Goal: Task Accomplishment & Management: Manage account settings

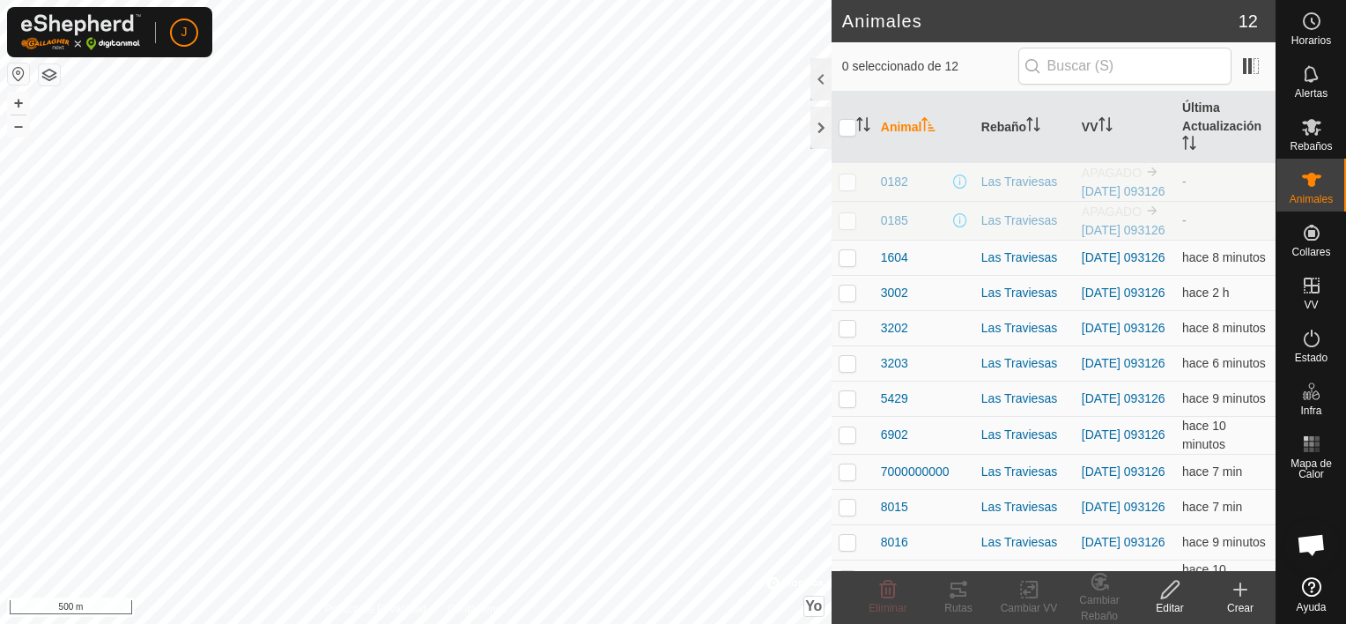
scroll to position [6132, 0]
click at [1242, 586] on icon at bounding box center [1240, 589] width 21 height 21
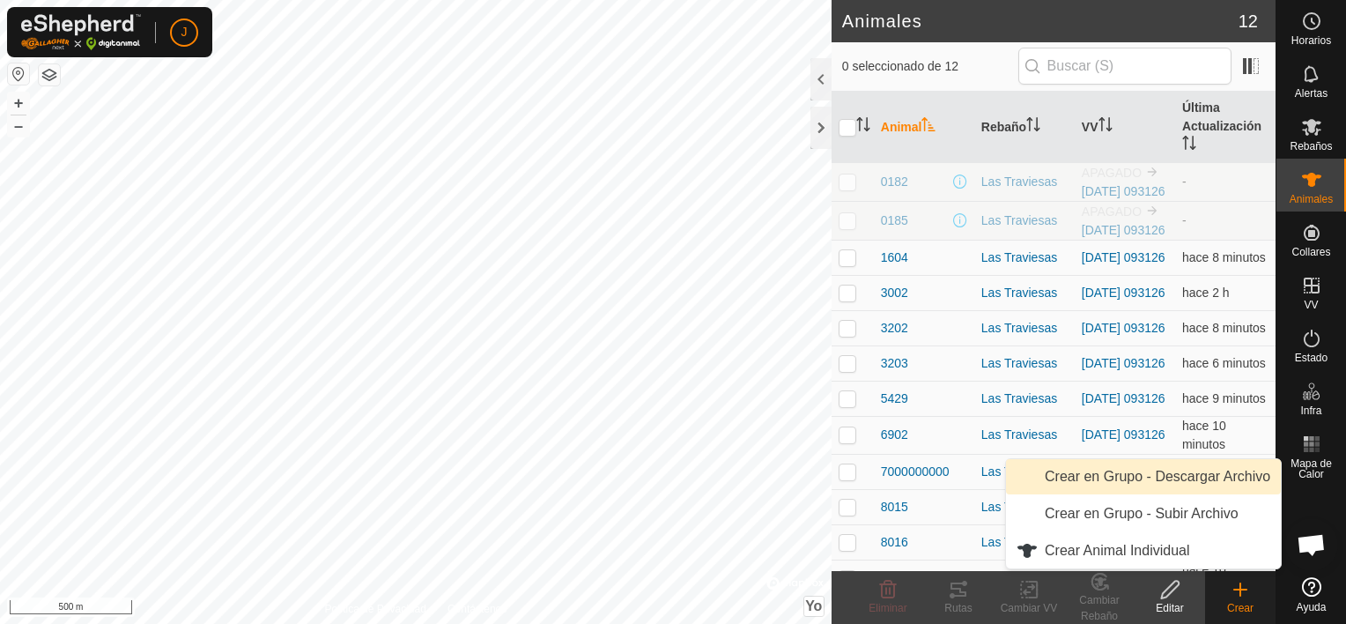
scroll to position [6371, 0]
click at [1101, 479] on link "Crear en Grupo - Descargar Archivo" at bounding box center [1143, 476] width 275 height 35
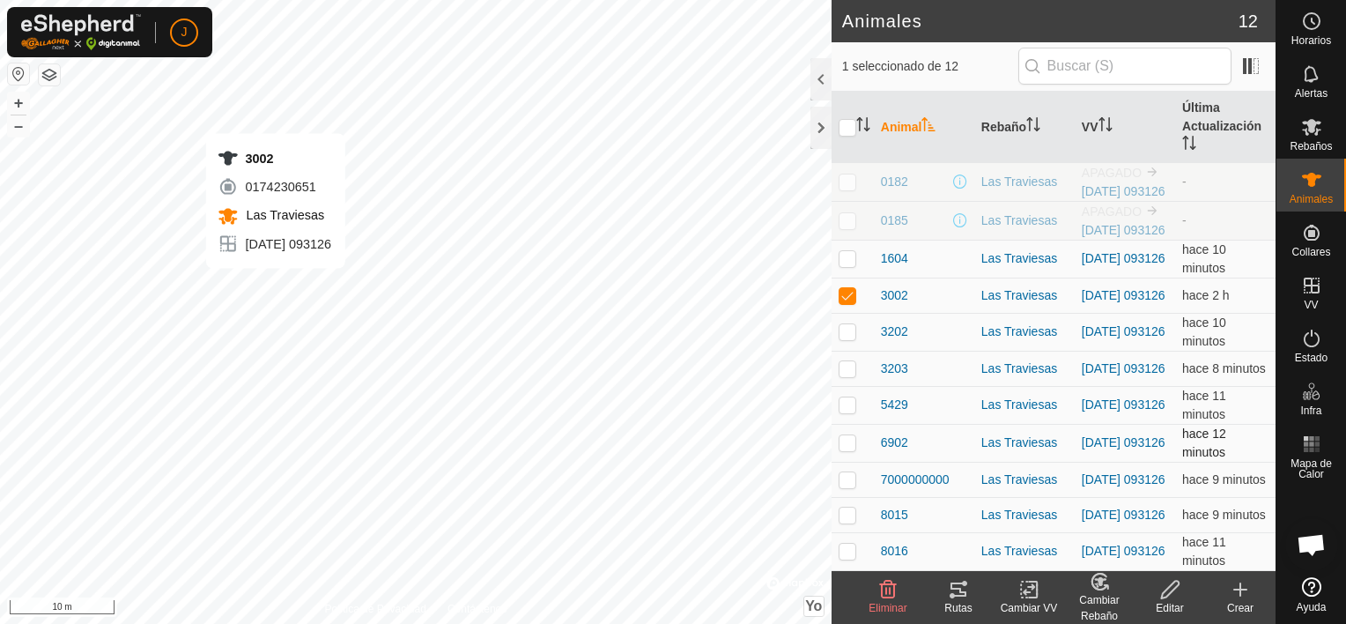
checkbox input "false"
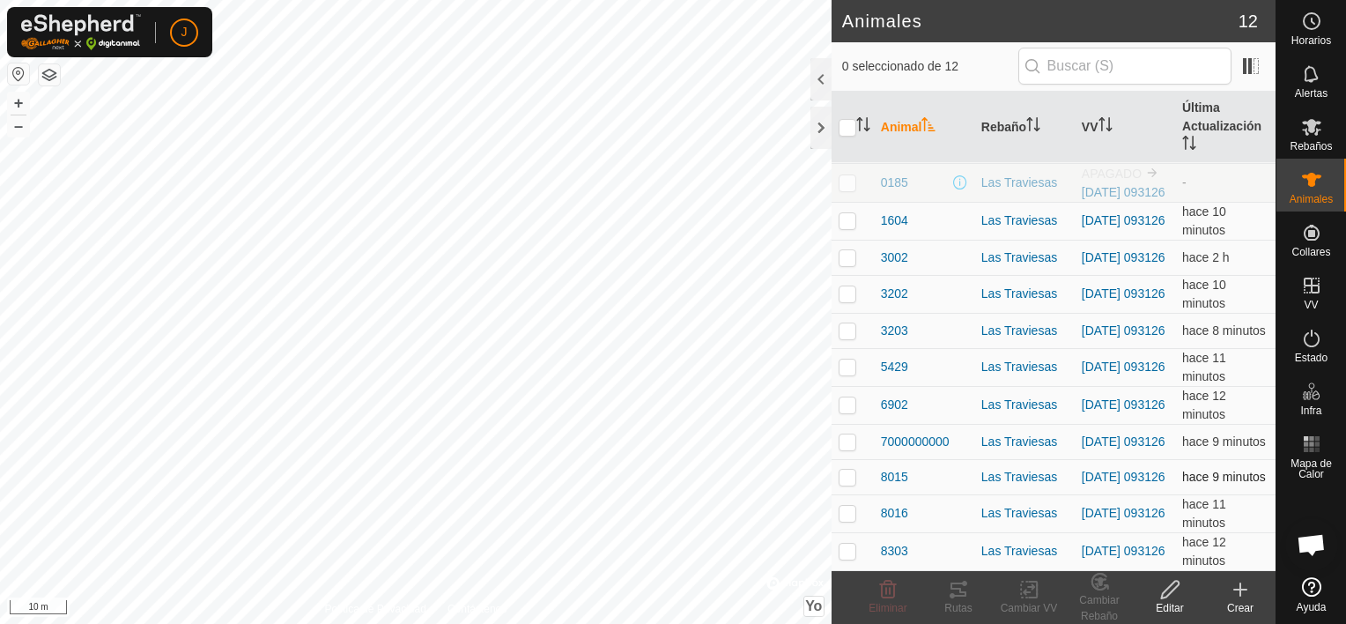
scroll to position [0, 0]
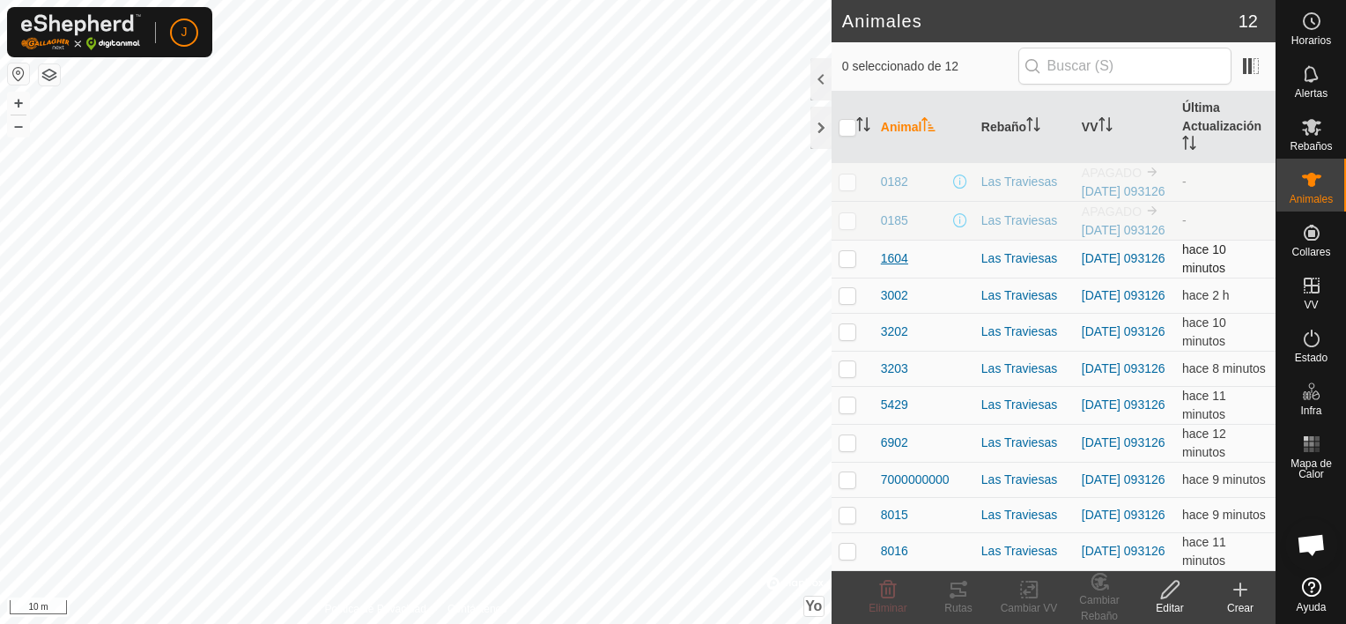
click at [894, 268] on span "1604" at bounding box center [894, 258] width 27 height 18
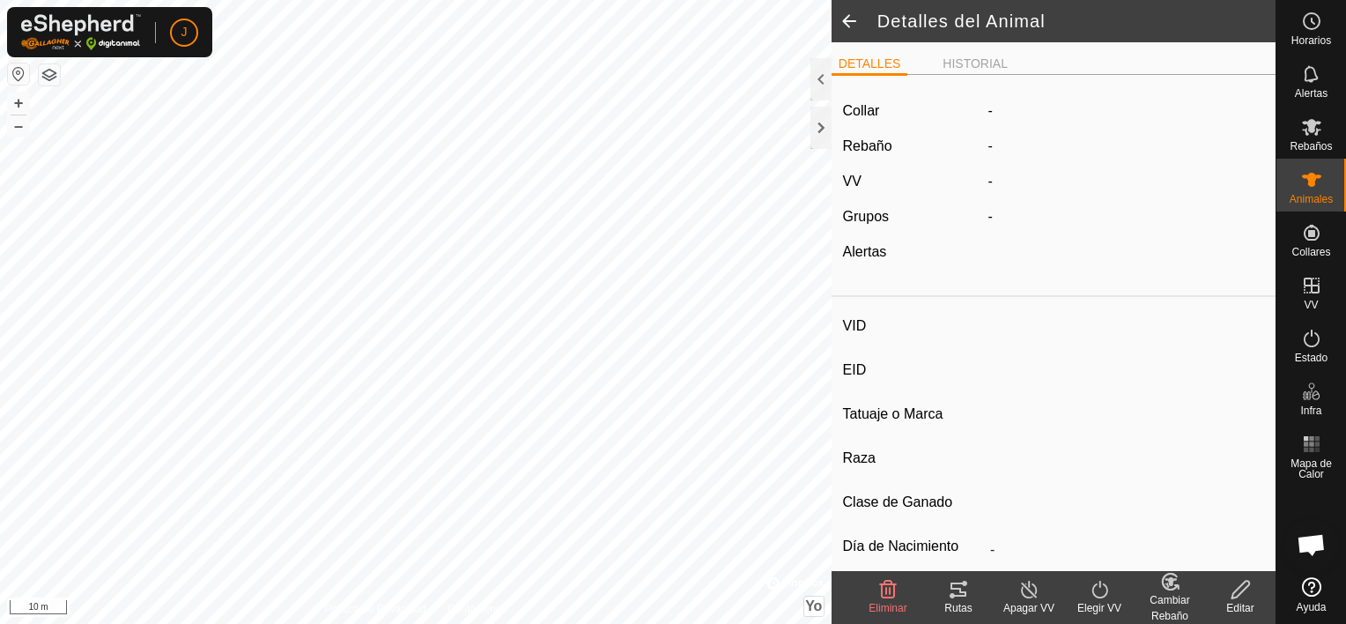
type input "1604"
type input "-"
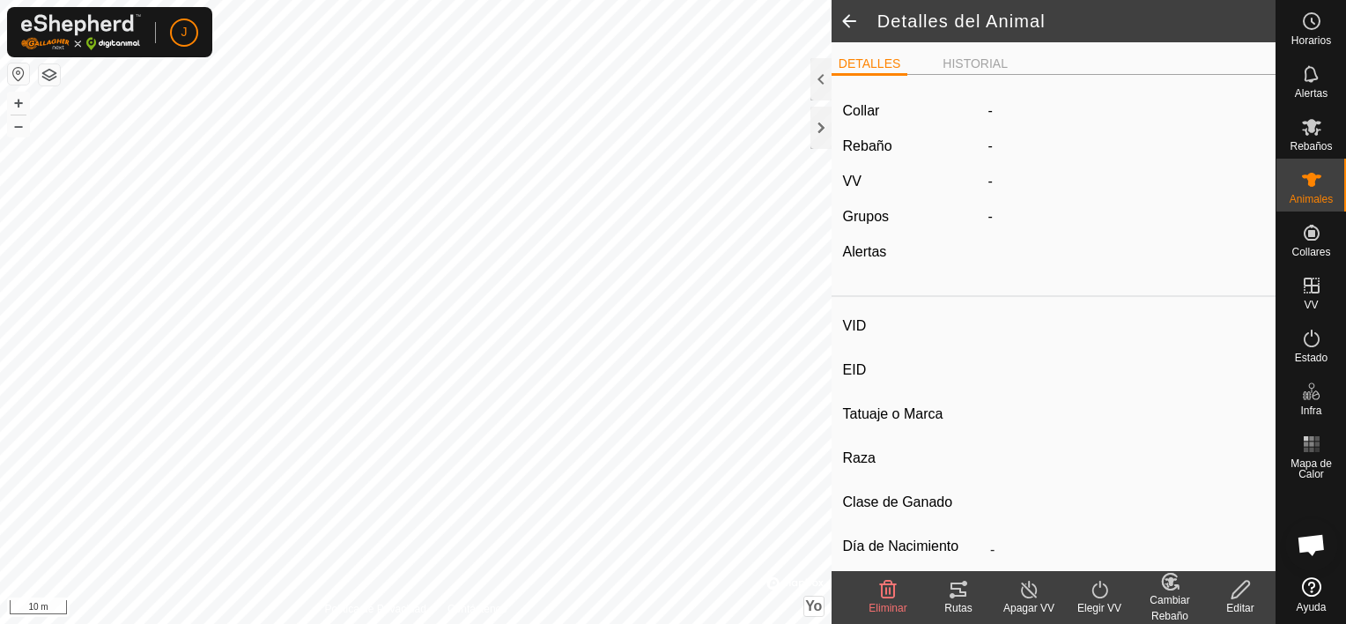
type input "0 kg"
type input "-"
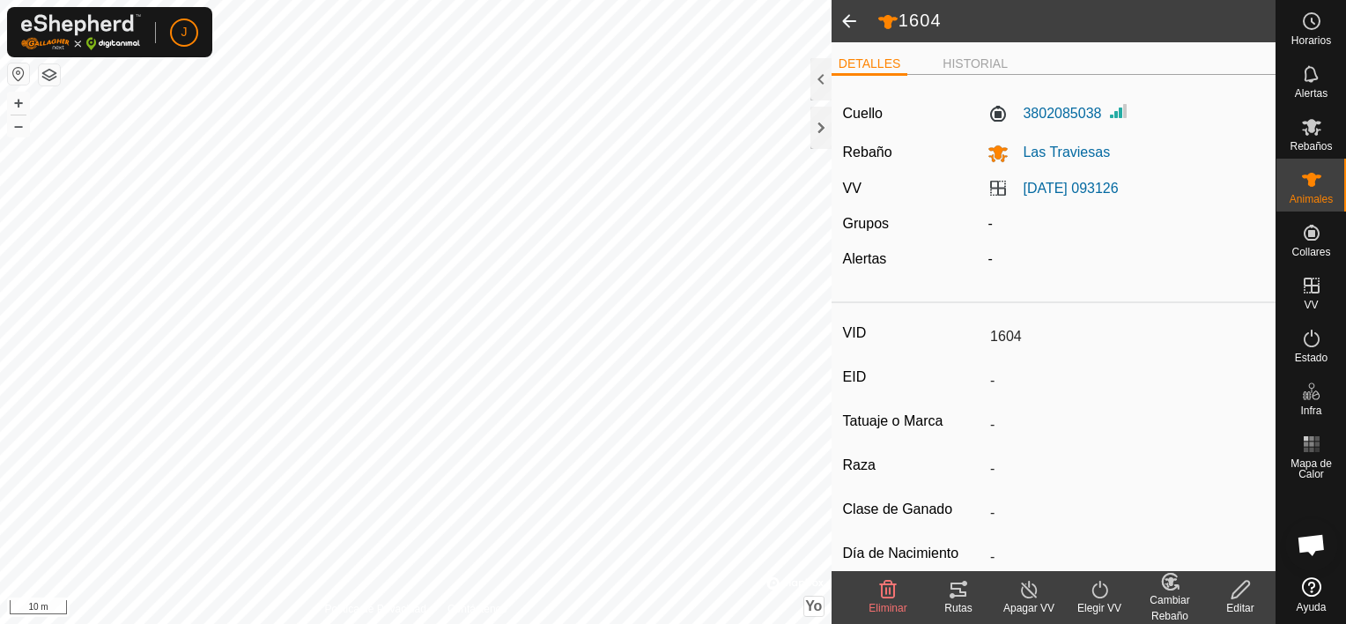
click at [849, 37] on span at bounding box center [849, 21] width 35 height 42
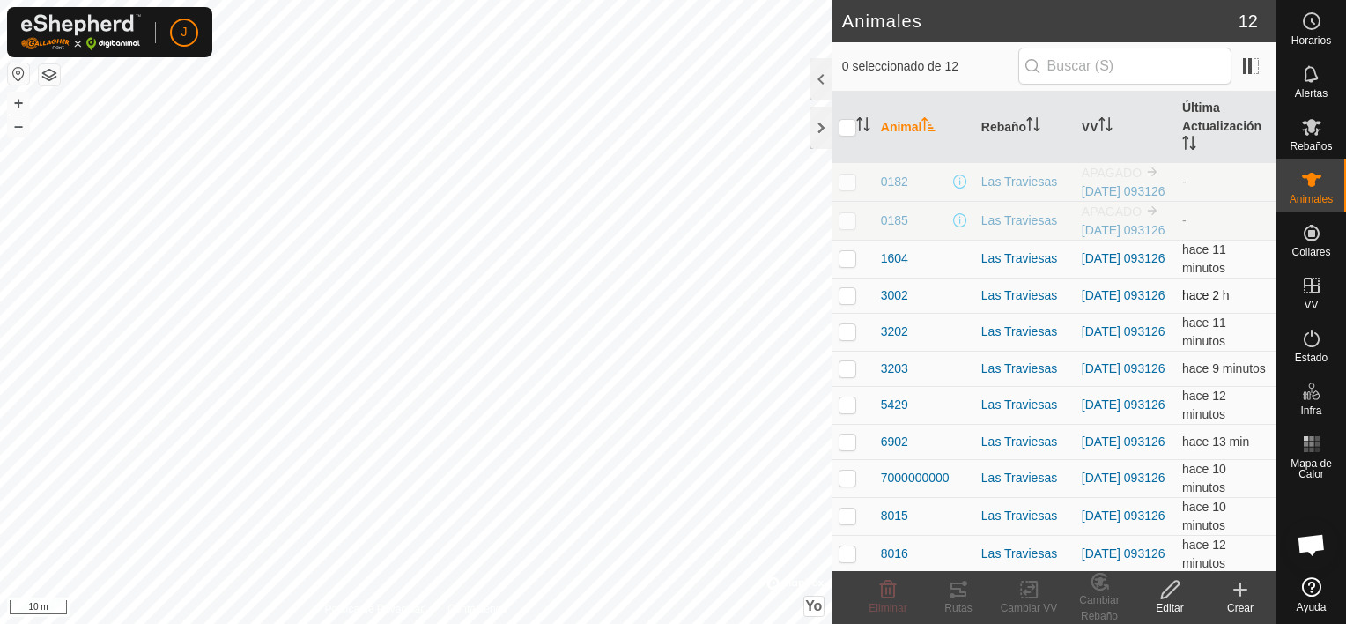
click at [899, 305] on span "3002" at bounding box center [894, 295] width 27 height 18
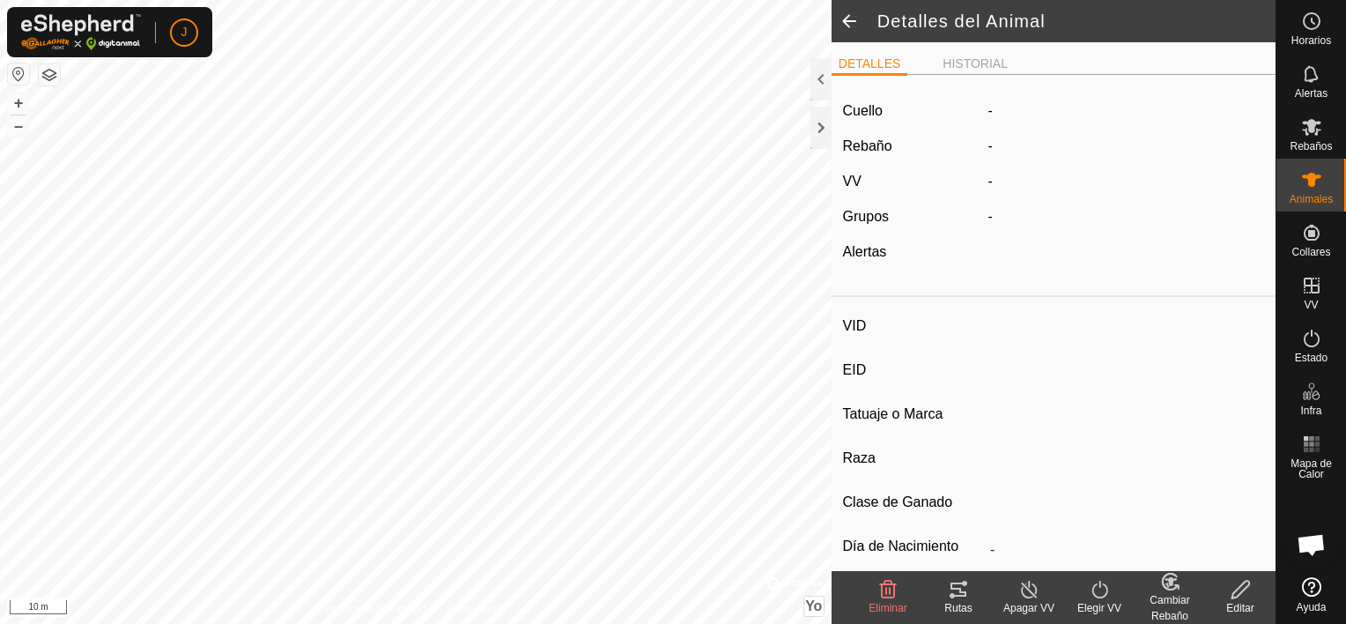
type input "3002"
type input "-"
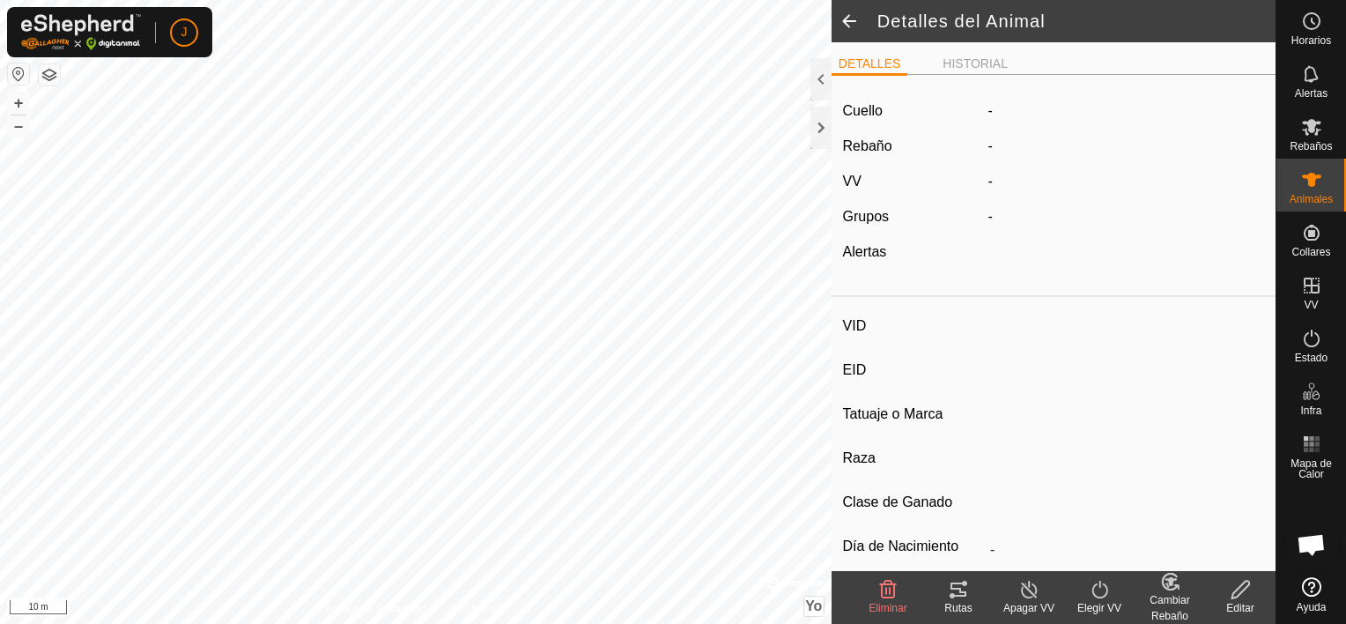
type input "0 kg"
type input "-"
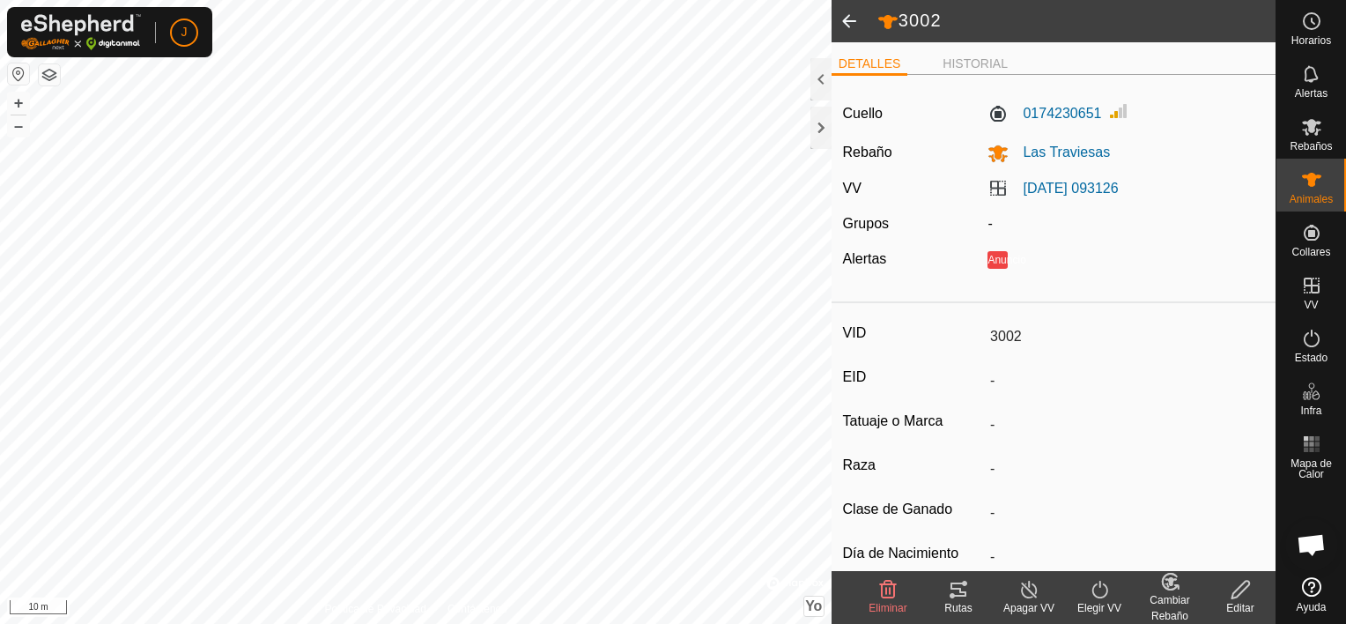
click at [1017, 138] on div "Cuello 0174230651 Rebaño Las Traviesas VV 2025-09-08 093126 Grupos - Alertas An…" at bounding box center [1054, 191] width 444 height 205
click at [1306, 119] on icon at bounding box center [1311, 126] width 21 height 21
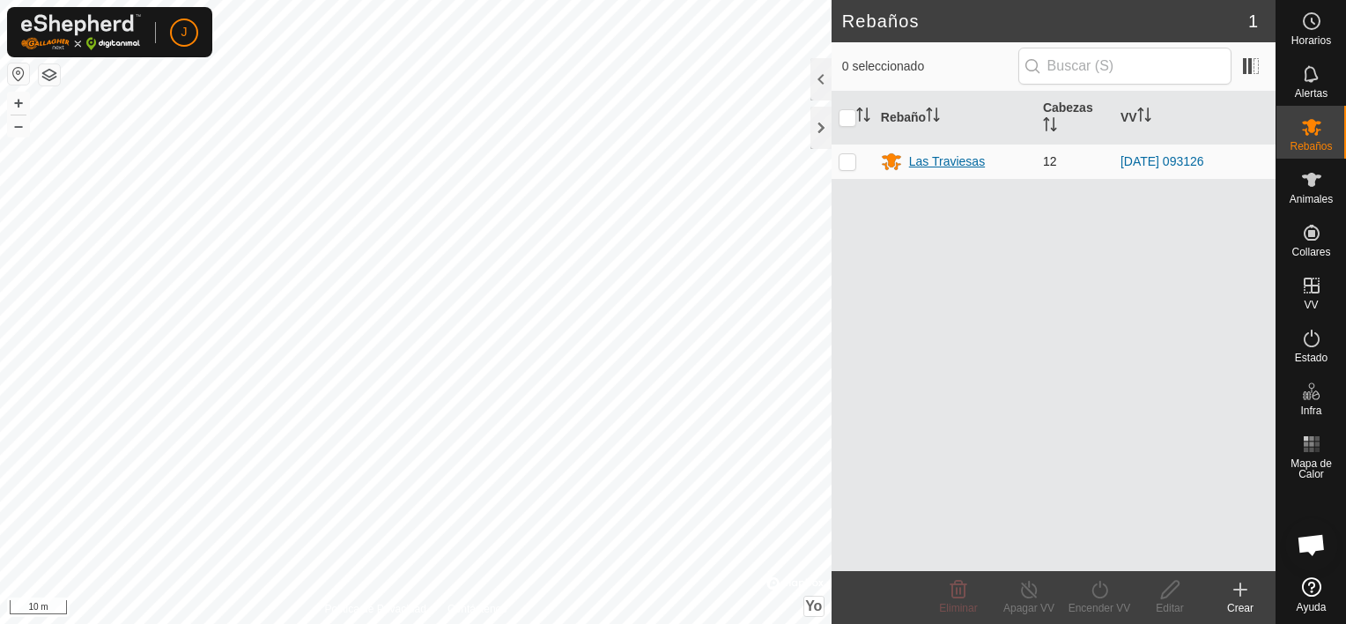
click at [950, 159] on div "Las Traviesas" at bounding box center [947, 161] width 76 height 18
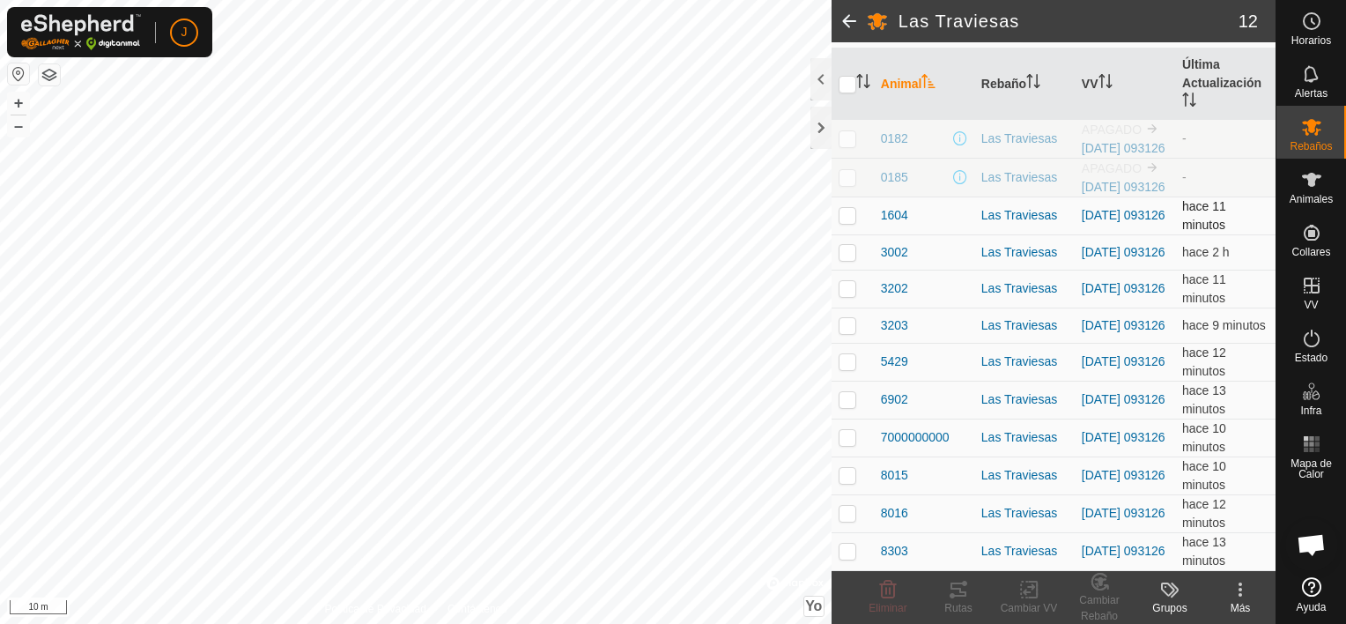
scroll to position [219, 0]
click at [899, 249] on span "3002" at bounding box center [894, 252] width 27 height 18
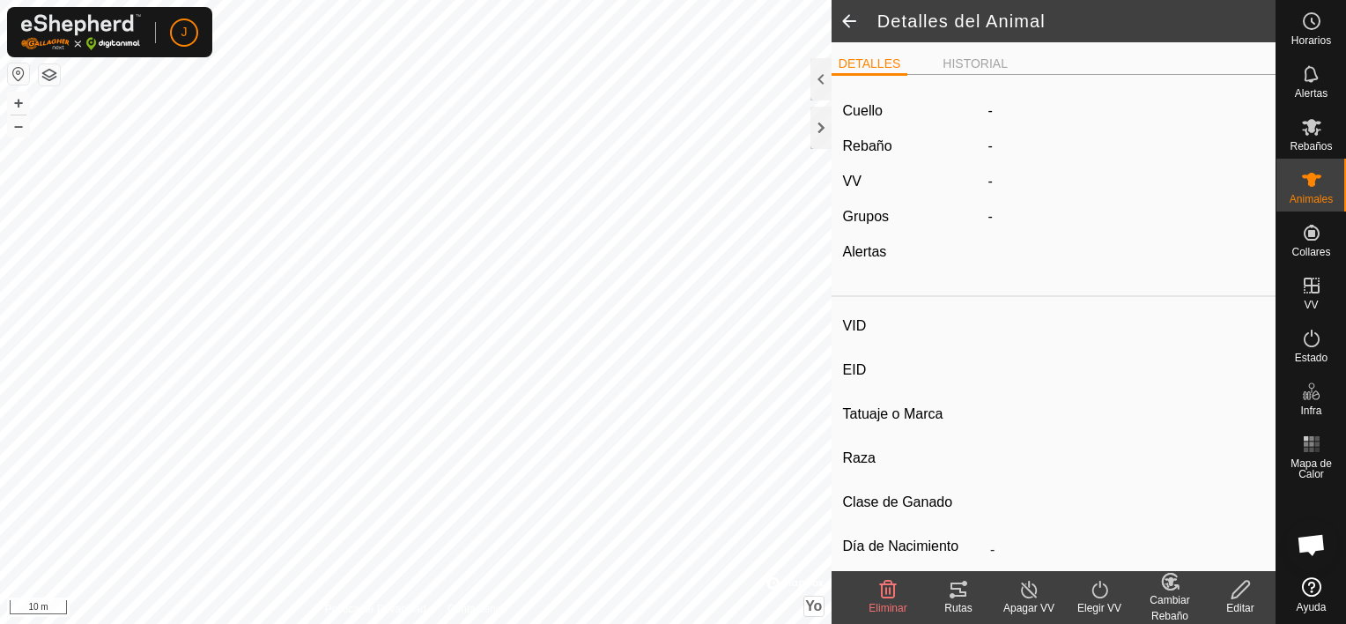
type input "3002"
type input "-"
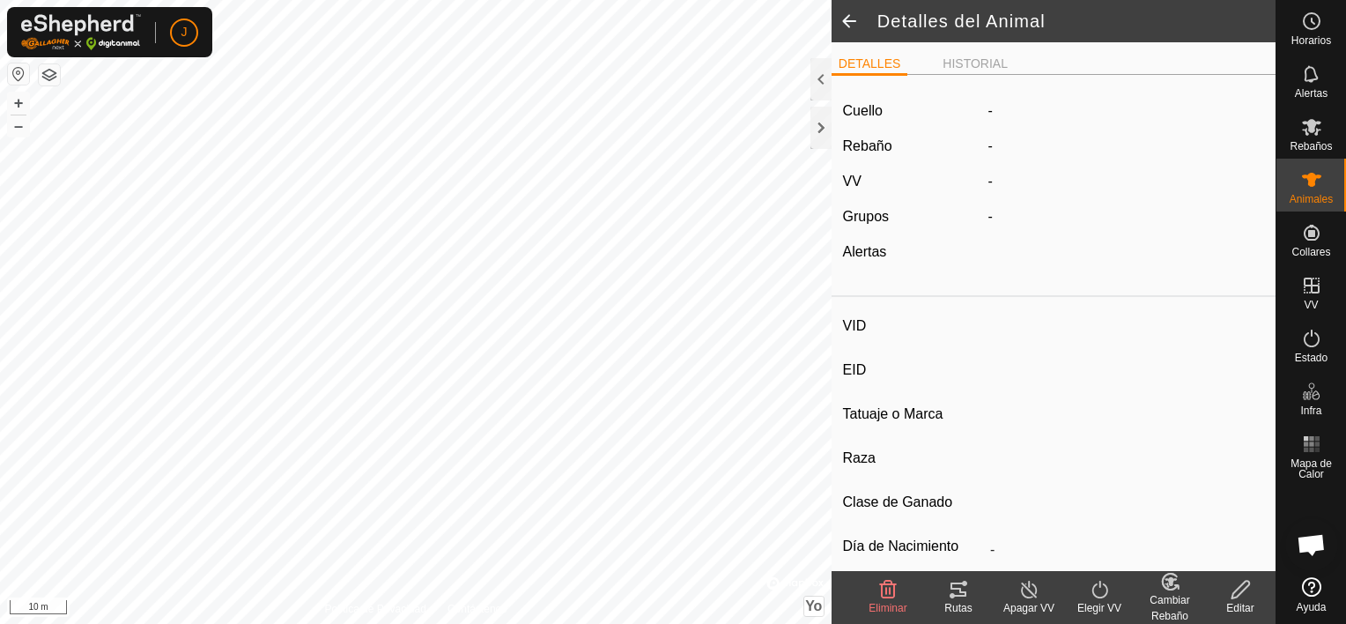
type input "0 kg"
type input "-"
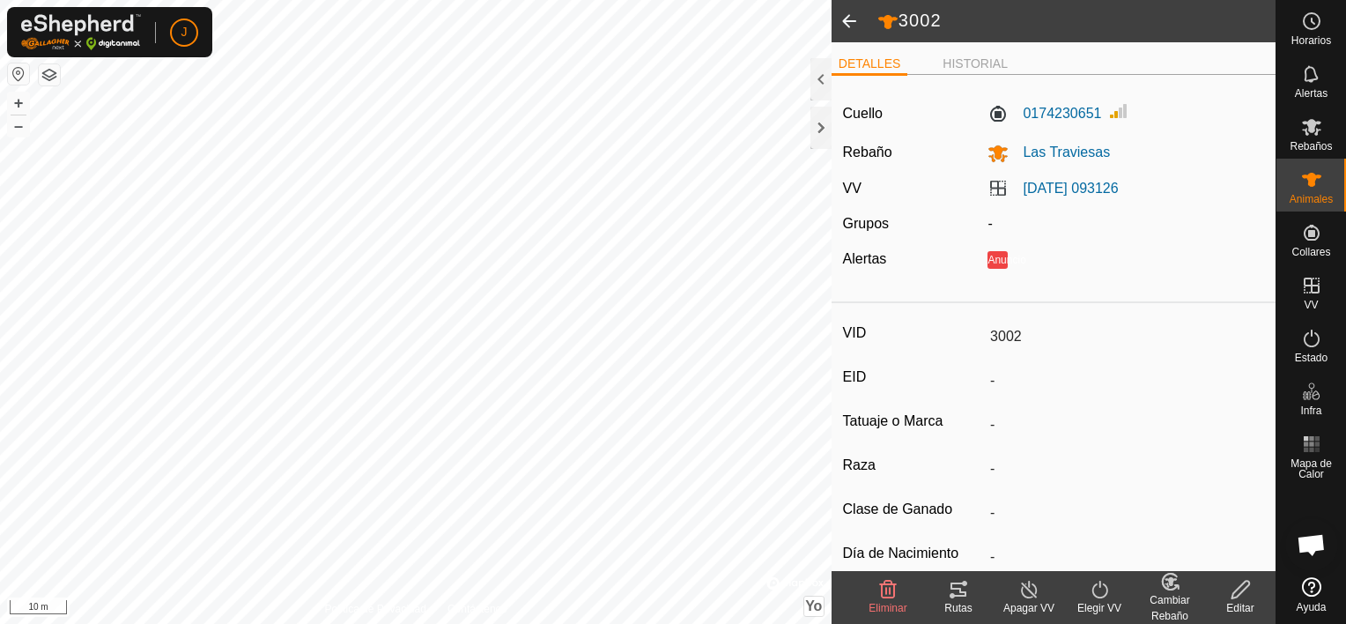
click at [849, 25] on span at bounding box center [849, 21] width 35 height 42
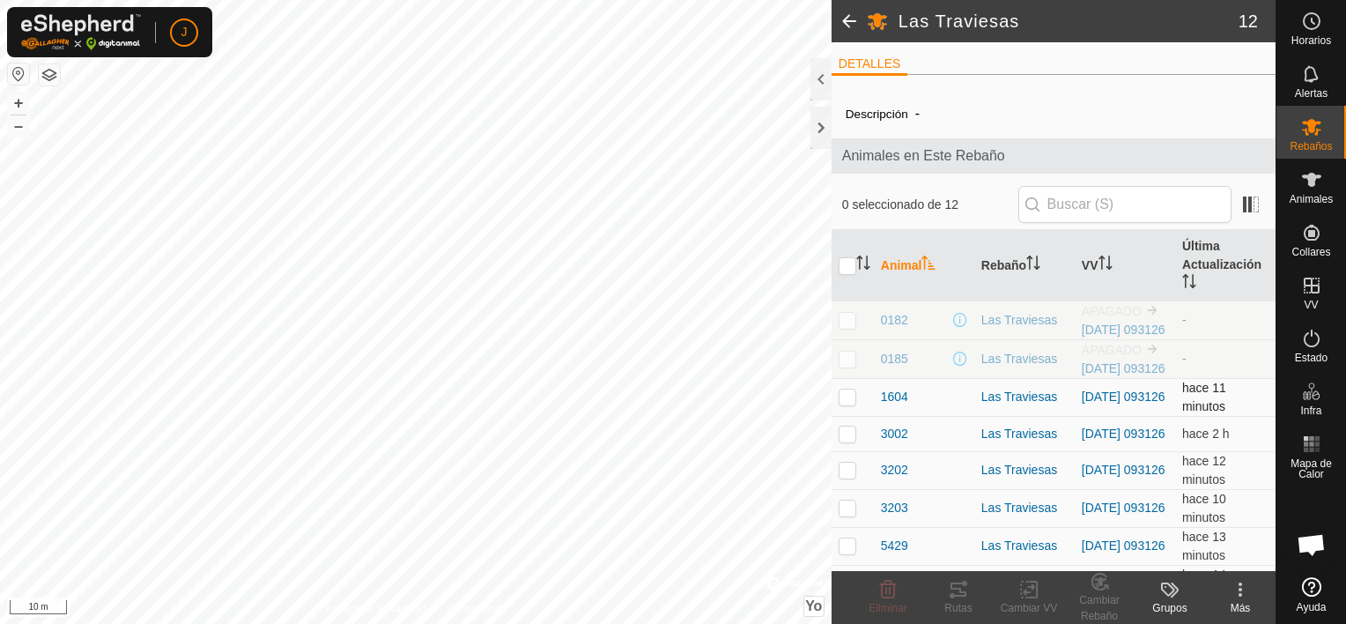
scroll to position [88, 0]
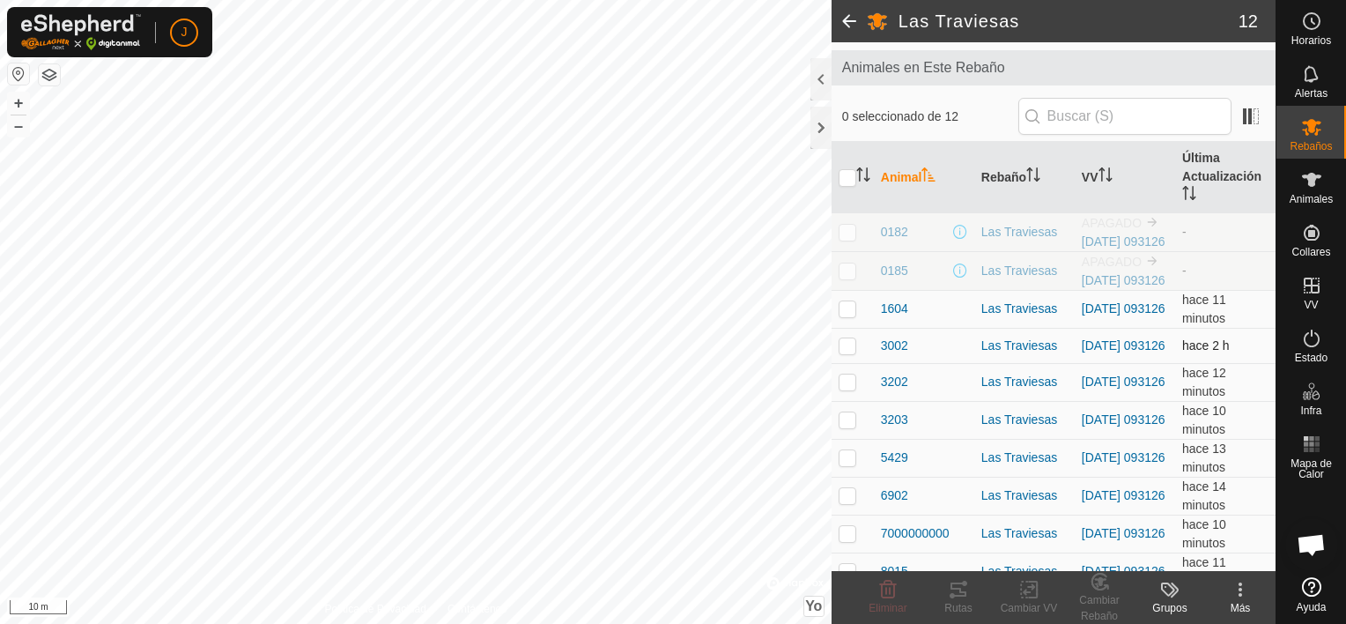
click at [854, 352] on p-checkbox at bounding box center [848, 345] width 18 height 14
checkbox input "true"
click at [1103, 597] on div "Cambiar Rebaño" at bounding box center [1099, 608] width 70 height 32
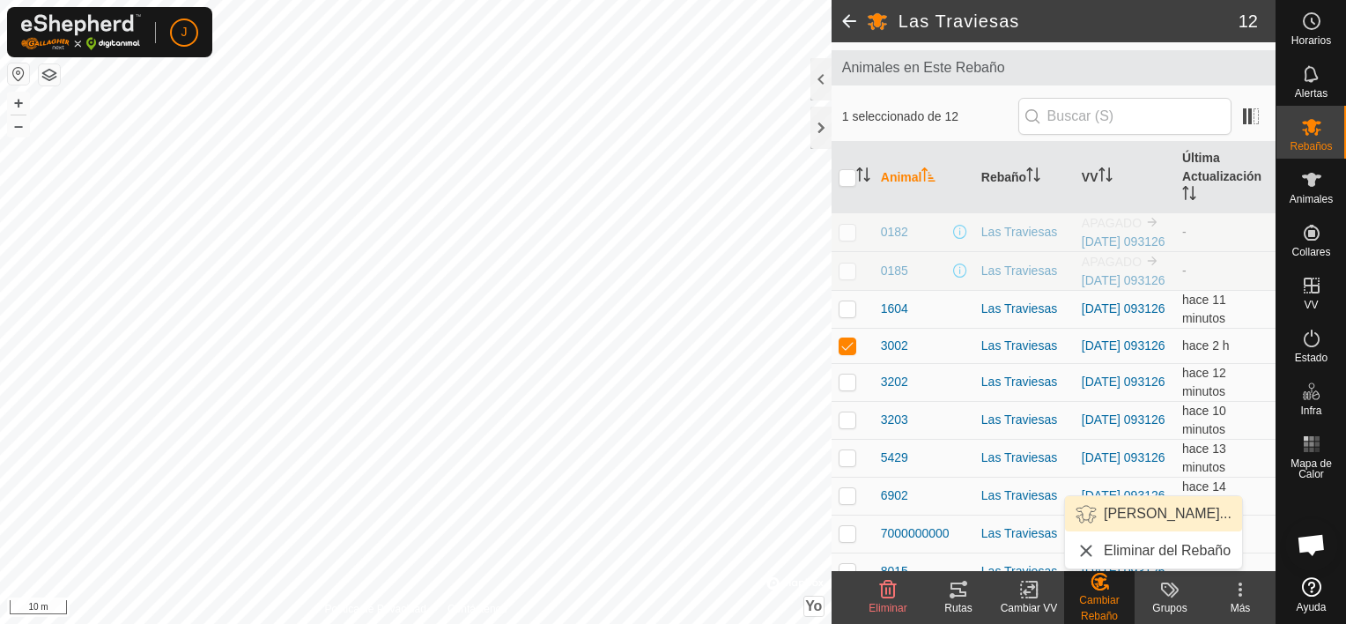
click at [1114, 511] on link "Elegir Rebaño..." at bounding box center [1153, 513] width 177 height 35
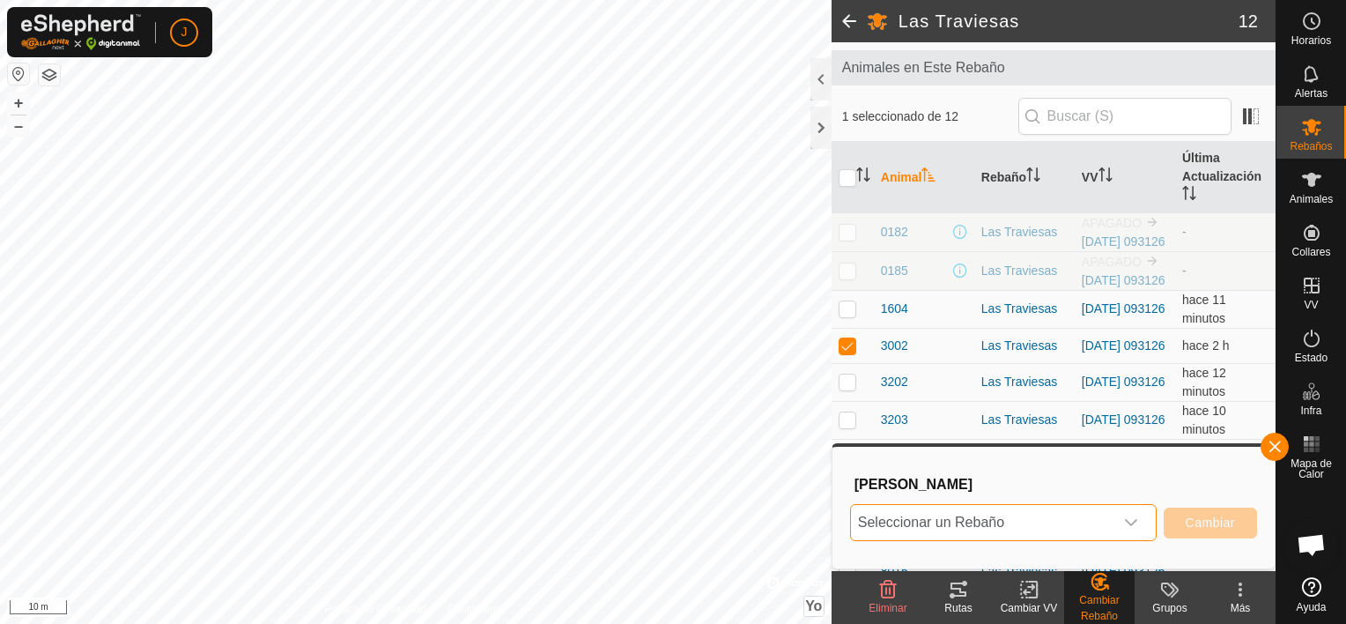
click at [1073, 520] on span "Seleccionar un Rebaño" at bounding box center [982, 522] width 263 height 35
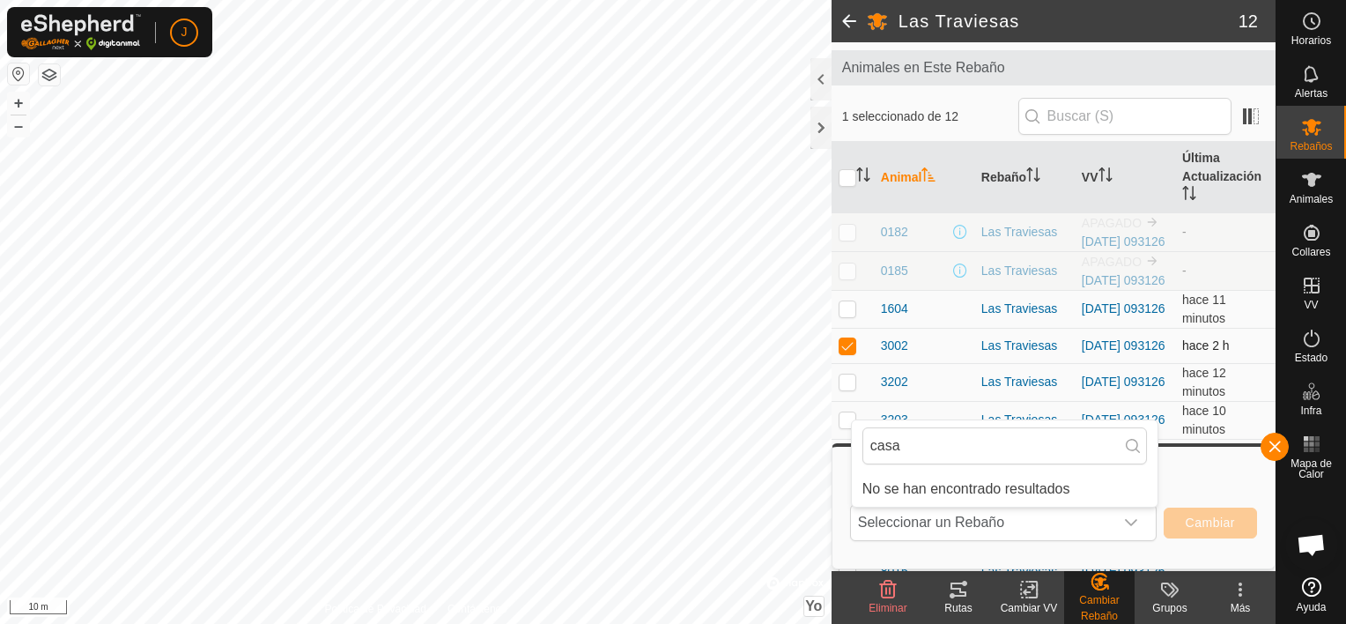
type input "casa"
click at [856, 363] on td at bounding box center [853, 345] width 42 height 35
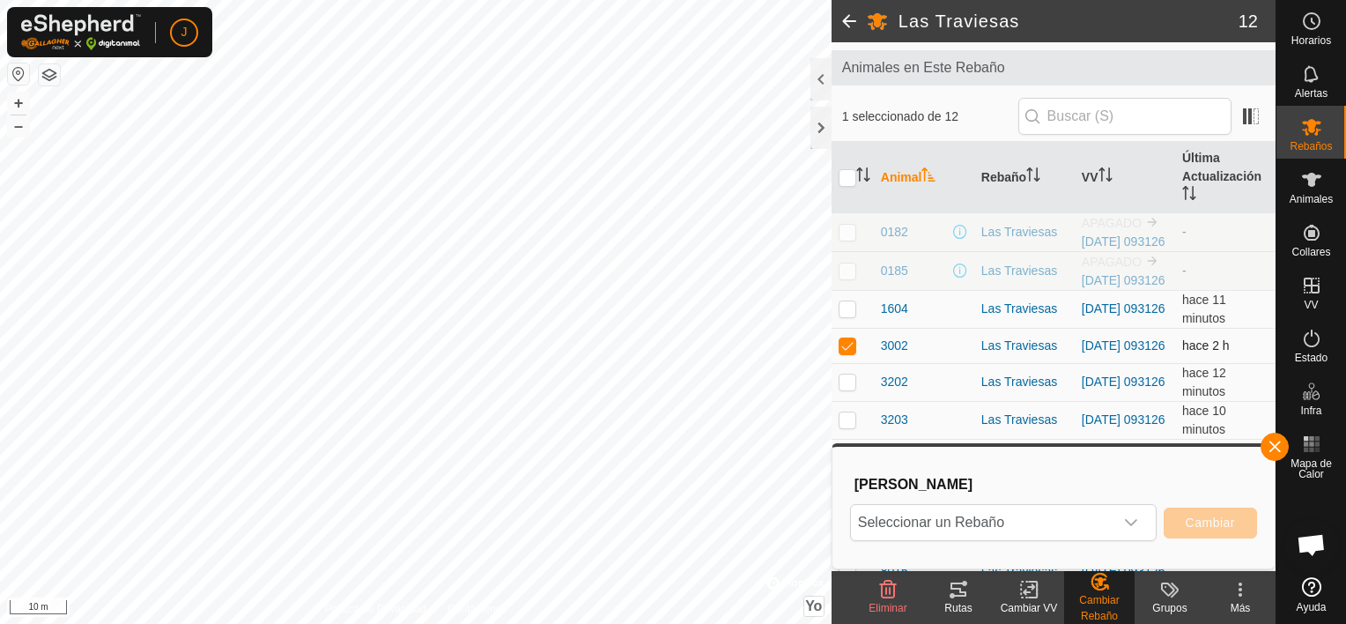
checkbox input "false"
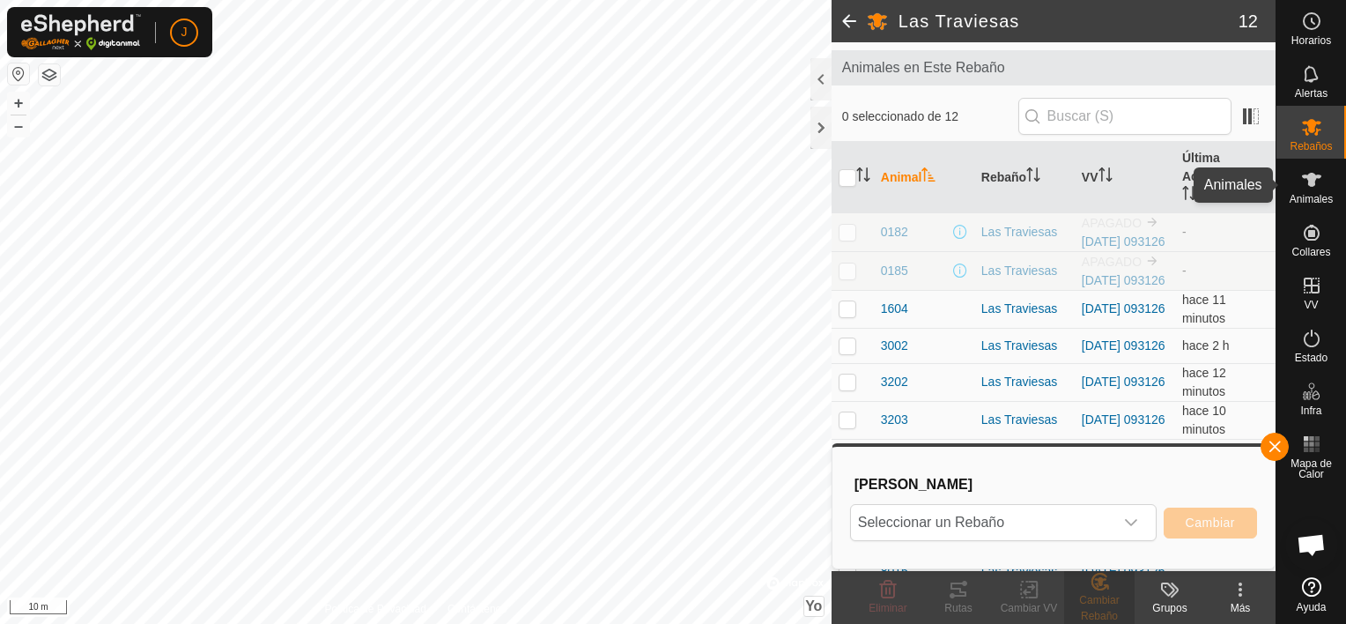
click at [1301, 183] on icon at bounding box center [1311, 179] width 21 height 21
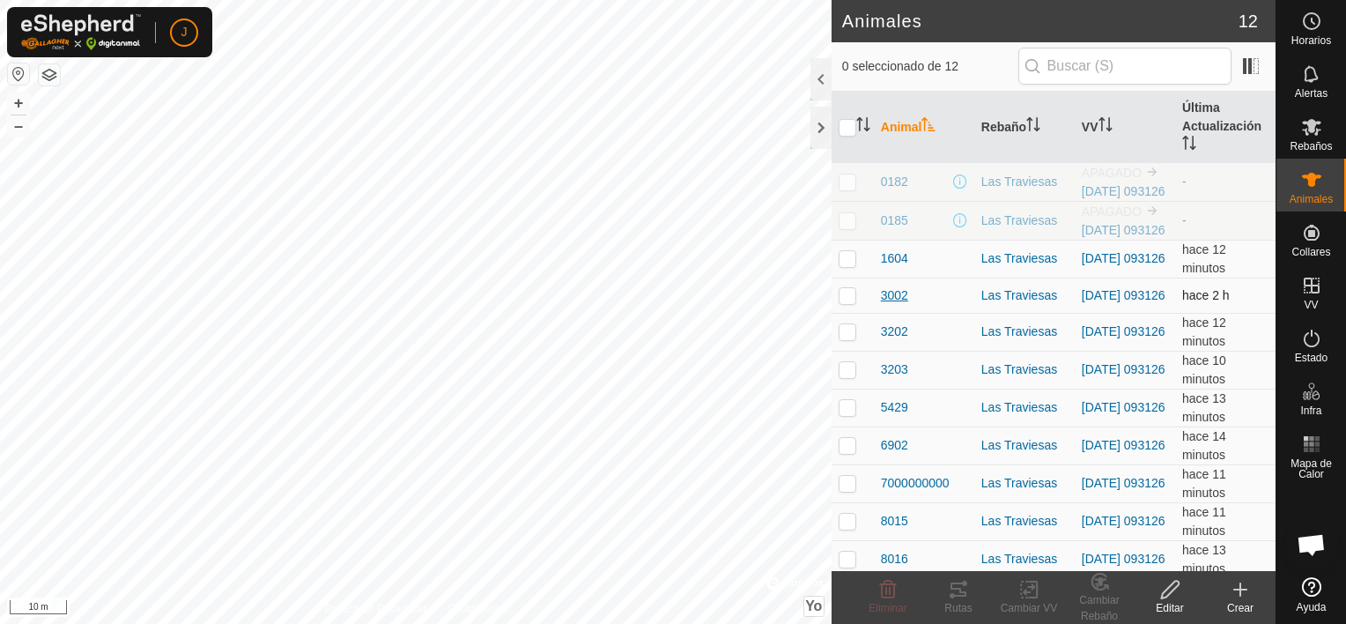
click at [891, 305] on span "3002" at bounding box center [894, 295] width 27 height 18
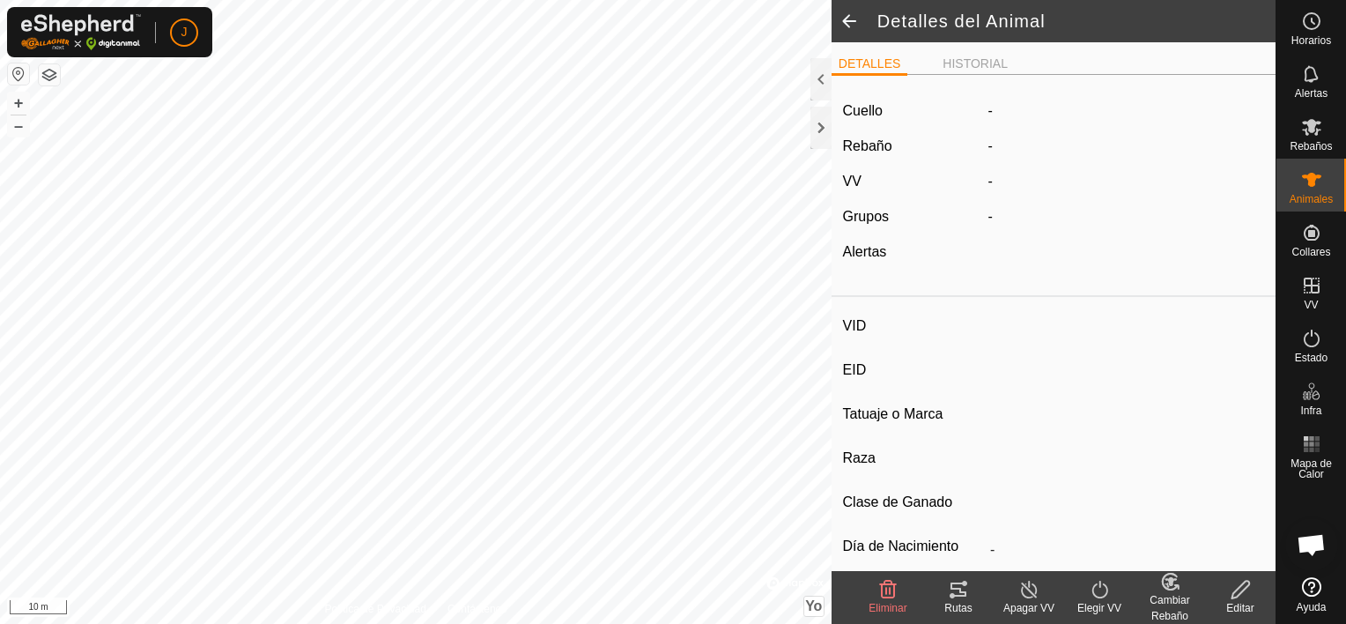
type input "3002"
type input "-"
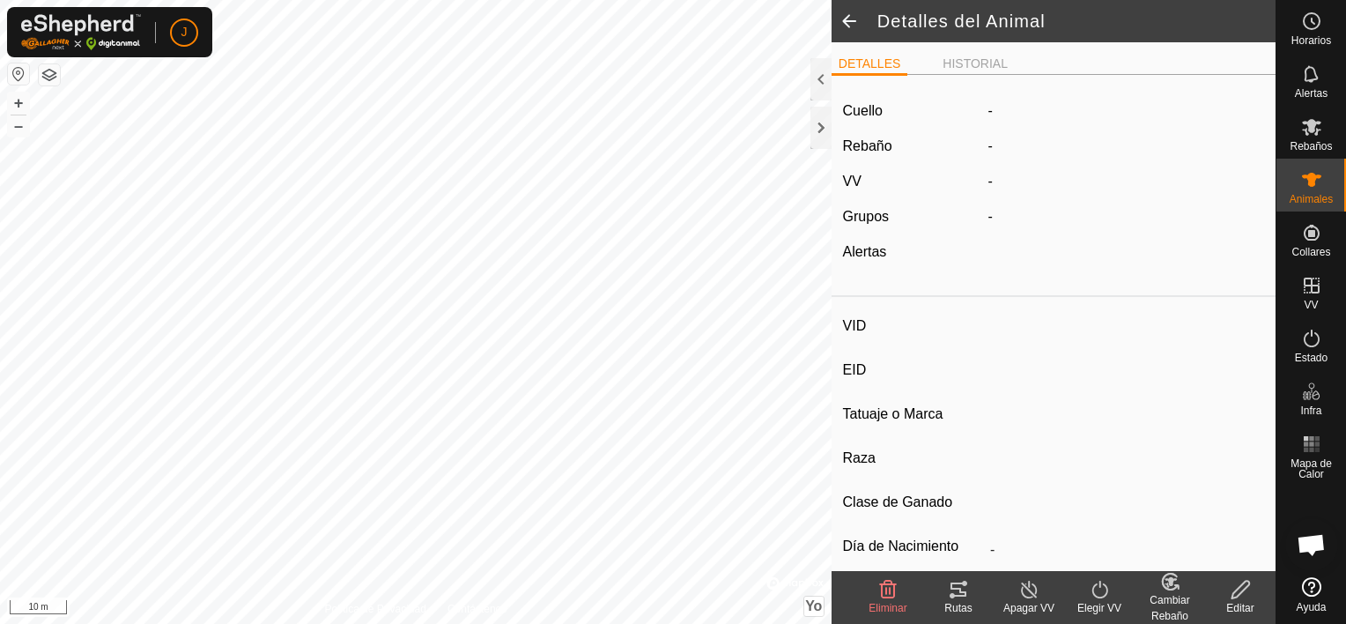
type input "0 kg"
type input "-"
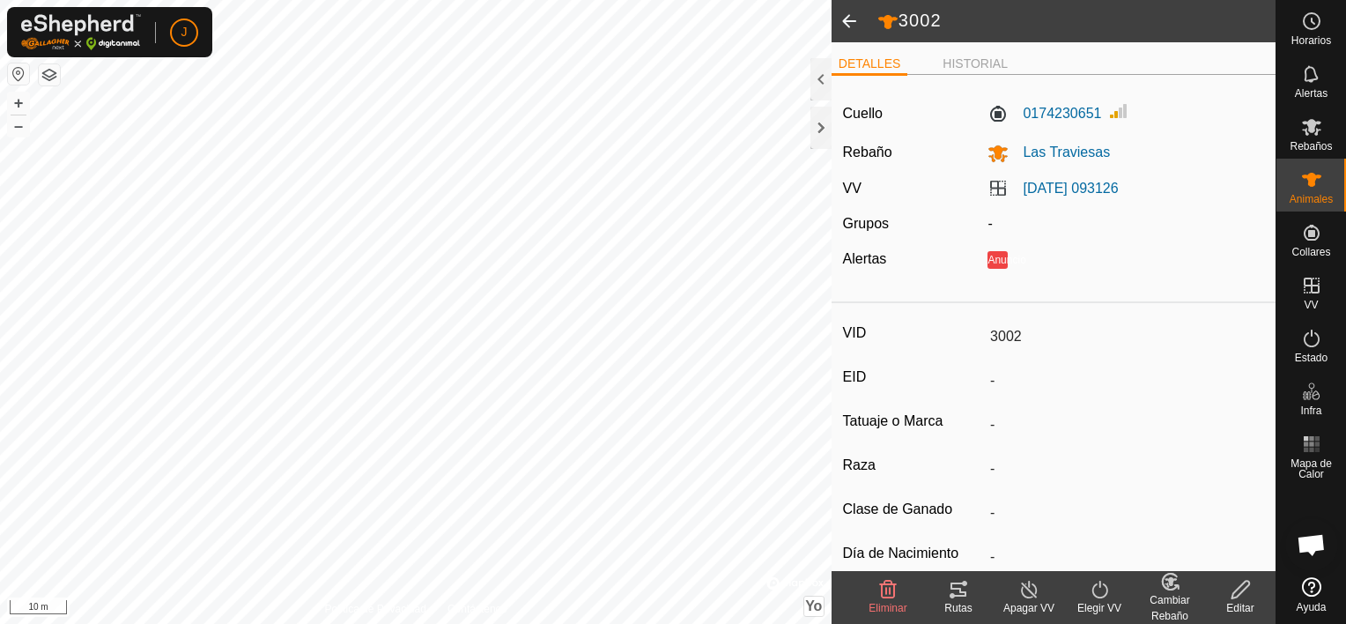
click at [1173, 596] on div "Cambiar Rebaño" at bounding box center [1170, 608] width 70 height 32
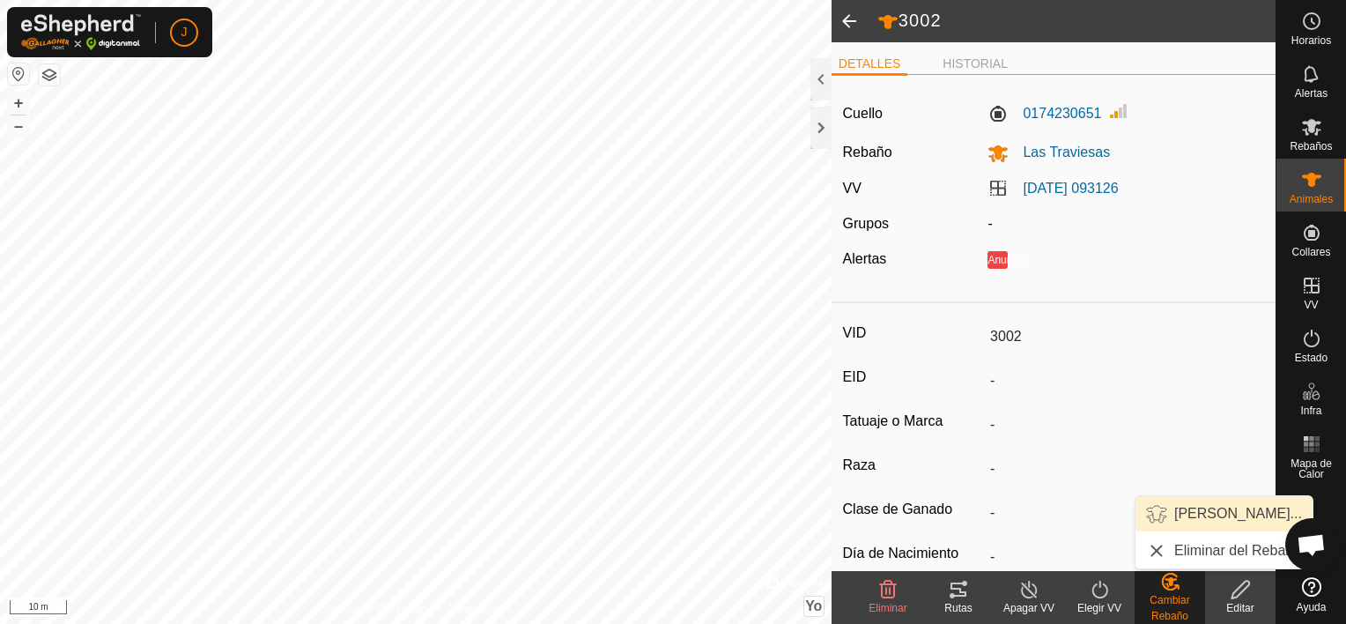
click at [1199, 514] on link "Elegir Rebaño..." at bounding box center [1224, 513] width 177 height 35
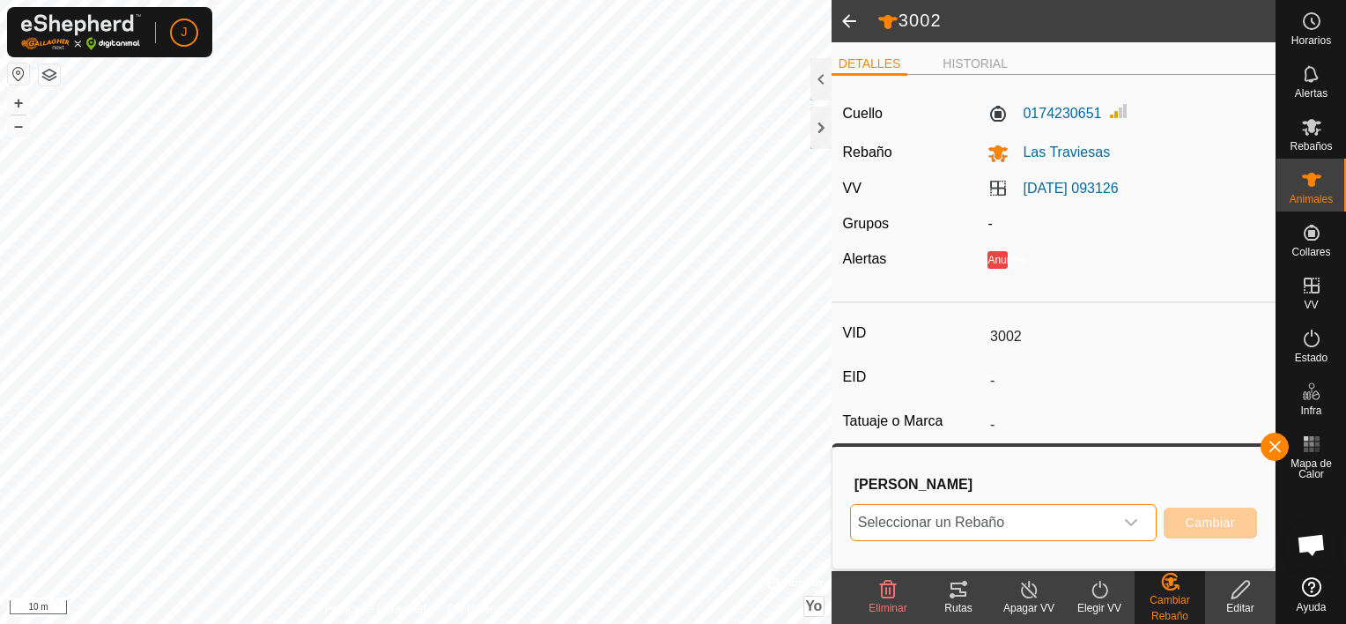
click at [1015, 528] on span "Seleccionar un Rebaño" at bounding box center [982, 522] width 263 height 35
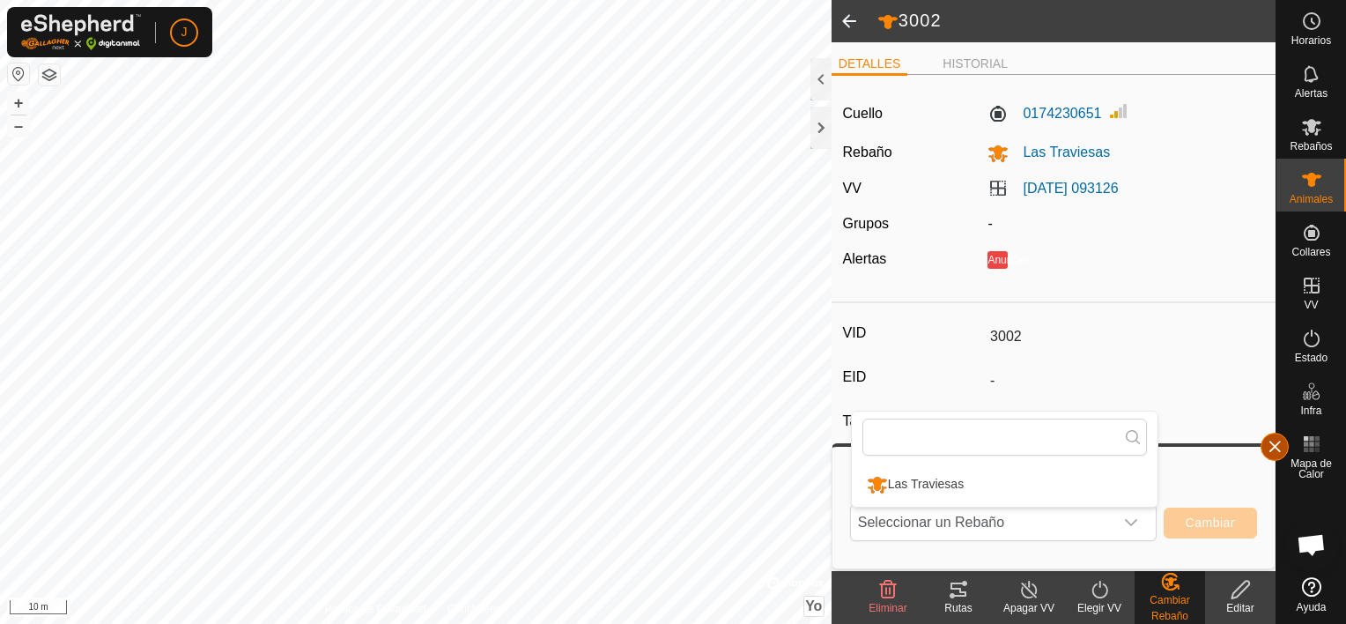
click at [1273, 451] on button "button" at bounding box center [1275, 447] width 28 height 28
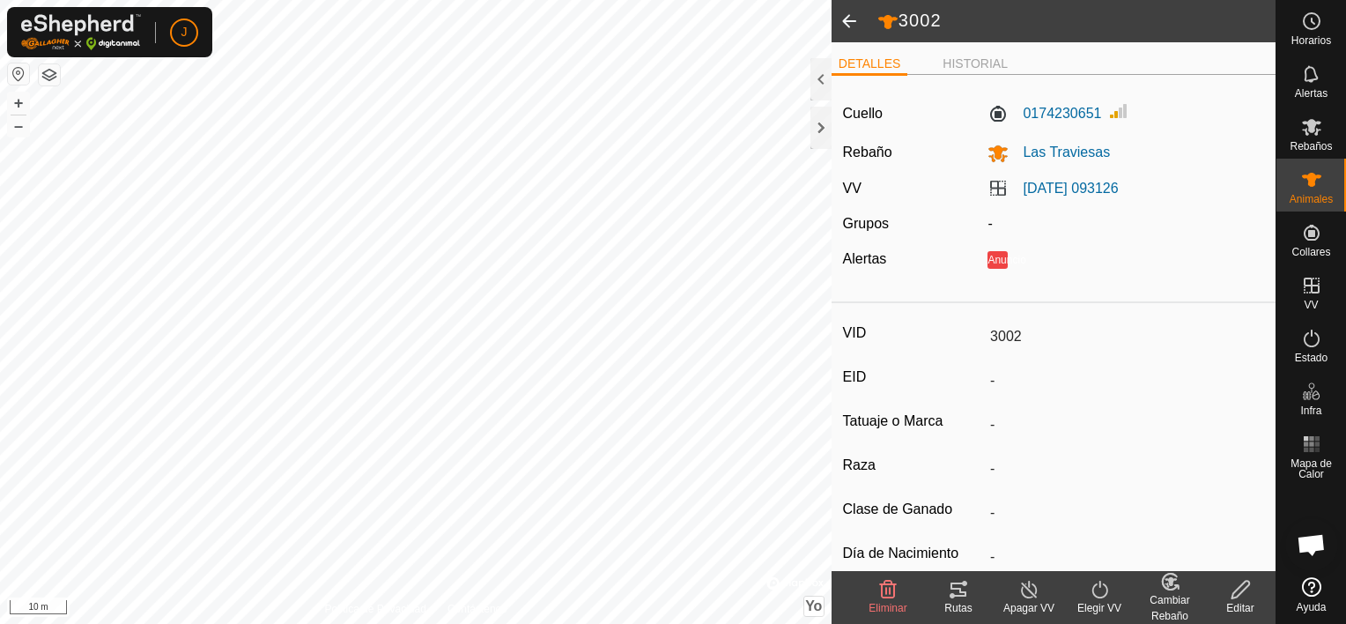
click at [1168, 592] on div "Cambiar Rebaño" at bounding box center [1170, 608] width 70 height 32
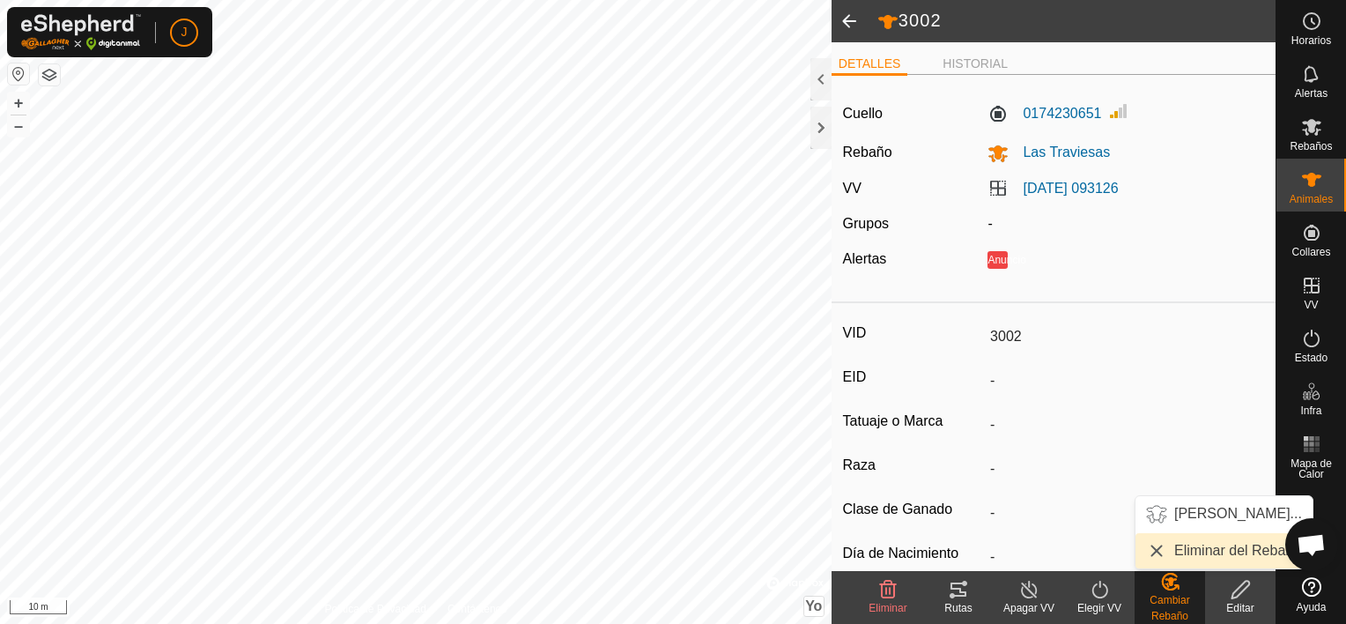
click at [1181, 562] on link "Eliminar del Rebaño" at bounding box center [1224, 550] width 177 height 35
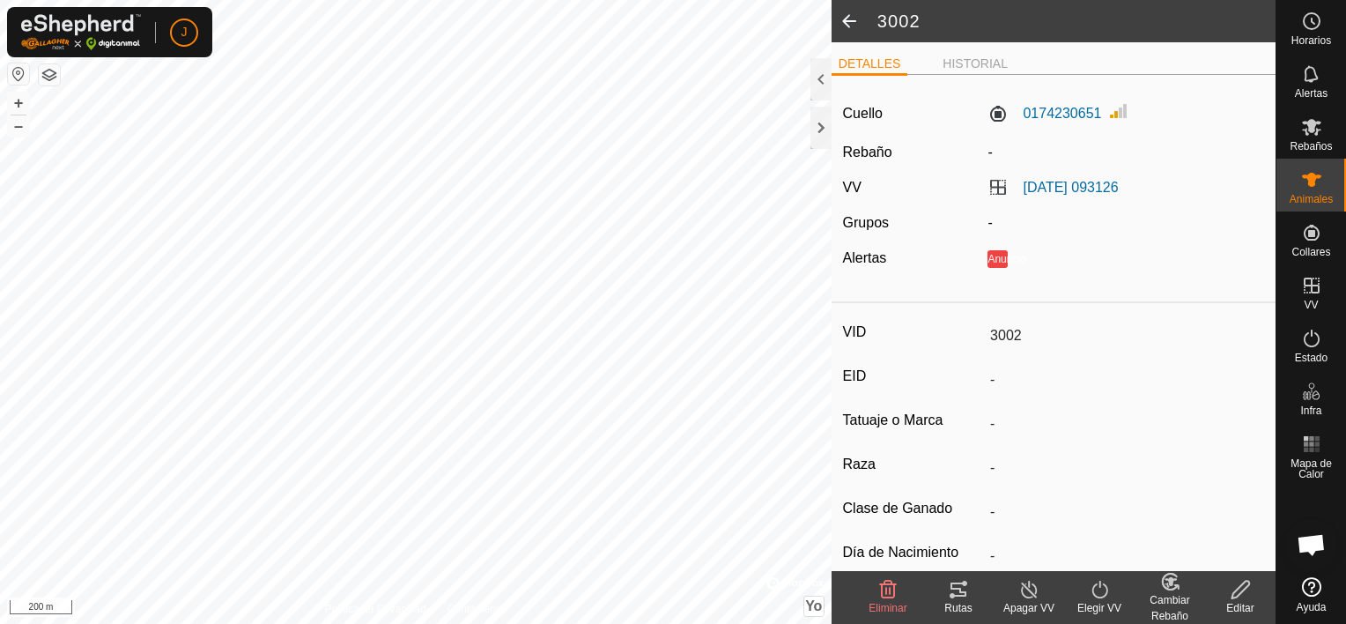
click at [1164, 592] on div "Cambiar Rebaño" at bounding box center [1170, 608] width 70 height 32
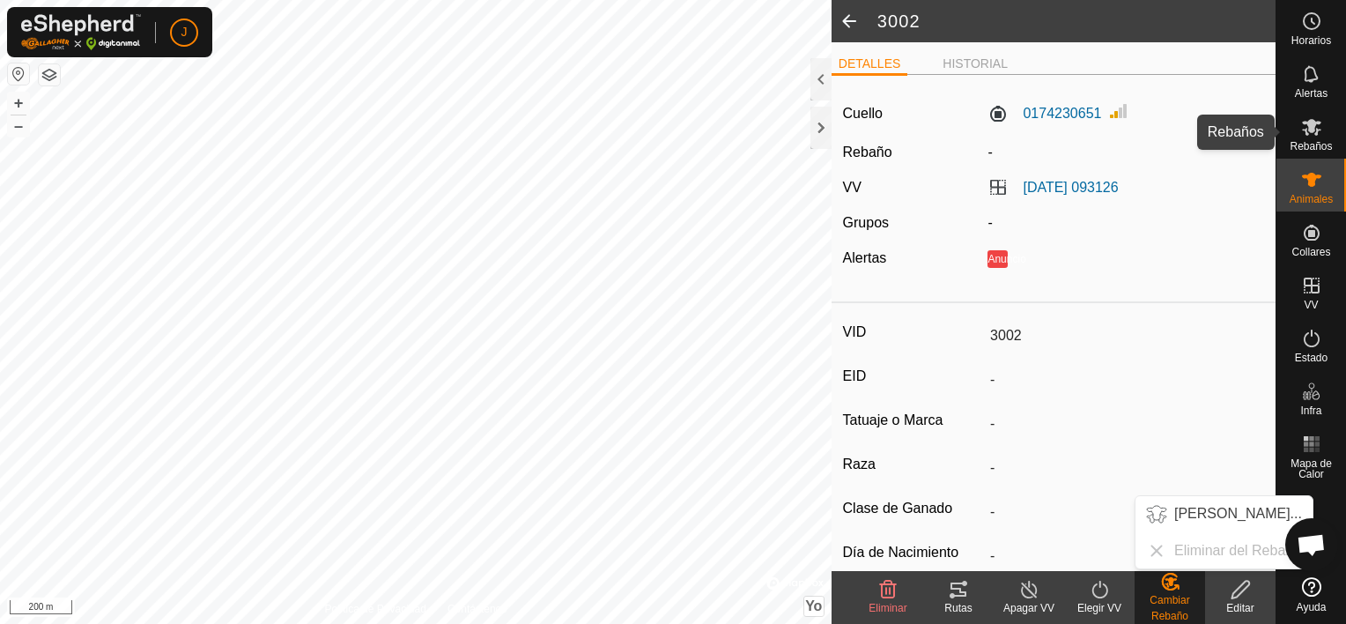
click at [1299, 134] on es-mob-svg-icon at bounding box center [1312, 127] width 32 height 28
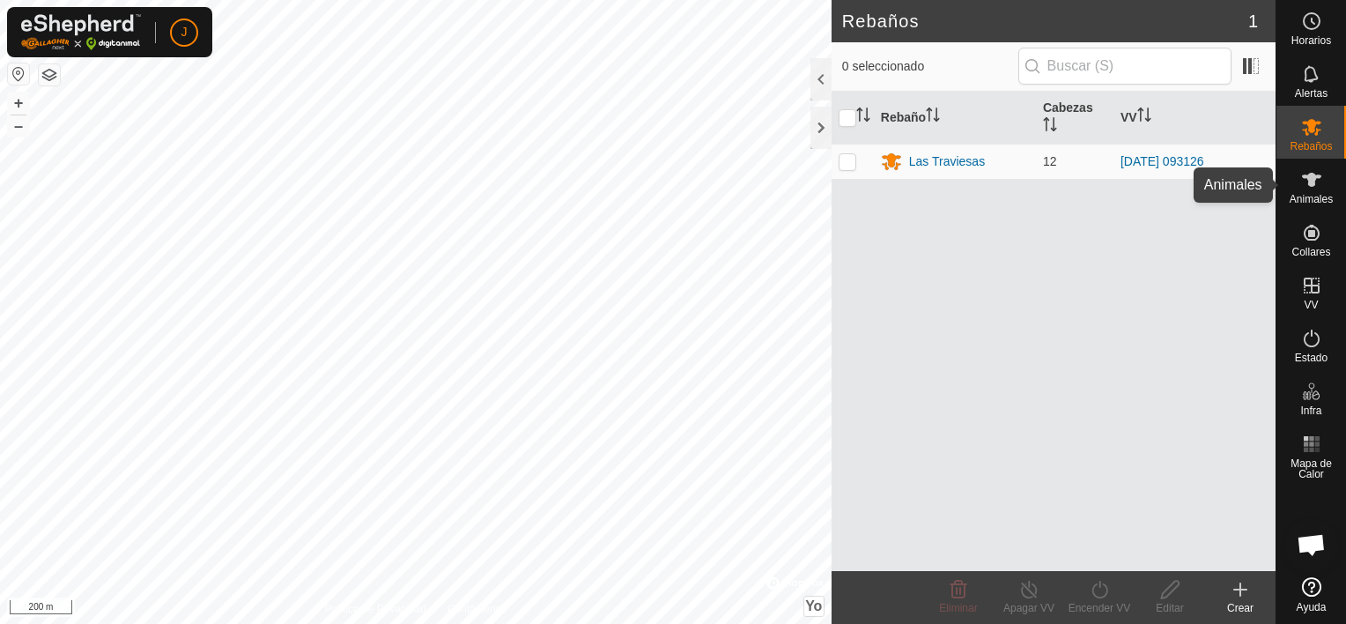
click at [1318, 189] on icon at bounding box center [1311, 179] width 21 height 21
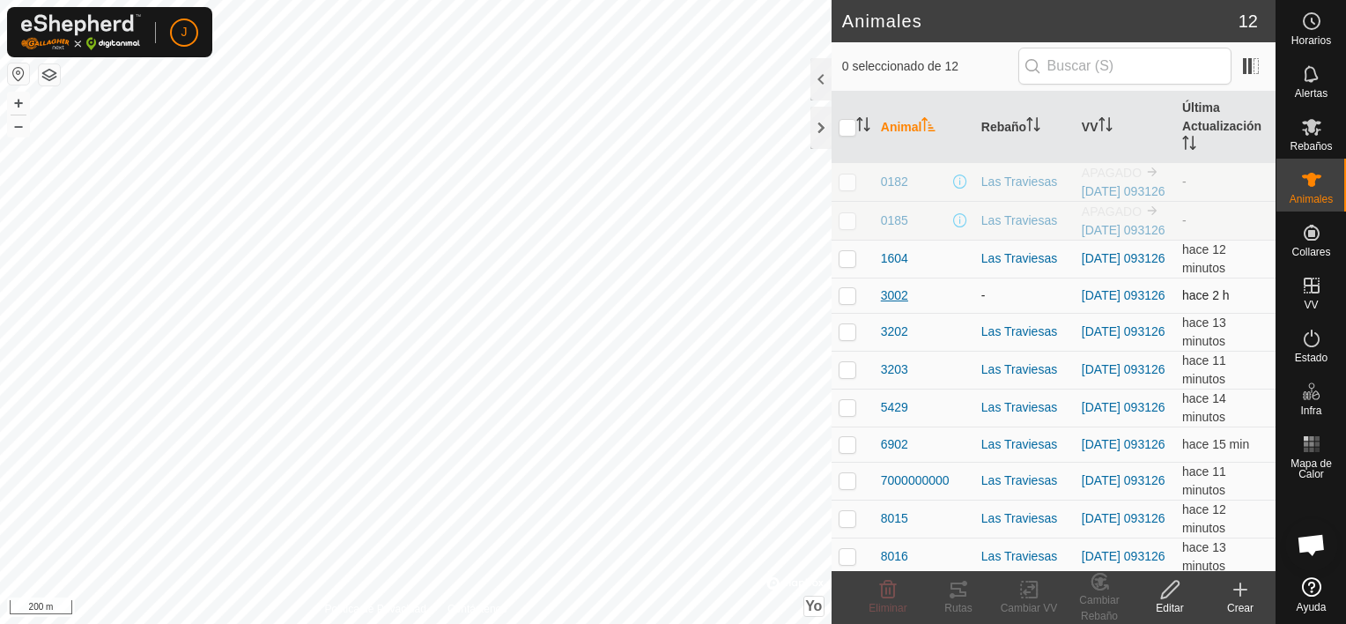
click at [885, 305] on span "3002" at bounding box center [894, 295] width 27 height 18
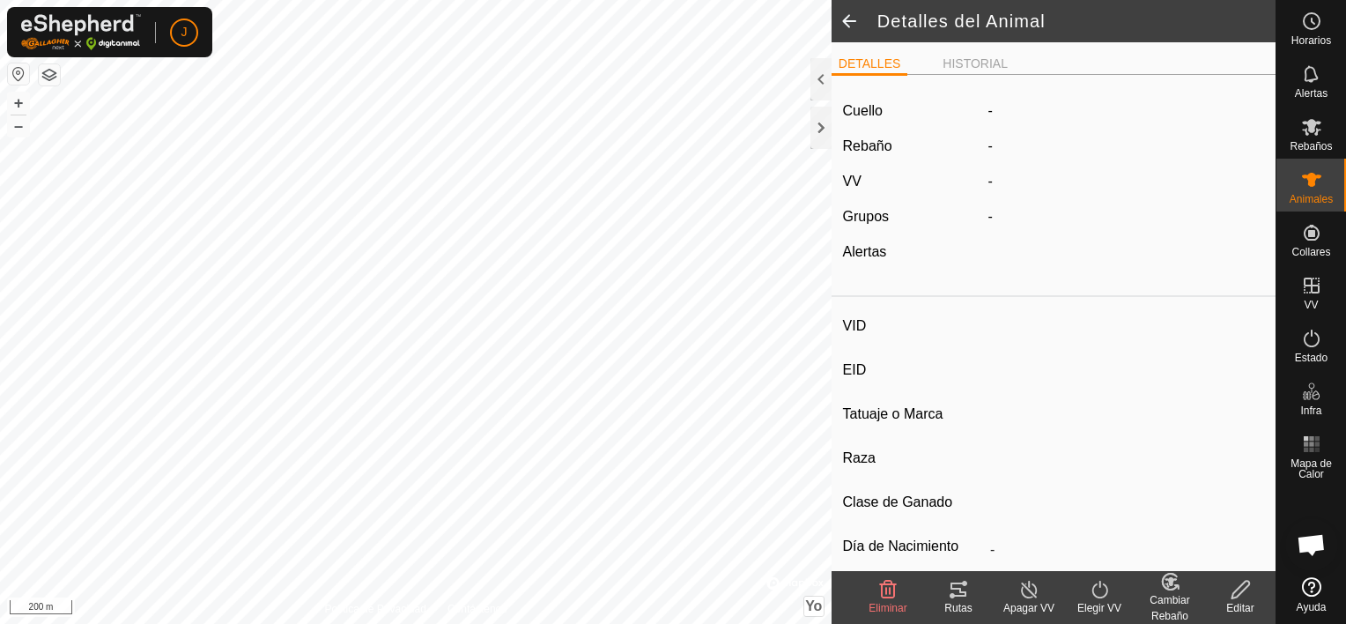
type input "3002"
type input "-"
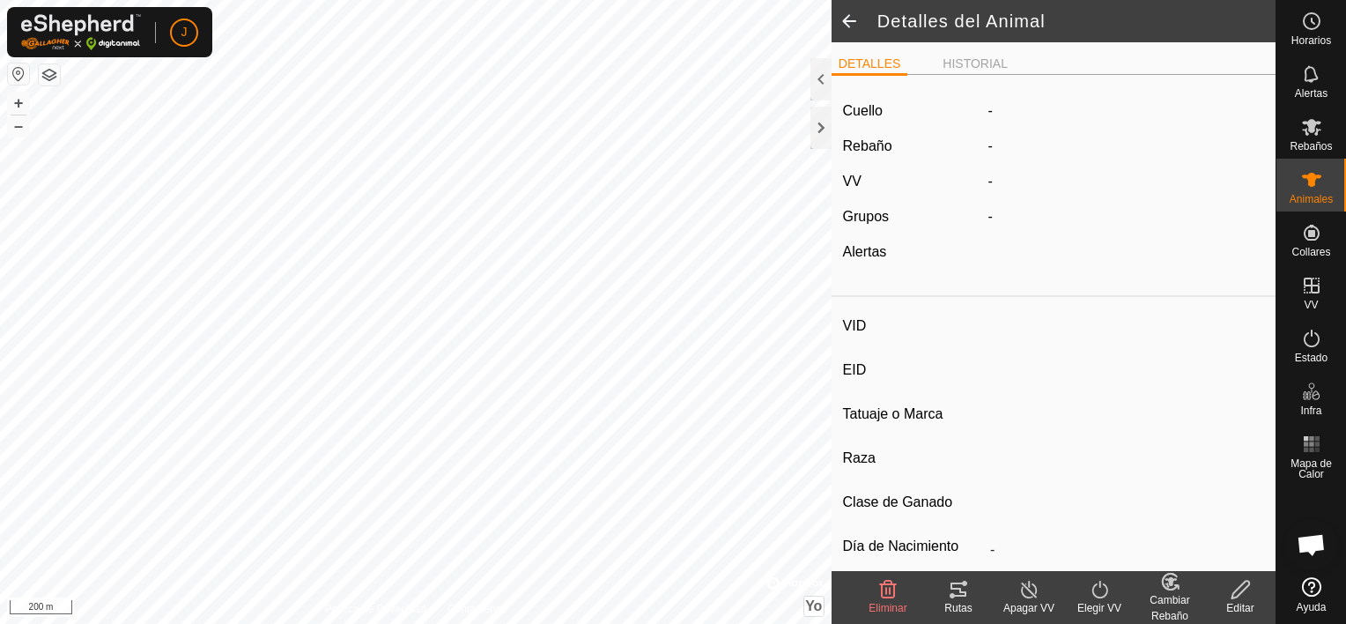
type input "0 kg"
type input "-"
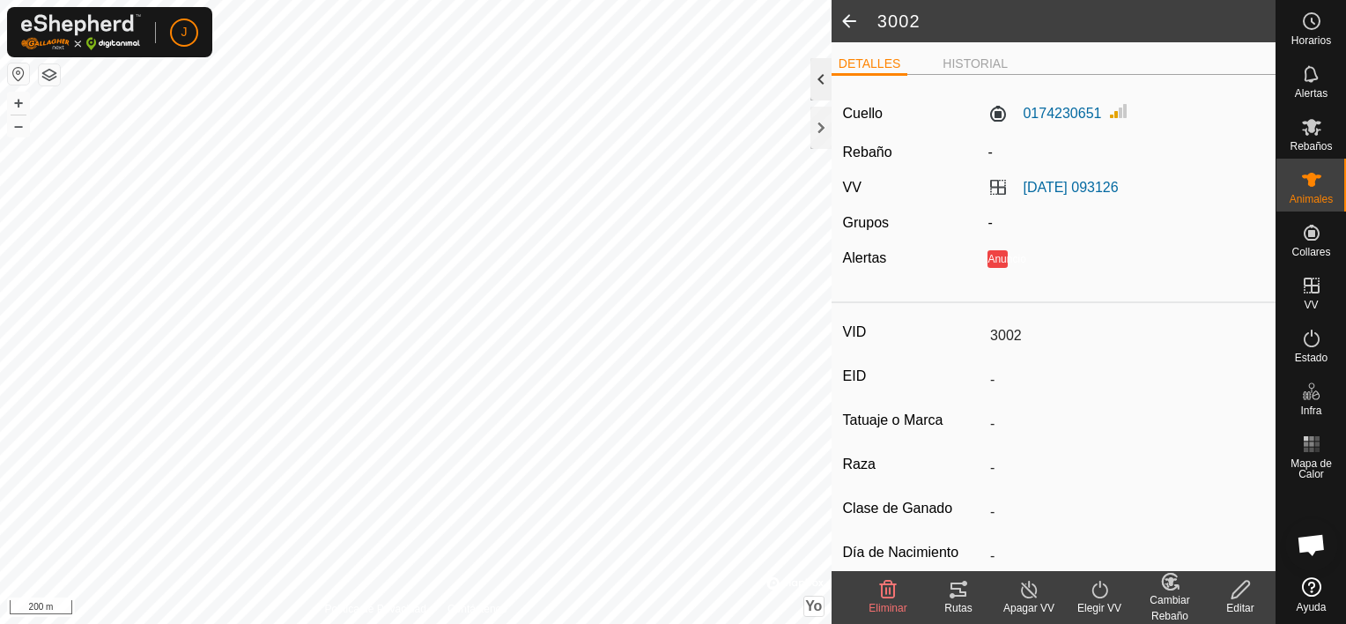
click at [819, 75] on div at bounding box center [820, 79] width 21 height 42
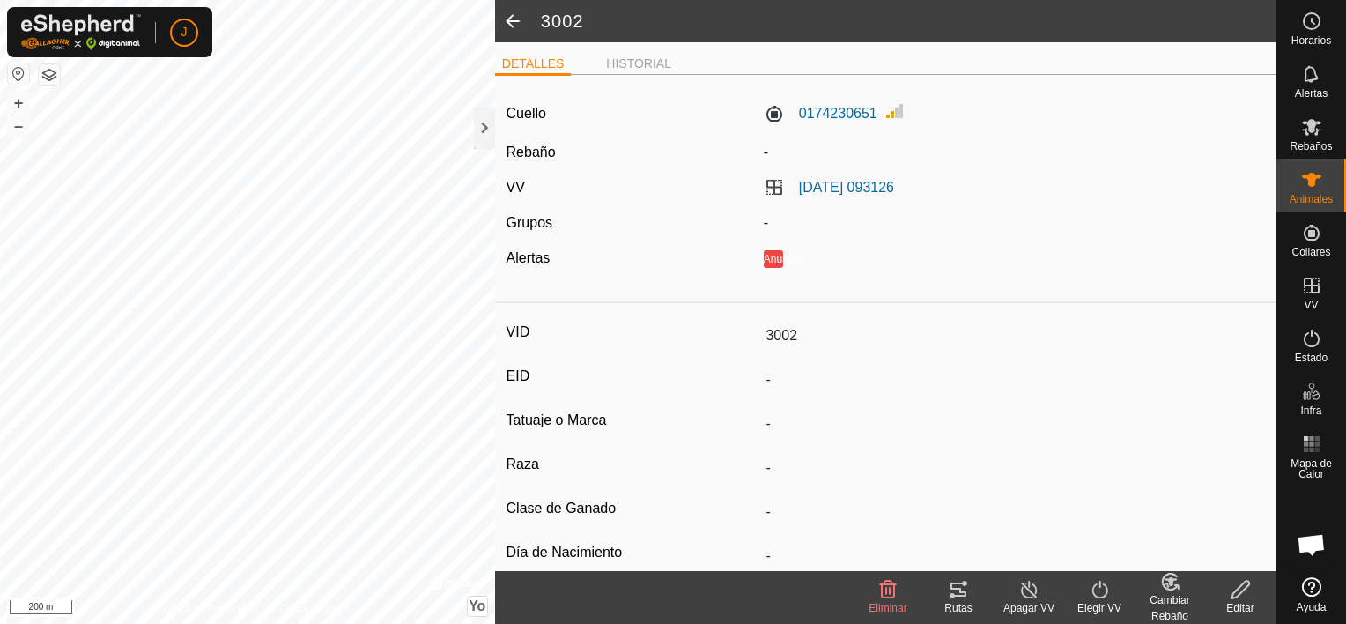
click at [768, 152] on div "-" at bounding box center [1014, 152] width 514 height 21
click at [507, 155] on label "Rebaño" at bounding box center [531, 151] width 49 height 15
click at [1219, 598] on edit-svg-icon at bounding box center [1240, 589] width 70 height 21
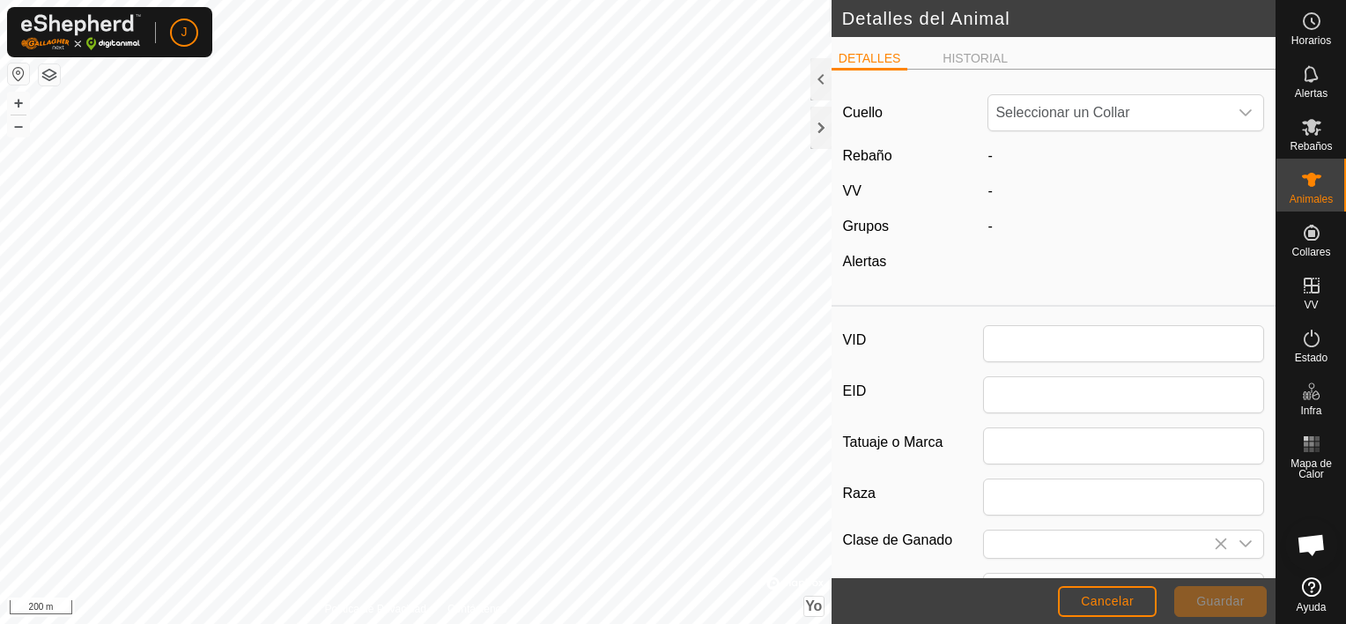
type input "3002"
type input "0"
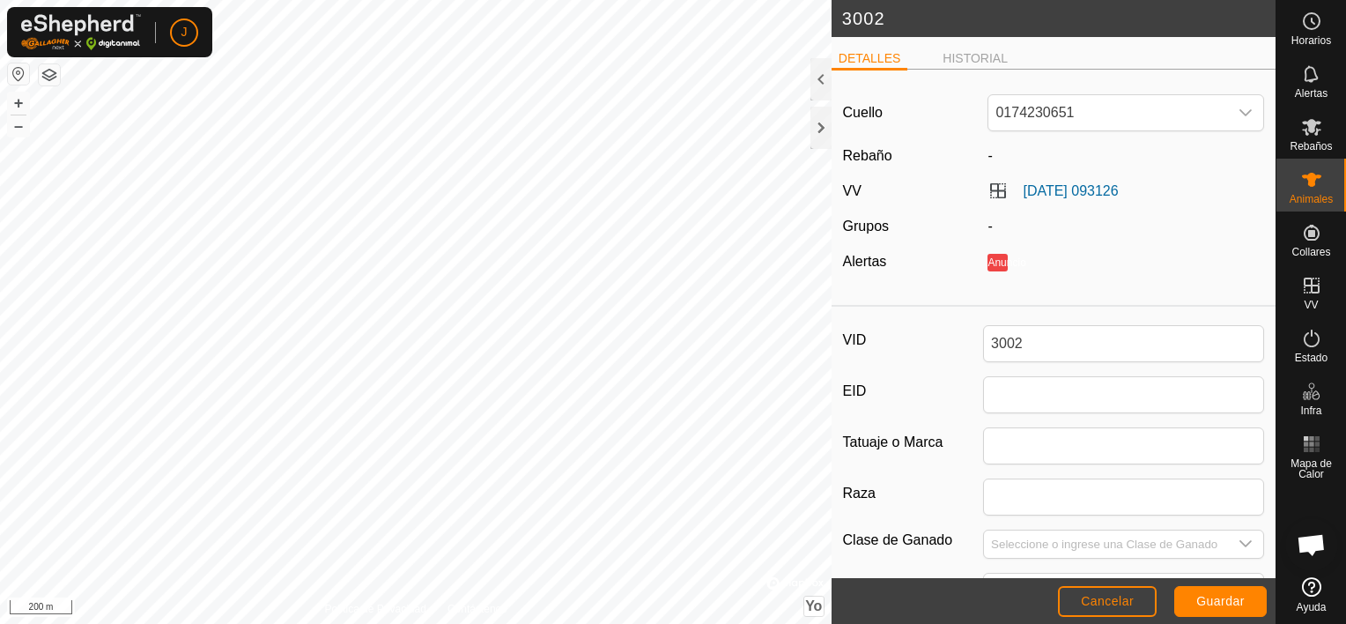
click at [988, 155] on div "-" at bounding box center [1125, 155] width 291 height 21
click at [814, 88] on div at bounding box center [820, 79] width 21 height 42
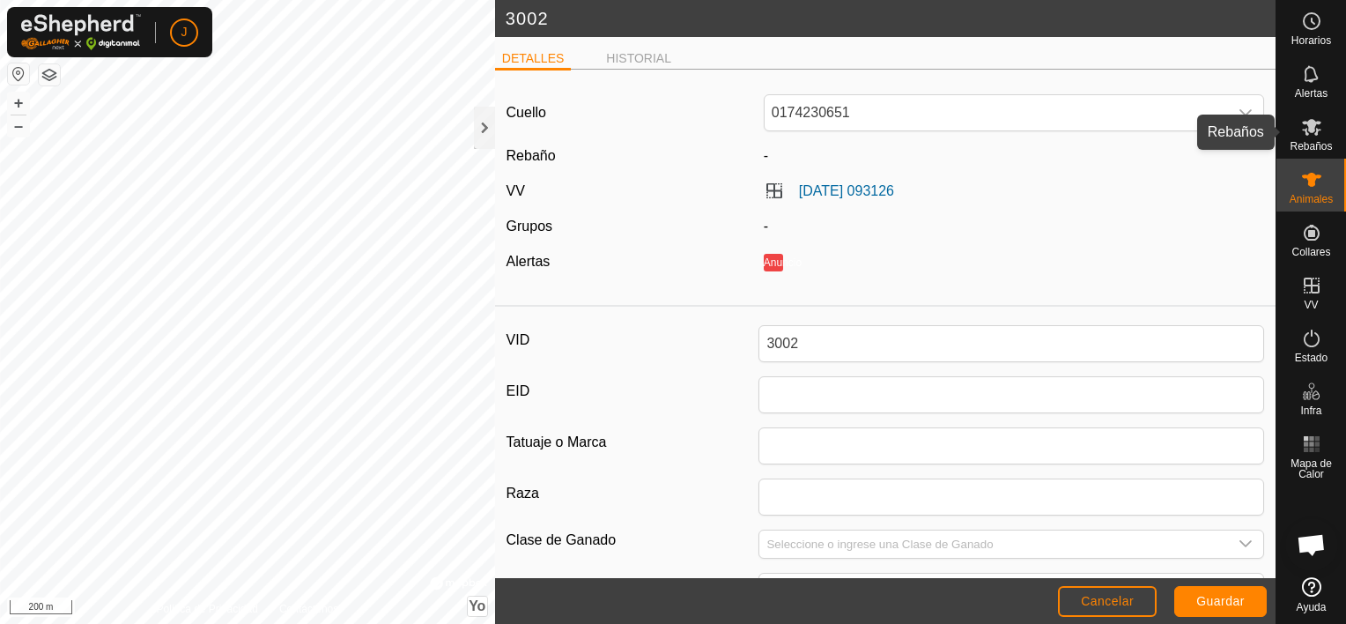
click at [1313, 128] on icon at bounding box center [1311, 127] width 19 height 17
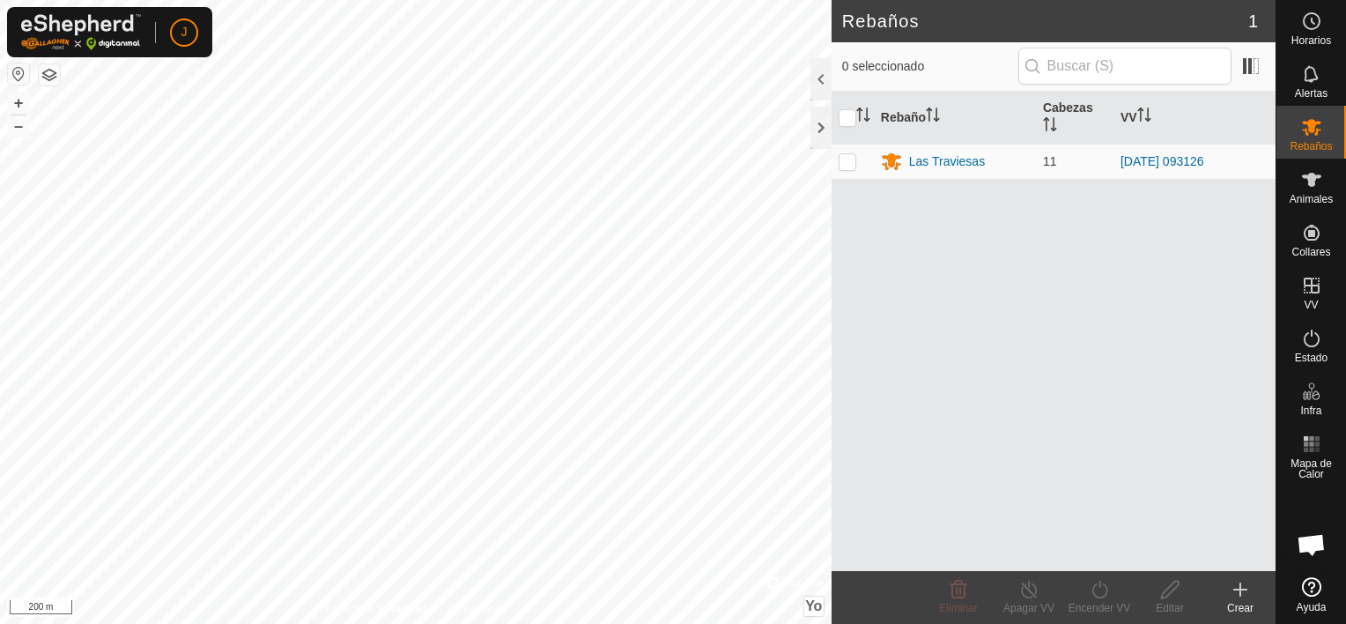
click at [1244, 585] on icon at bounding box center [1240, 589] width 21 height 21
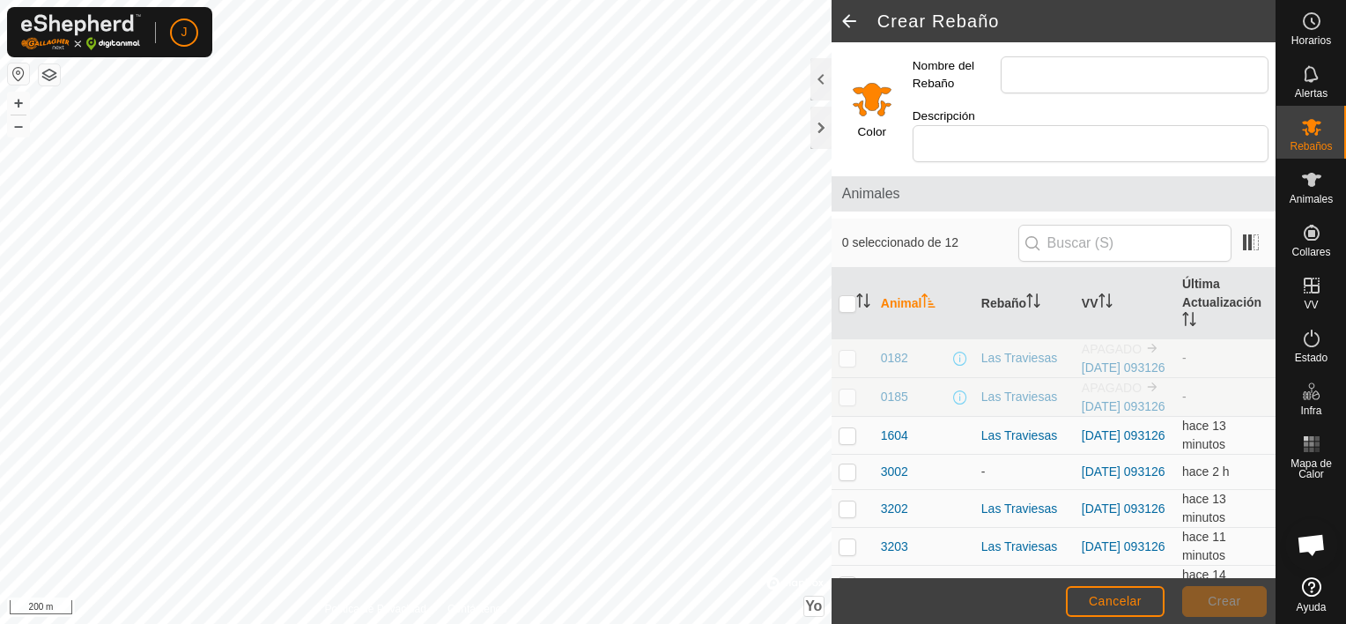
click at [1075, 95] on div "Nombre del Rebaño" at bounding box center [1091, 74] width 370 height 51
click at [1091, 74] on input "Nombre del Rebaño" at bounding box center [1135, 74] width 268 height 37
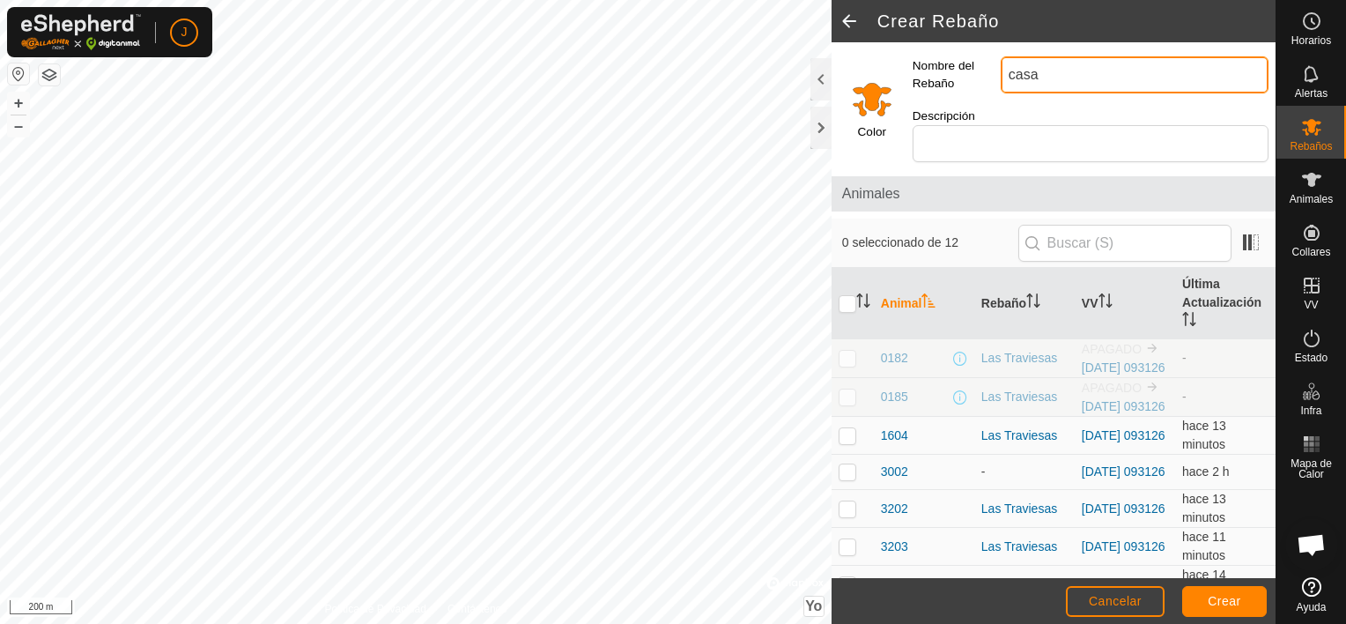
type input "casa"
click at [1220, 588] on button "Crear" at bounding box center [1224, 601] width 85 height 31
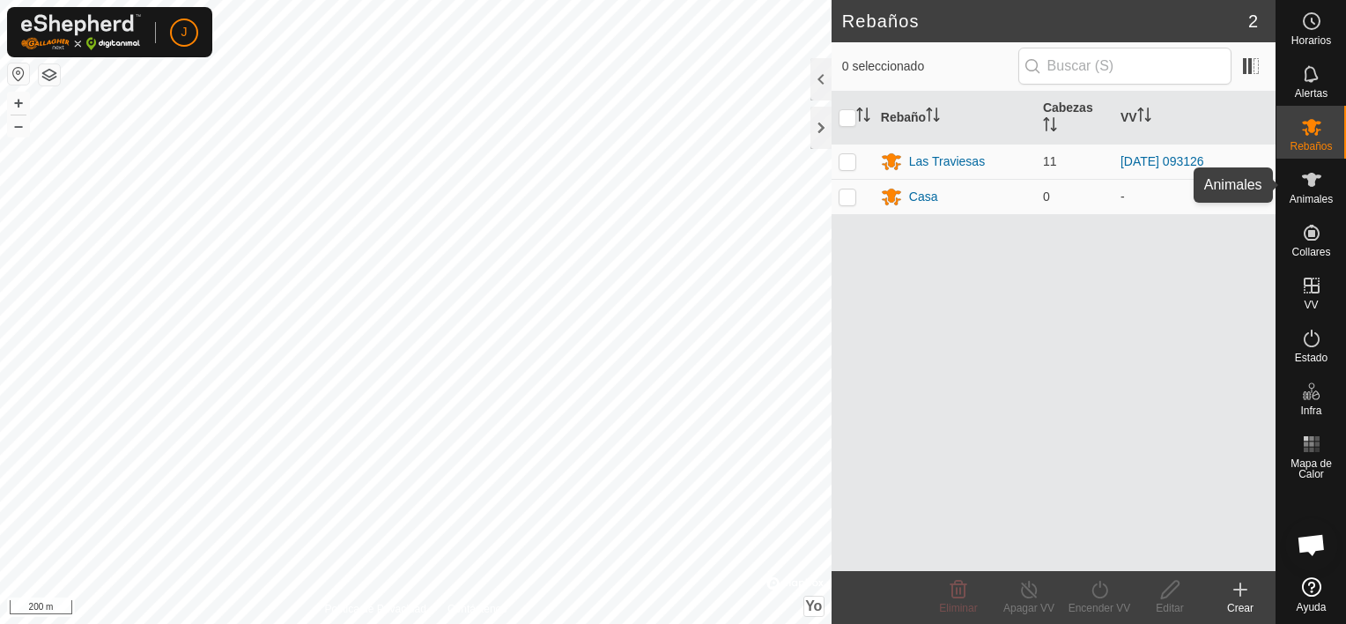
drag, startPoint x: 1306, startPoint y: 188, endPoint x: 1291, endPoint y: 195, distance: 16.6
click at [1306, 189] on icon at bounding box center [1311, 179] width 21 height 21
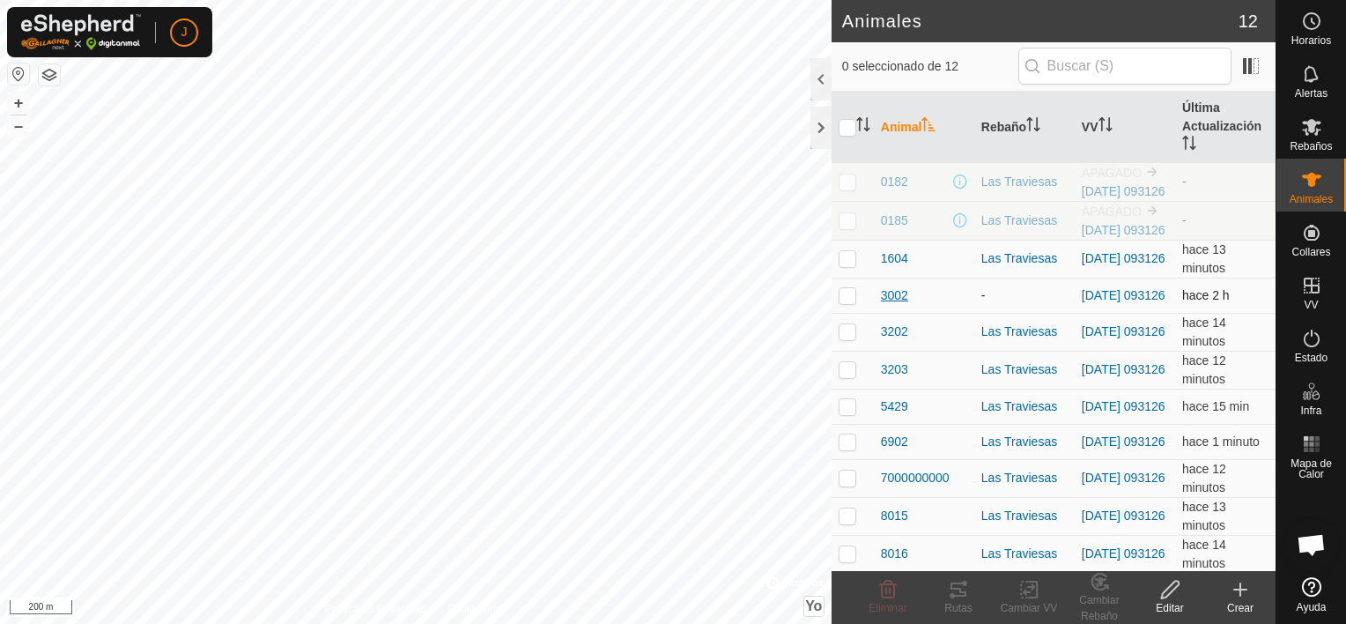
click at [892, 305] on span "3002" at bounding box center [894, 295] width 27 height 18
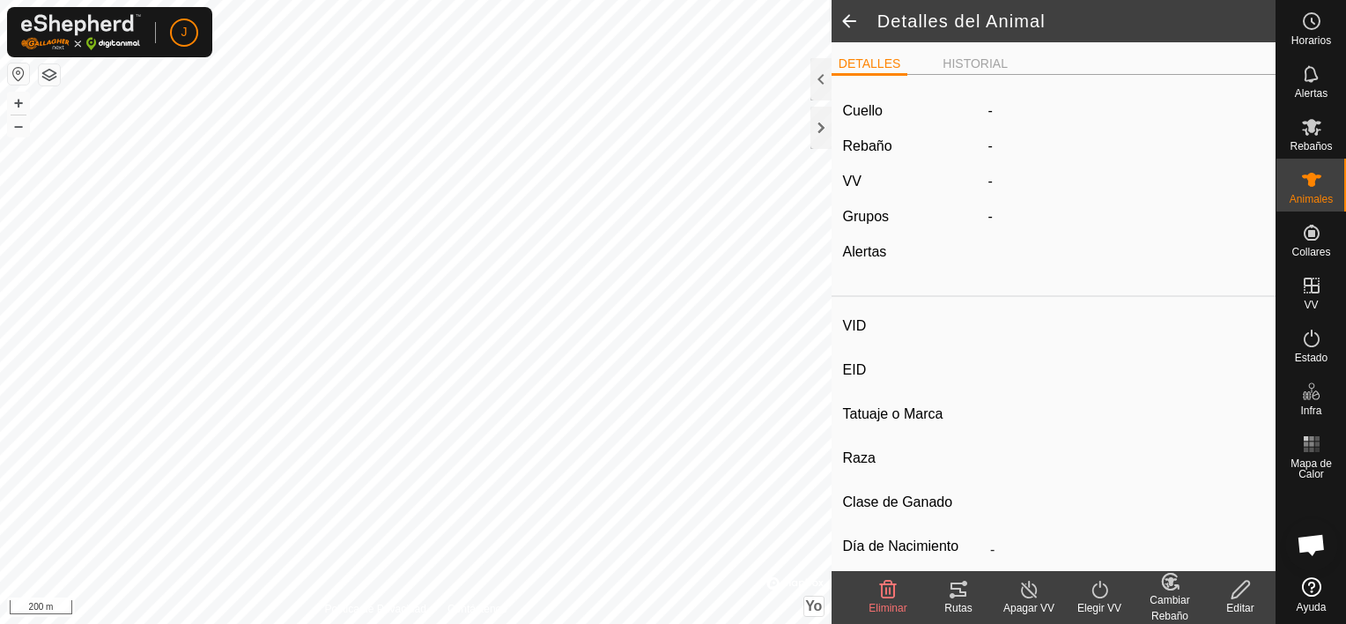
type input "3002"
type input "-"
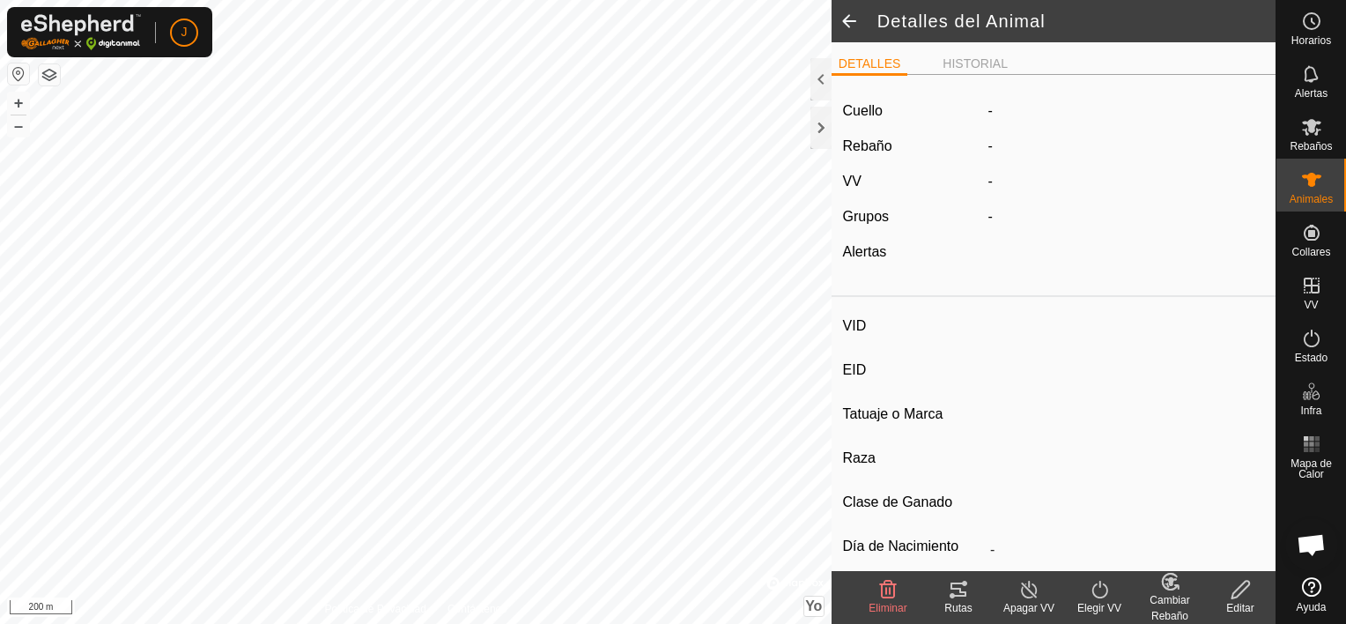
type input "0 kg"
type input "-"
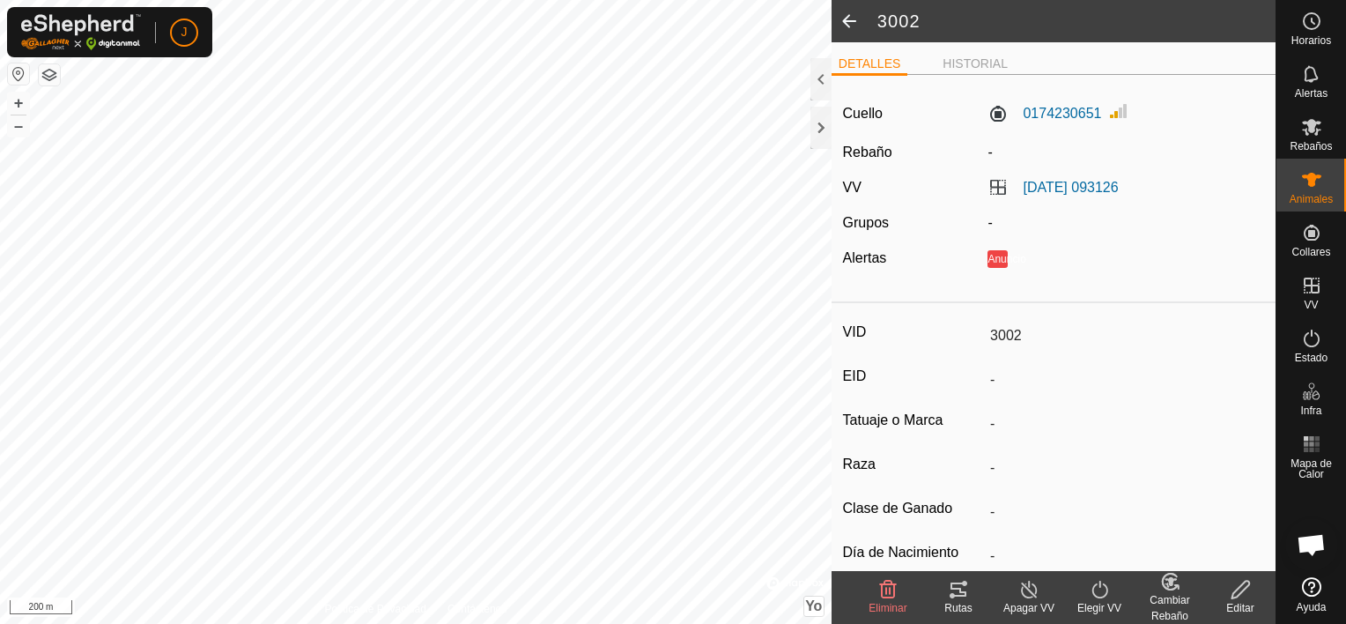
click at [1173, 588] on icon at bounding box center [1169, 581] width 15 height 16
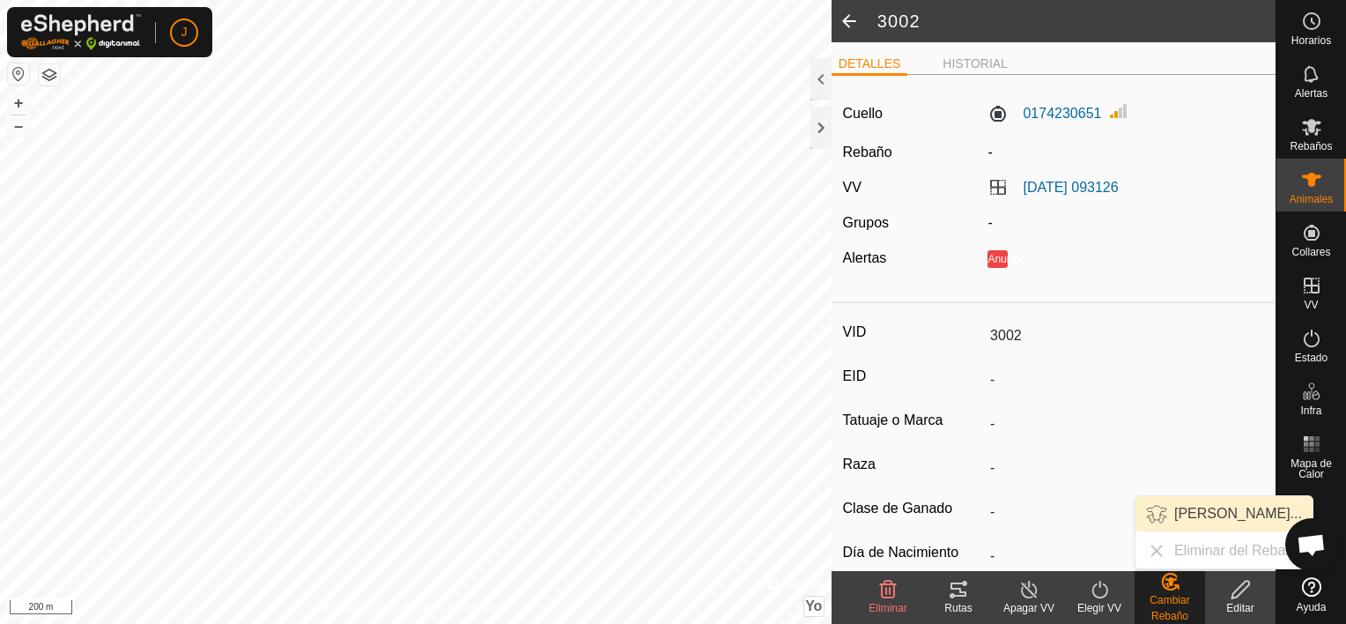
click at [1221, 511] on link "Elegir Rebaño..." at bounding box center [1224, 513] width 177 height 35
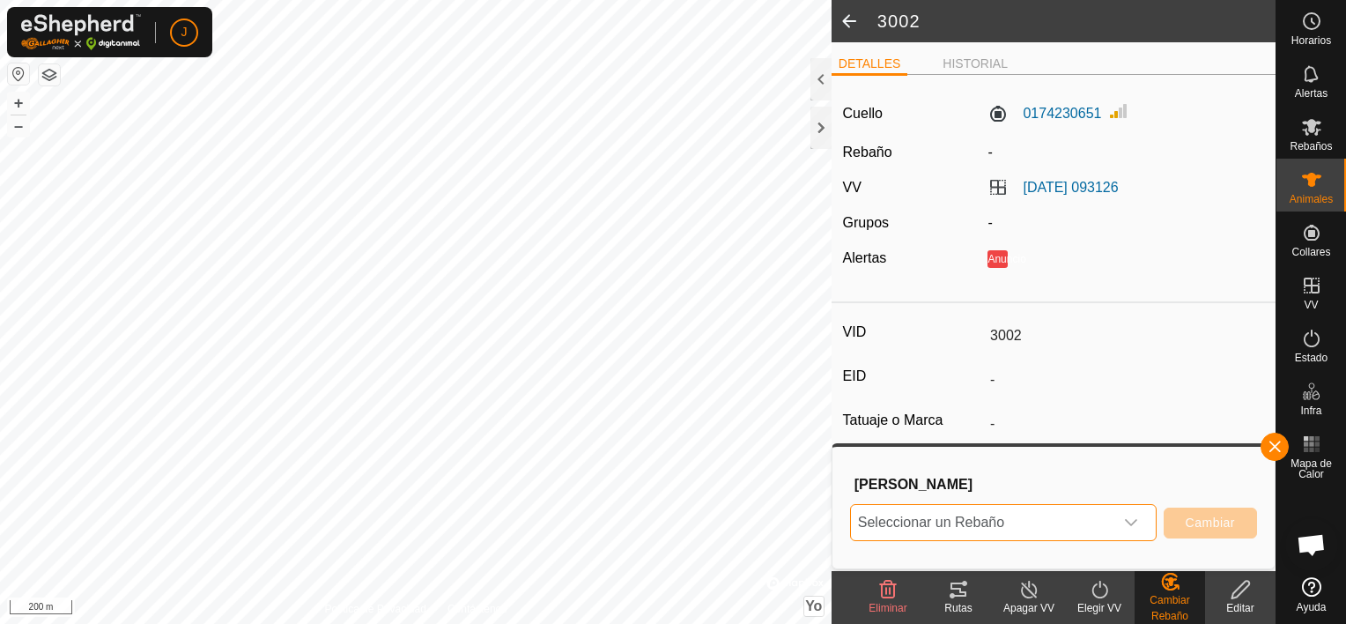
click at [1045, 515] on span "Seleccionar un Rebaño" at bounding box center [982, 522] width 263 height 35
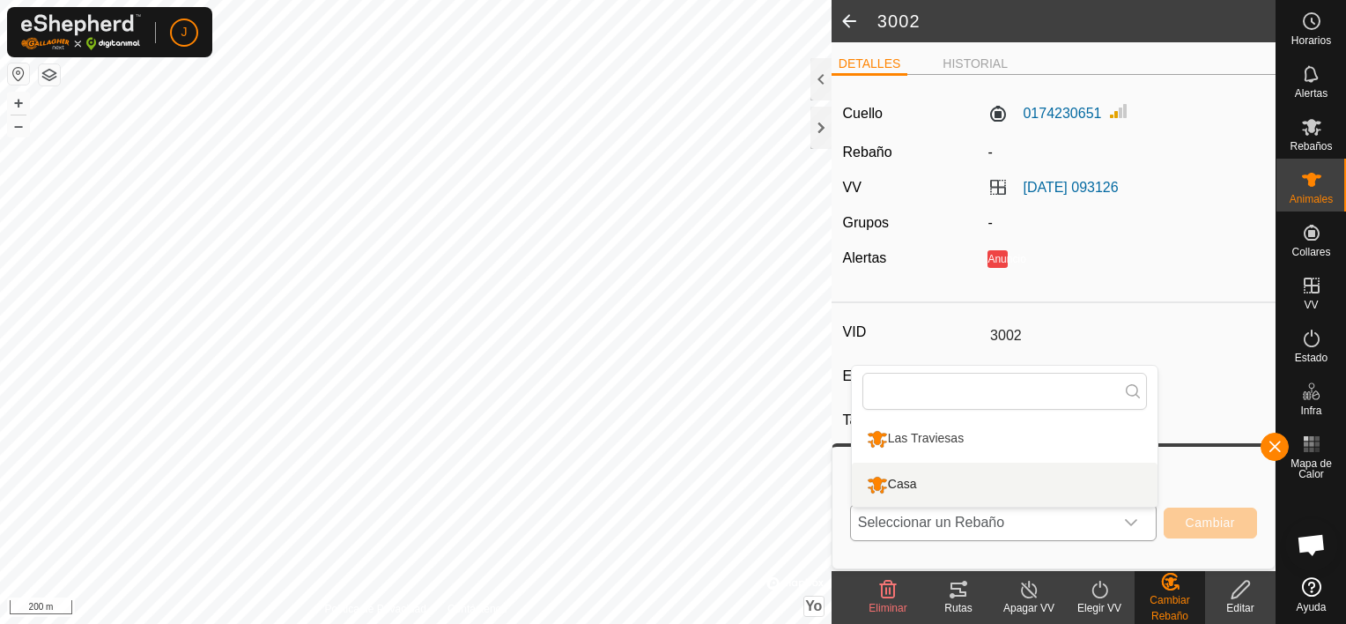
click at [944, 478] on li "Casa" at bounding box center [1005, 484] width 306 height 44
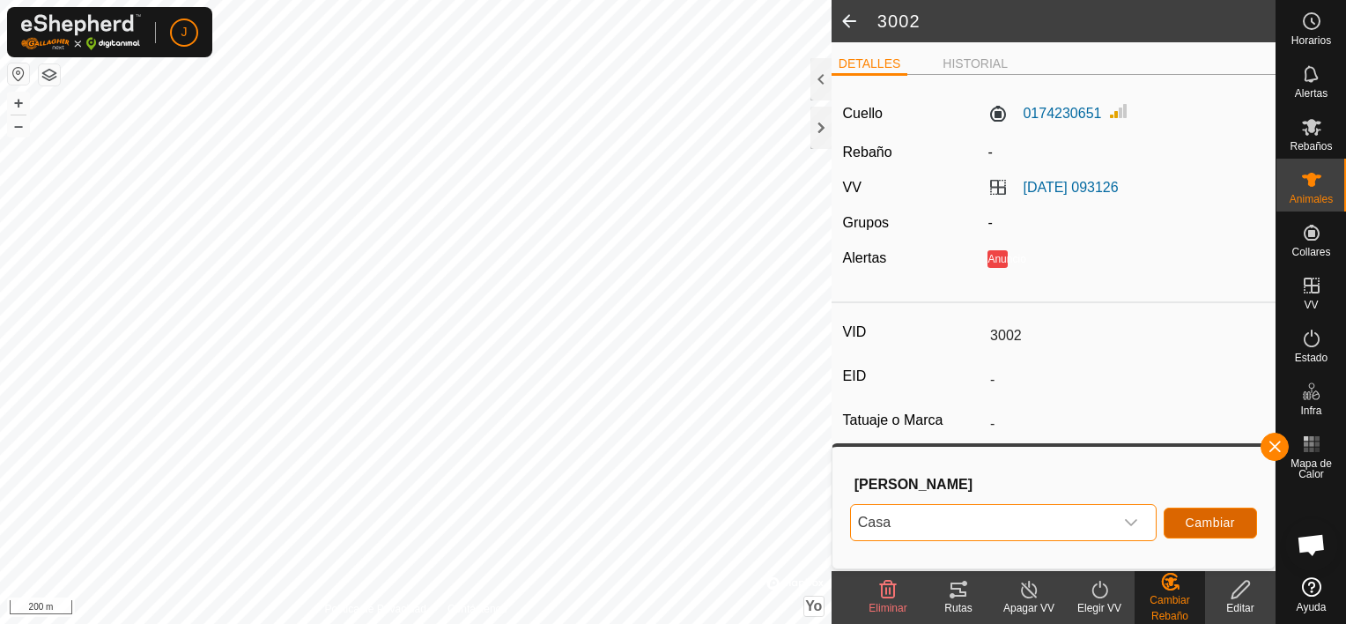
click at [1232, 520] on span "Cambiar" at bounding box center [1210, 522] width 49 height 14
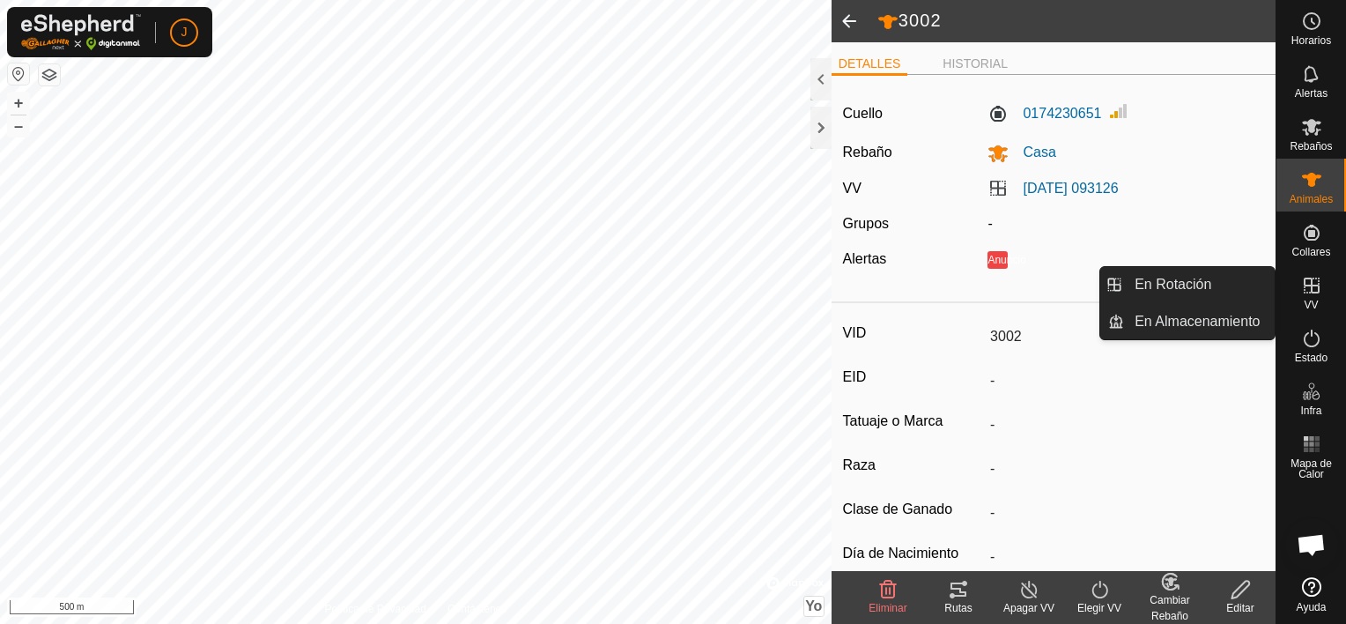
click at [1308, 278] on icon at bounding box center [1312, 285] width 16 height 16
click at [1212, 275] on link "En Rotación" at bounding box center [1199, 284] width 151 height 35
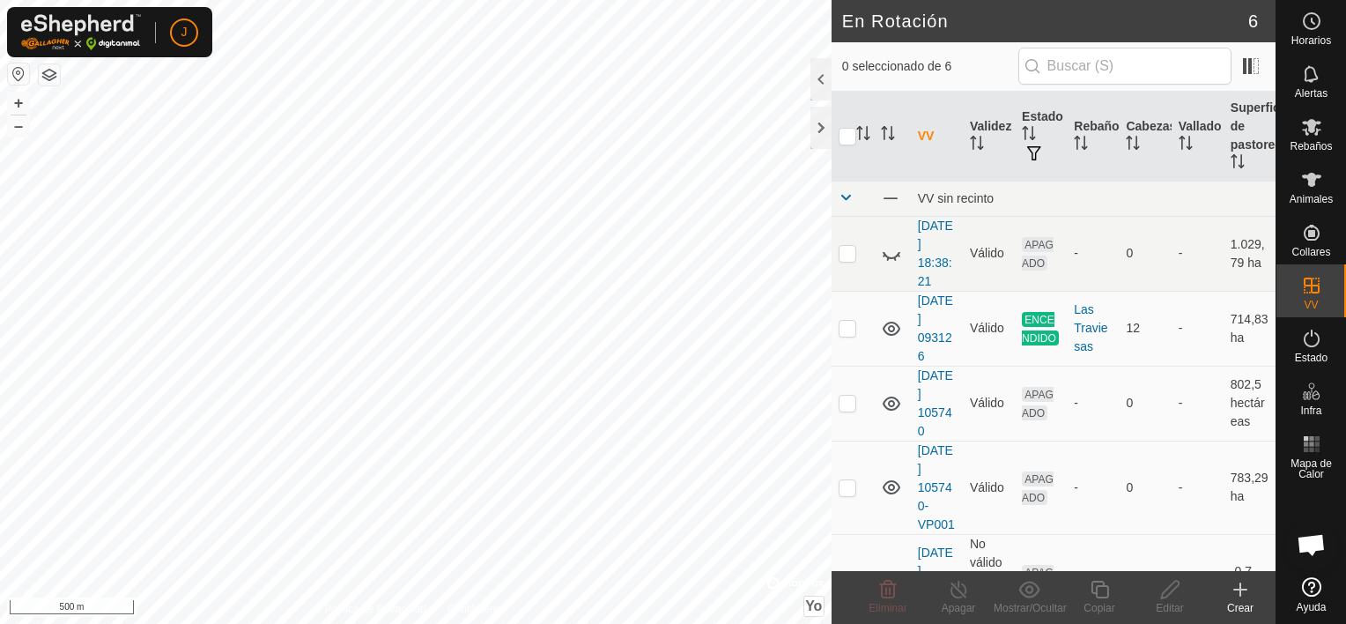
click at [1237, 586] on icon at bounding box center [1240, 589] width 21 height 21
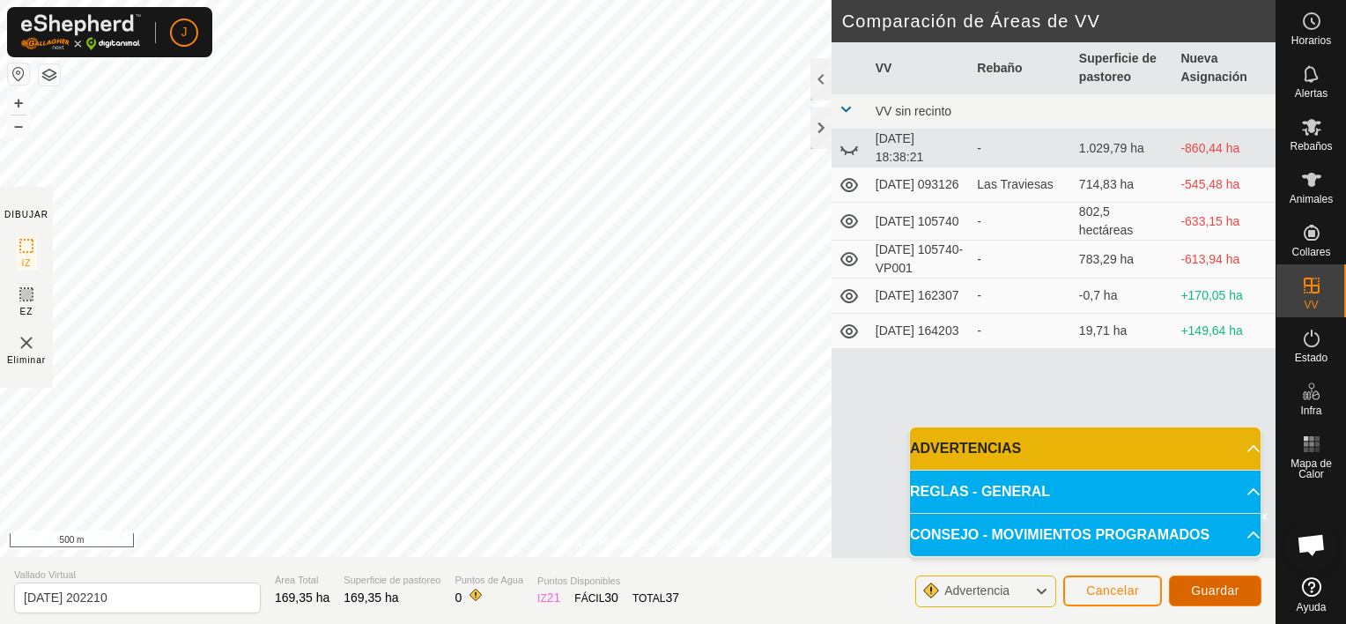
click at [1213, 590] on span "Guardar" at bounding box center [1215, 590] width 48 height 14
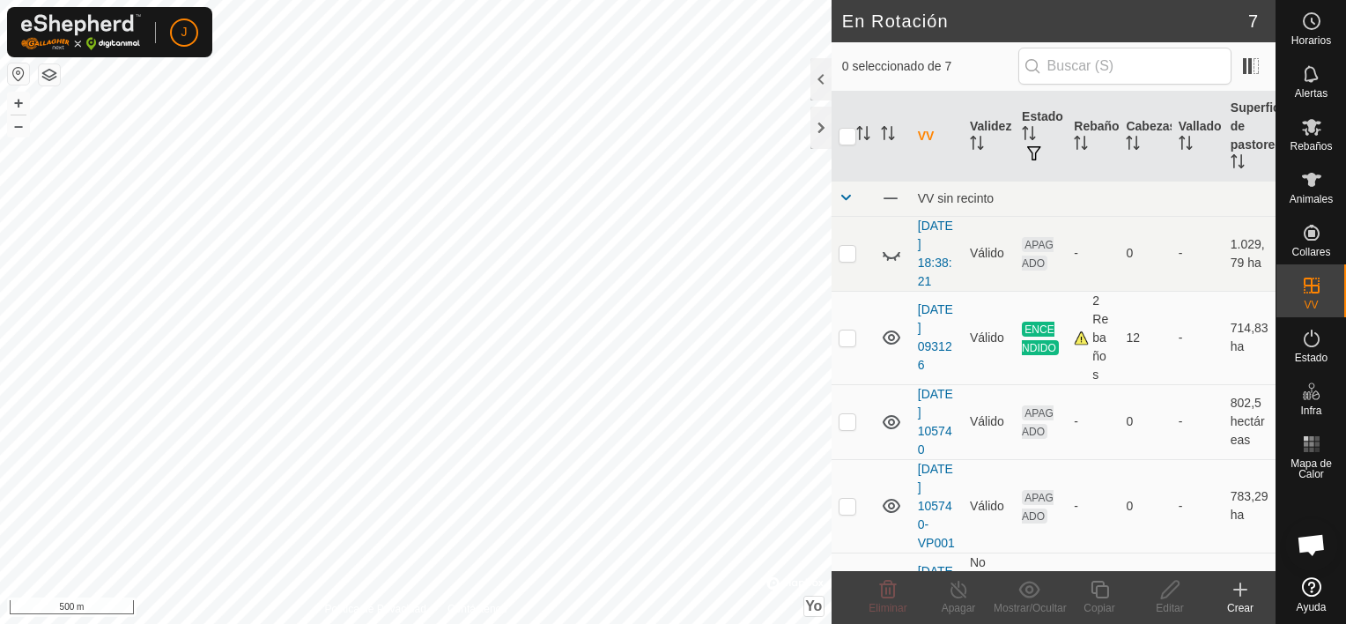
click at [1240, 587] on icon at bounding box center [1240, 589] width 0 height 12
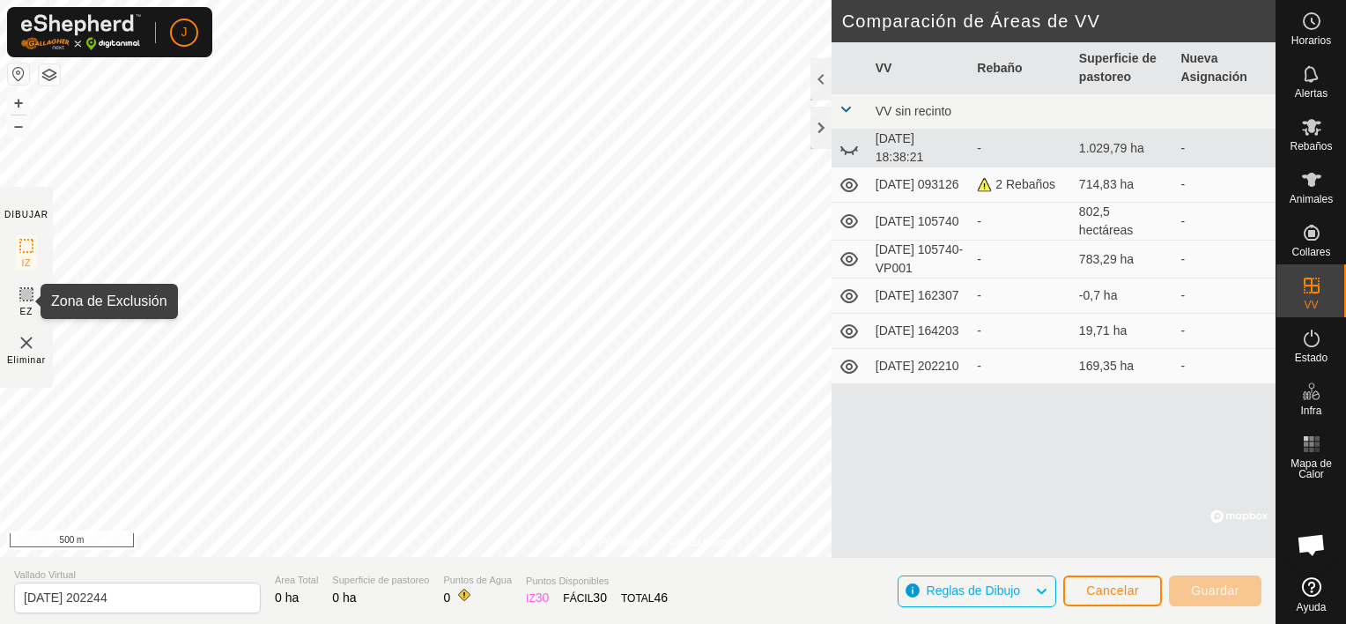
click at [28, 292] on icon at bounding box center [26, 294] width 21 height 21
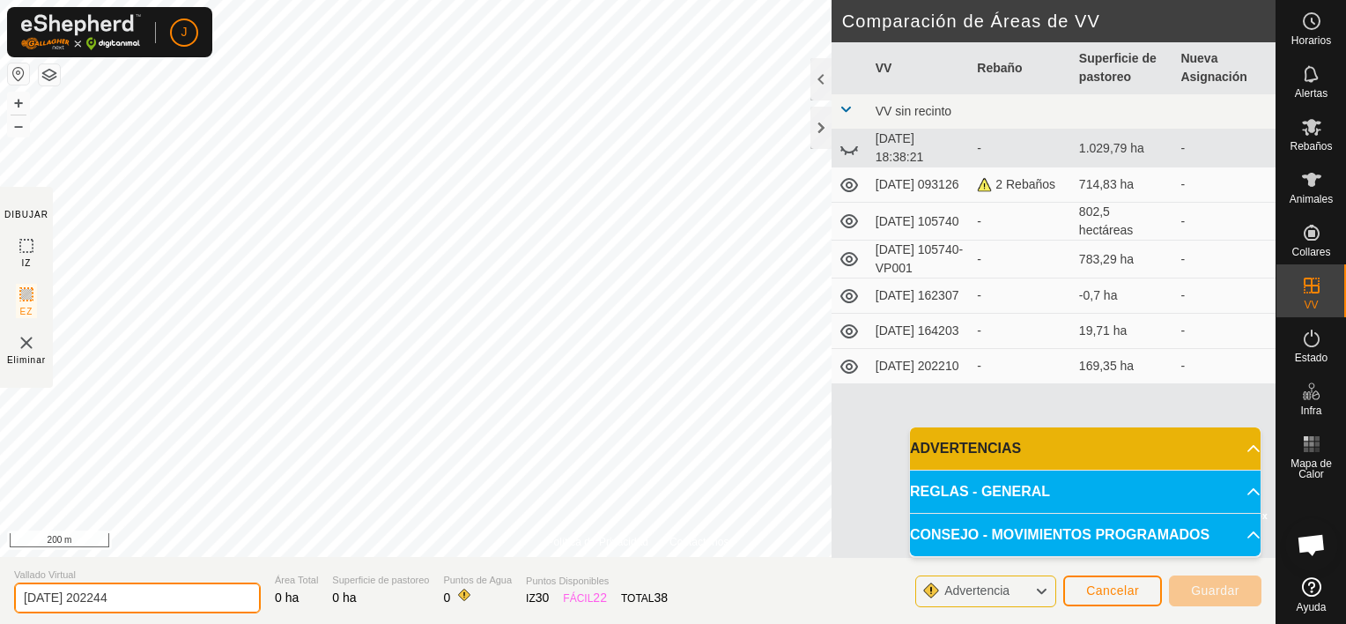
click at [146, 599] on input "2025-10-07 202244" at bounding box center [137, 597] width 247 height 31
type input "2"
type input "f"
type input "exclusion navas"
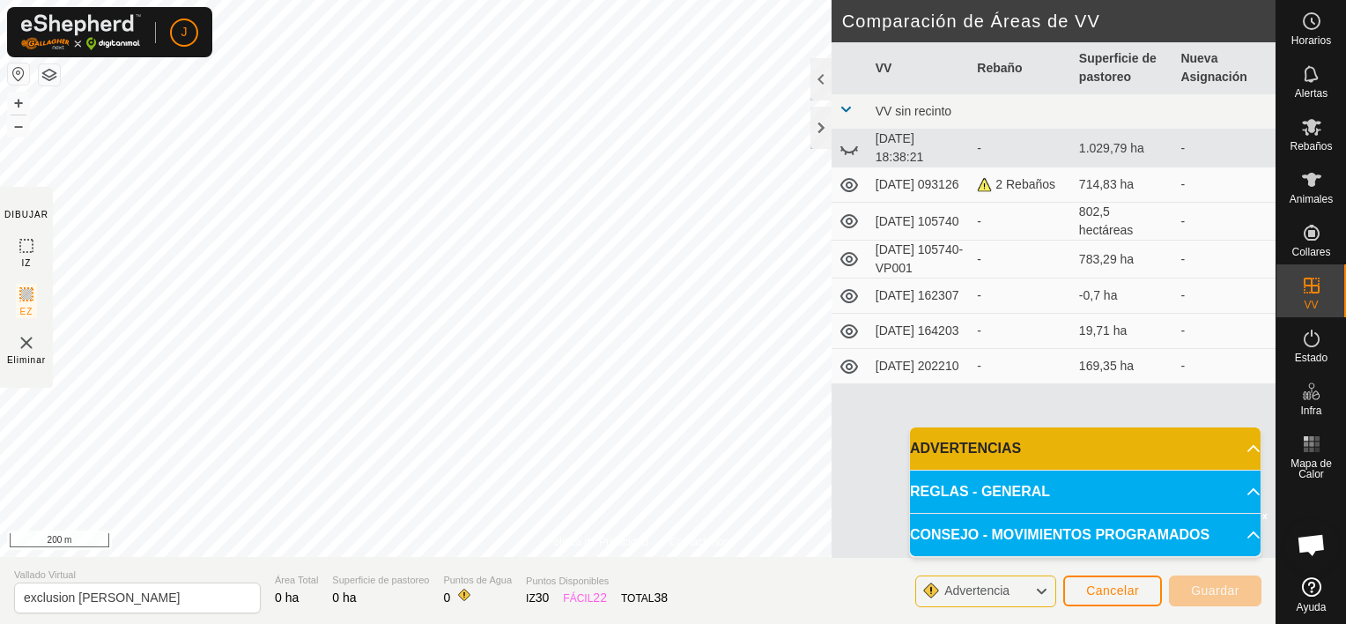
click at [988, 499] on p-accordion-header "REGLAS - GENERAL" at bounding box center [1085, 491] width 351 height 42
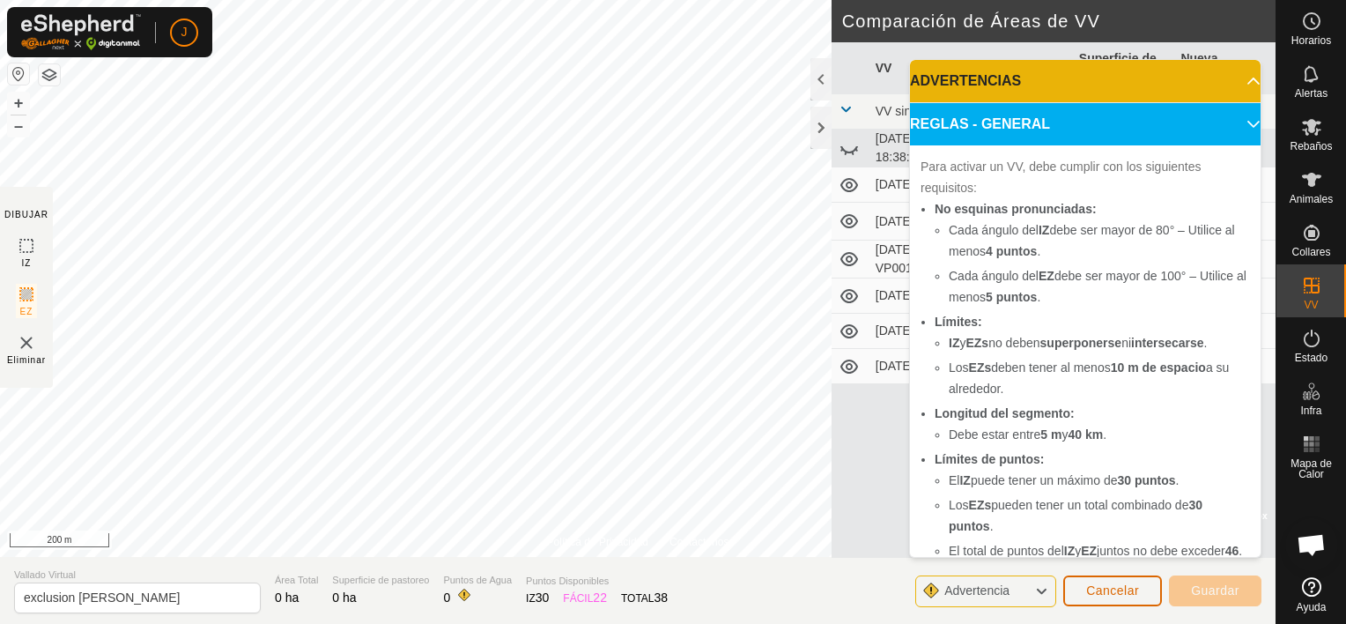
click at [1126, 594] on span "Cancelar" at bounding box center [1112, 590] width 53 height 14
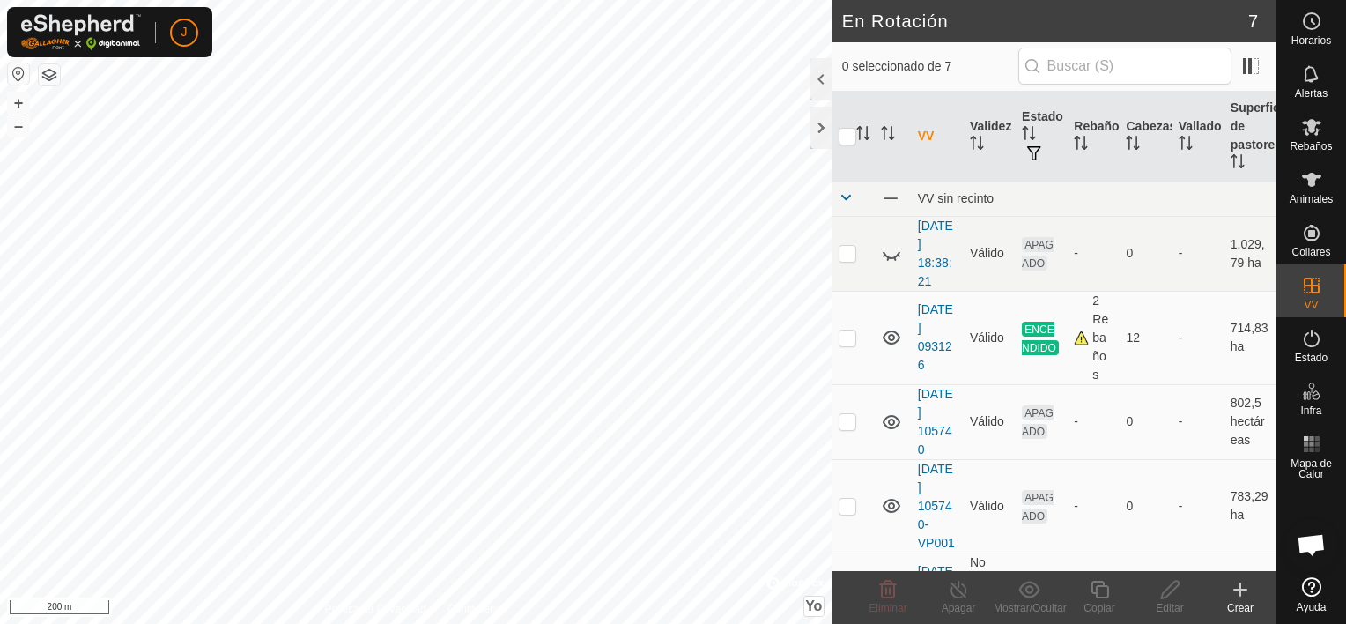
checkbox input "true"
click at [1240, 590] on icon at bounding box center [1240, 589] width 0 height 12
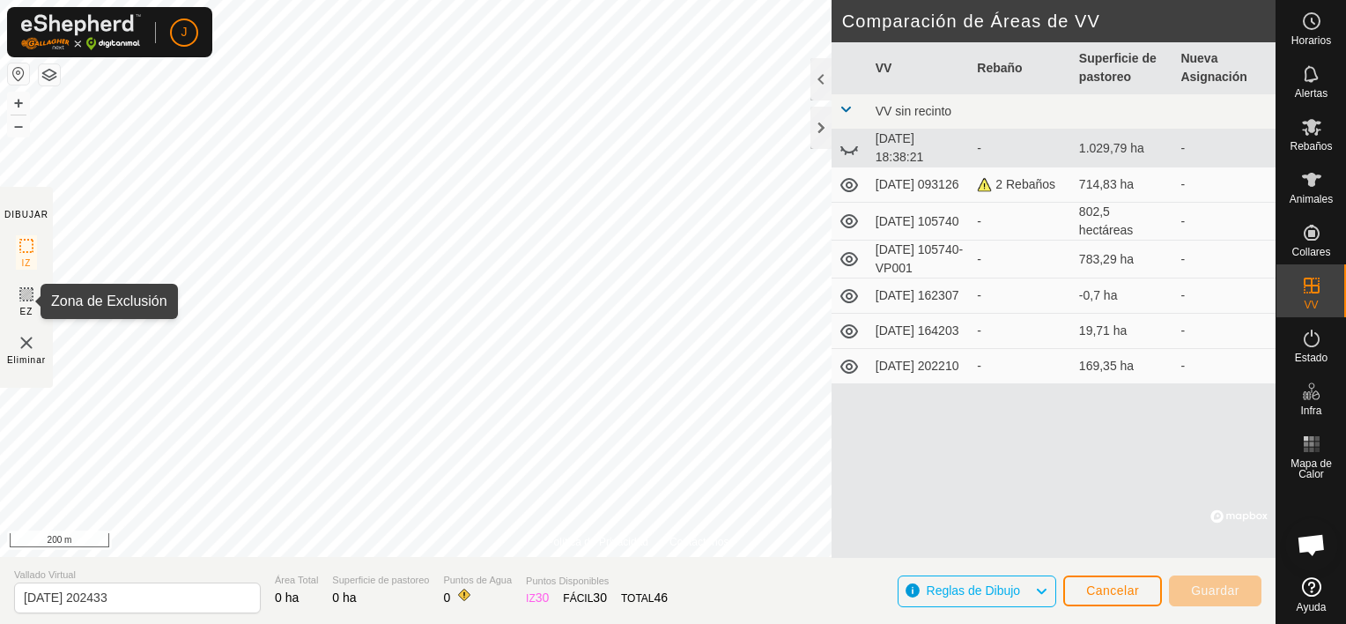
click at [28, 295] on icon at bounding box center [26, 294] width 11 height 11
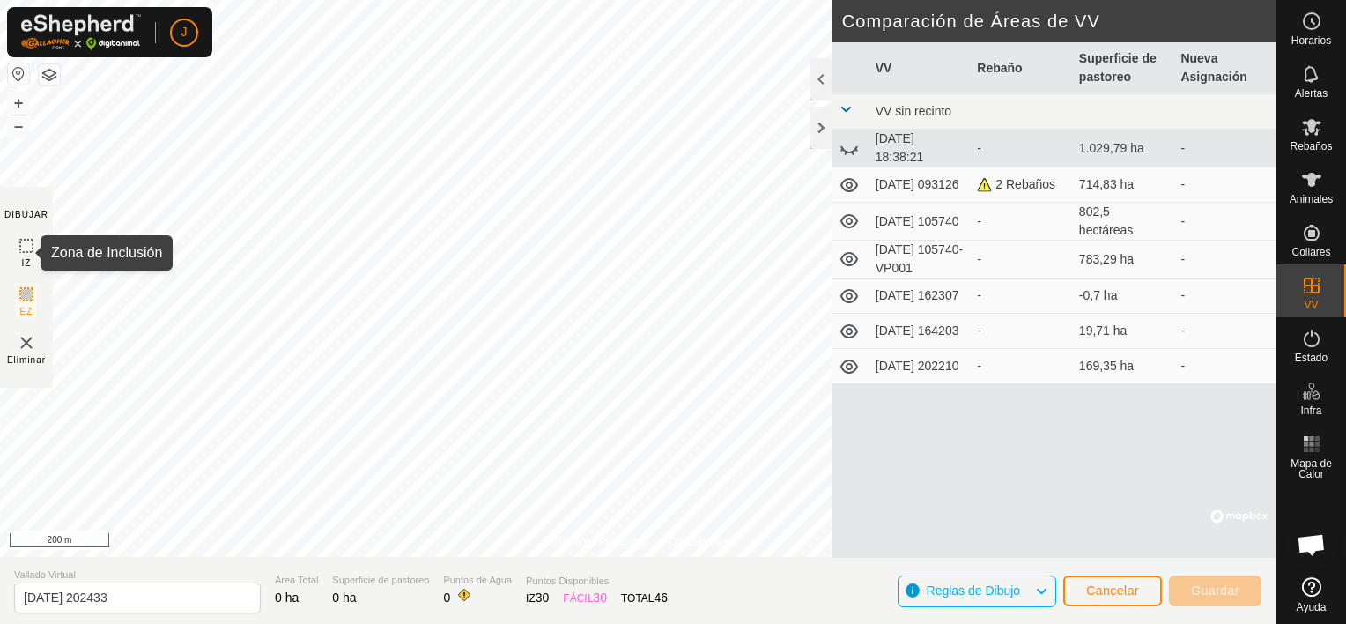
click at [24, 240] on rect at bounding box center [26, 246] width 14 height 14
click at [1147, 596] on button "Cancelar" at bounding box center [1112, 590] width 99 height 31
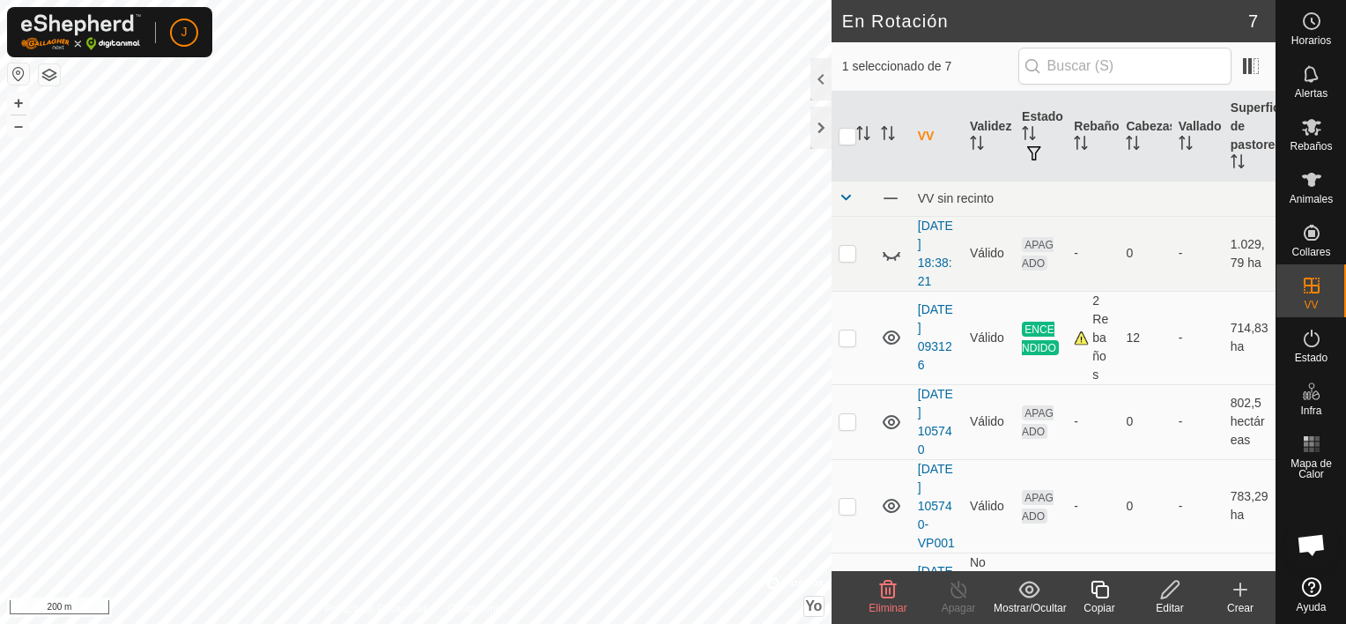
click at [899, 592] on delete-svg-icon at bounding box center [888, 589] width 70 height 21
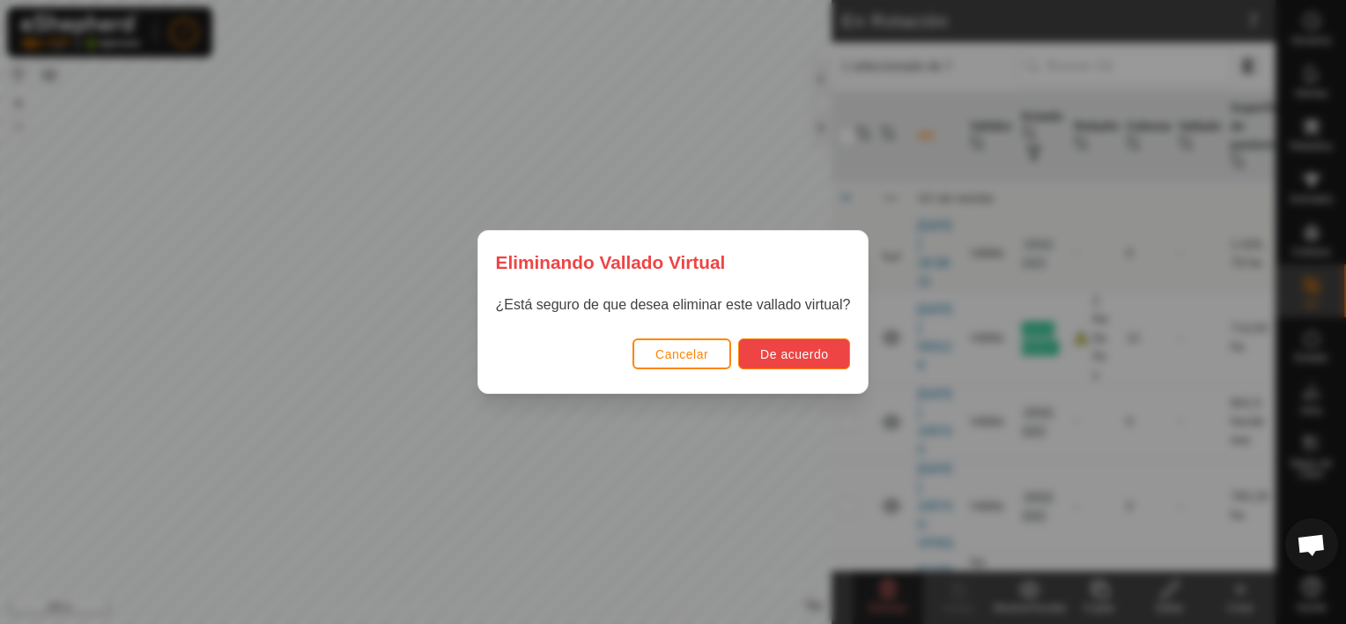
click at [805, 348] on span "De acuerdo" at bounding box center [794, 354] width 68 height 14
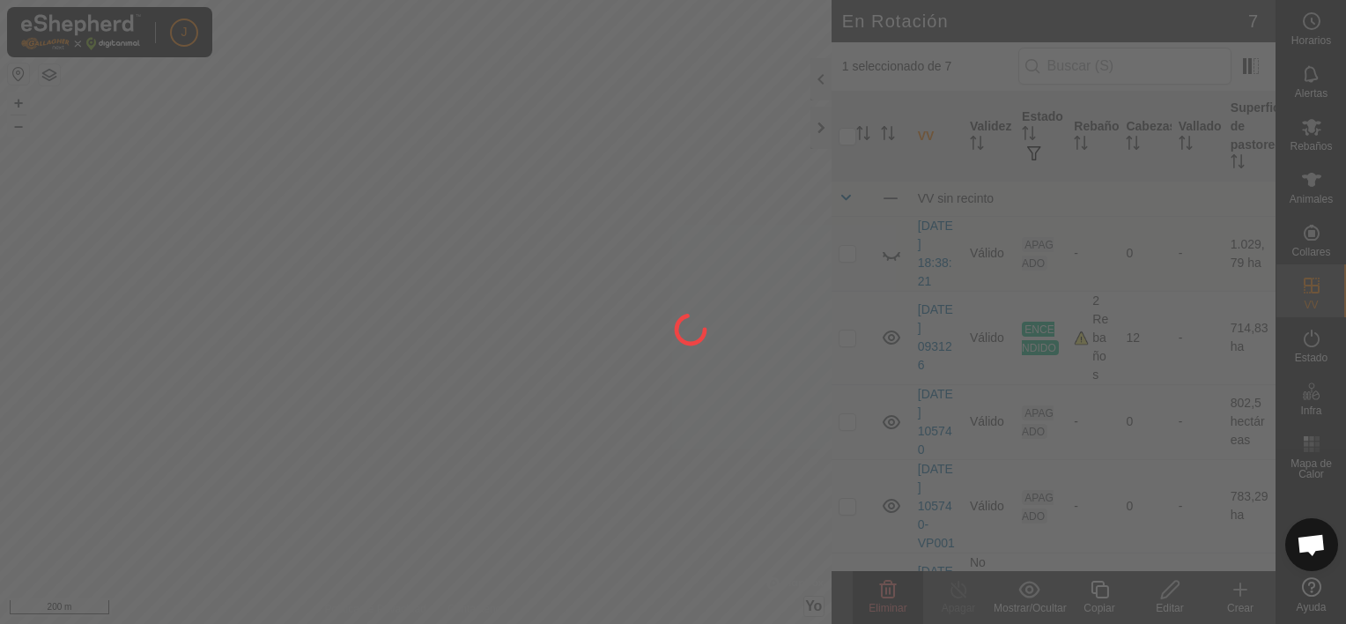
checkbox input "false"
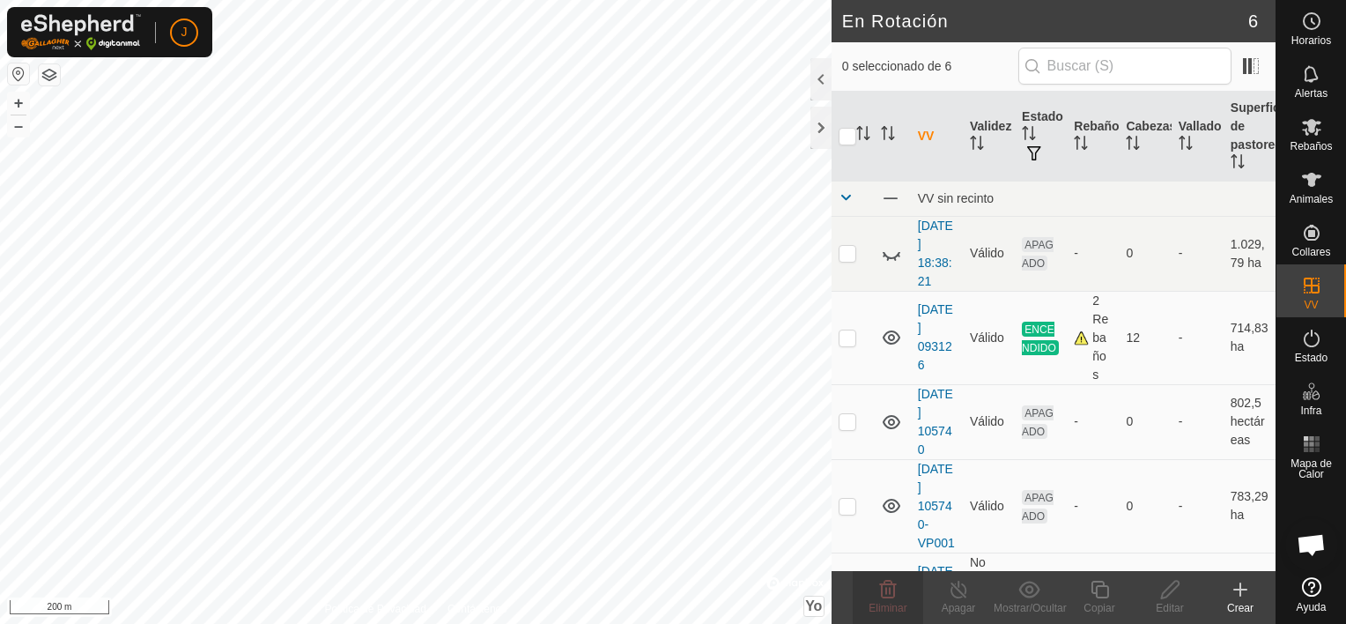
click at [1239, 589] on icon at bounding box center [1240, 589] width 12 height 0
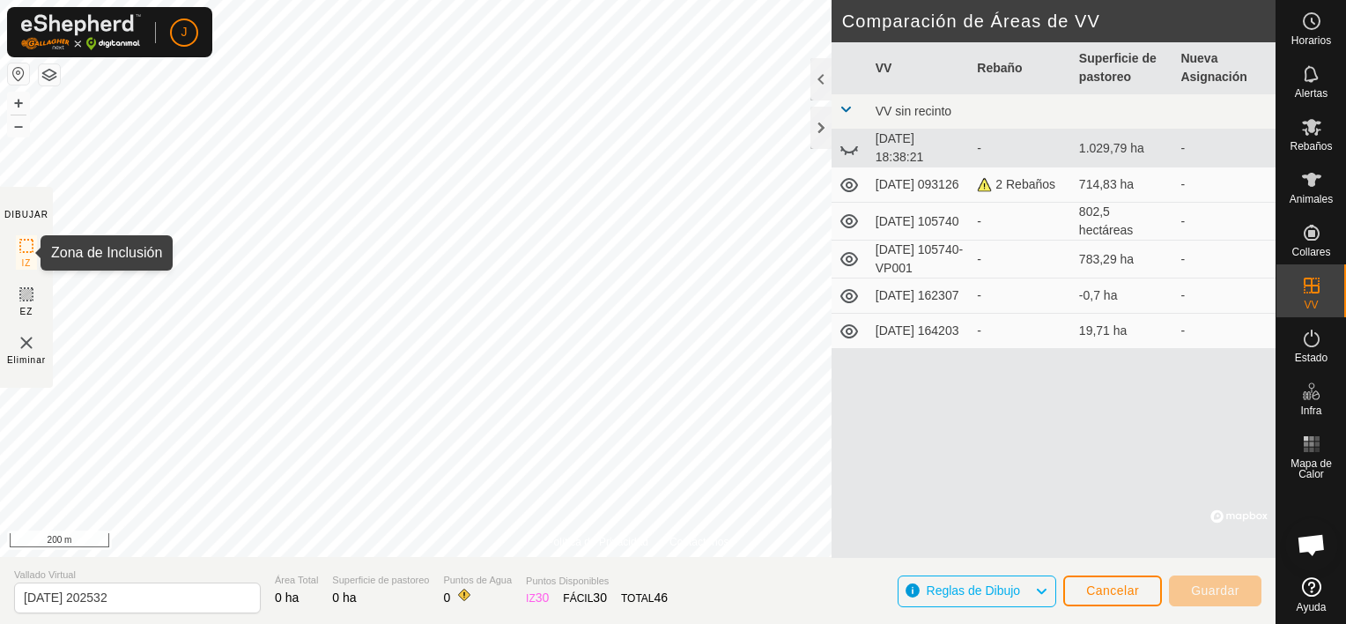
click at [26, 243] on icon at bounding box center [26, 245] width 21 height 21
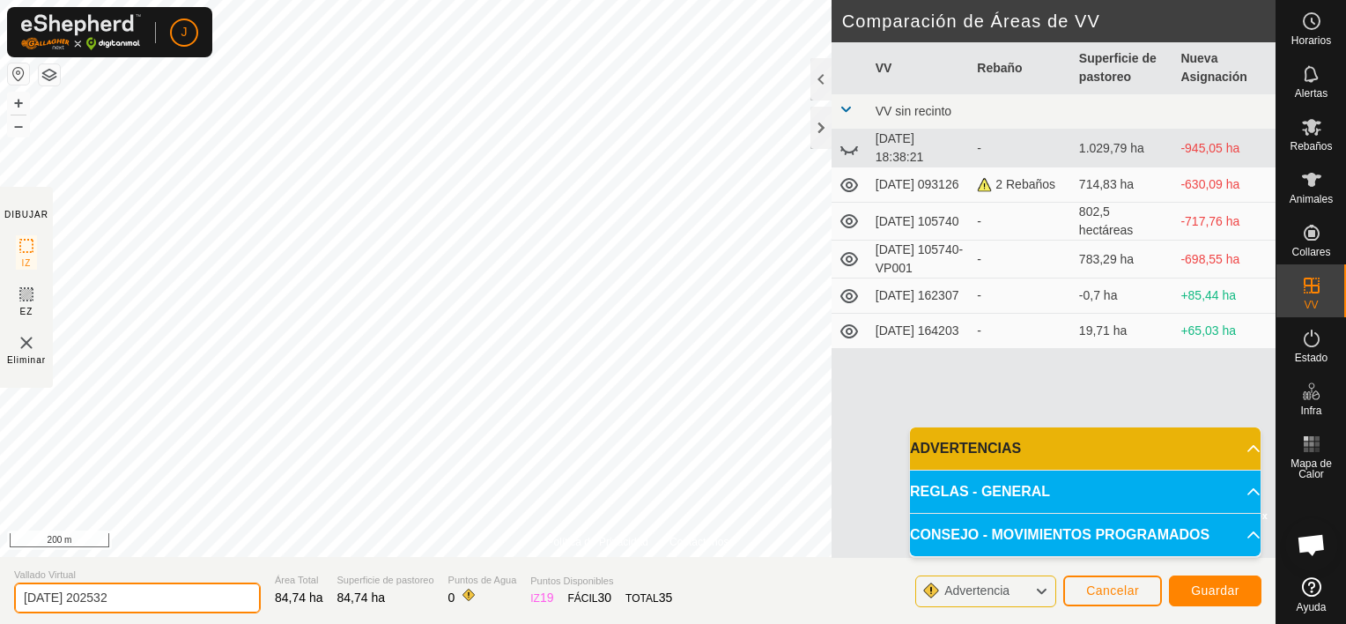
click at [155, 599] on input "2025-10-07 202532" at bounding box center [137, 597] width 247 height 31
type input "2"
type input "casa"
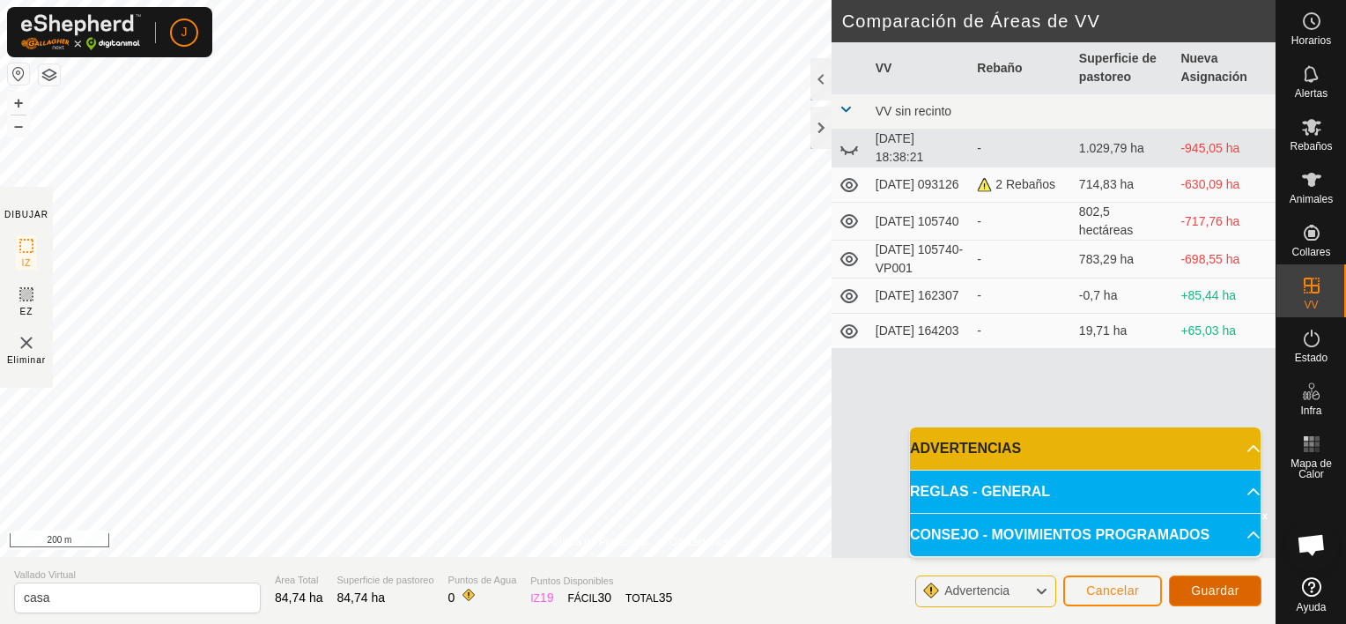
click at [1234, 593] on span "Guardar" at bounding box center [1215, 590] width 48 height 14
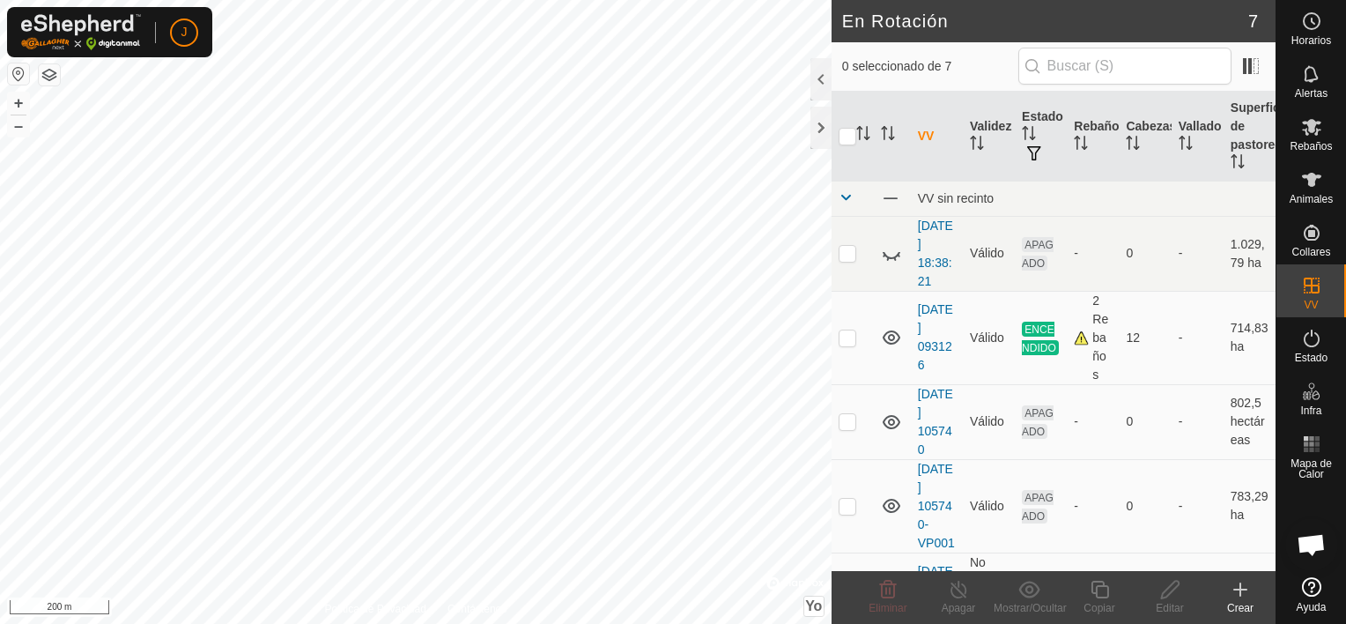
click at [1237, 584] on icon at bounding box center [1240, 589] width 21 height 21
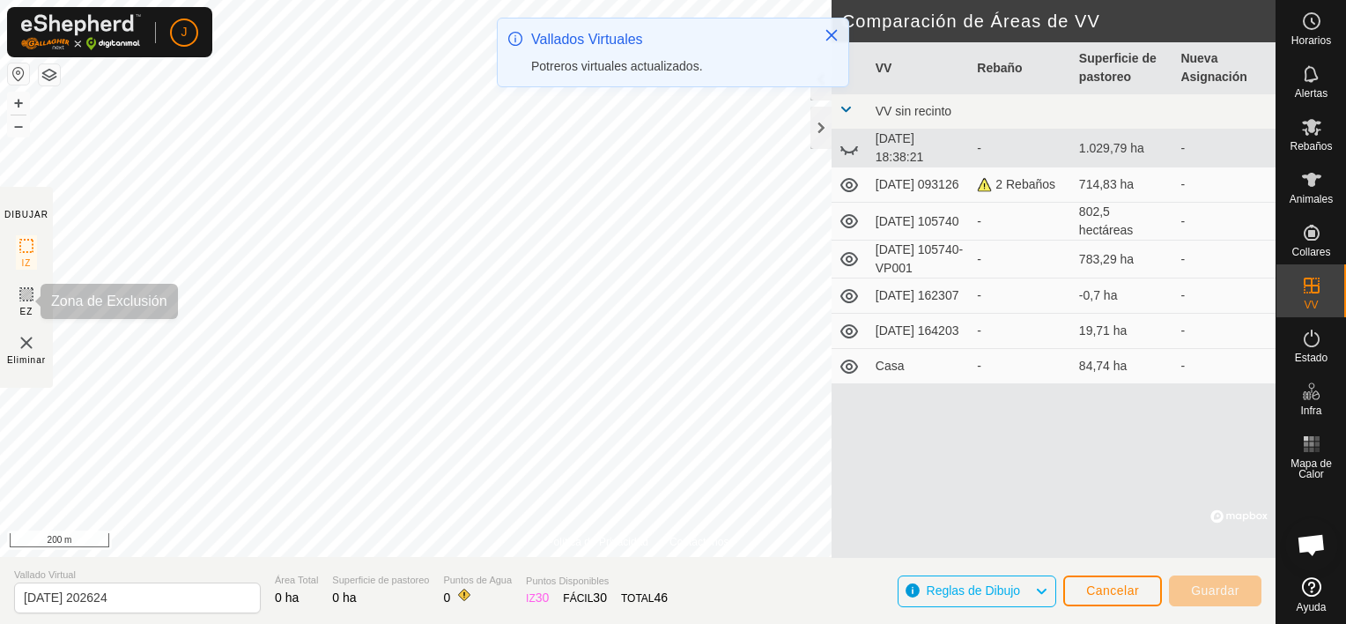
click at [22, 292] on icon at bounding box center [26, 294] width 11 height 11
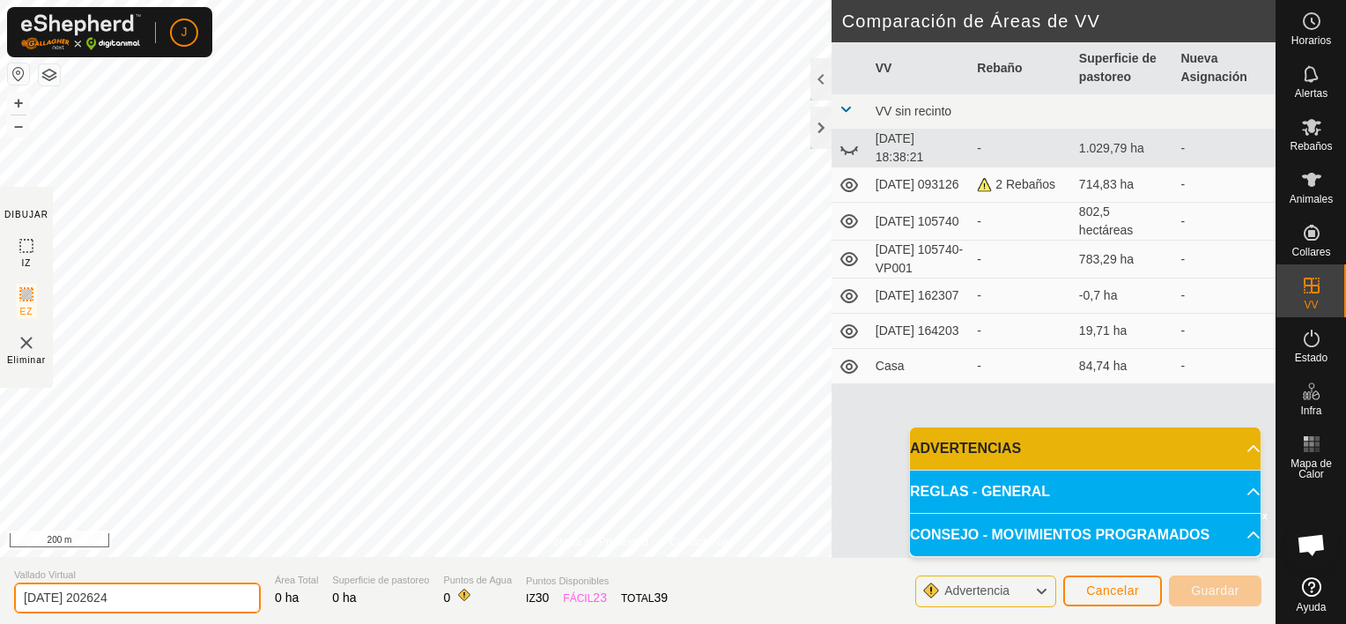
click at [156, 583] on input "2025-10-07 202624" at bounding box center [137, 597] width 247 height 31
type input "2"
type input "fuera navas"
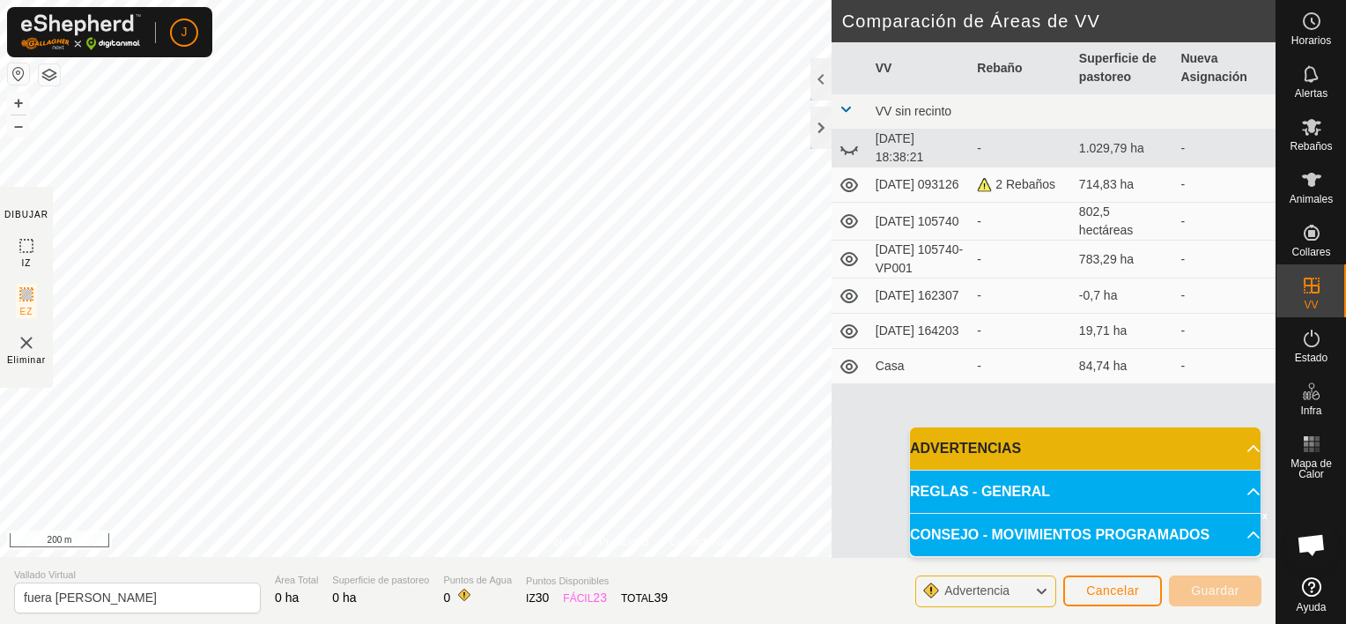
click at [1043, 590] on icon at bounding box center [1041, 591] width 14 height 23
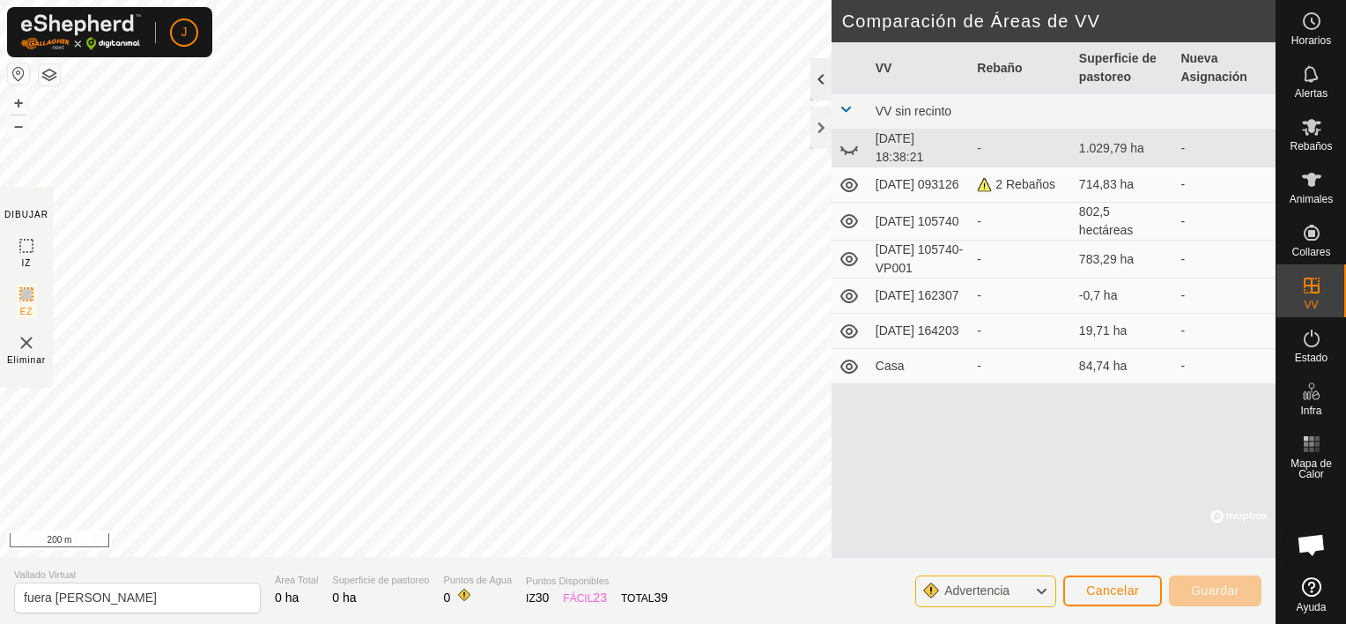
click at [819, 76] on div at bounding box center [820, 79] width 21 height 42
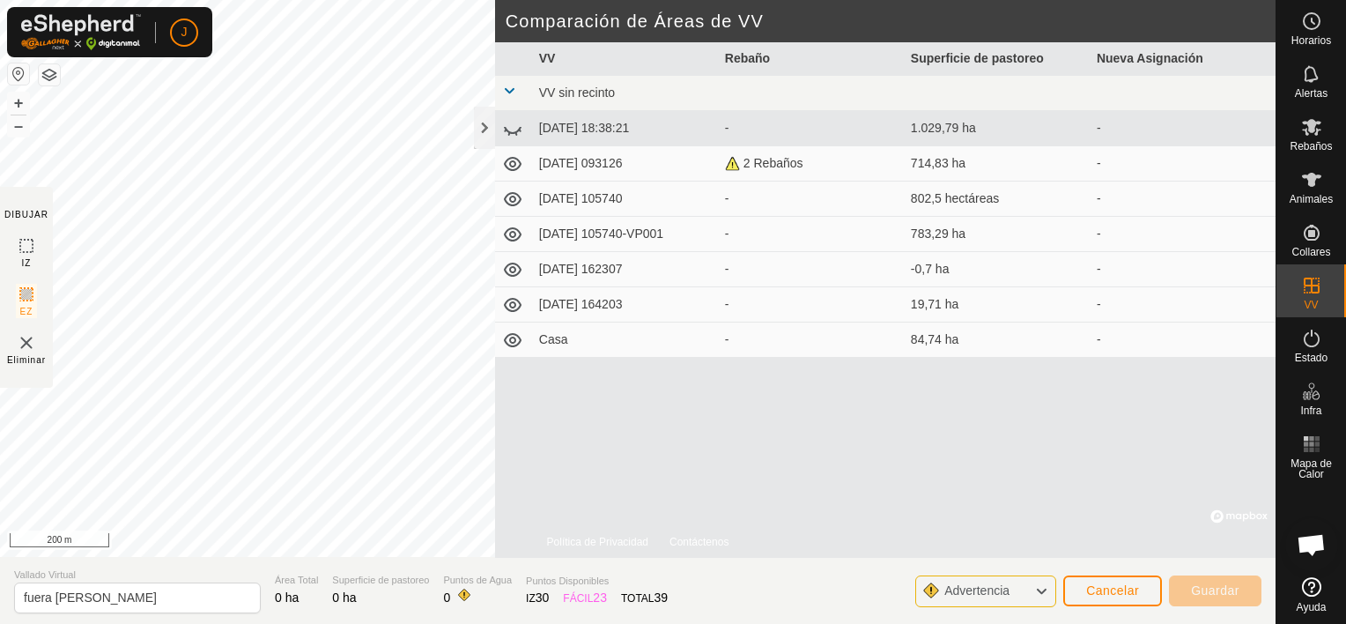
click at [580, 345] on td "Casa" at bounding box center [625, 339] width 186 height 35
click at [550, 338] on td "Casa" at bounding box center [625, 339] width 186 height 35
click at [485, 127] on div at bounding box center [484, 128] width 21 height 42
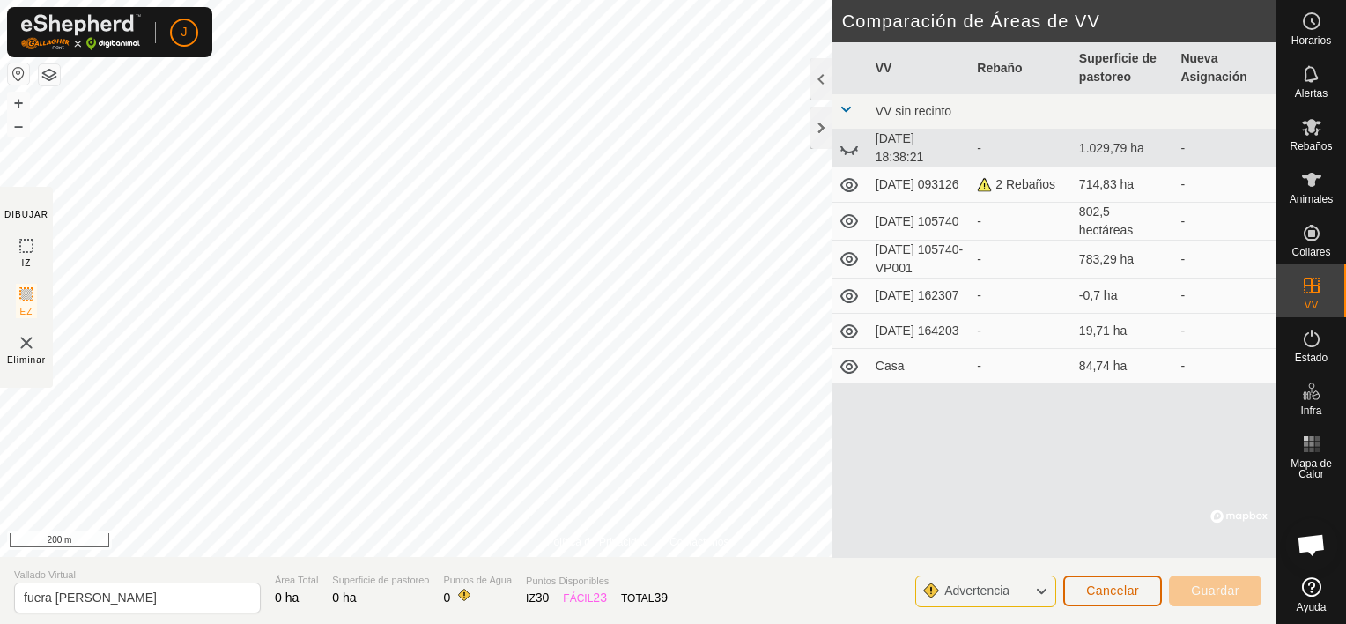
click at [1139, 583] on span "Cancelar" at bounding box center [1112, 590] width 53 height 14
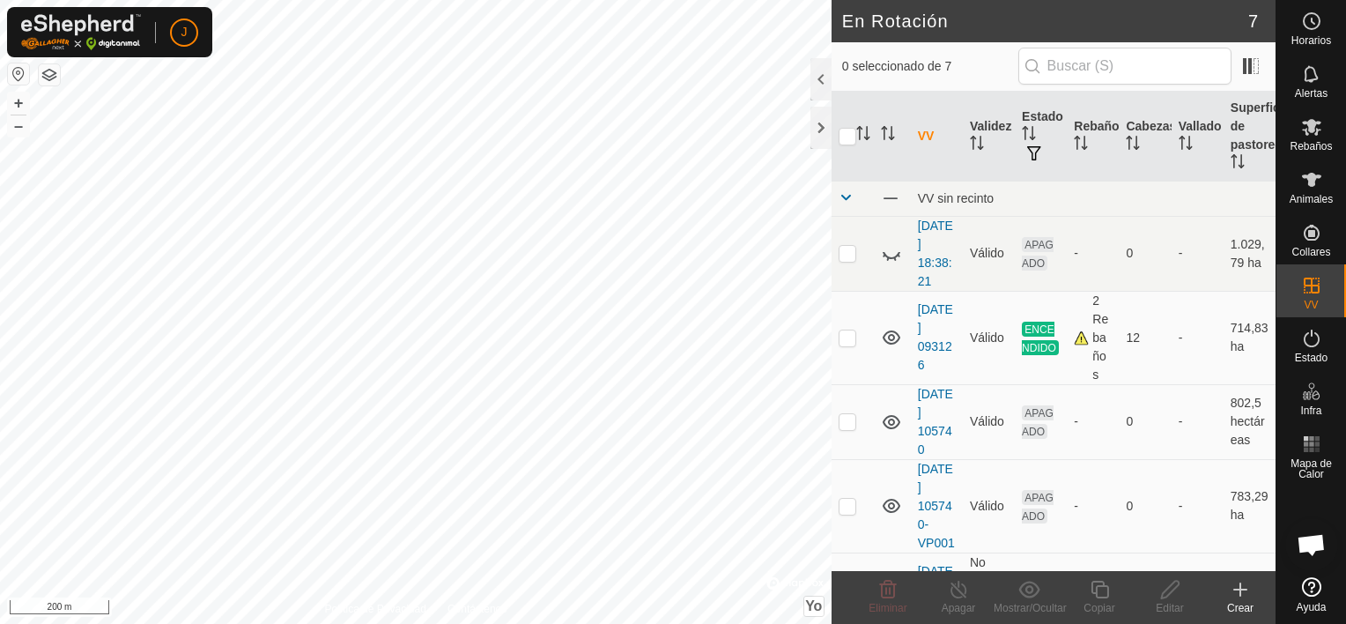
checkbox input "true"
click at [1170, 591] on icon at bounding box center [1170, 590] width 18 height 18
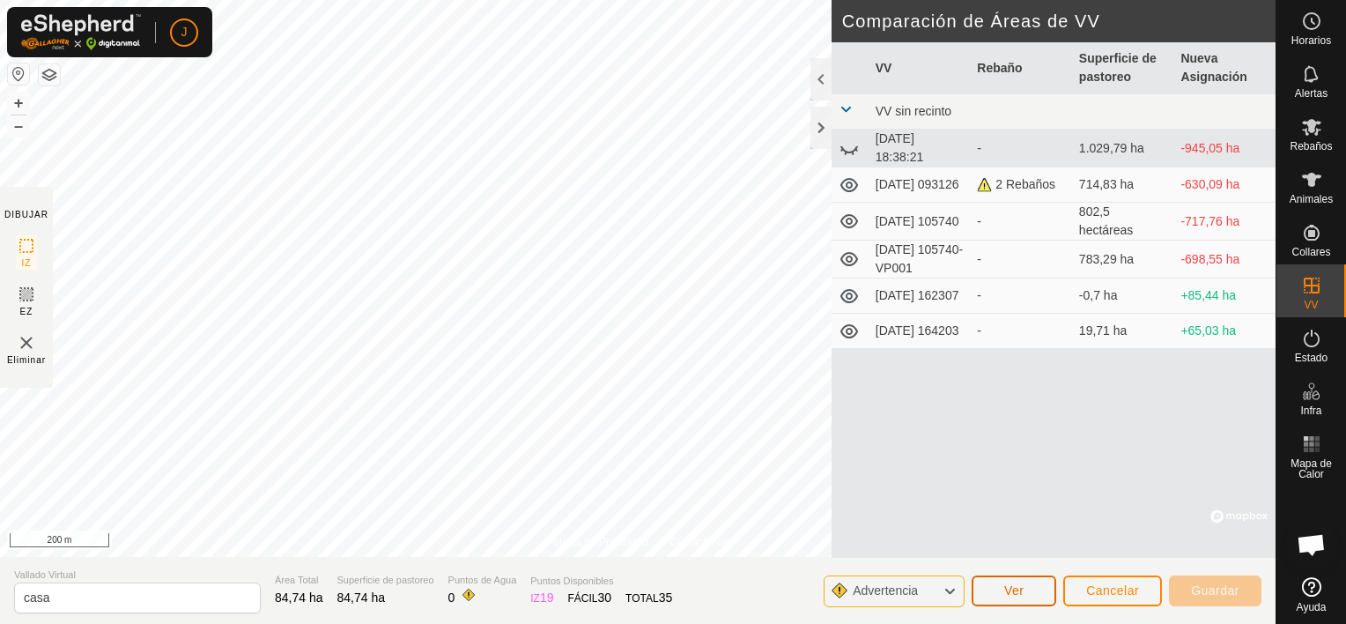
click at [1020, 597] on button "Ver" at bounding box center [1014, 590] width 85 height 31
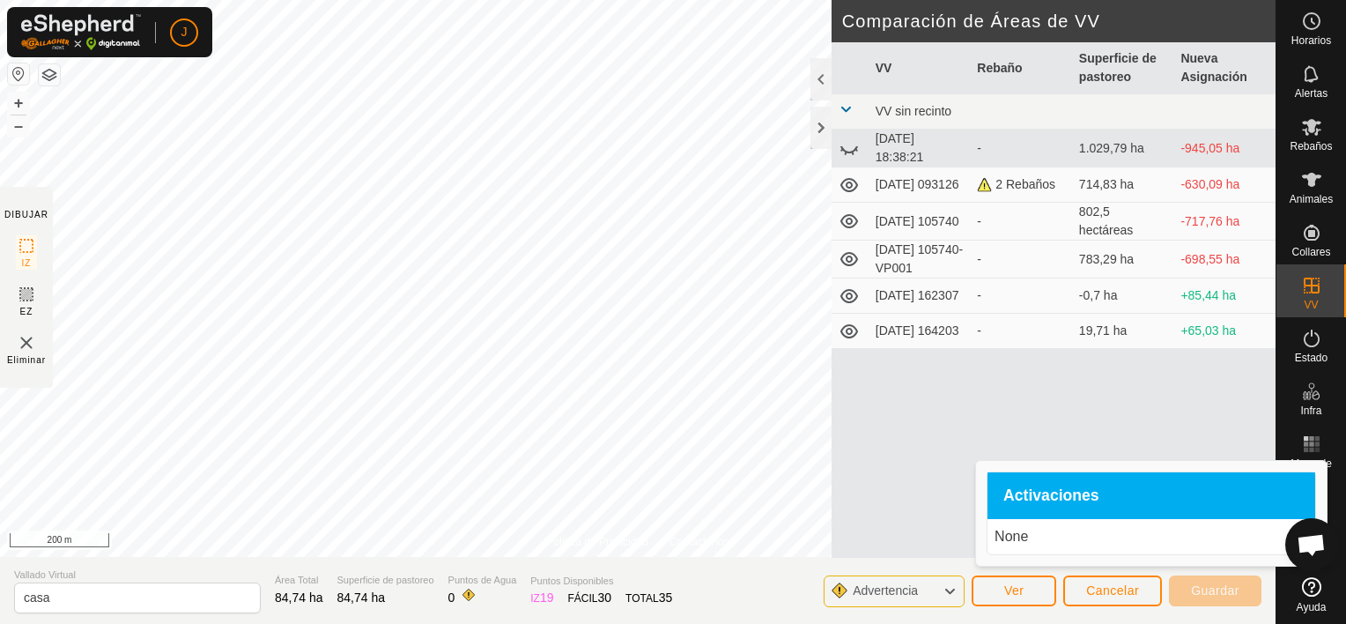
click at [1043, 501] on span "Activaciones" at bounding box center [1051, 496] width 96 height 16
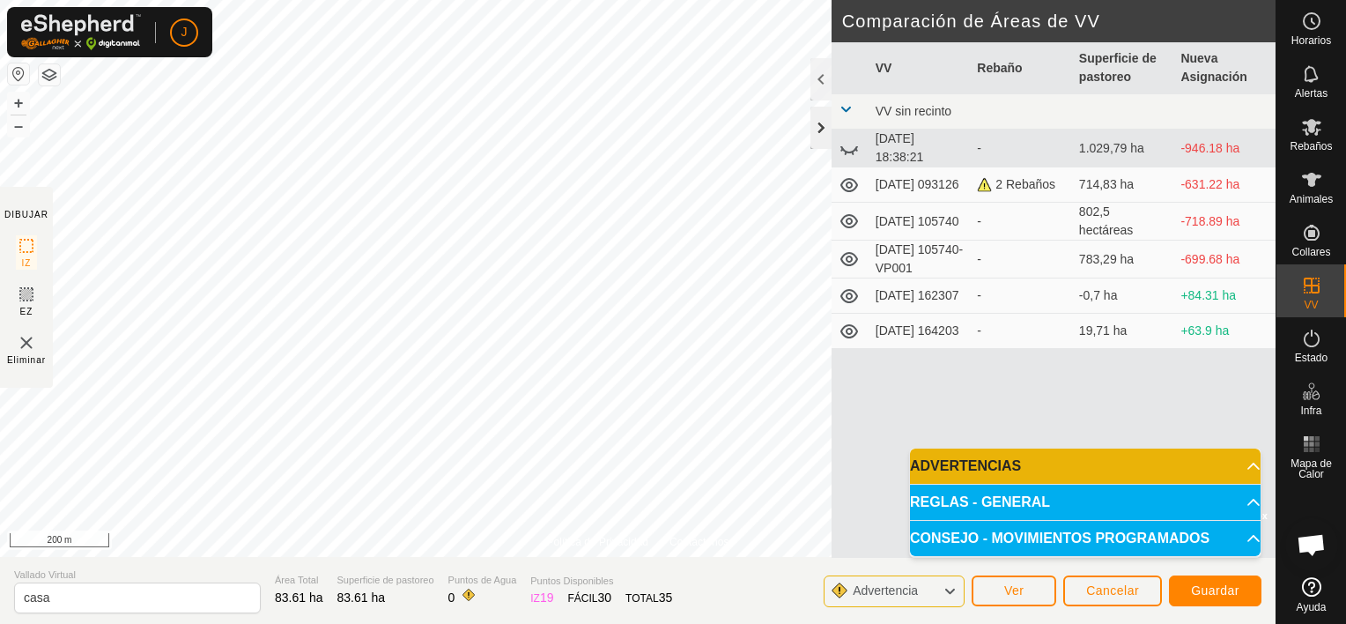
click at [817, 120] on div at bounding box center [820, 128] width 21 height 42
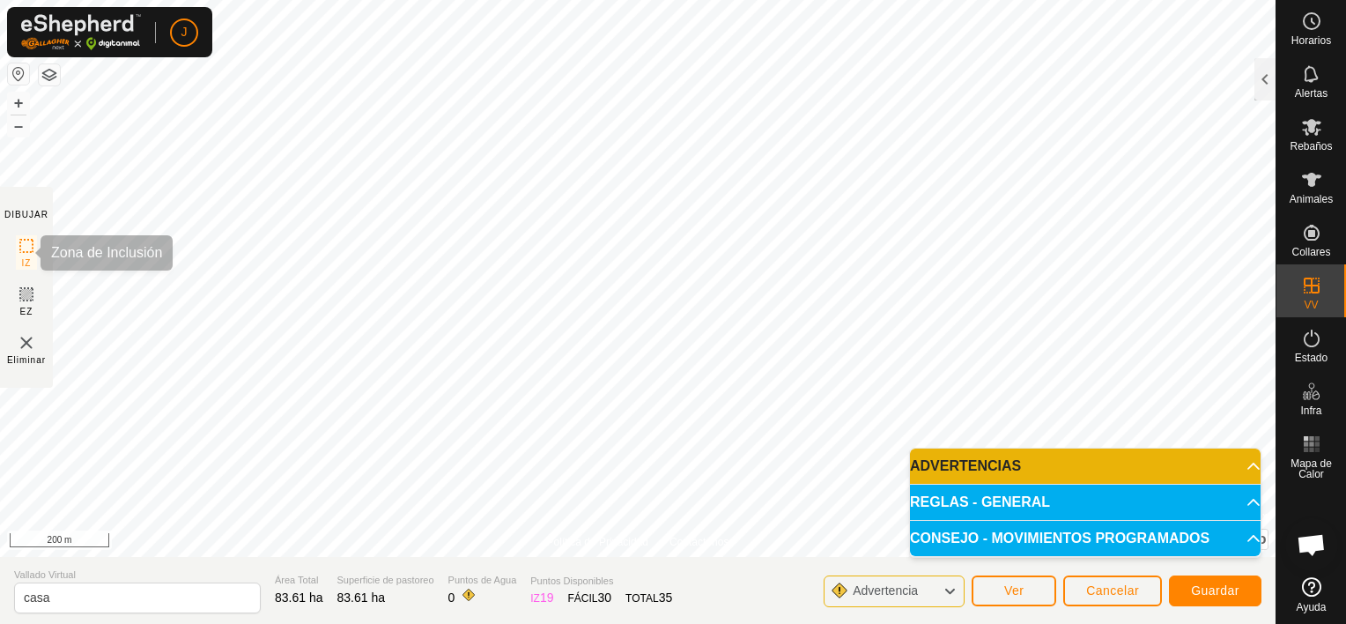
click at [21, 246] on rect at bounding box center [26, 246] width 14 height 14
click at [1234, 588] on span "Guardar" at bounding box center [1215, 590] width 48 height 14
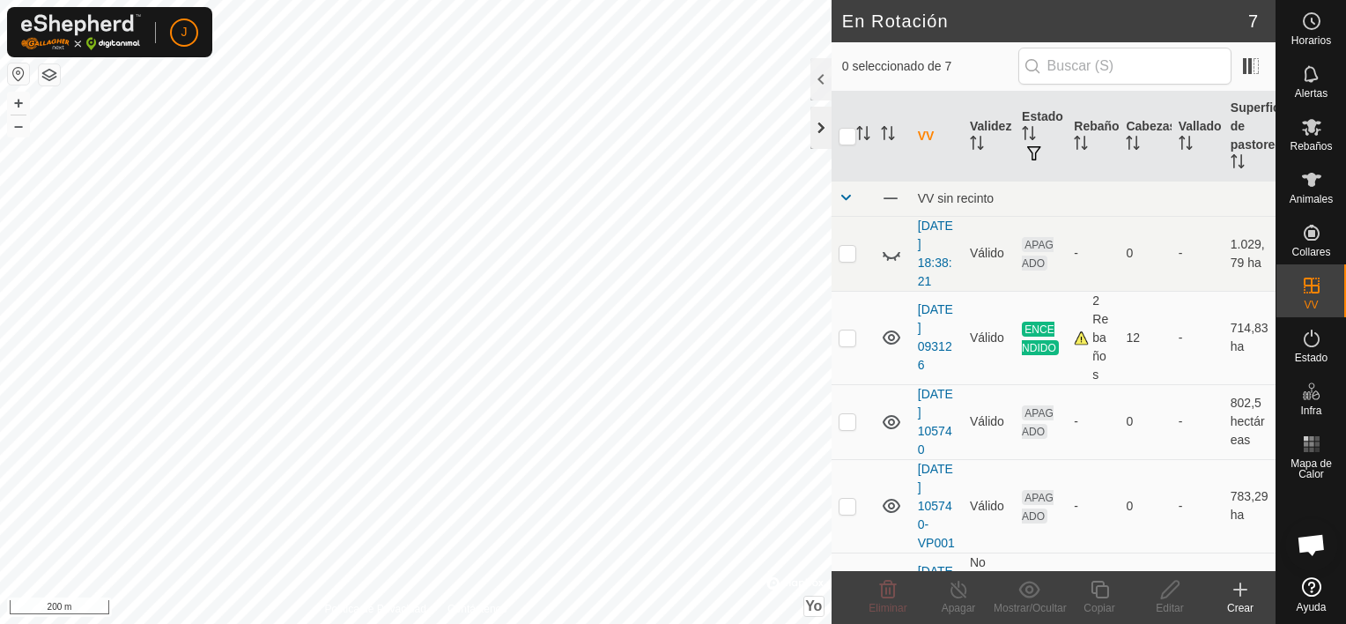
checkbox input "true"
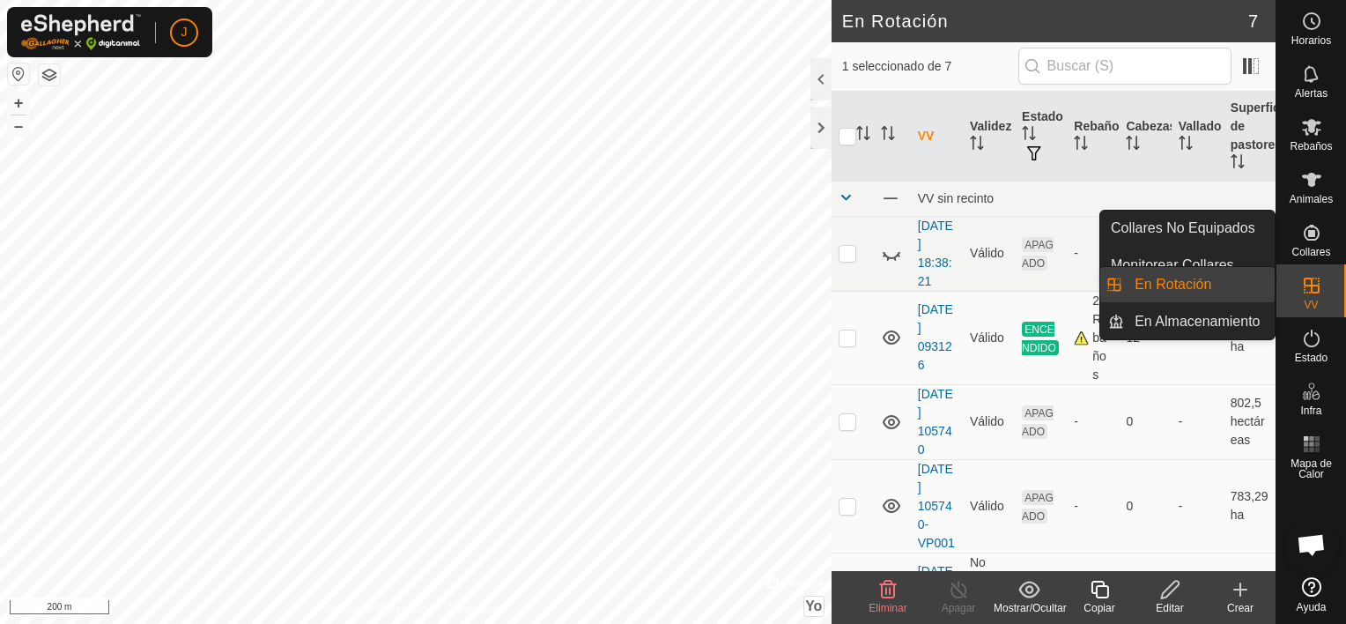
click at [1177, 288] on link "En Rotación" at bounding box center [1199, 284] width 151 height 35
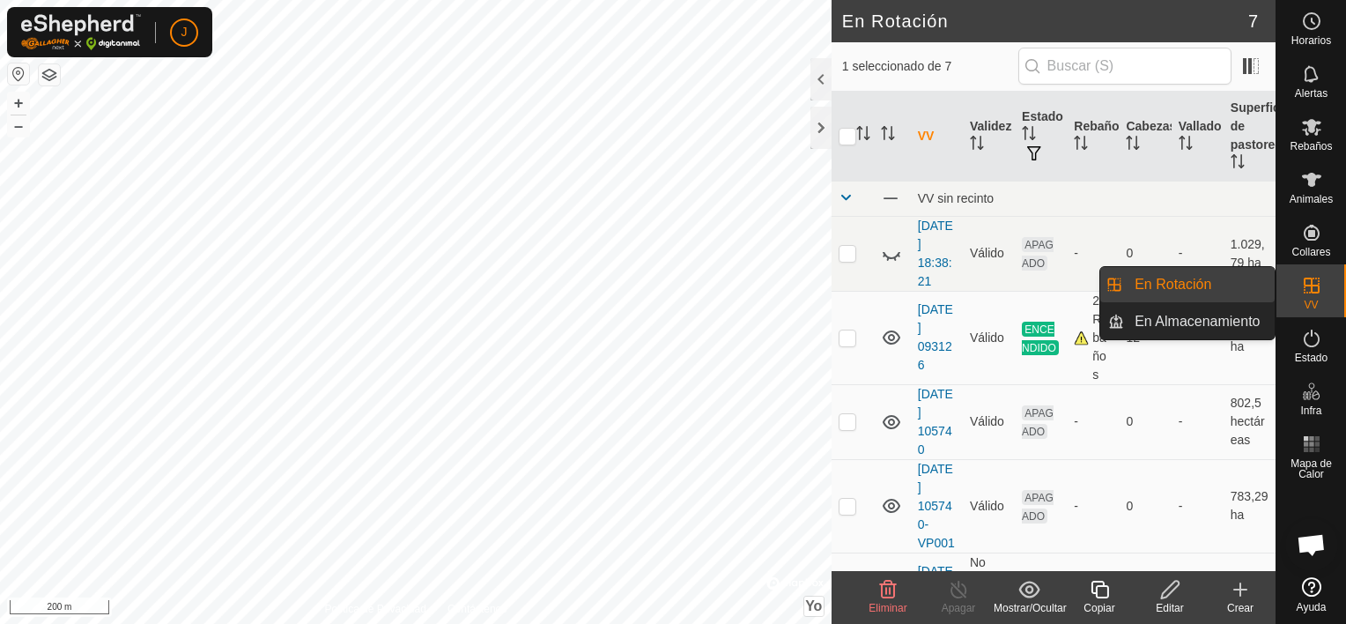
click at [1179, 283] on link "En Rotación" at bounding box center [1199, 284] width 151 height 35
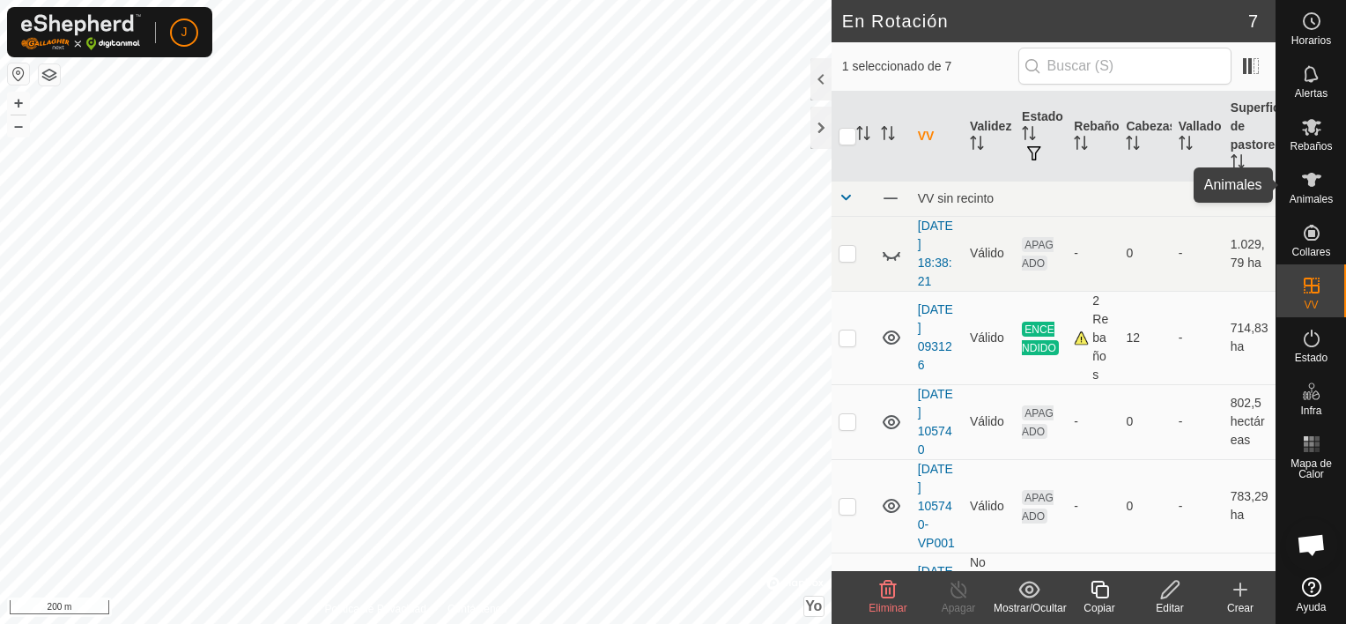
click at [1328, 173] on div "Animales" at bounding box center [1311, 185] width 70 height 53
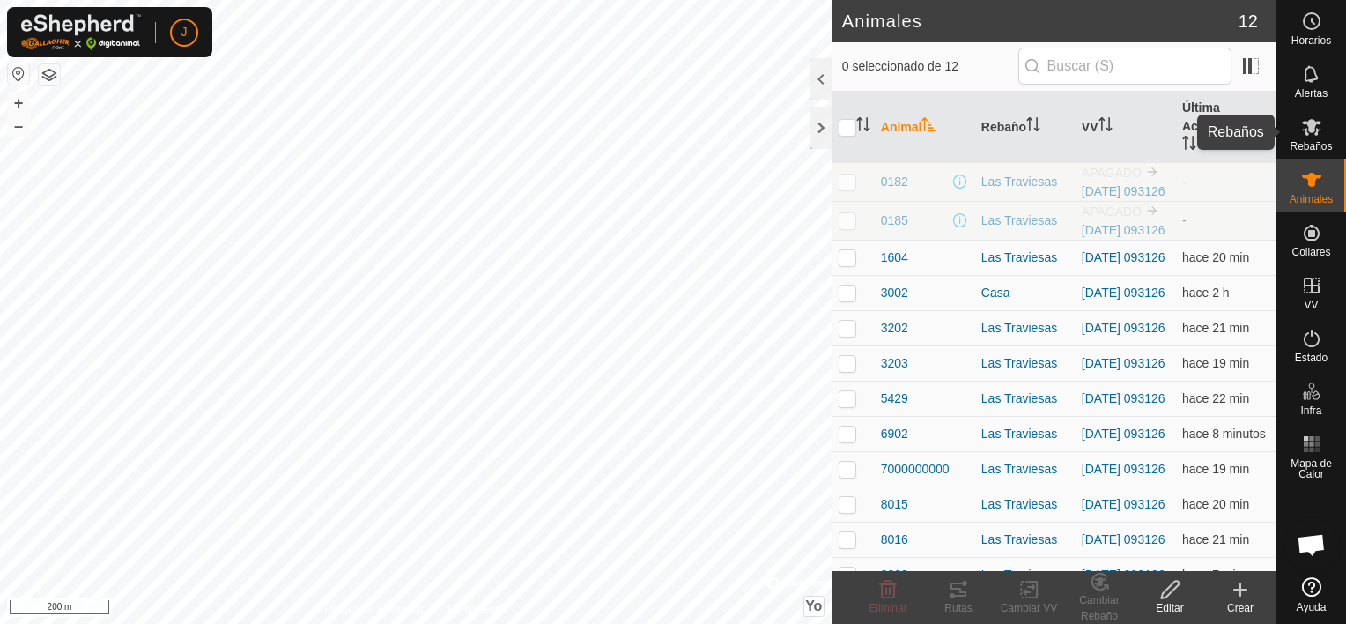
click at [1305, 120] on icon at bounding box center [1311, 126] width 21 height 21
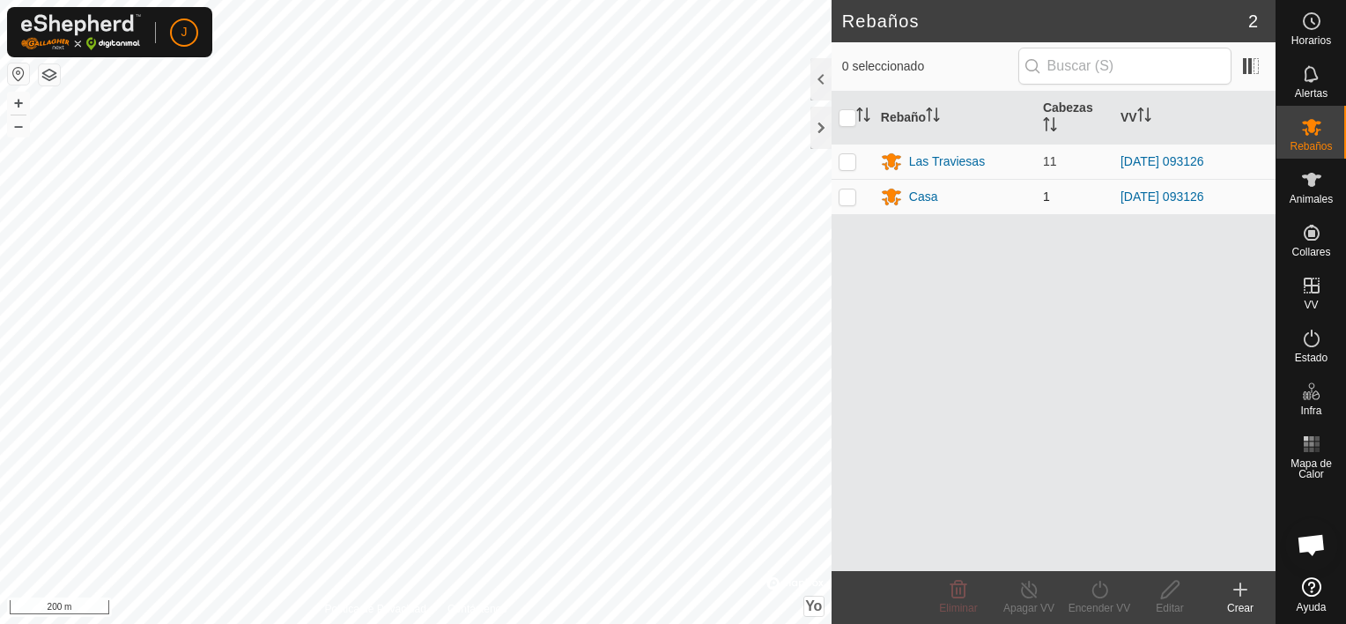
click at [847, 198] on p-checkbox at bounding box center [848, 196] width 18 height 14
checkbox input "true"
click at [1100, 596] on icon at bounding box center [1100, 589] width 22 height 21
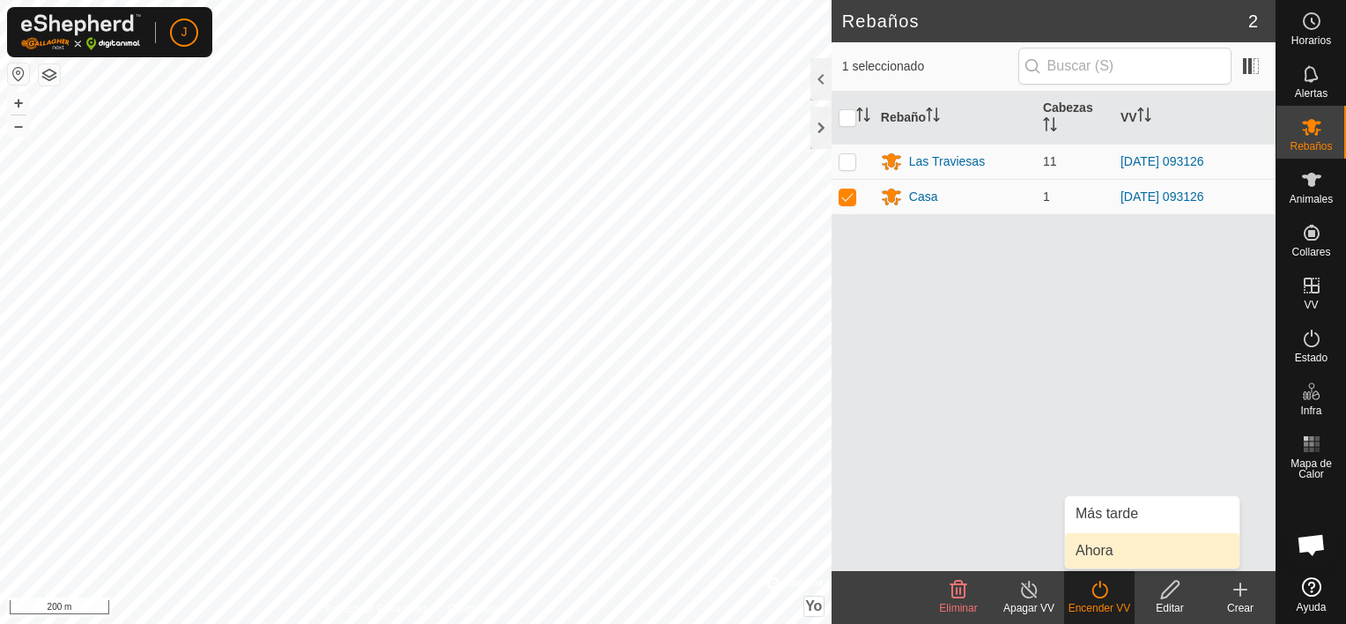
click at [1099, 556] on link "Ahora" at bounding box center [1152, 550] width 174 height 35
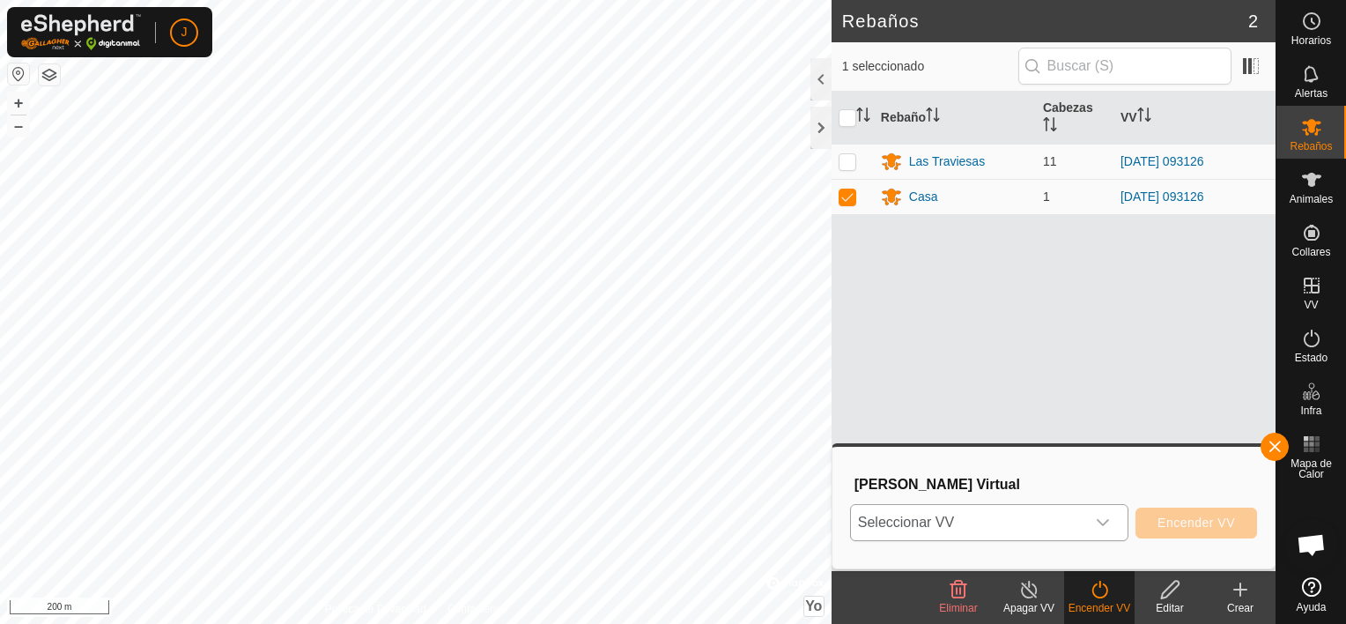
click at [1110, 519] on icon "Disparador desplegable" at bounding box center [1103, 522] width 14 height 14
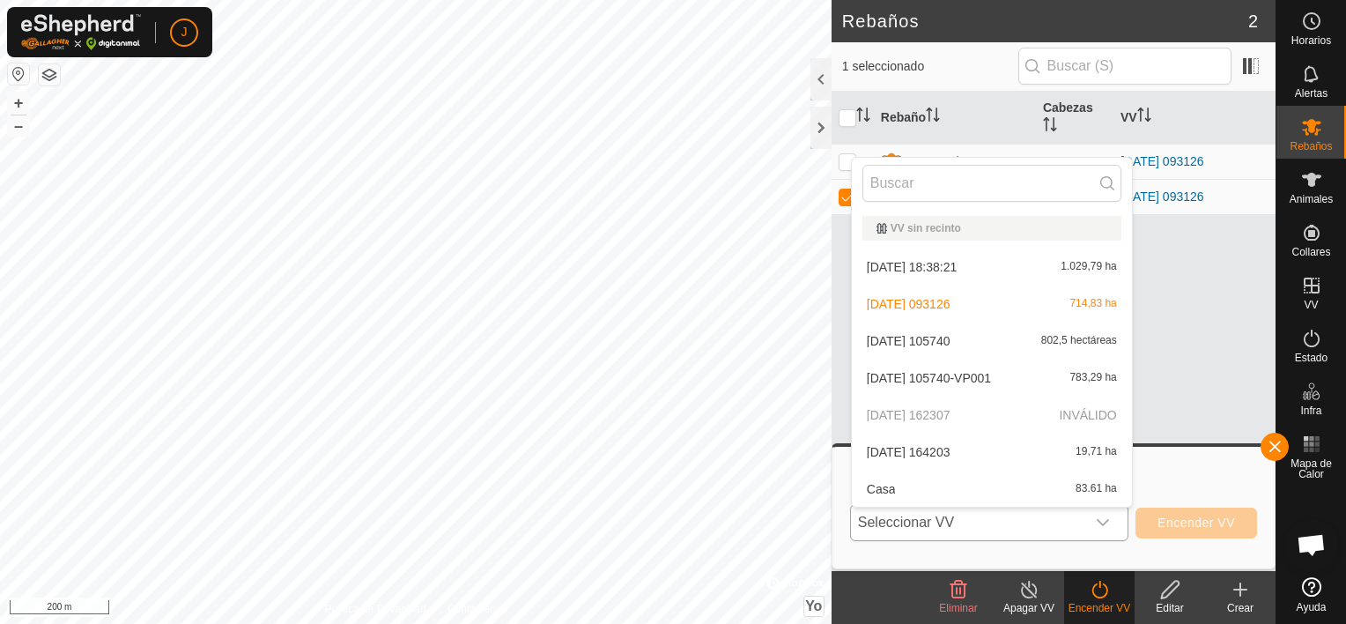
click at [934, 491] on li "Casa 83.61 ha" at bounding box center [992, 488] width 280 height 35
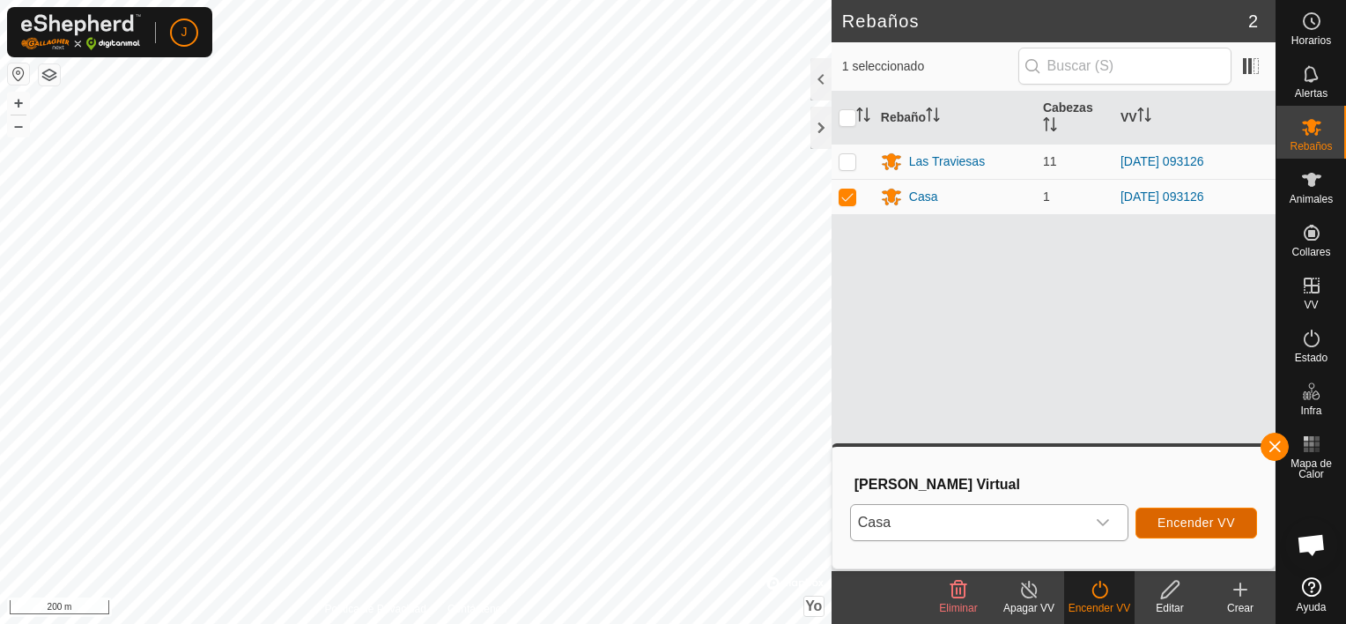
click at [1185, 524] on span "Encender VV" at bounding box center [1197, 522] width 78 height 14
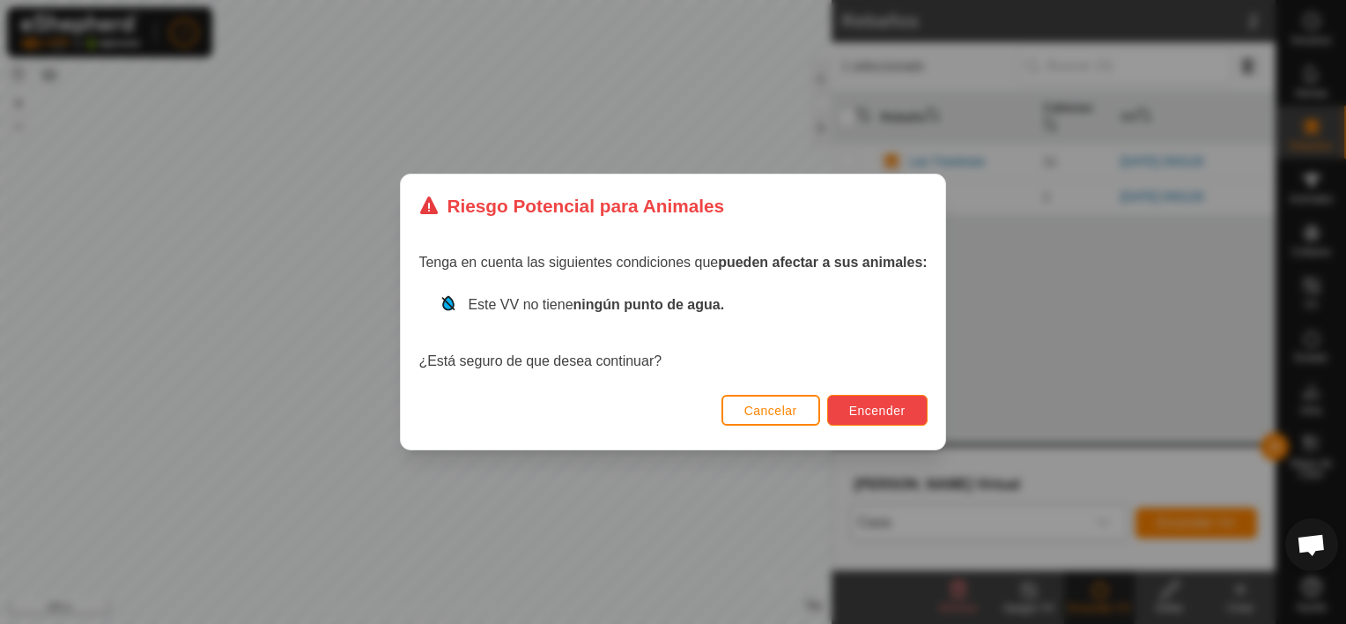
click at [899, 411] on span "Encender" at bounding box center [877, 410] width 56 height 14
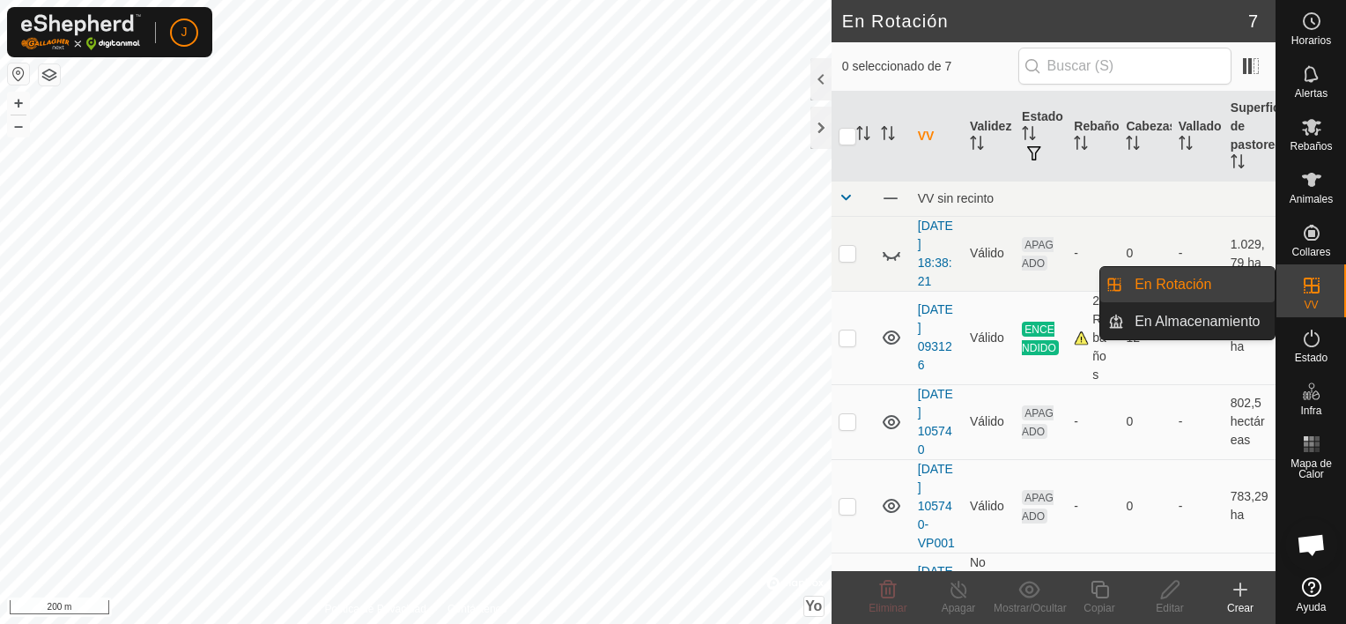
click at [1308, 290] on icon at bounding box center [1311, 285] width 21 height 21
click at [1178, 277] on link "En Rotación" at bounding box center [1199, 284] width 151 height 35
click at [1174, 279] on link "En Rotación" at bounding box center [1199, 284] width 151 height 35
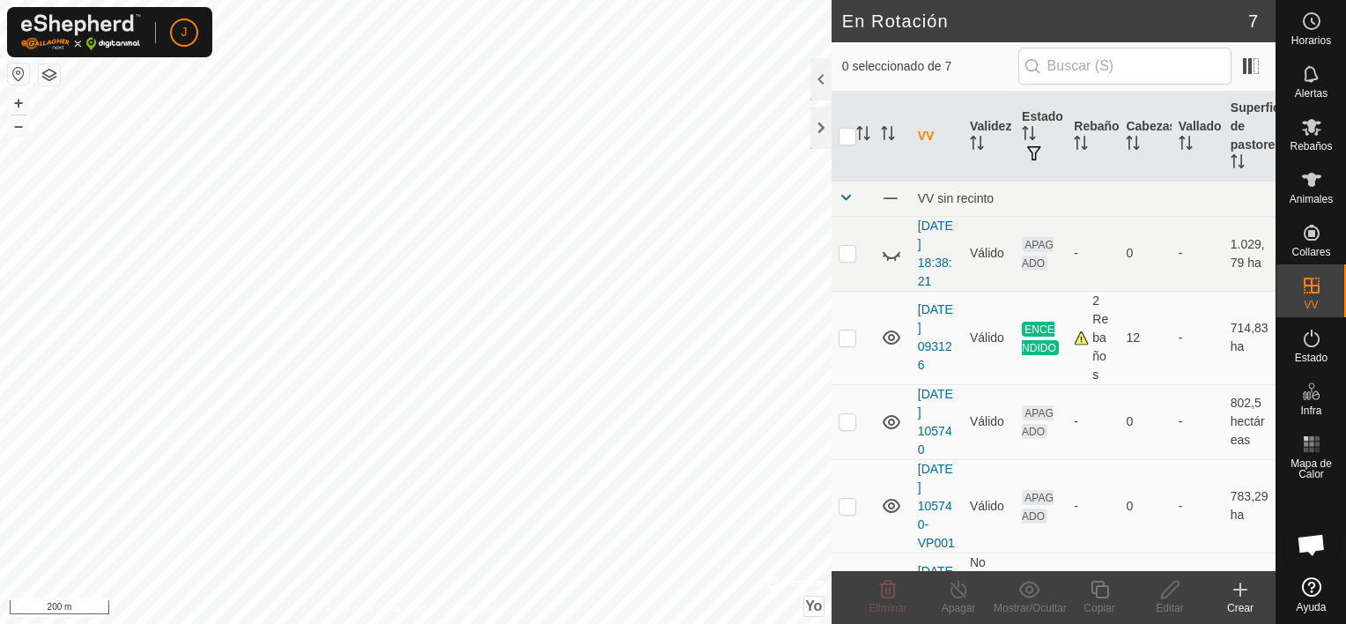
click at [1252, 589] on create-svg-icon at bounding box center [1240, 589] width 70 height 21
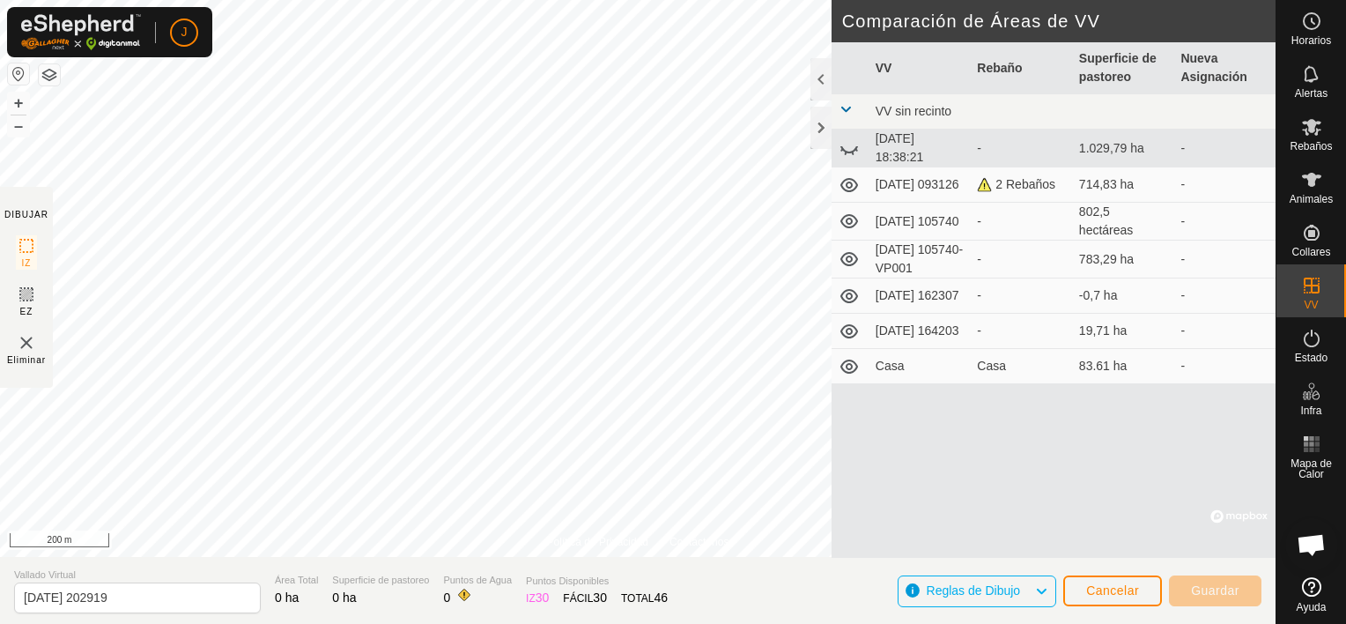
click at [11, 292] on section "DIBUJAR IZ EZ Eliminar" at bounding box center [26, 287] width 53 height 201
click at [26, 287] on icon at bounding box center [26, 294] width 21 height 21
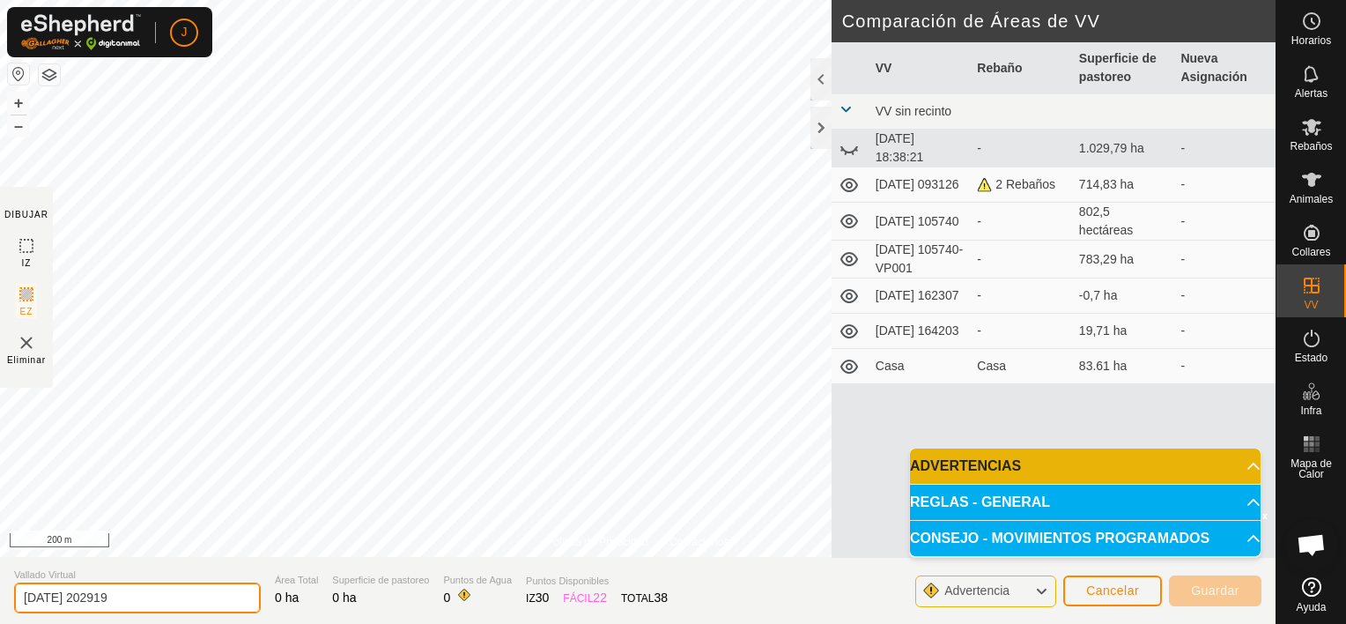
click at [141, 608] on input "2025-10-07 202919" at bounding box center [137, 597] width 247 height 31
type input "2"
type input "fuera casa"
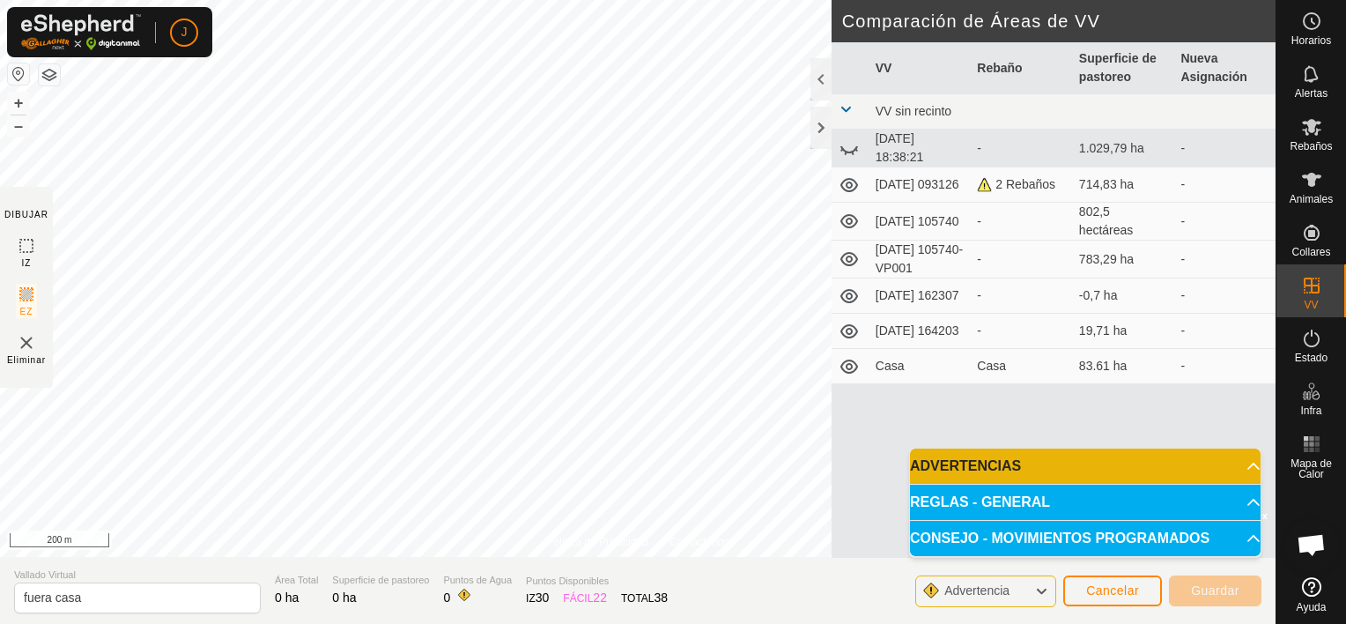
click at [850, 155] on icon at bounding box center [849, 147] width 21 height 21
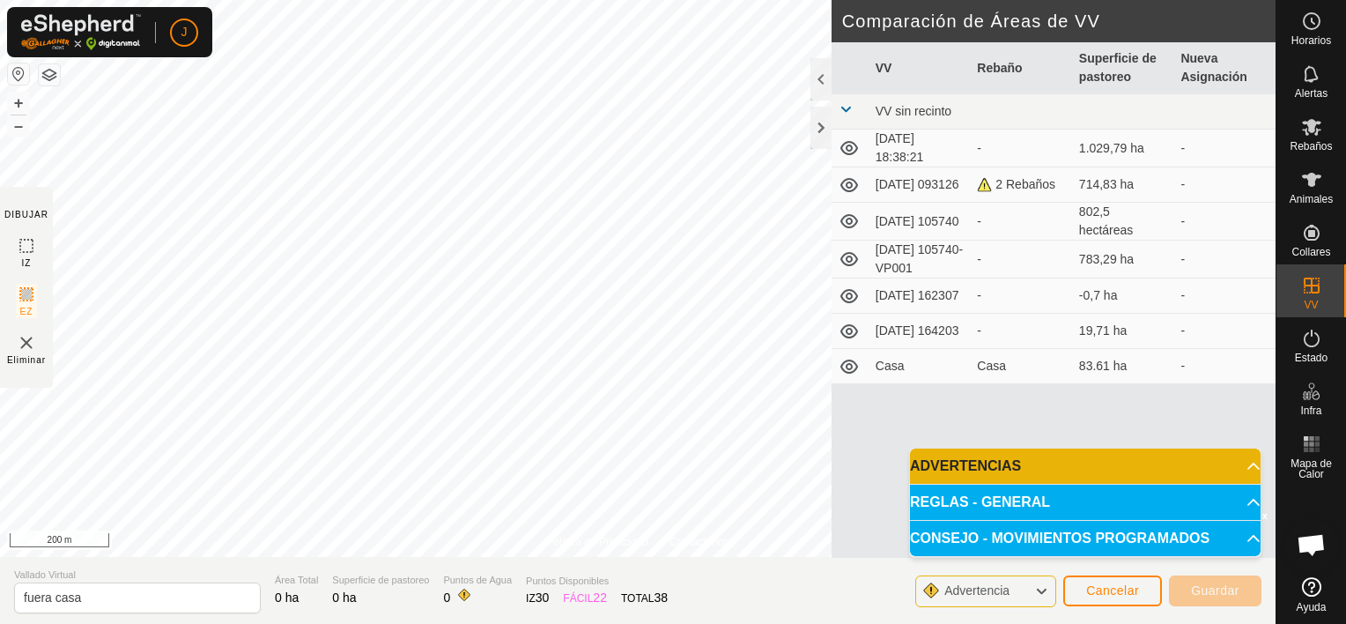
click at [904, 372] on td "Casa" at bounding box center [920, 366] width 102 height 35
click at [854, 364] on icon at bounding box center [849, 366] width 21 height 21
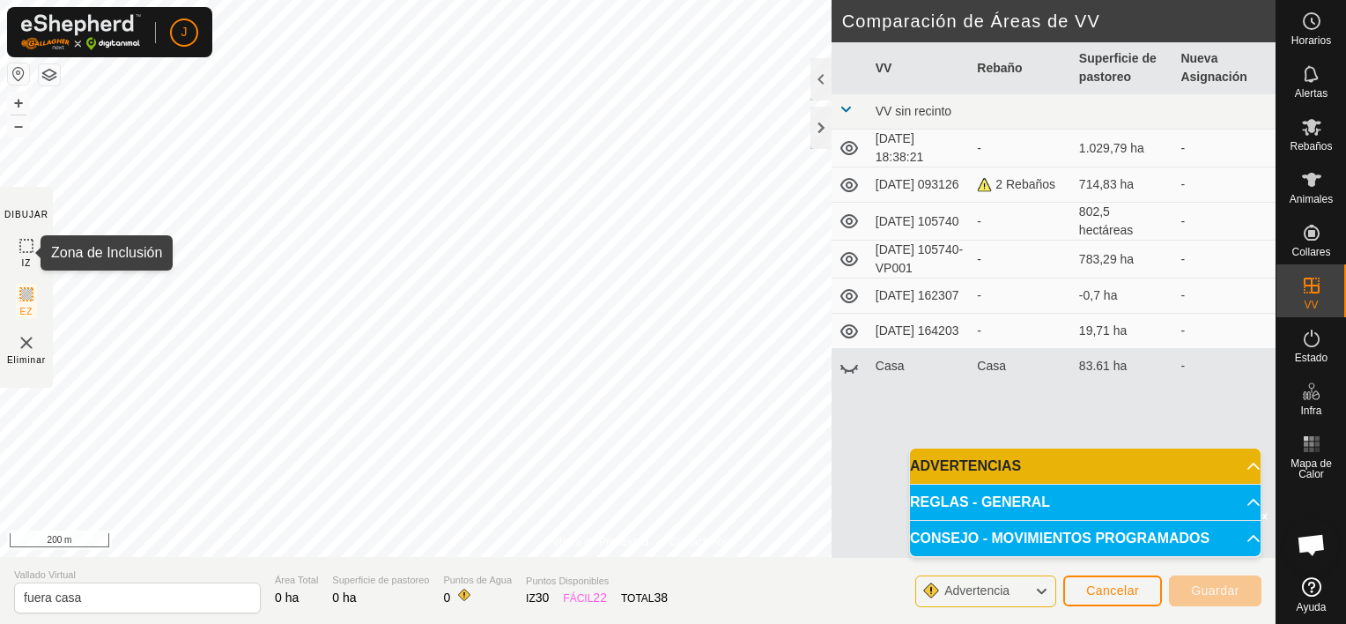
click at [20, 241] on icon at bounding box center [26, 245] width 21 height 21
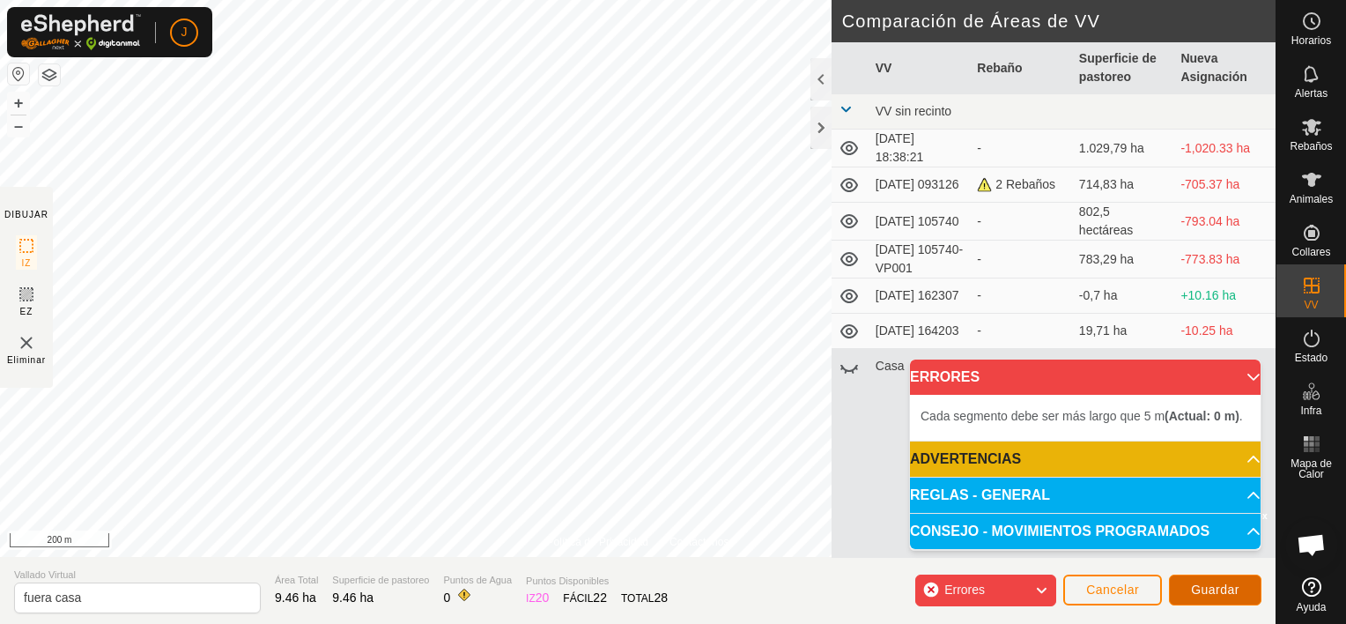
click at [1231, 592] on span "Guardar" at bounding box center [1215, 589] width 48 height 14
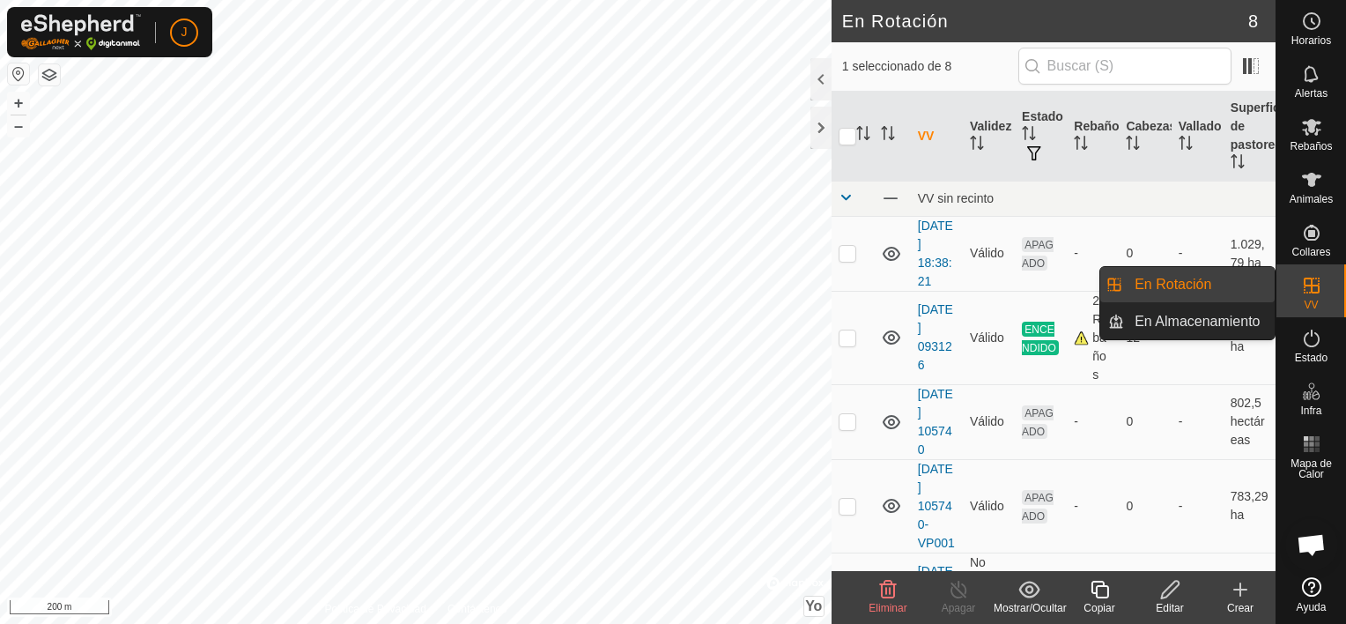
drag, startPoint x: 1265, startPoint y: 290, endPoint x: 1223, endPoint y: 289, distance: 42.3
click at [1223, 289] on link "En Rotación" at bounding box center [1199, 284] width 151 height 35
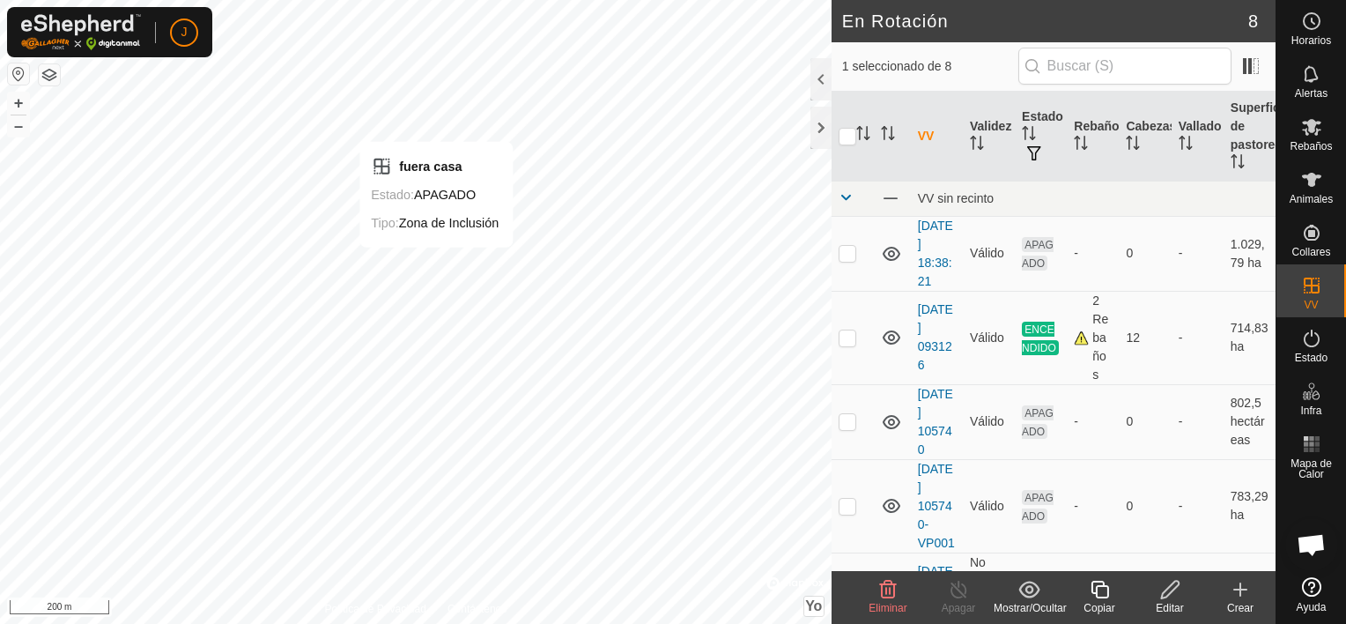
checkbox input "false"
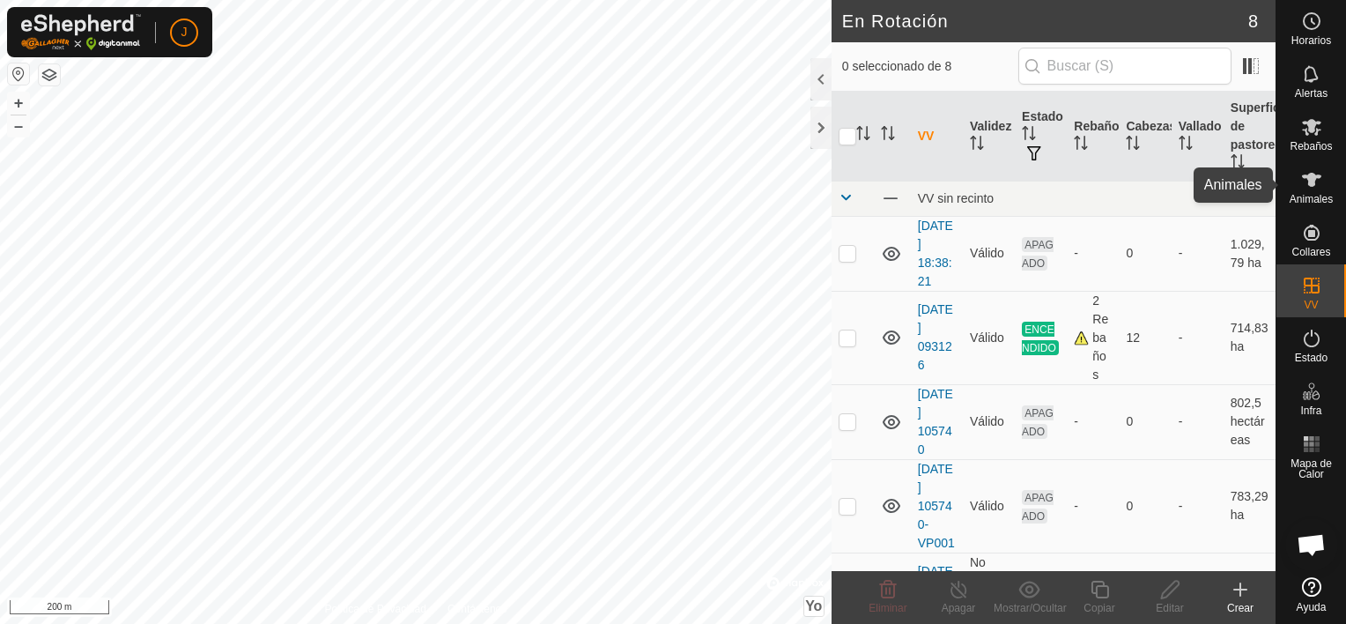
click at [1303, 181] on icon at bounding box center [1311, 179] width 21 height 21
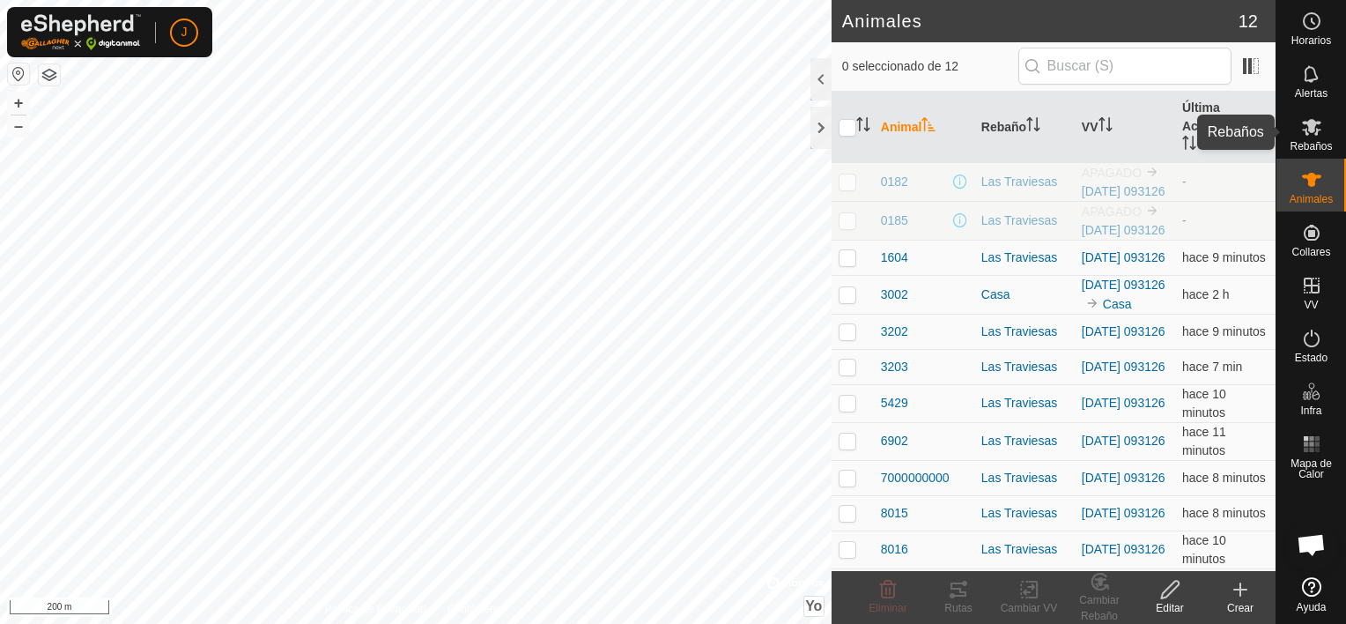
click at [1325, 122] on es-mob-svg-icon at bounding box center [1312, 127] width 32 height 28
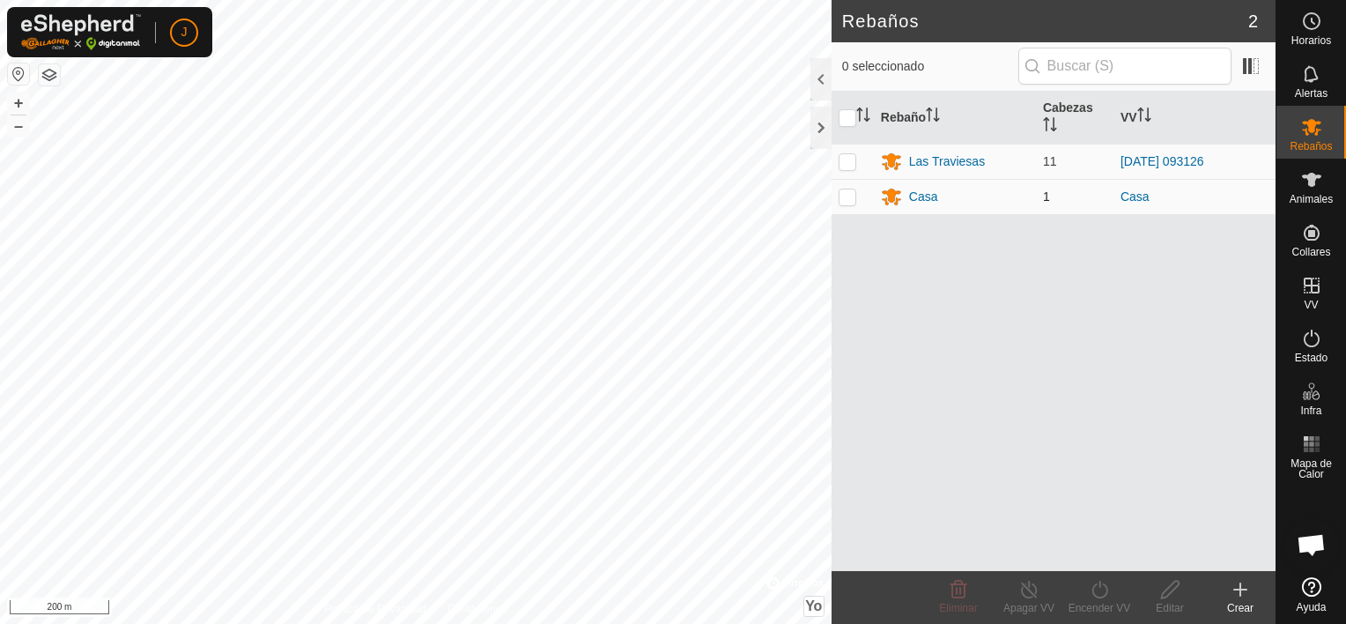
click at [849, 197] on p-checkbox at bounding box center [848, 196] width 18 height 14
checkbox input "true"
click at [1025, 596] on icon at bounding box center [1029, 589] width 22 height 21
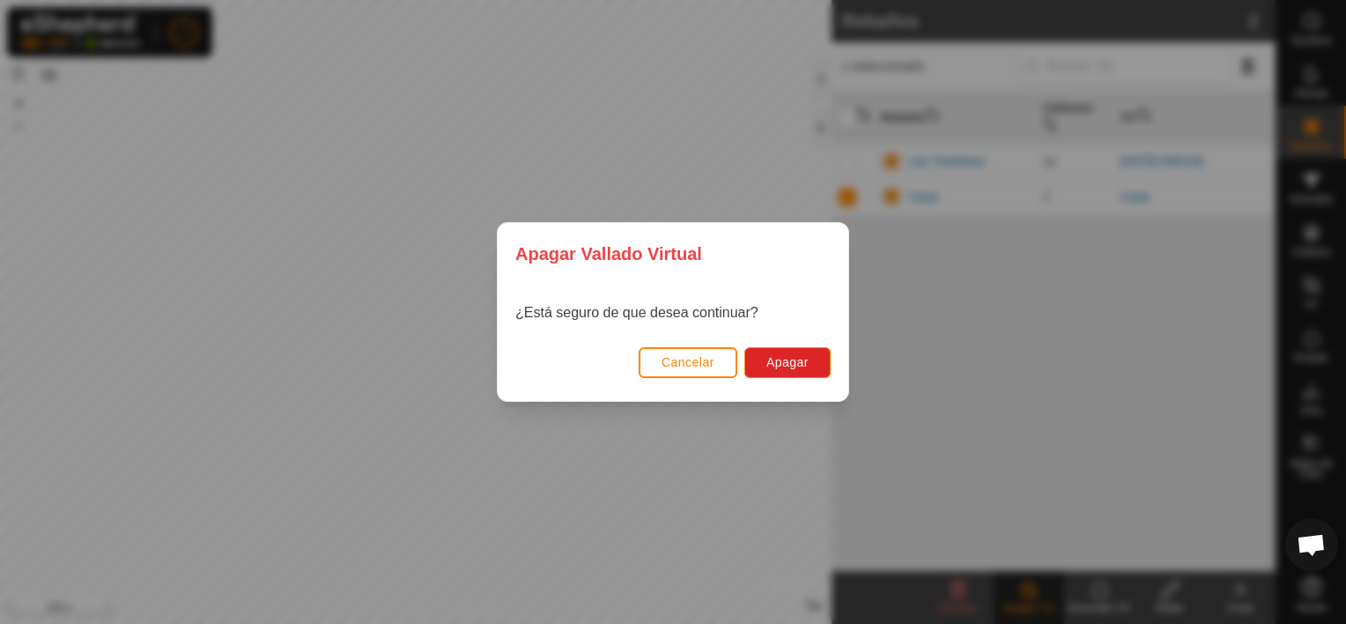
click at [701, 365] on span "Cancelar" at bounding box center [688, 362] width 53 height 14
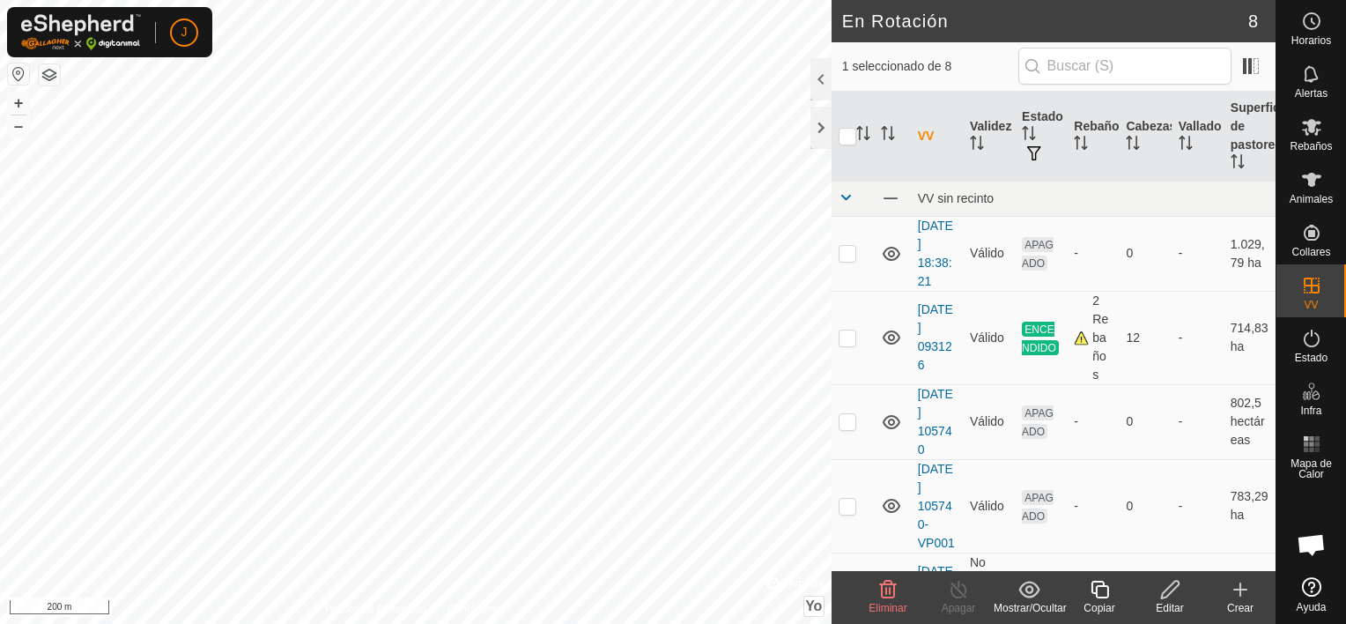
click at [1164, 592] on icon at bounding box center [1170, 589] width 22 height 21
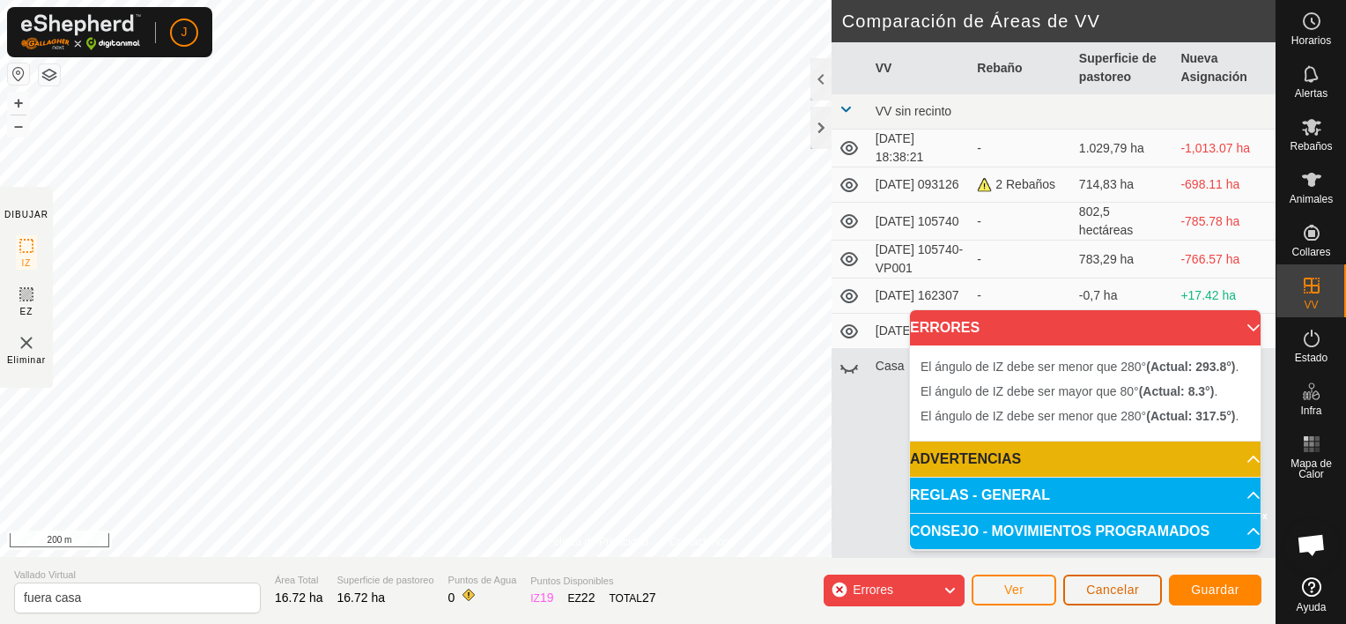
click at [1136, 588] on span "Cancelar" at bounding box center [1112, 589] width 53 height 14
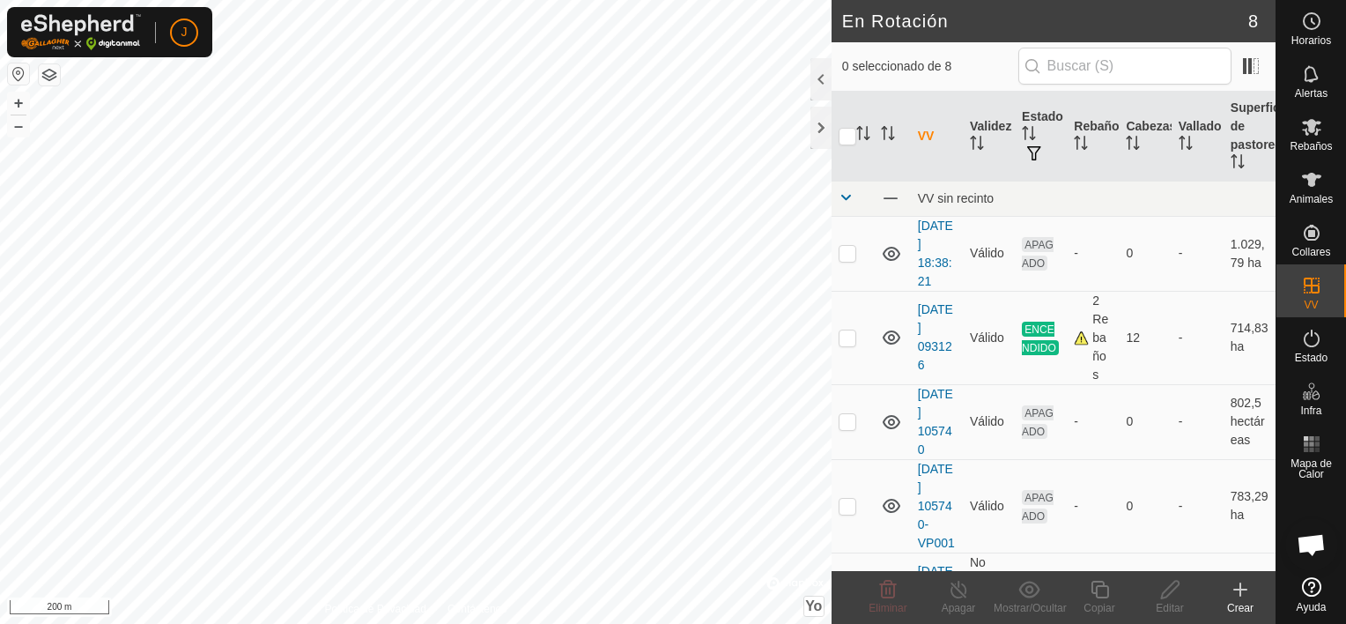
checkbox input "true"
click at [1163, 600] on div "Editar" at bounding box center [1170, 608] width 70 height 16
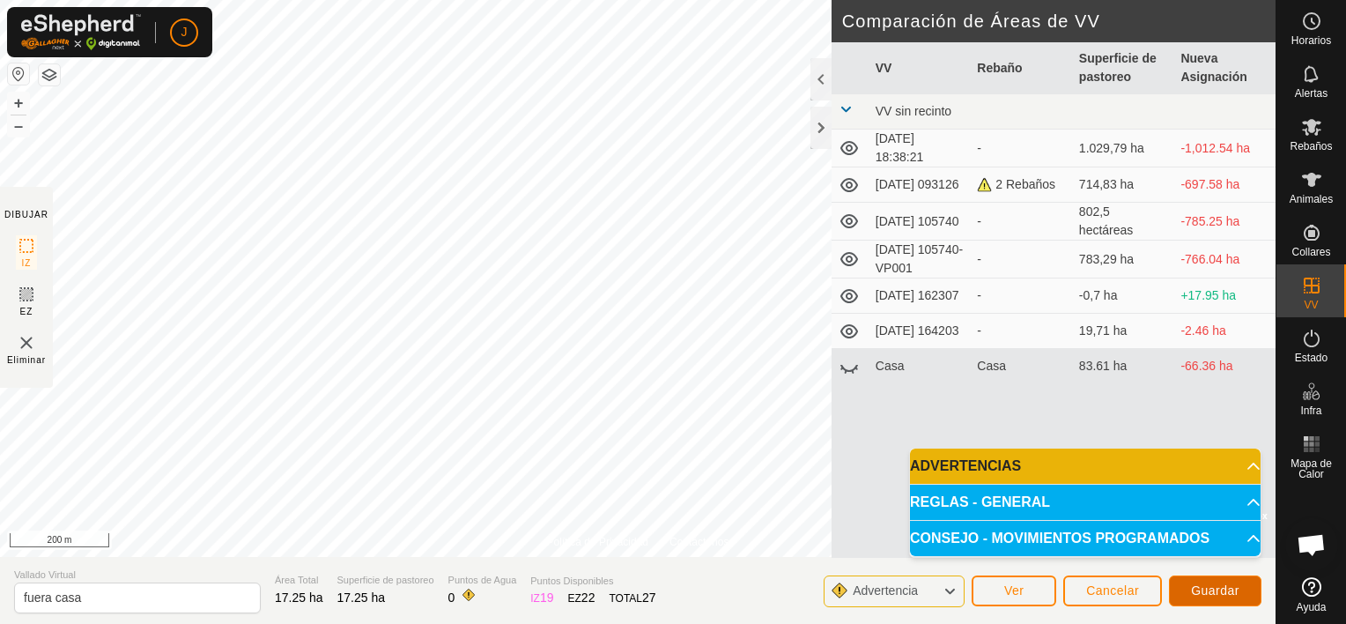
click at [1236, 592] on span "Guardar" at bounding box center [1215, 590] width 48 height 14
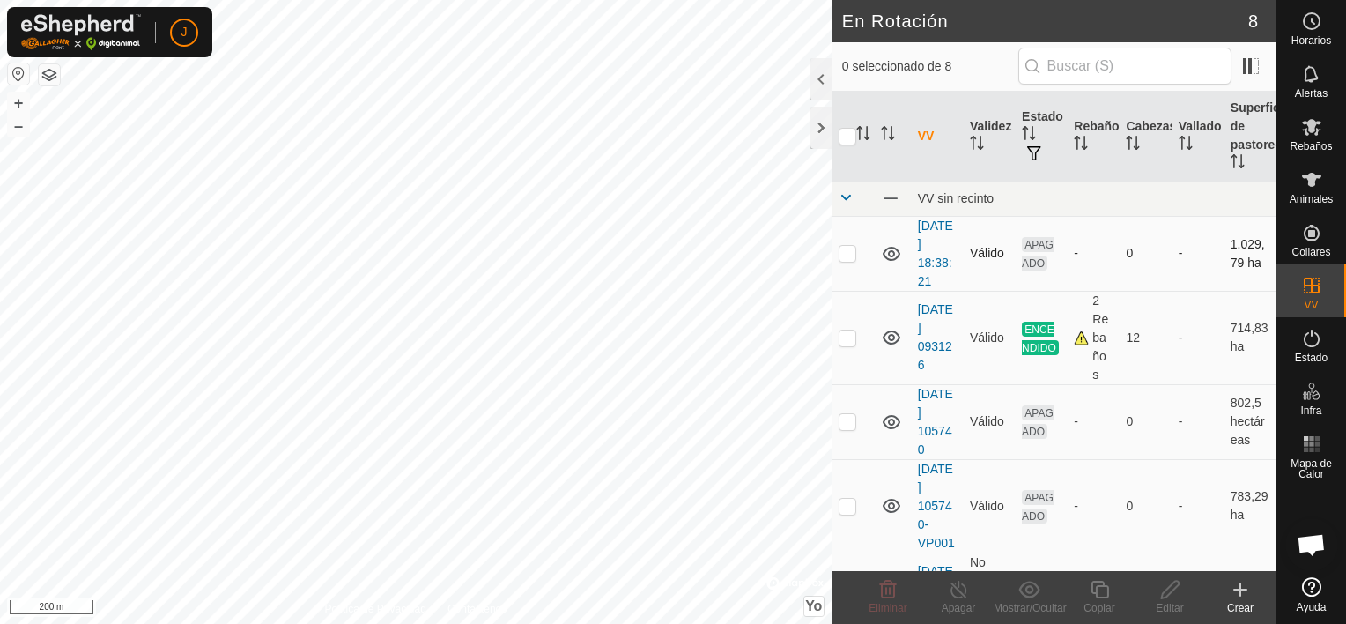
checkbox input "true"
click at [1318, 137] on es-mob-svg-icon at bounding box center [1312, 127] width 32 height 28
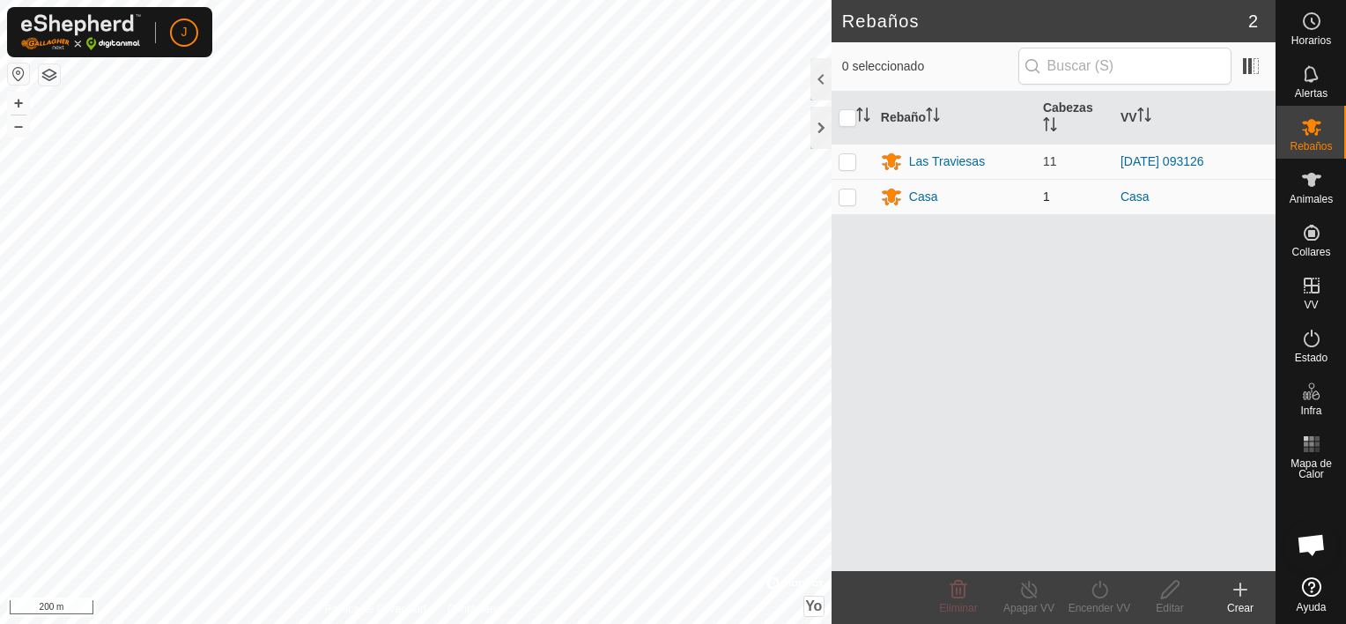
click at [844, 190] on p-checkbox at bounding box center [848, 196] width 18 height 14
checkbox input "true"
click at [1091, 593] on icon at bounding box center [1100, 589] width 22 height 21
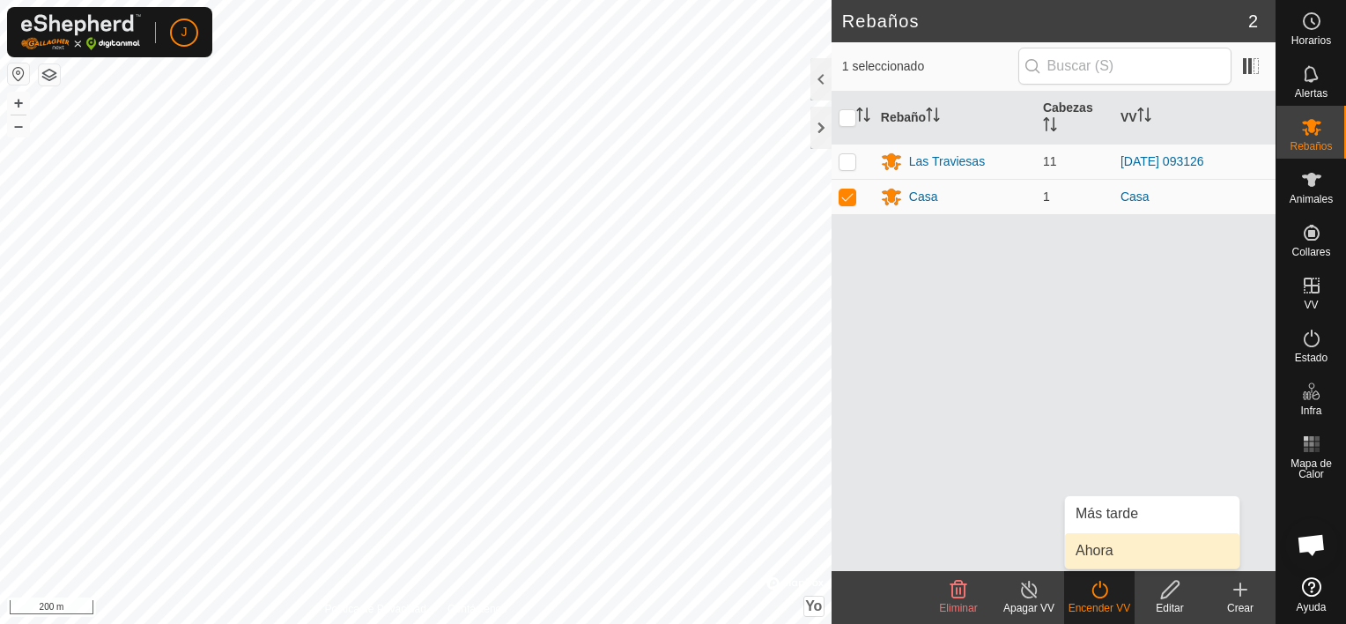
click at [1102, 546] on link "Ahora" at bounding box center [1152, 550] width 174 height 35
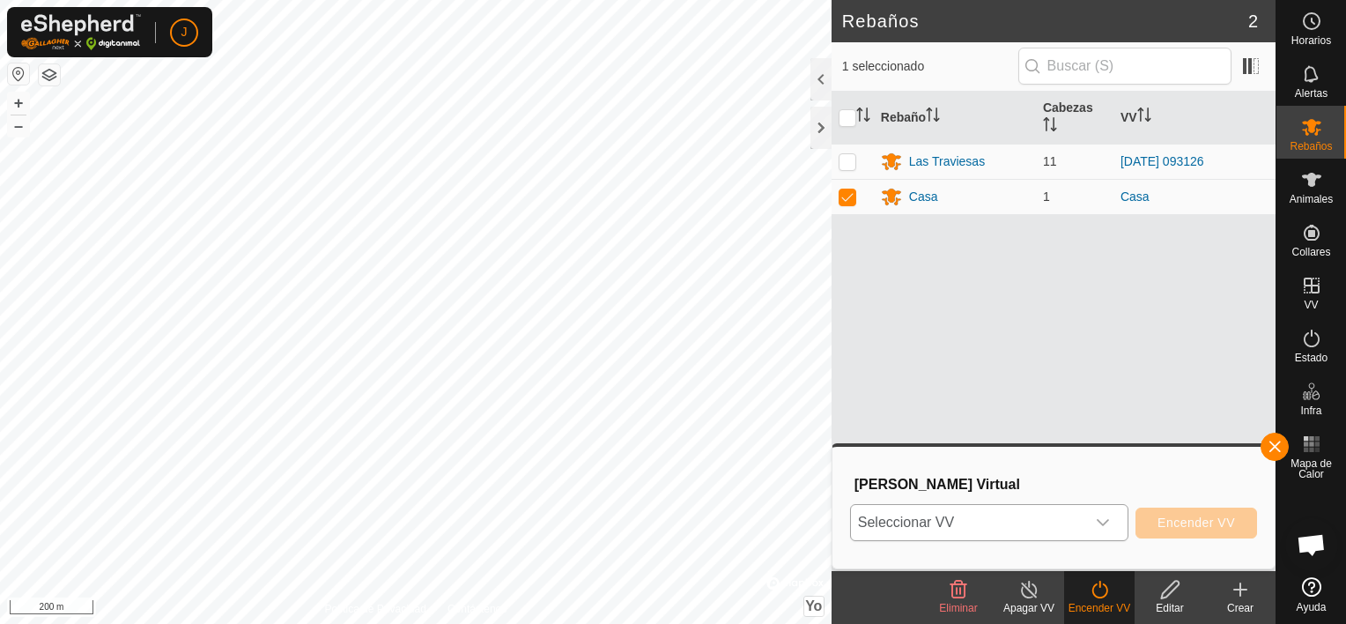
click at [1099, 522] on icon "Disparador desplegable" at bounding box center [1103, 522] width 14 height 14
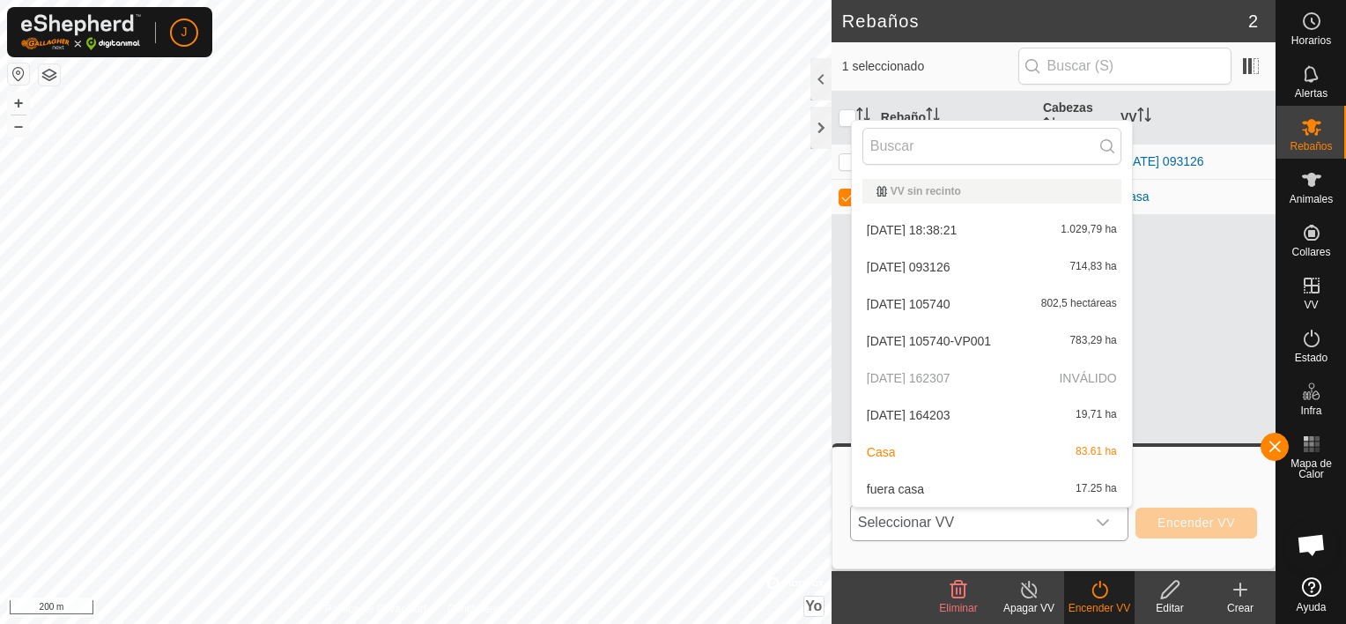
click at [1039, 485] on li "fuera casa 17.25 ha" at bounding box center [992, 488] width 280 height 35
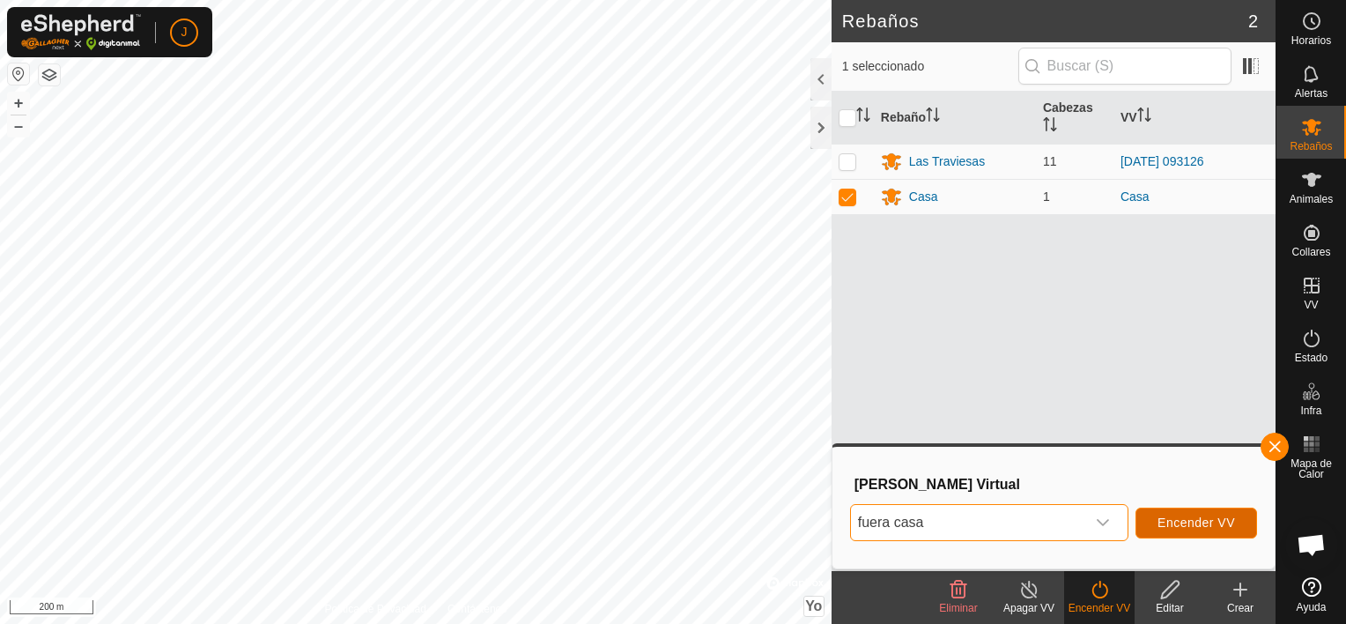
click at [1168, 521] on span "Encender VV" at bounding box center [1197, 522] width 78 height 14
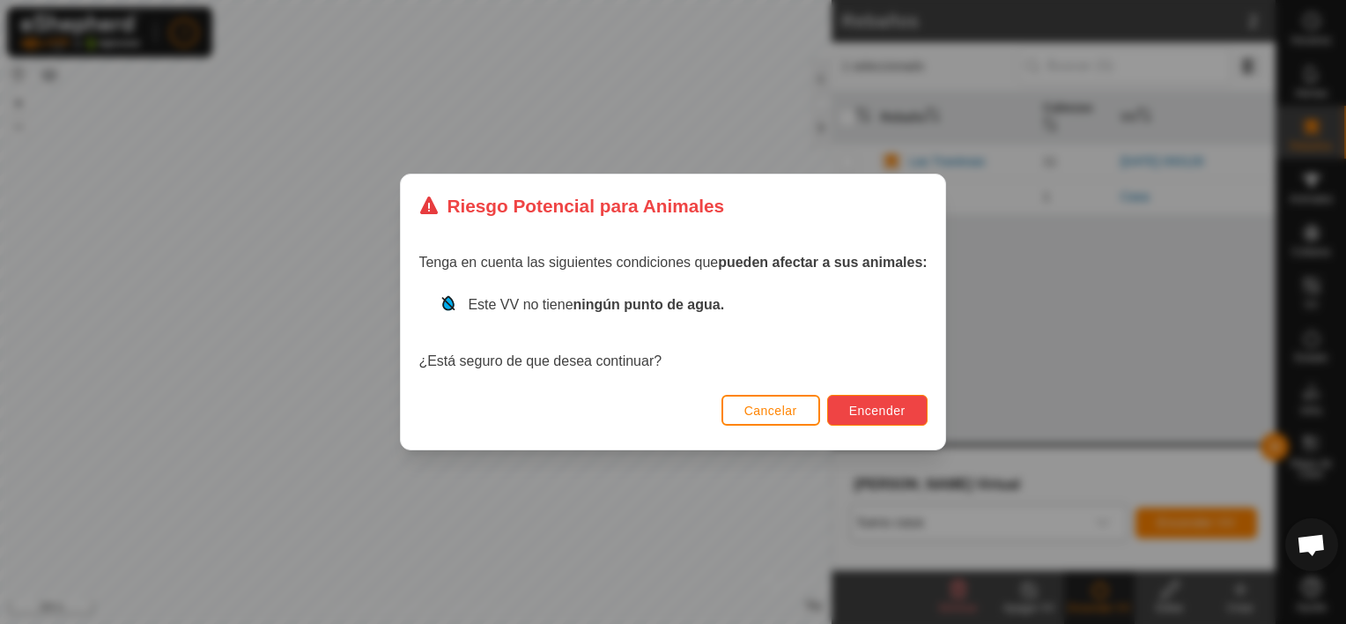
click at [856, 418] on button "Encender" at bounding box center [877, 410] width 100 height 31
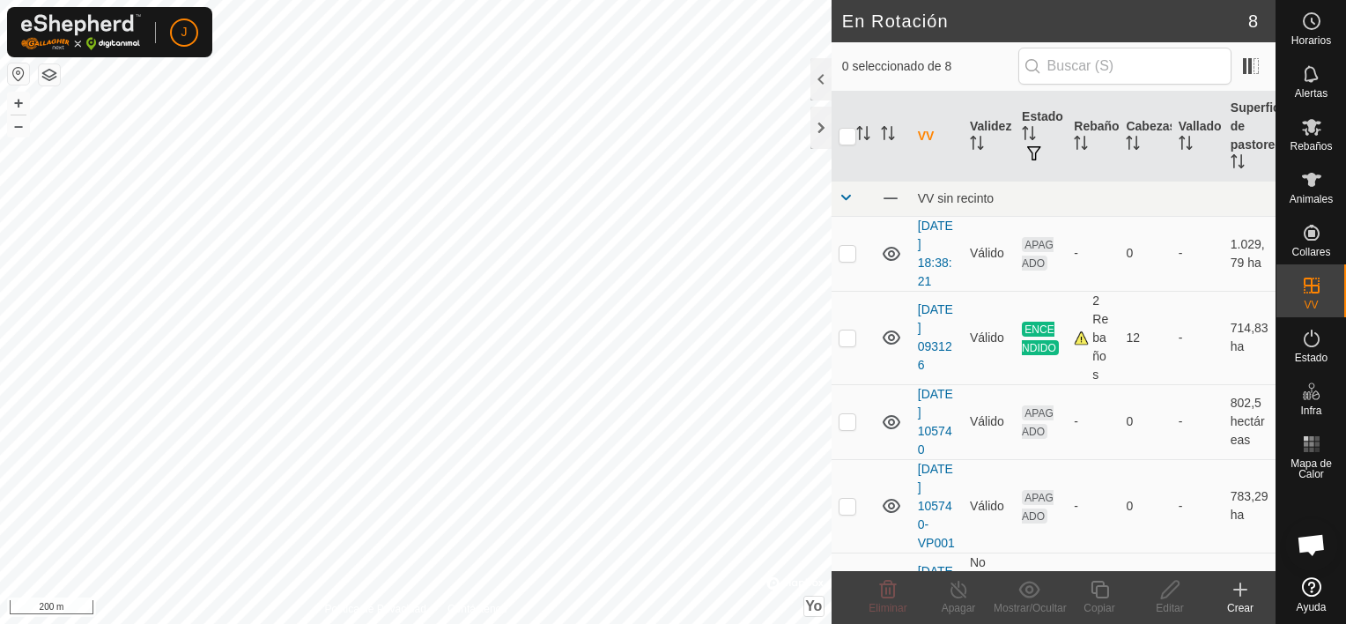
checkbox input "true"
click at [957, 592] on icon at bounding box center [959, 589] width 22 height 21
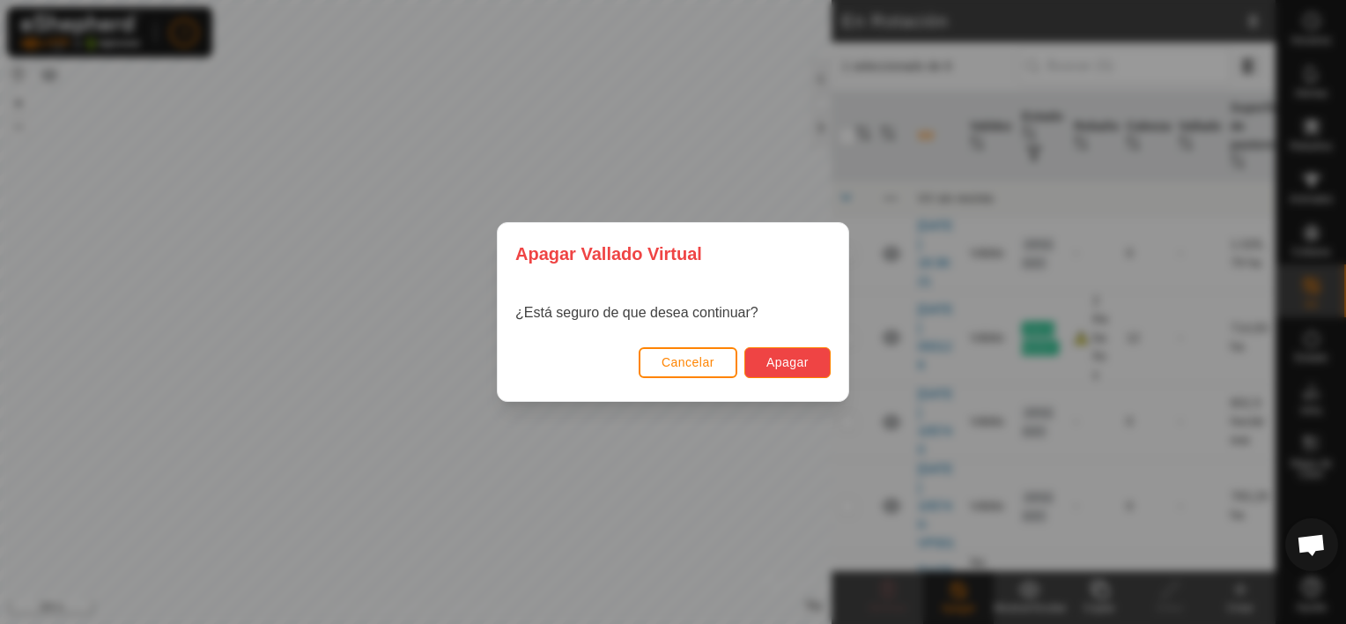
click at [803, 361] on span "Apagar" at bounding box center [787, 362] width 42 height 14
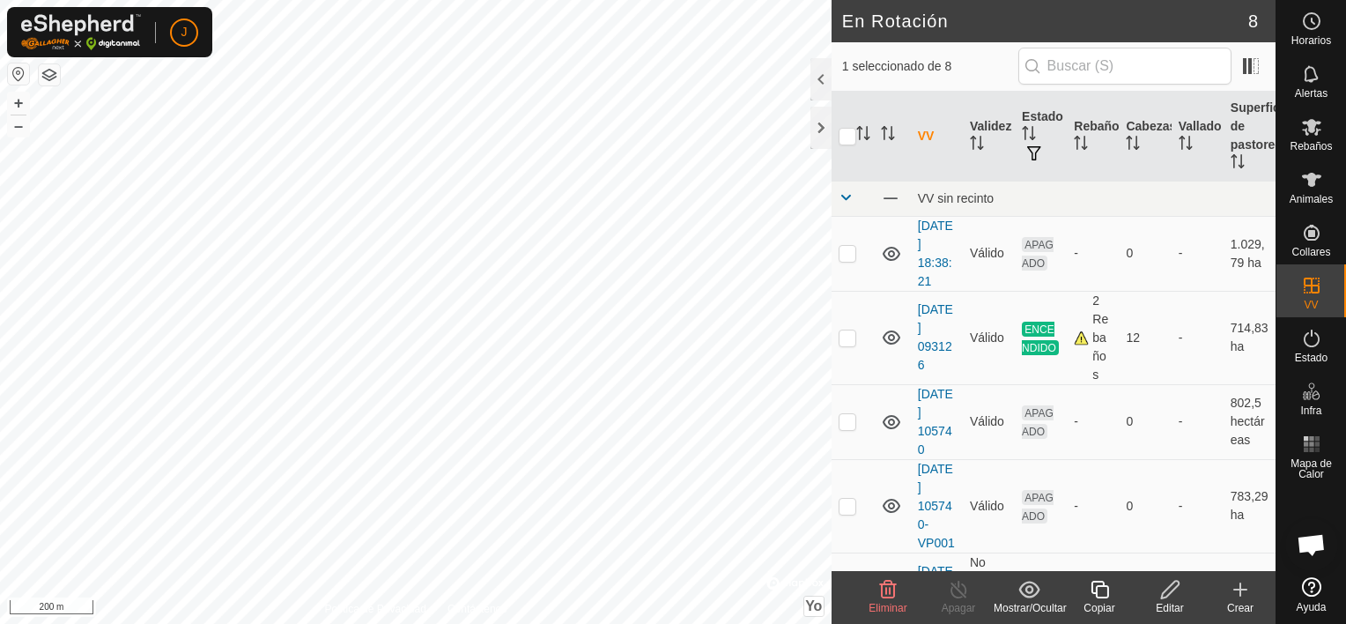
click at [889, 597] on icon at bounding box center [888, 590] width 17 height 18
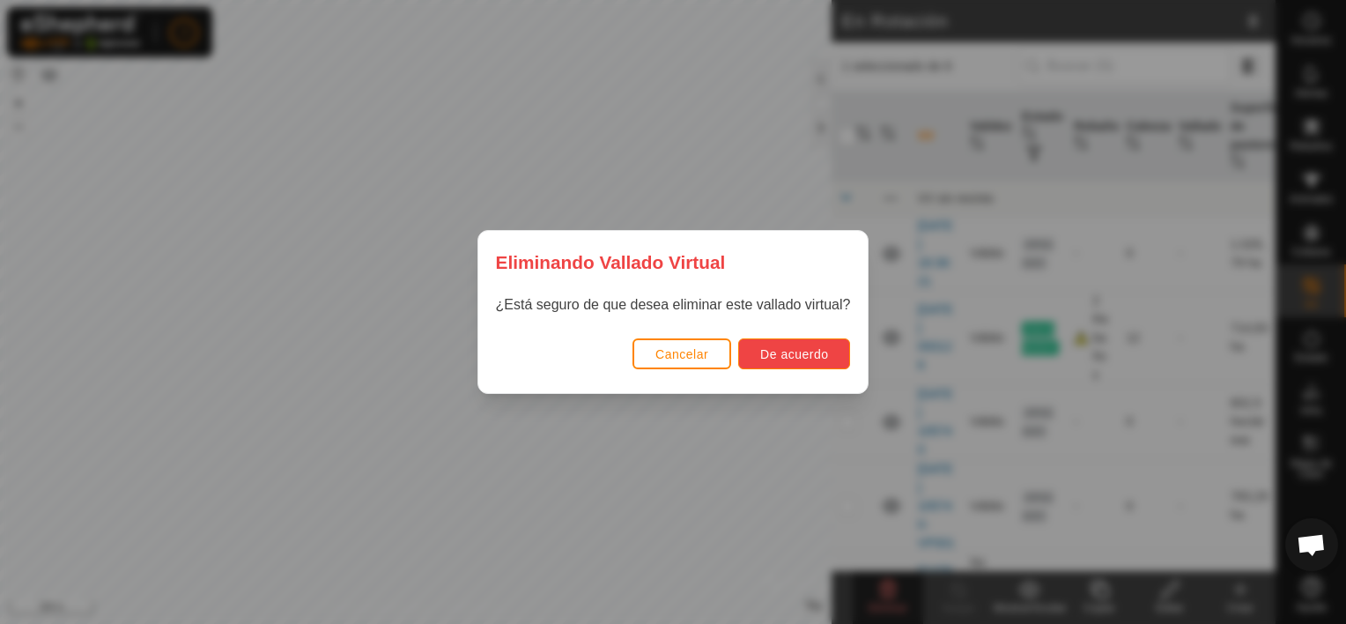
click at [803, 347] on span "De acuerdo" at bounding box center [794, 354] width 68 height 14
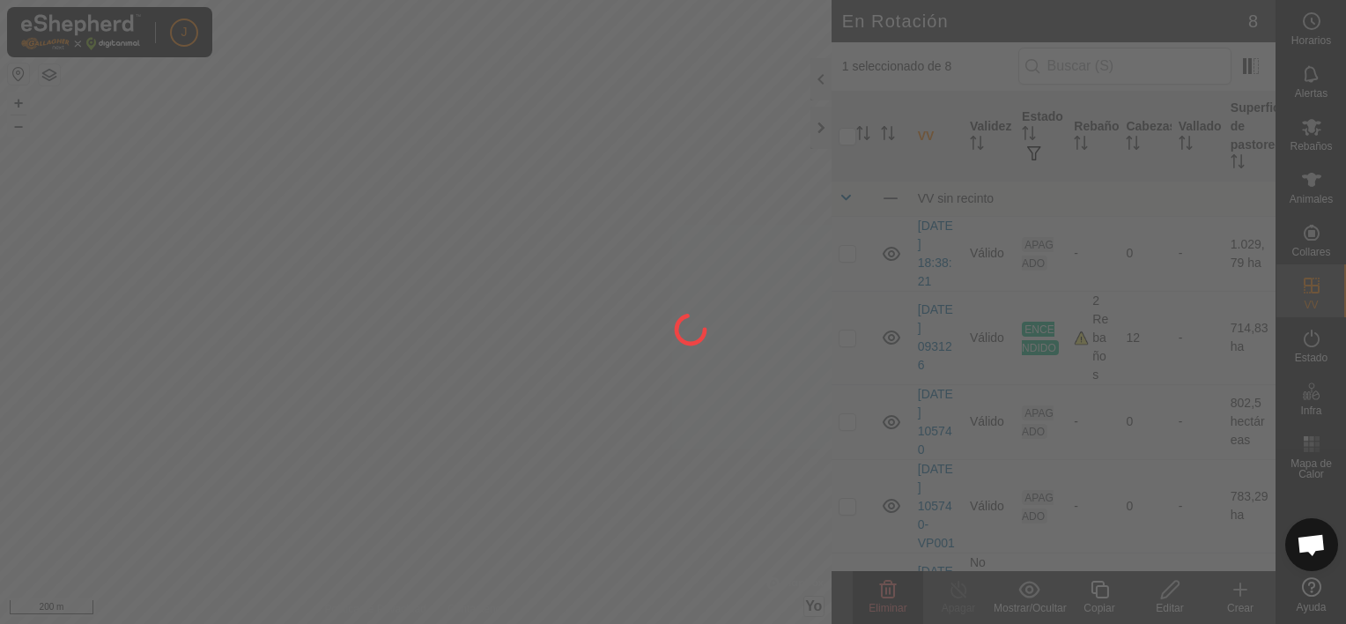
checkbox input "false"
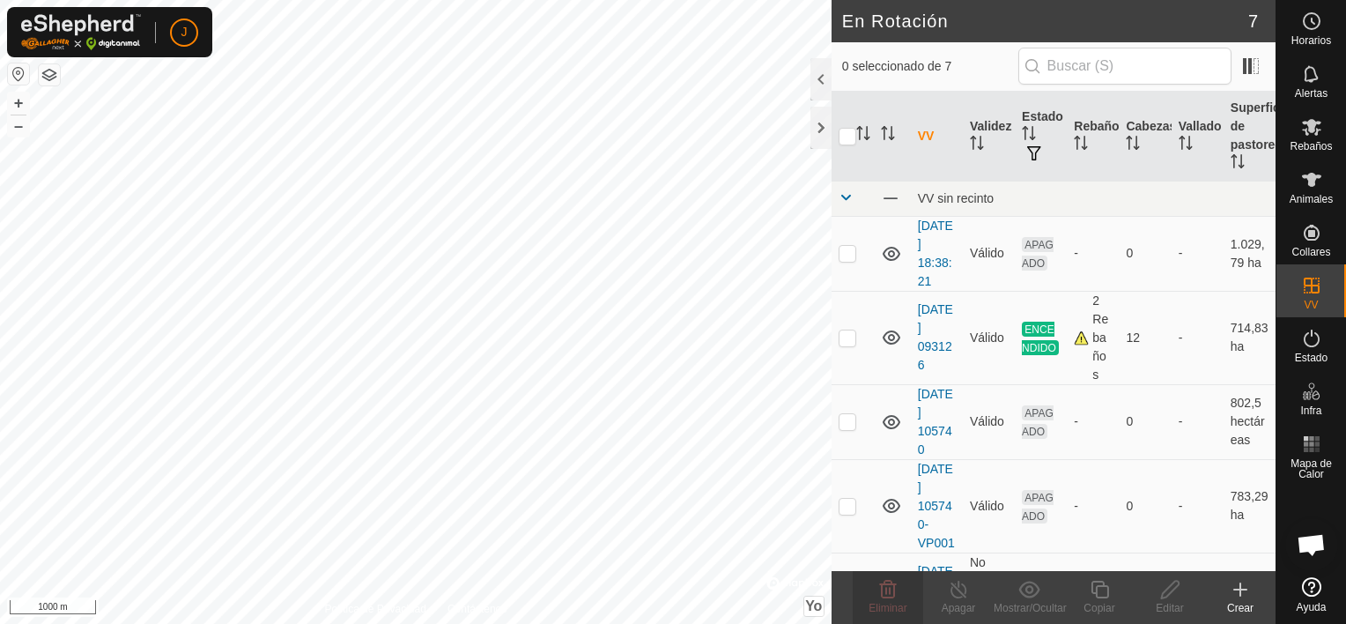
checkbox input "true"
checkbox input "false"
click at [870, 596] on delete-svg-icon at bounding box center [888, 589] width 70 height 21
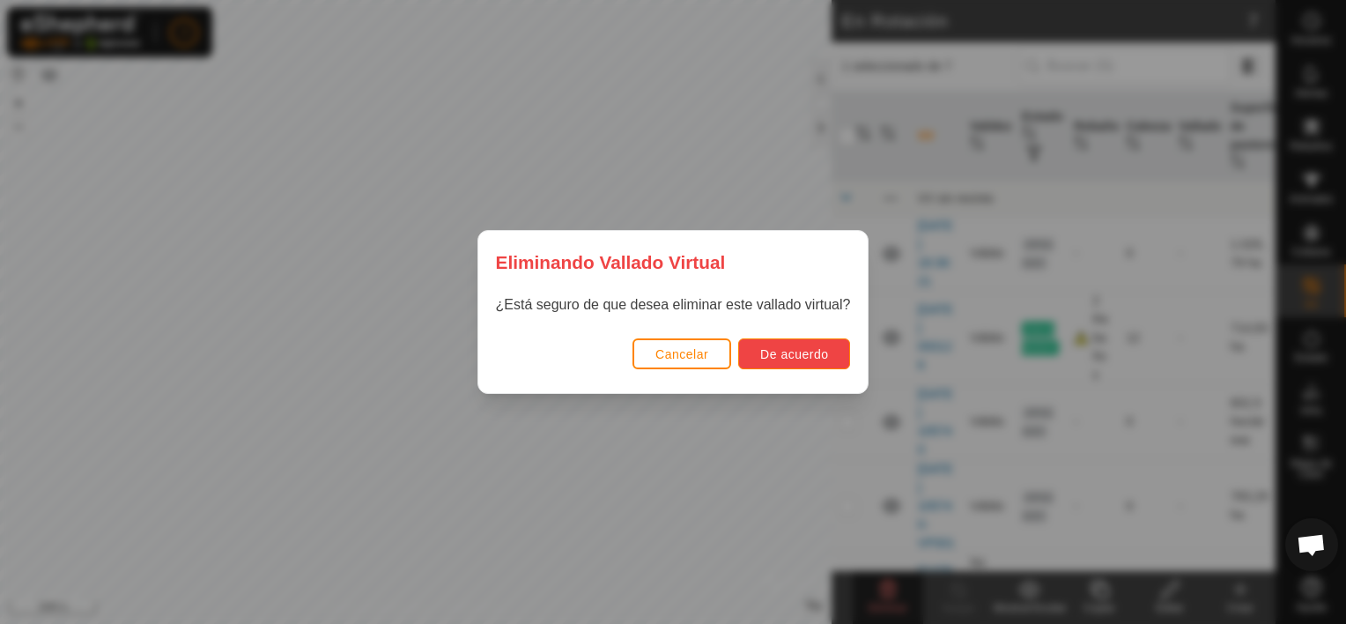
click at [805, 349] on span "De acuerdo" at bounding box center [794, 354] width 68 height 14
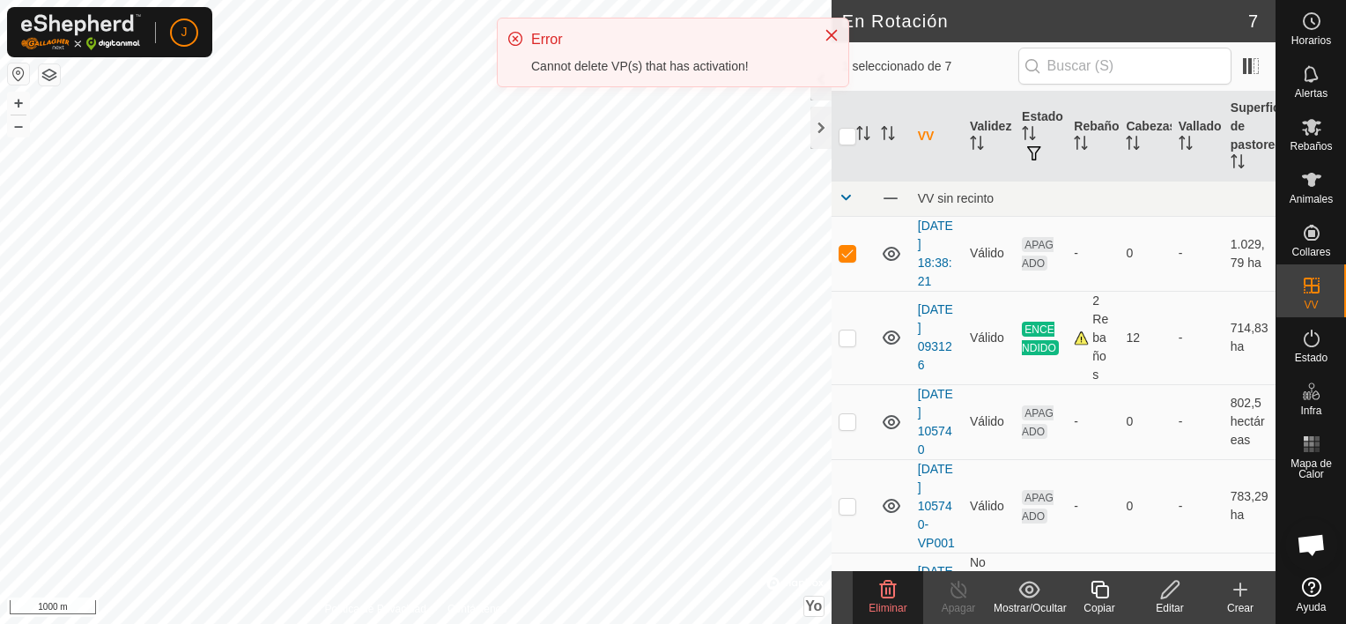
checkbox input "false"
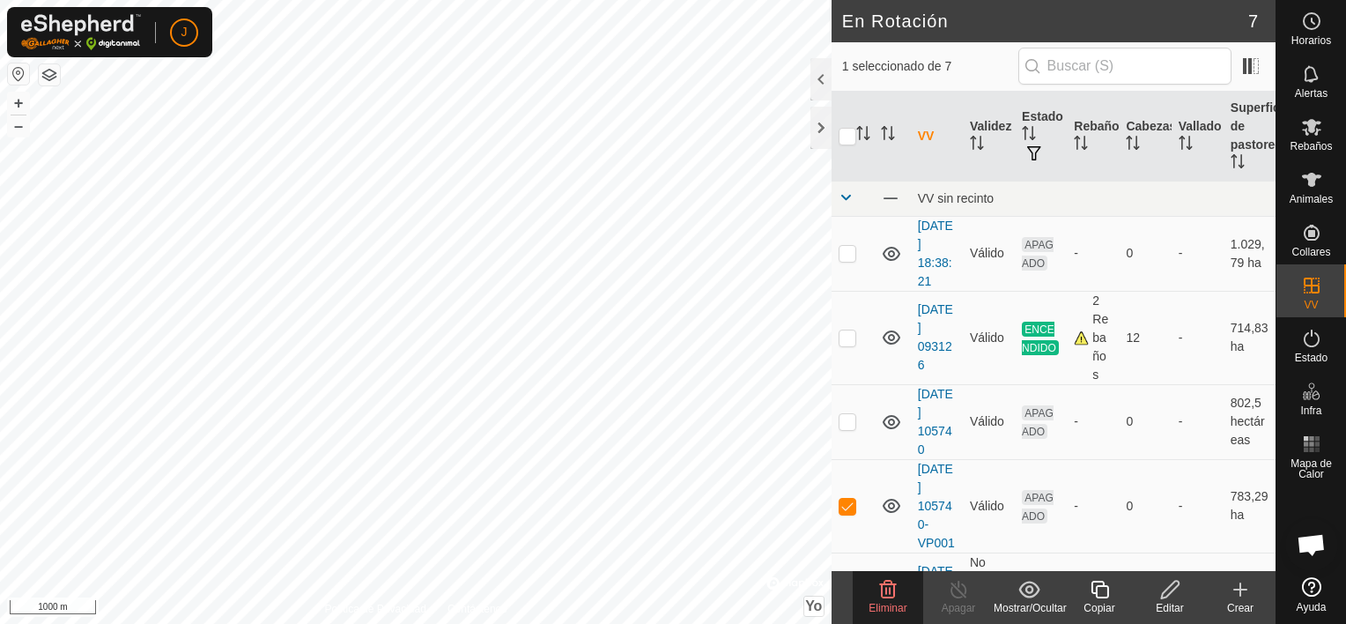
click at [900, 596] on delete-svg-icon at bounding box center [888, 589] width 70 height 21
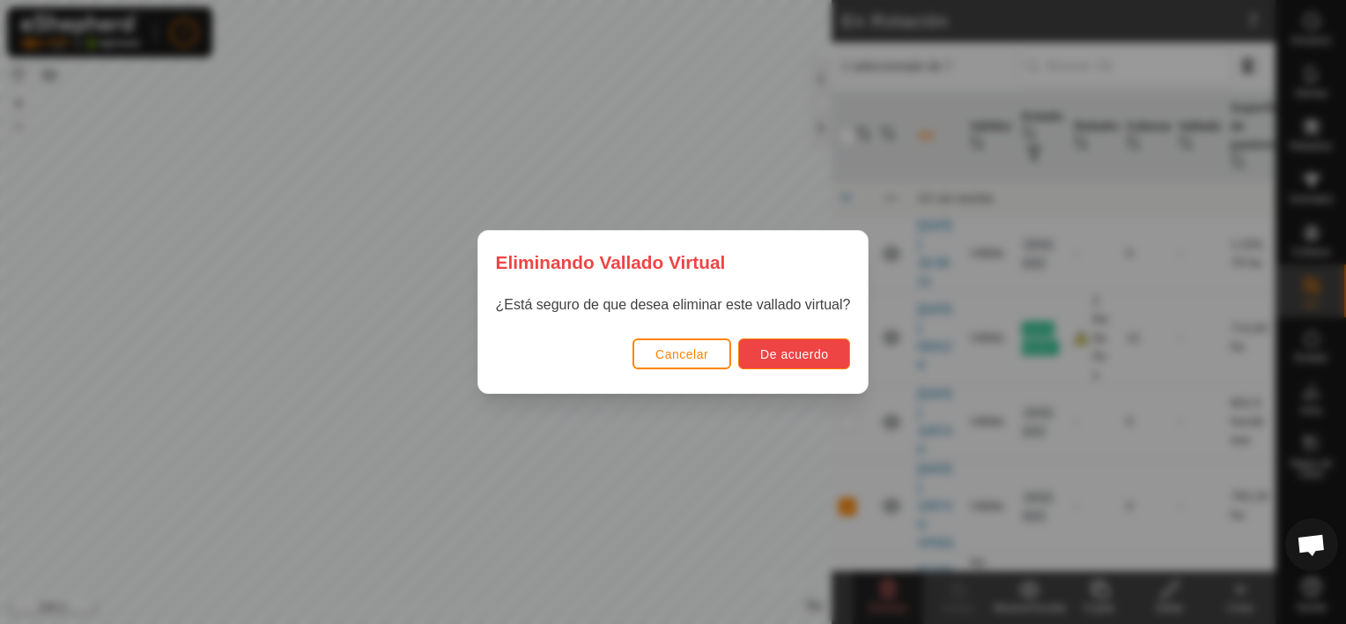
click at [782, 351] on span "De acuerdo" at bounding box center [794, 354] width 68 height 14
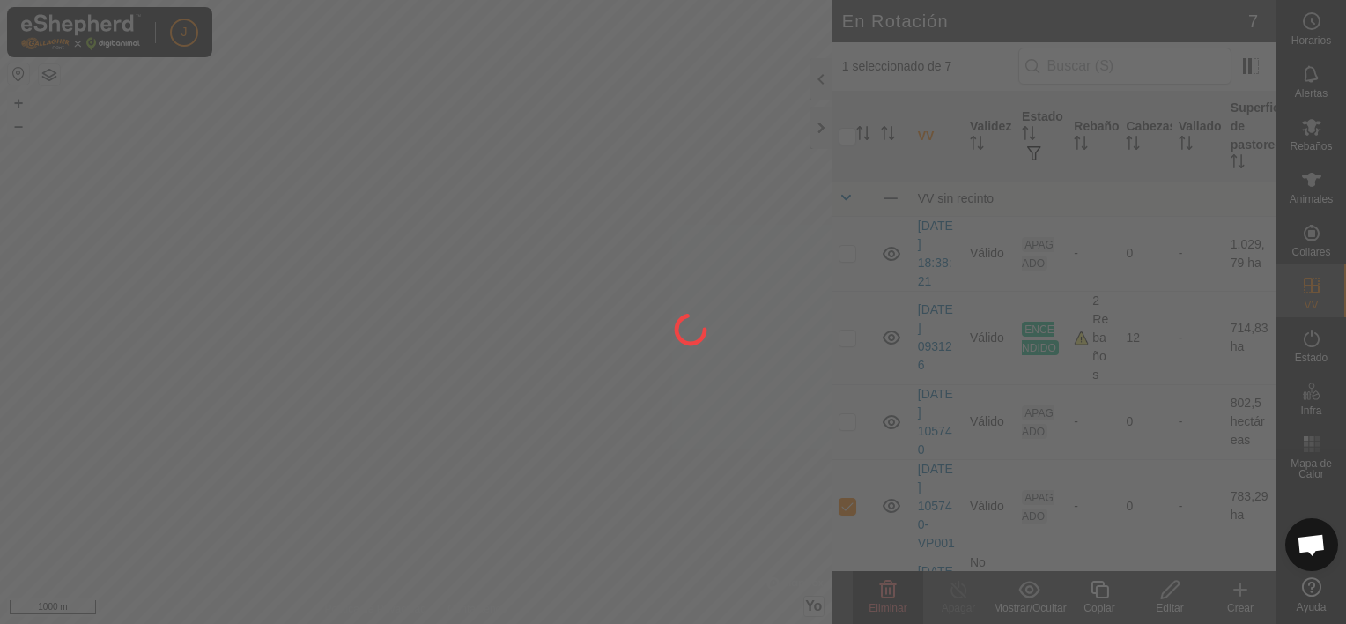
checkbox input "false"
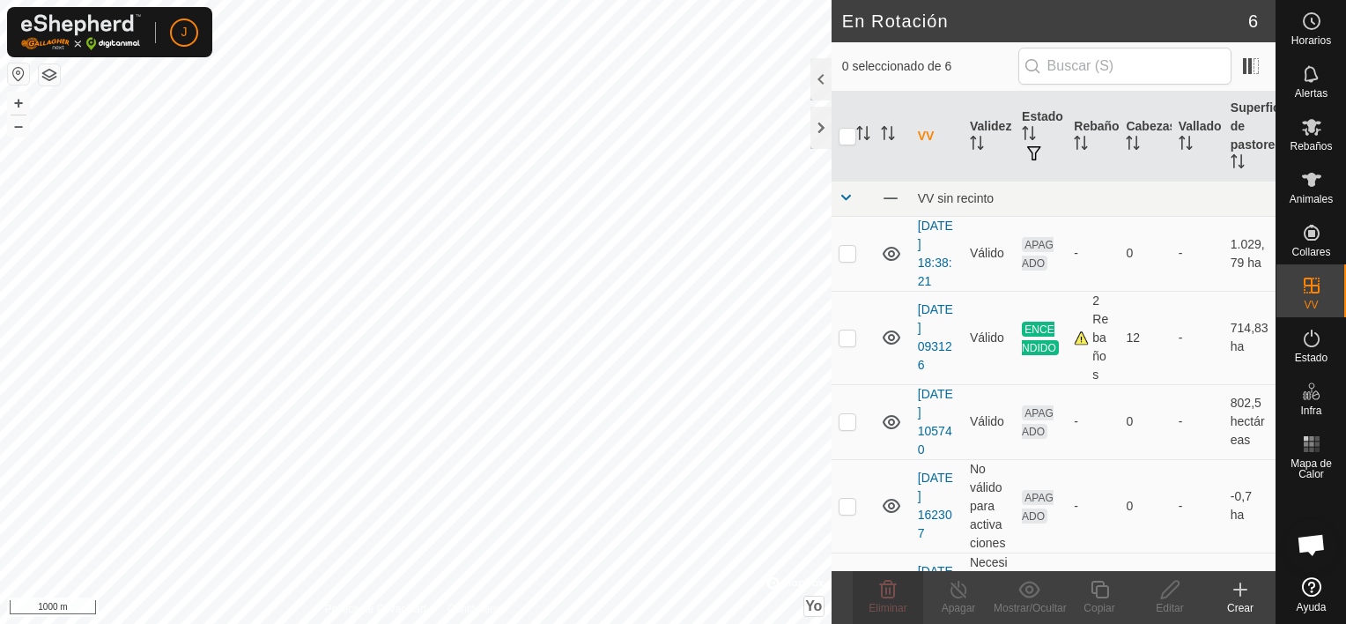
checkbox input "true"
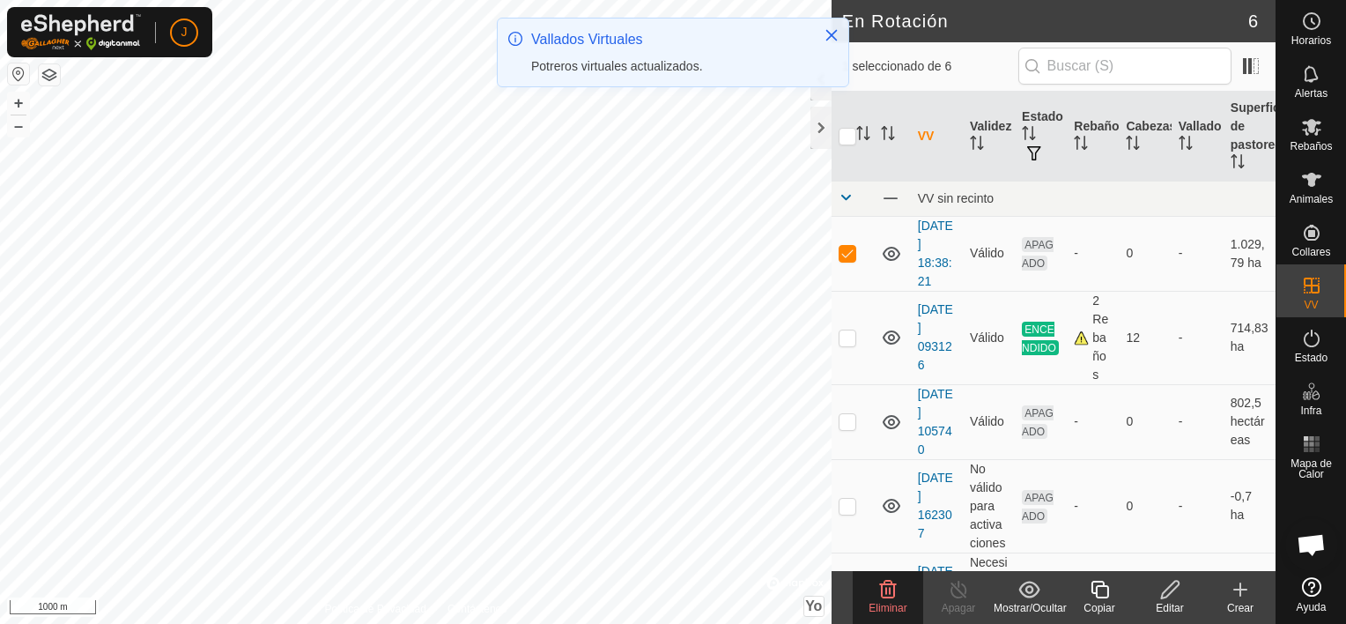
click at [899, 587] on delete-svg-icon at bounding box center [888, 589] width 70 height 21
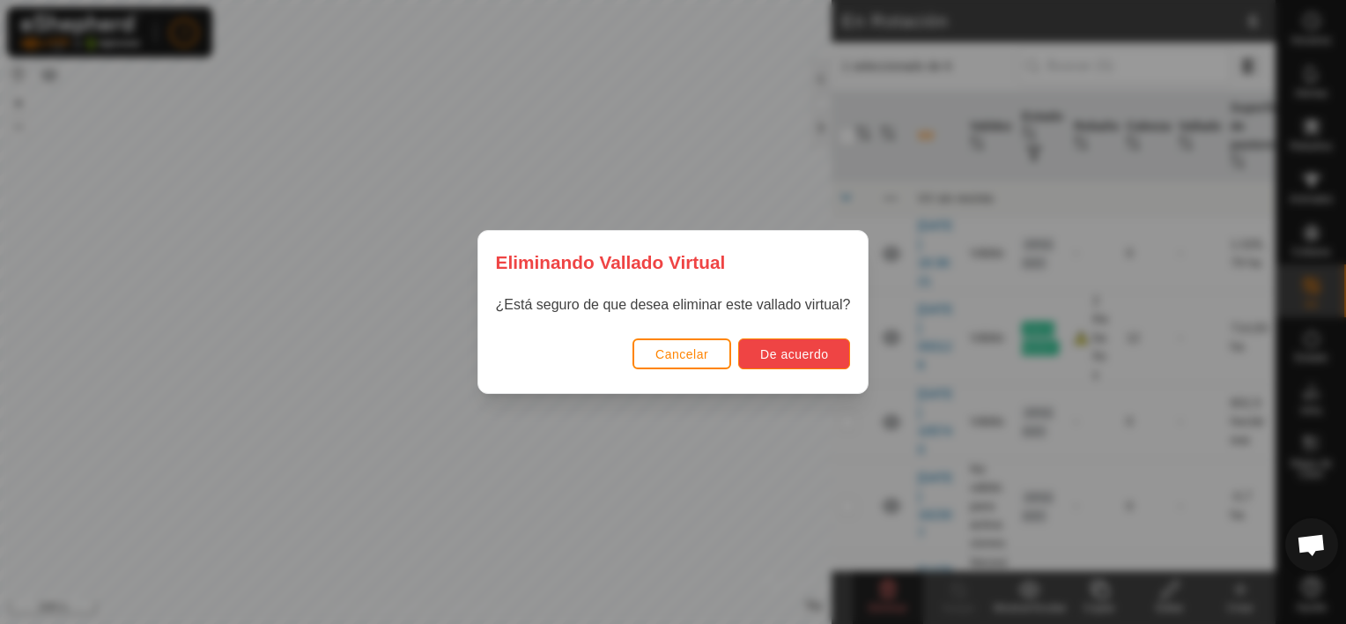
click at [796, 358] on span "De acuerdo" at bounding box center [794, 354] width 68 height 14
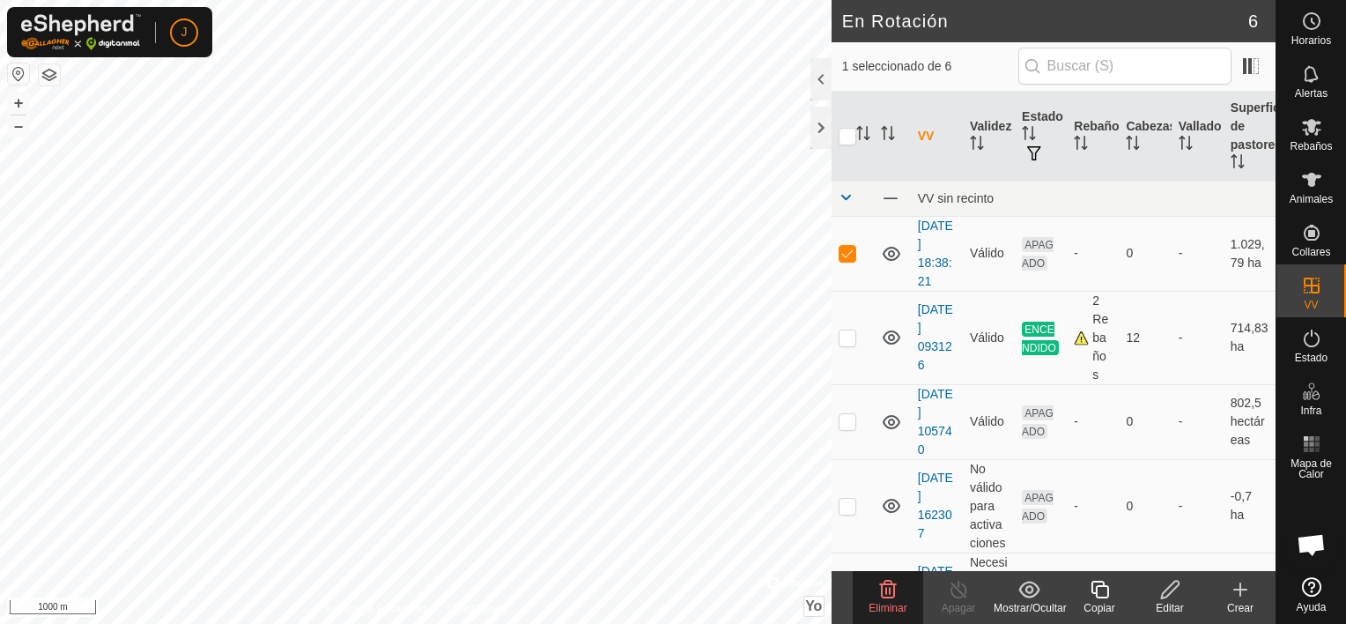
checkbox input "false"
click at [878, 592] on icon at bounding box center [887, 589] width 21 height 21
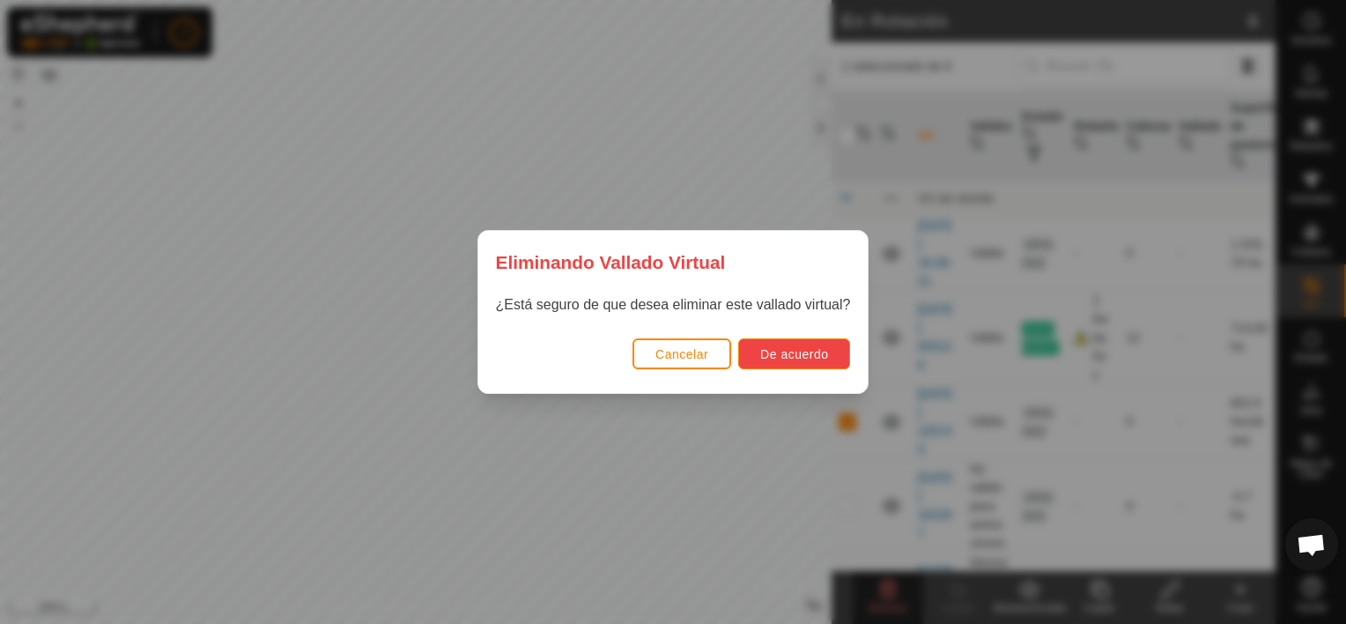
click at [796, 345] on button "De acuerdo" at bounding box center [794, 353] width 112 height 31
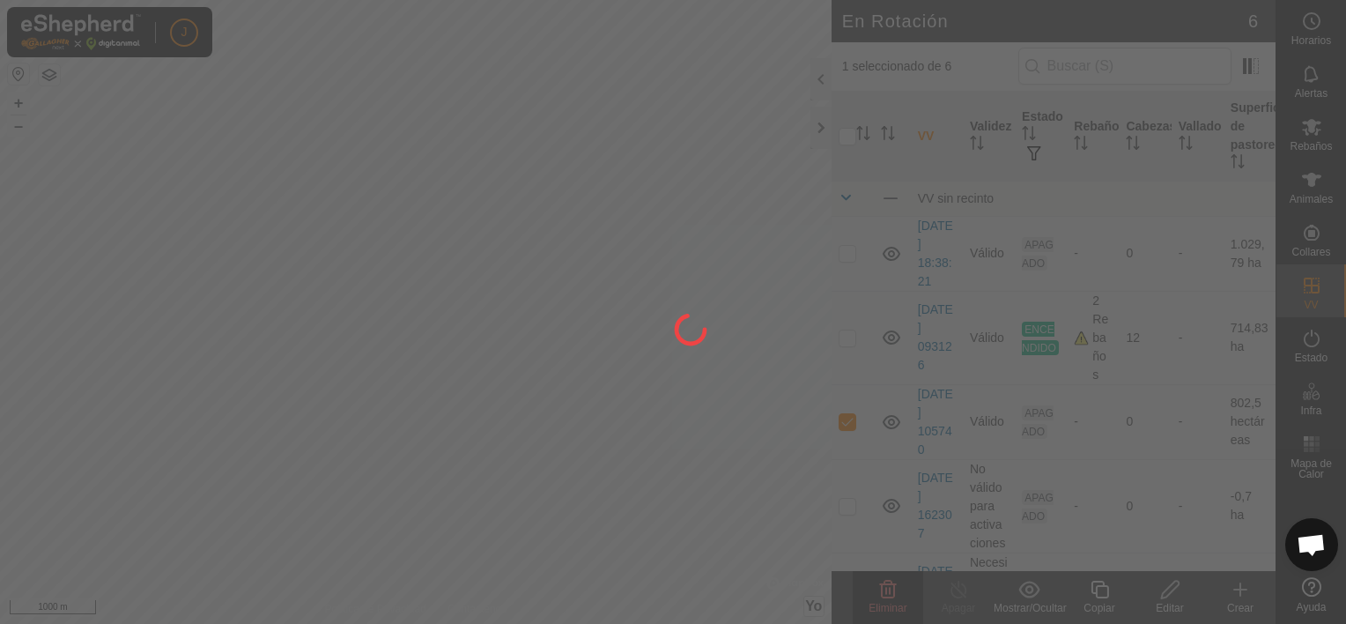
checkbox input "false"
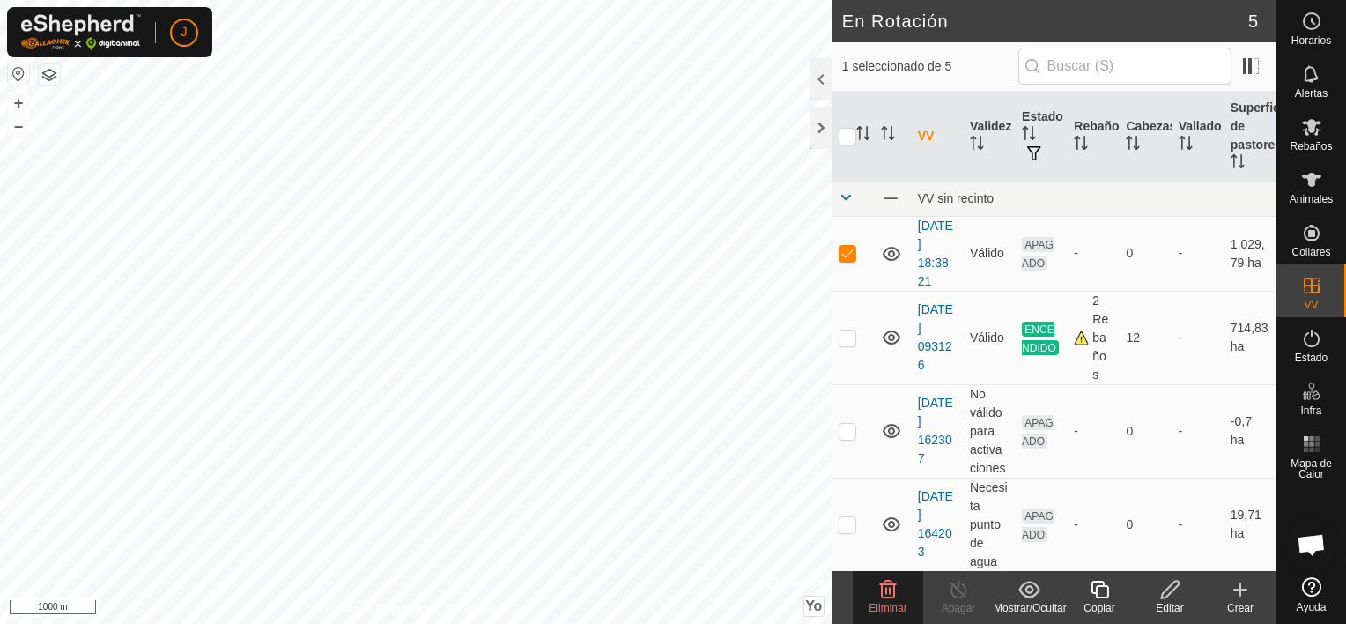
click at [888, 585] on icon at bounding box center [887, 589] width 21 height 21
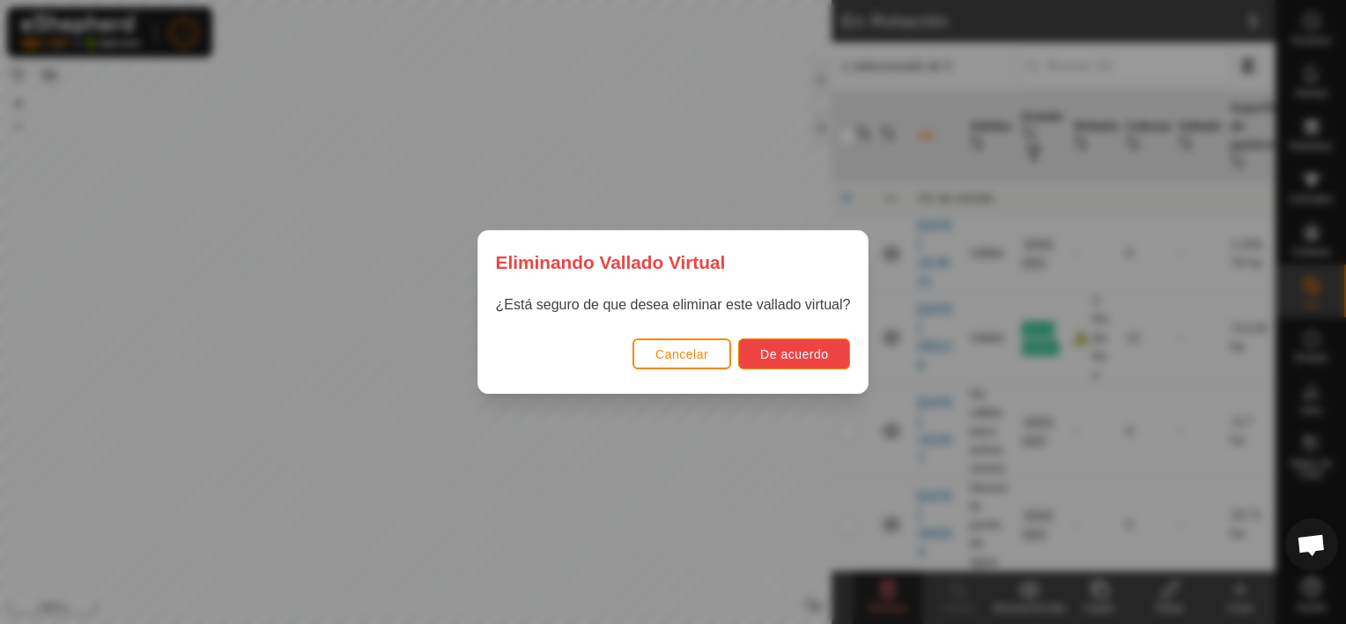
click at [767, 349] on span "De acuerdo" at bounding box center [794, 354] width 68 height 14
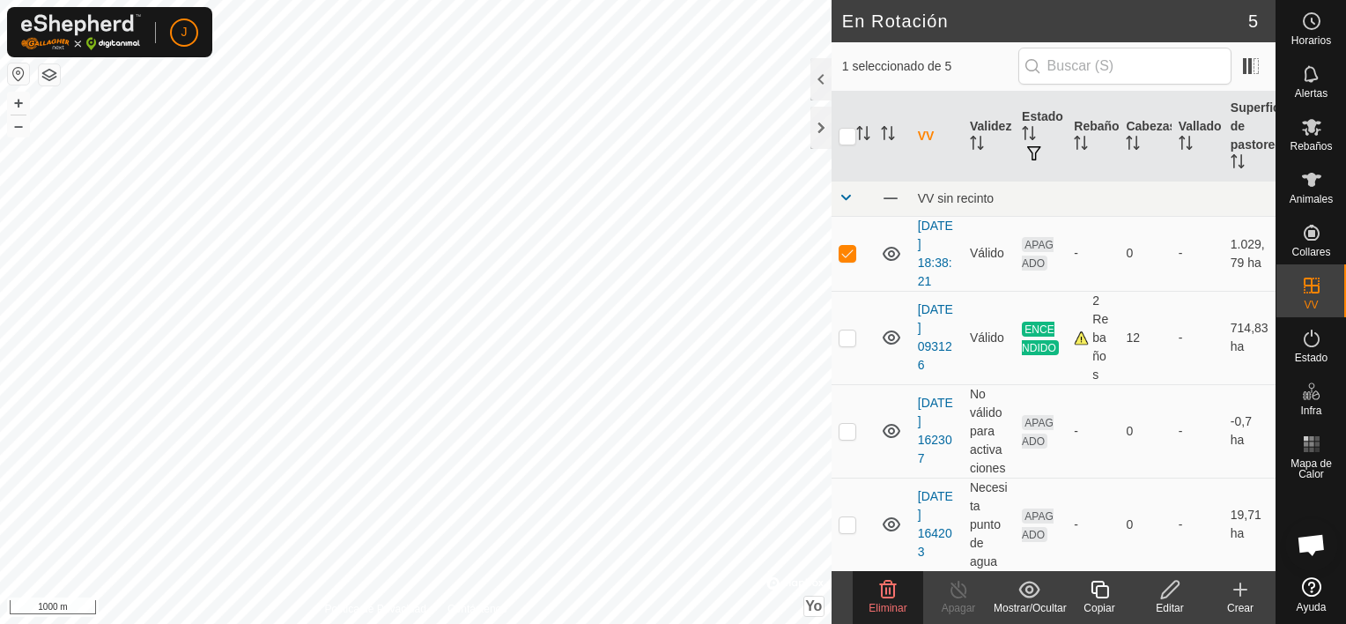
click at [885, 597] on icon at bounding box center [888, 590] width 17 height 18
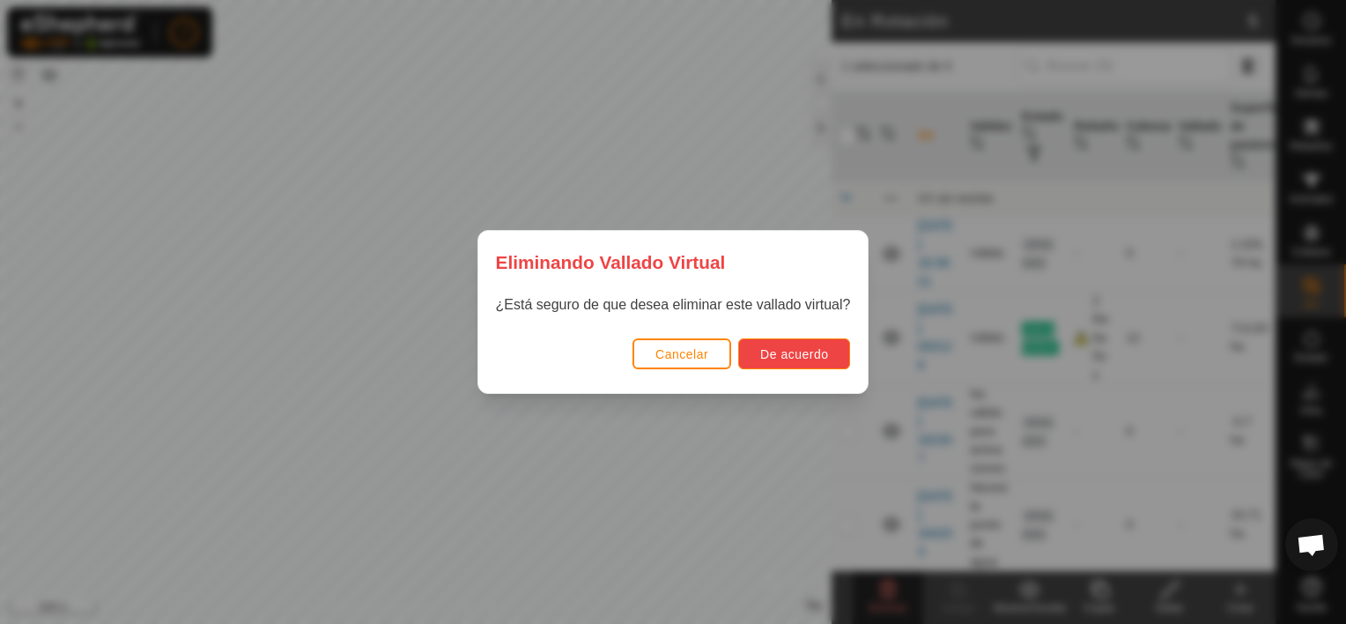
click at [780, 356] on span "De acuerdo" at bounding box center [794, 354] width 68 height 14
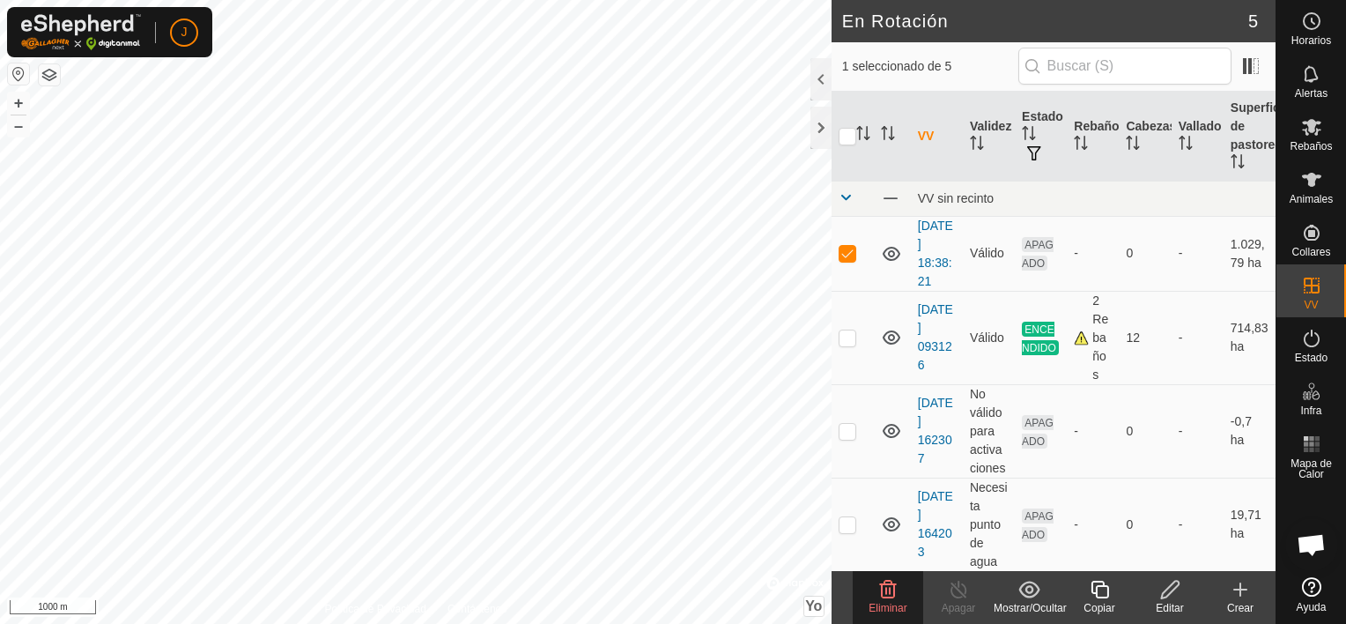
checkbox input "false"
click at [889, 581] on icon at bounding box center [887, 589] width 21 height 21
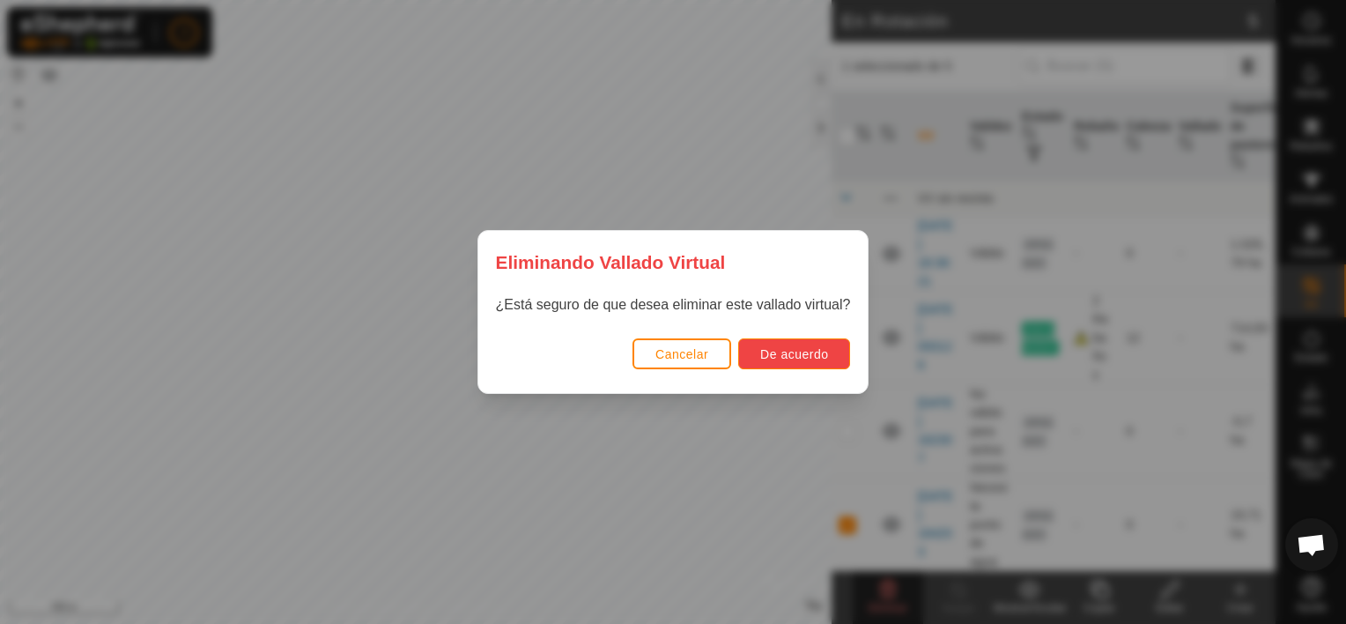
click at [821, 342] on button "De acuerdo" at bounding box center [794, 353] width 112 height 31
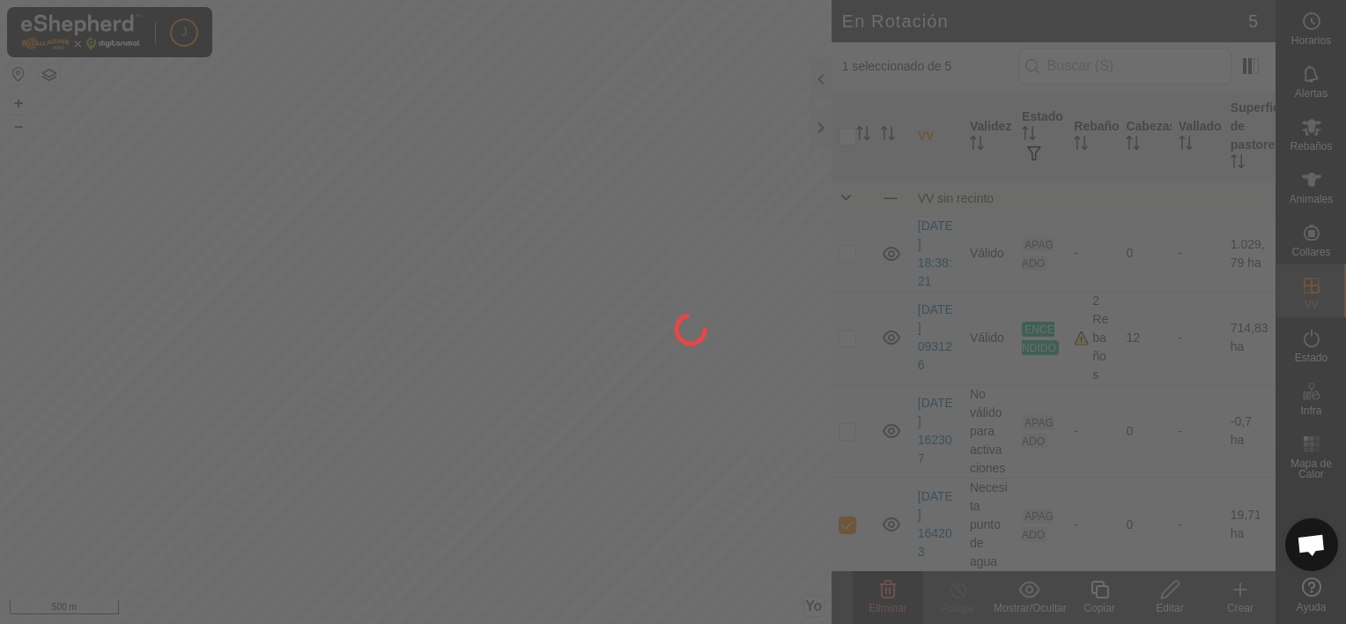
checkbox input "false"
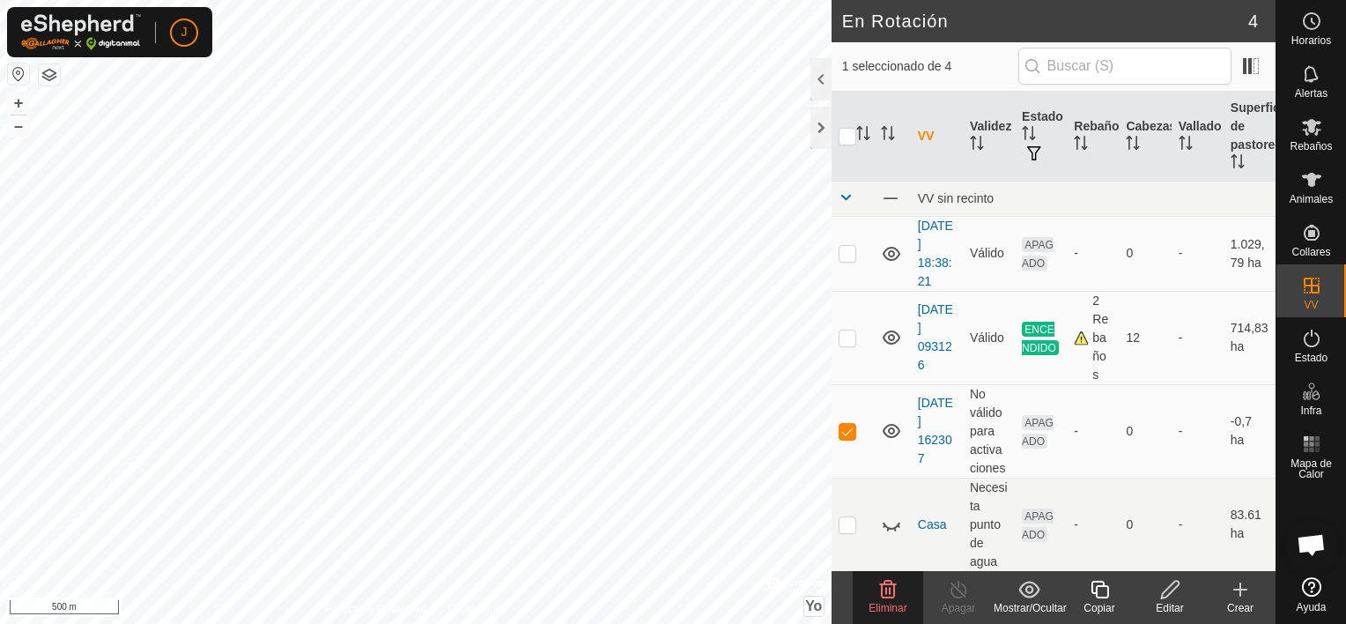
click at [908, 597] on delete-svg-icon at bounding box center [888, 589] width 70 height 21
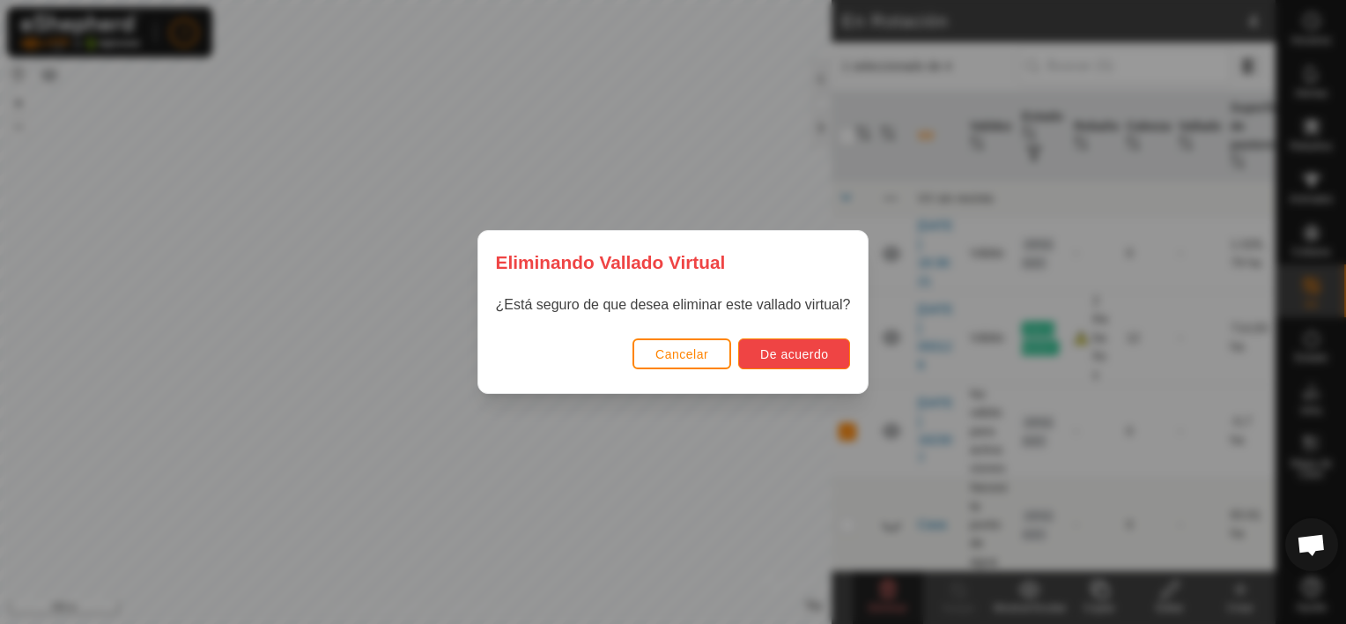
click at [817, 351] on span "De acuerdo" at bounding box center [794, 354] width 68 height 14
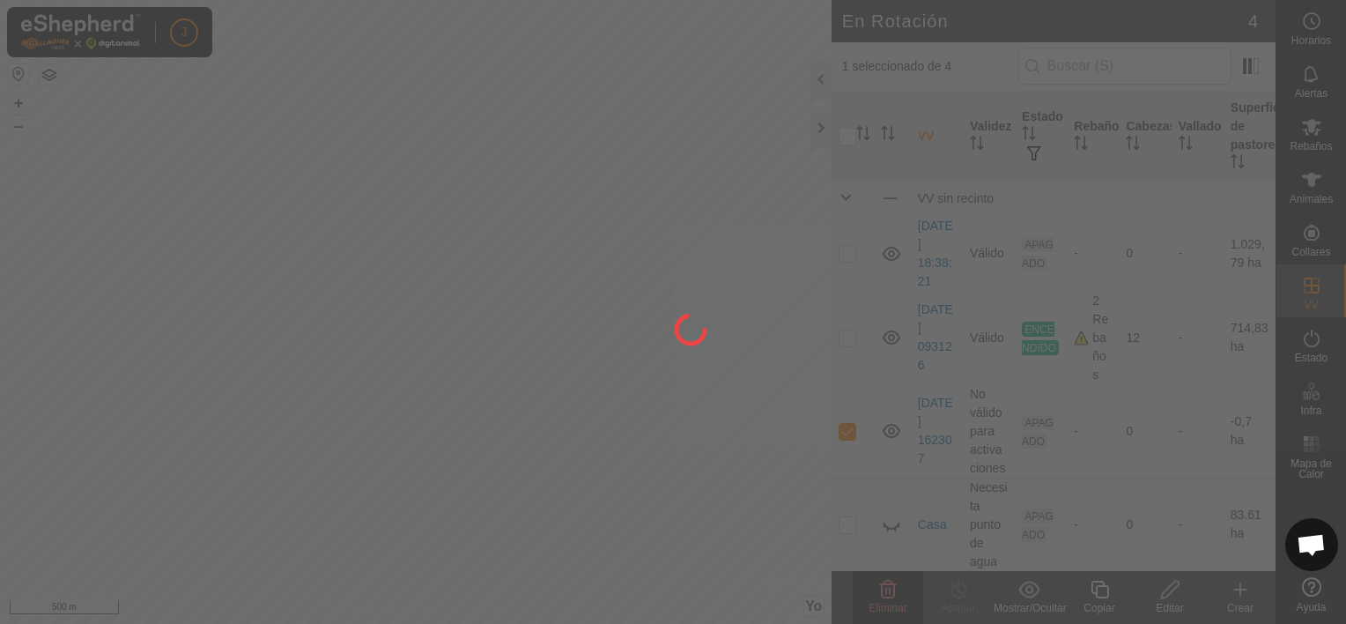
checkbox input "false"
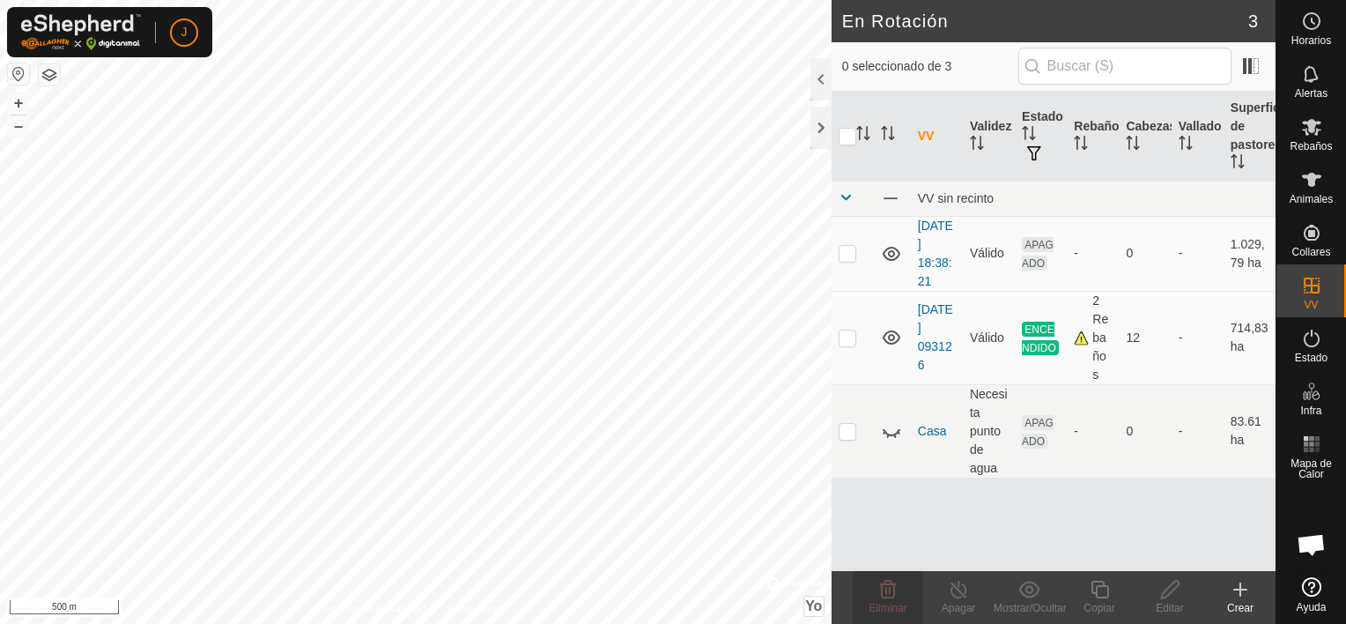
checkbox input "true"
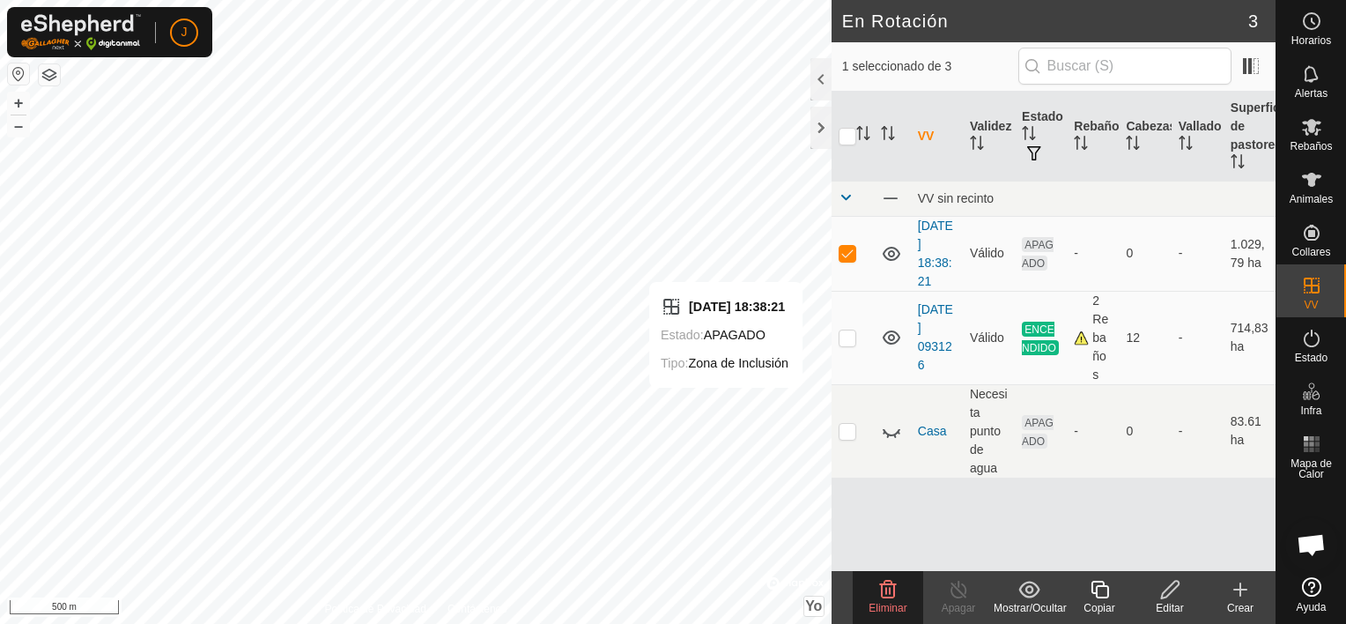
click at [896, 593] on icon at bounding box center [887, 589] width 21 height 21
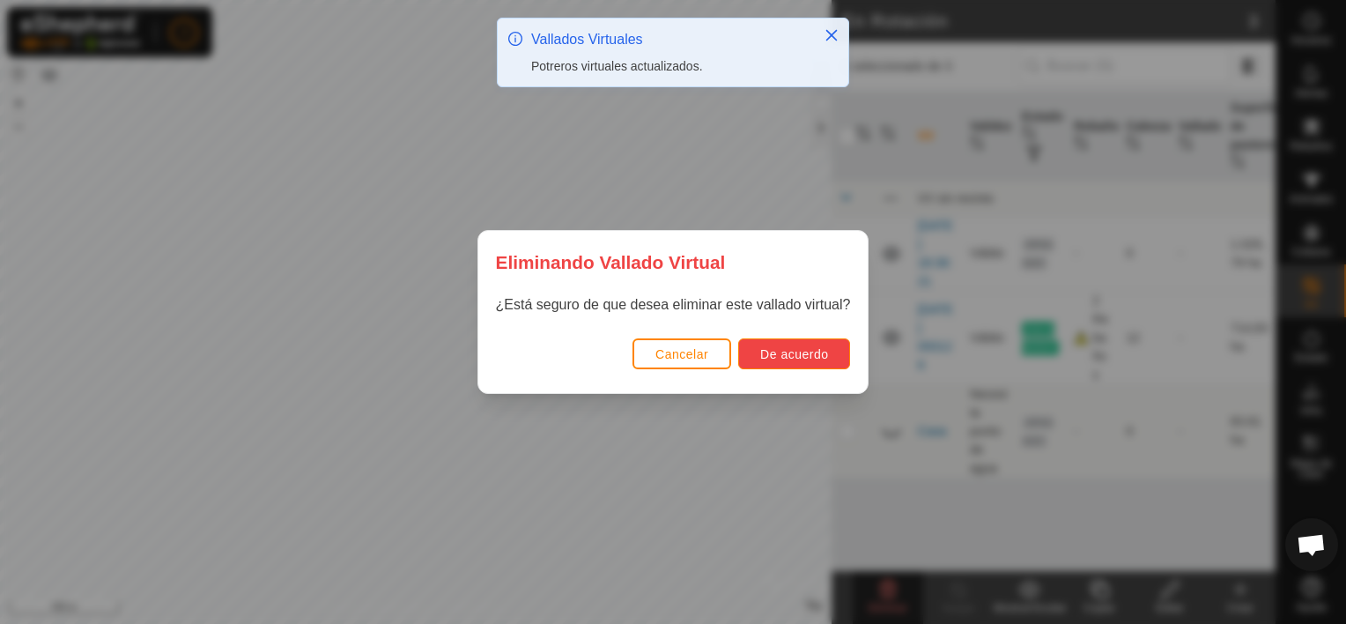
click at [815, 356] on span "De acuerdo" at bounding box center [794, 354] width 68 height 14
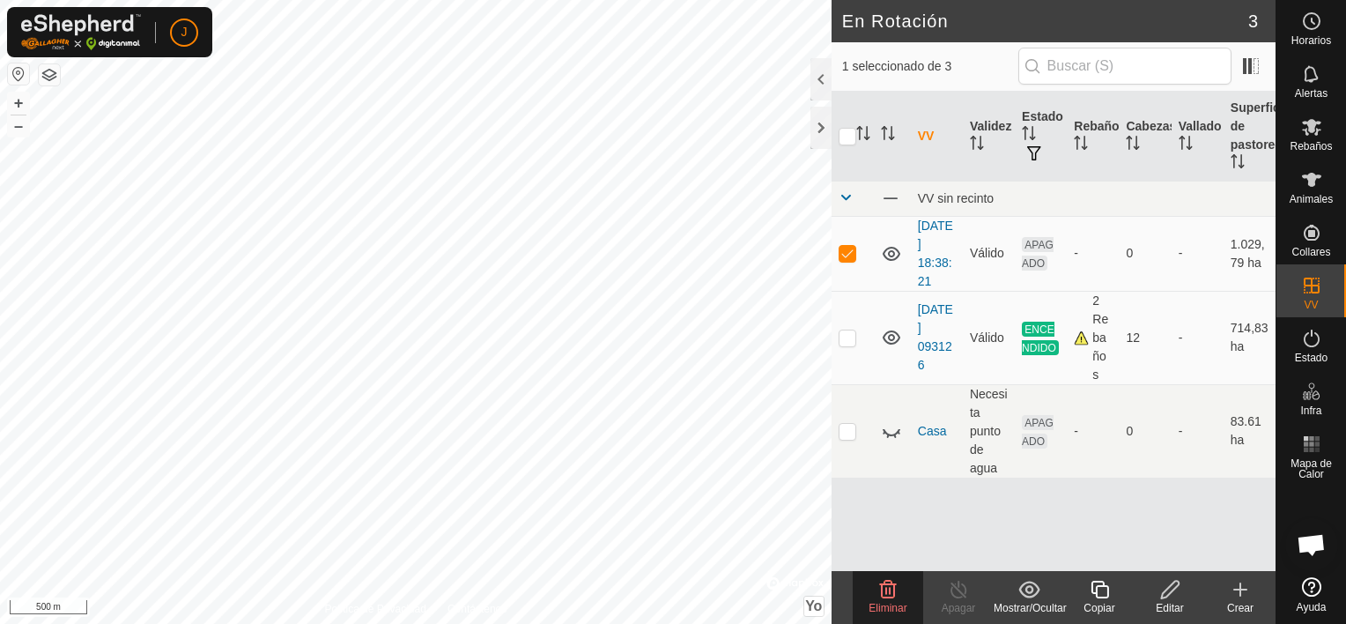
checkbox input "false"
checkbox input "true"
click at [955, 589] on icon at bounding box center [959, 589] width 22 height 21
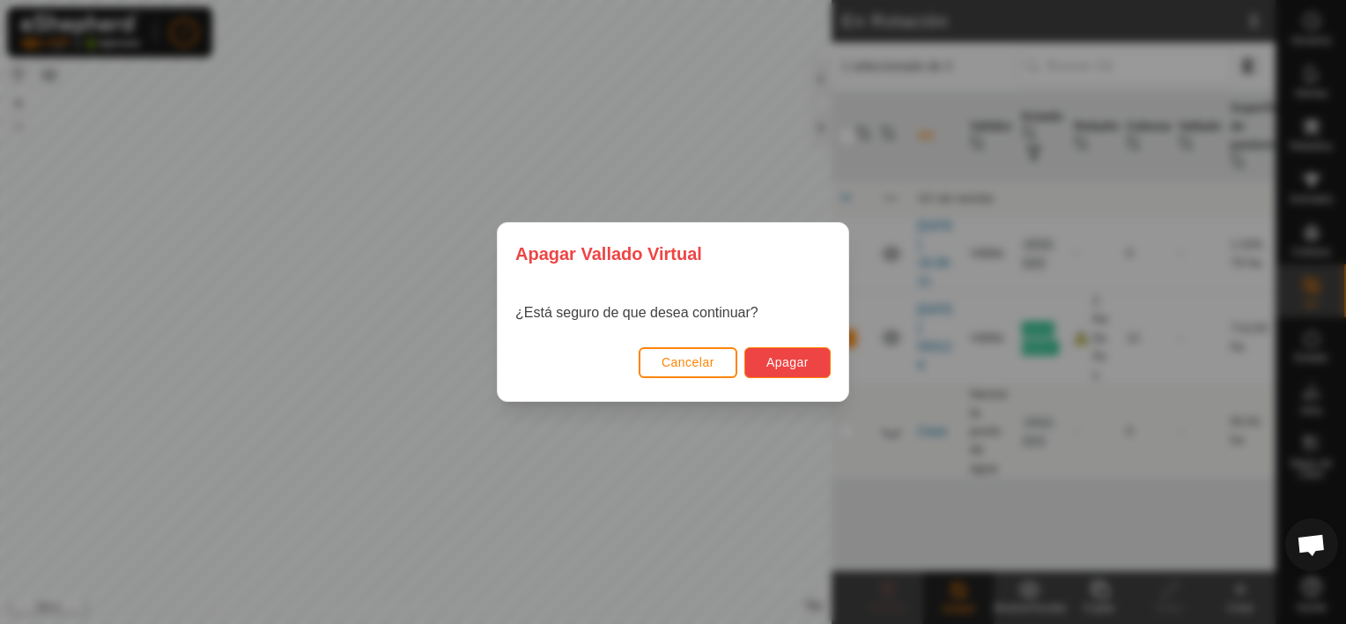
click at [774, 359] on span "Apagar" at bounding box center [787, 362] width 42 height 14
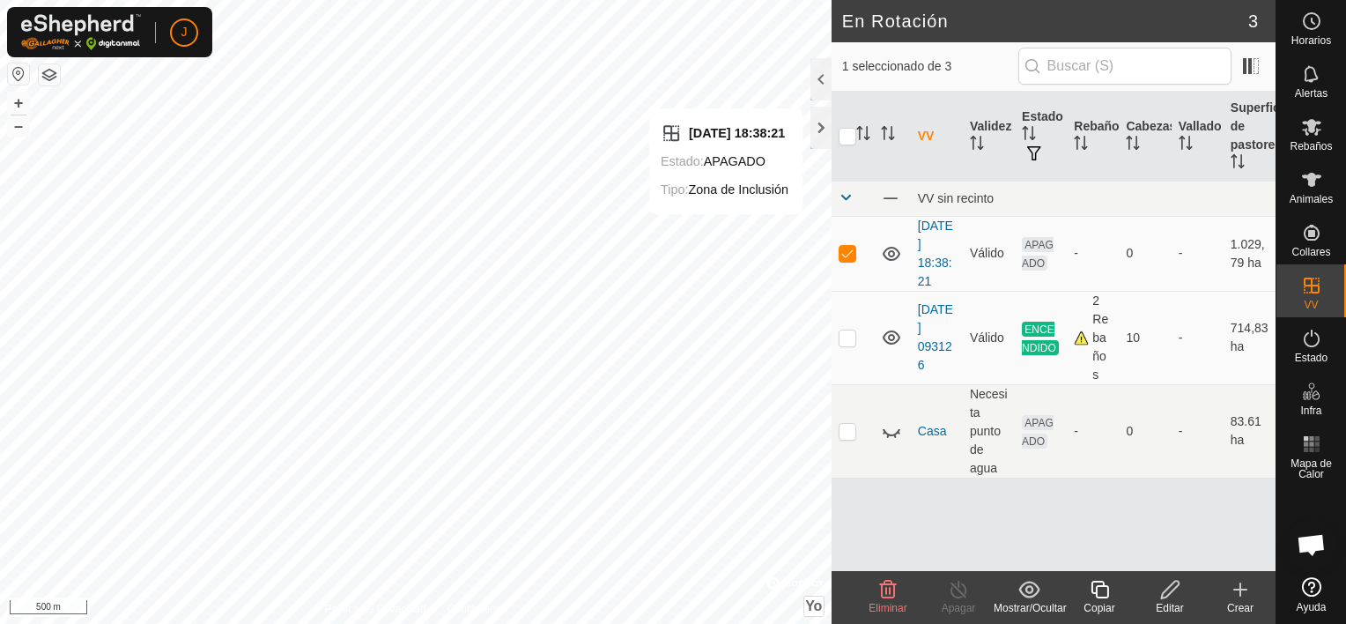
click at [893, 588] on icon at bounding box center [888, 590] width 17 height 18
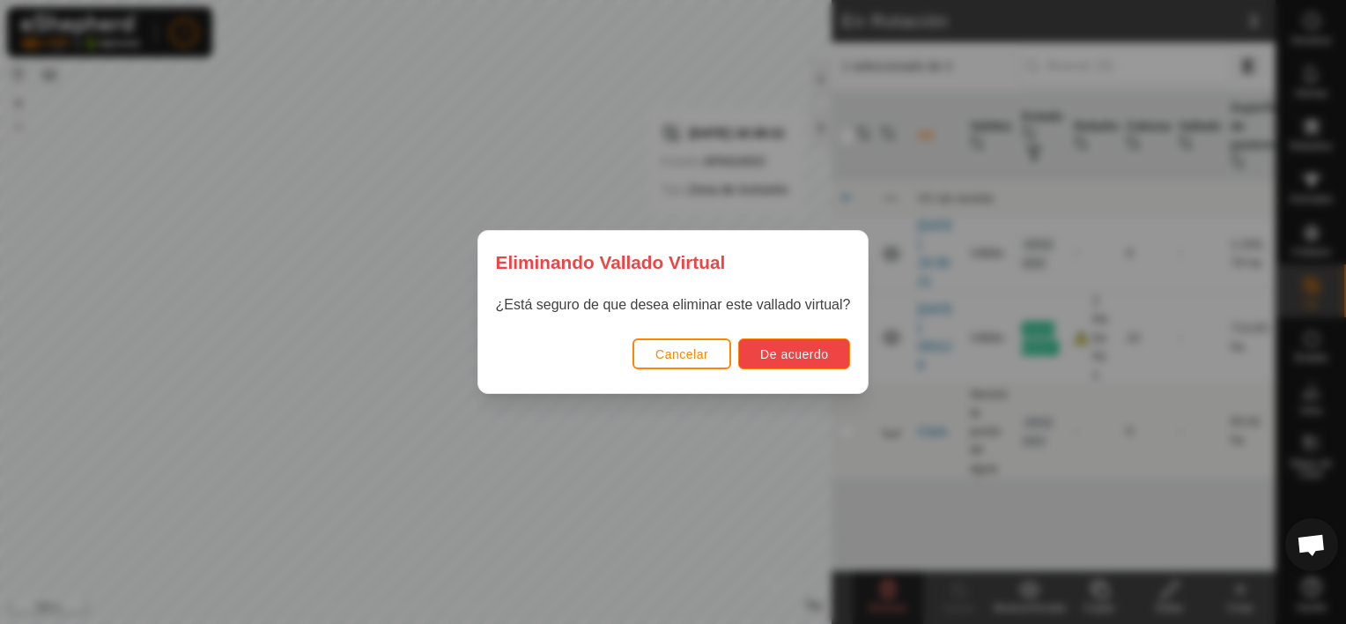
click at [794, 345] on button "De acuerdo" at bounding box center [794, 353] width 112 height 31
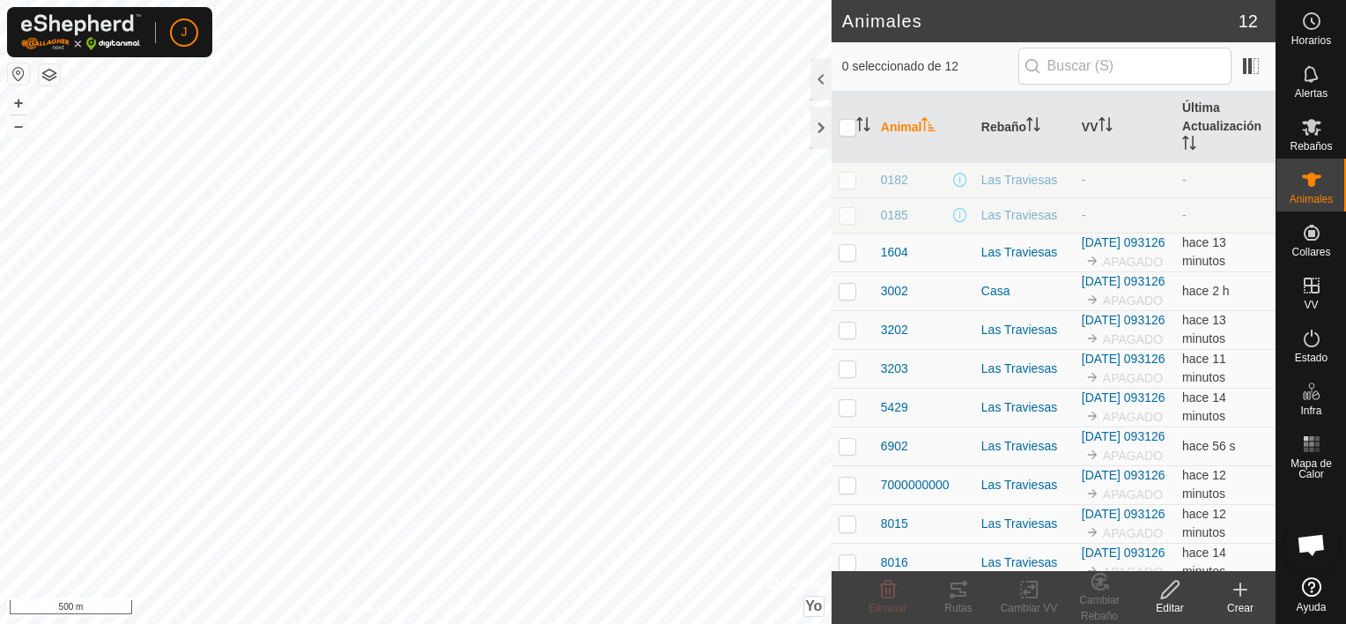
scroll to position [6371, 0]
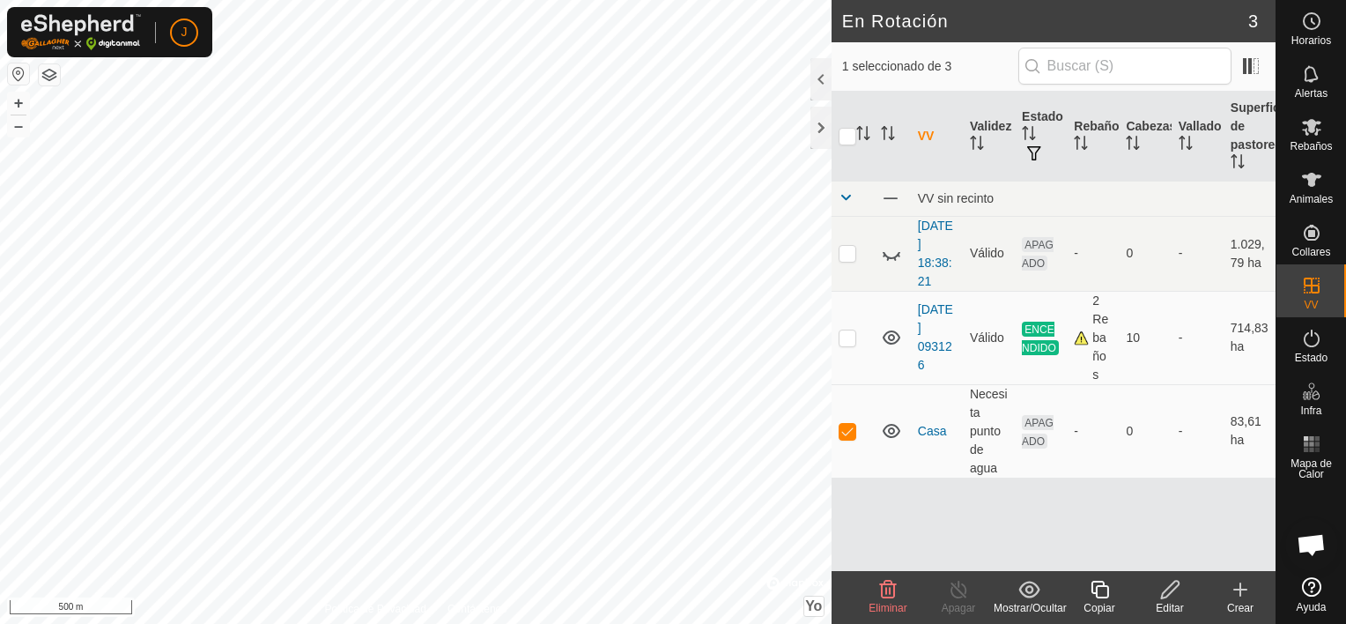
click at [895, 604] on span "Eliminar" at bounding box center [888, 608] width 38 height 12
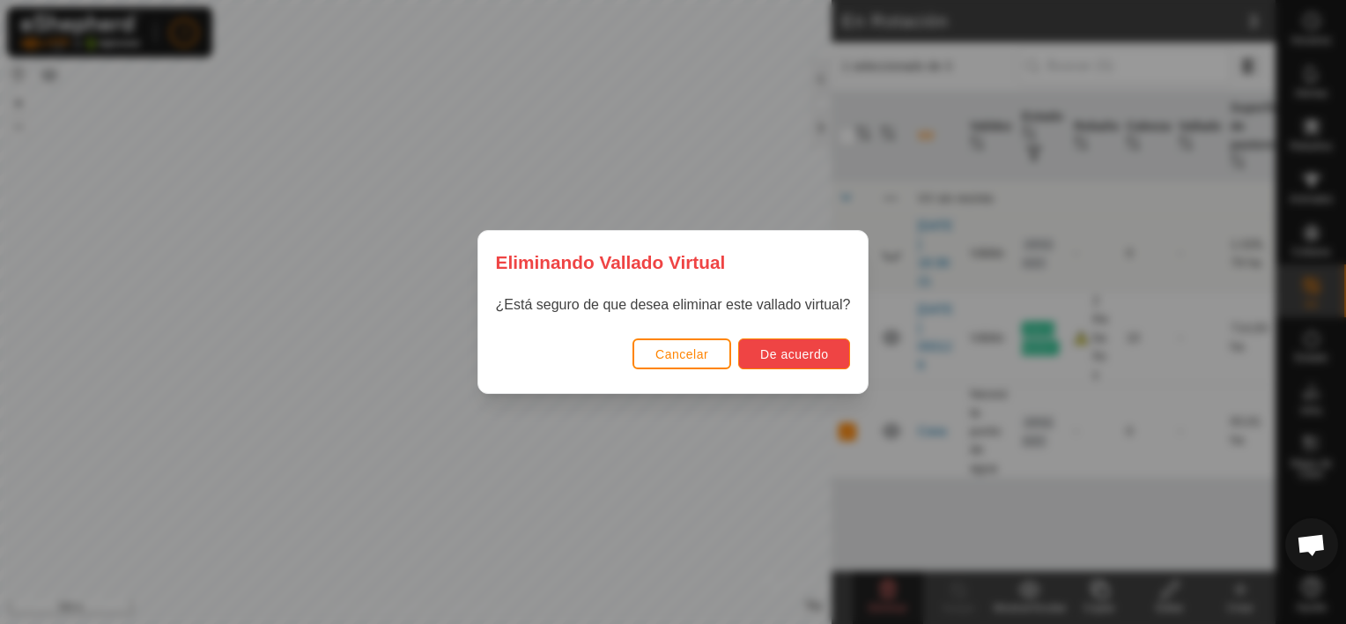
click at [817, 350] on span "De acuerdo" at bounding box center [794, 354] width 68 height 14
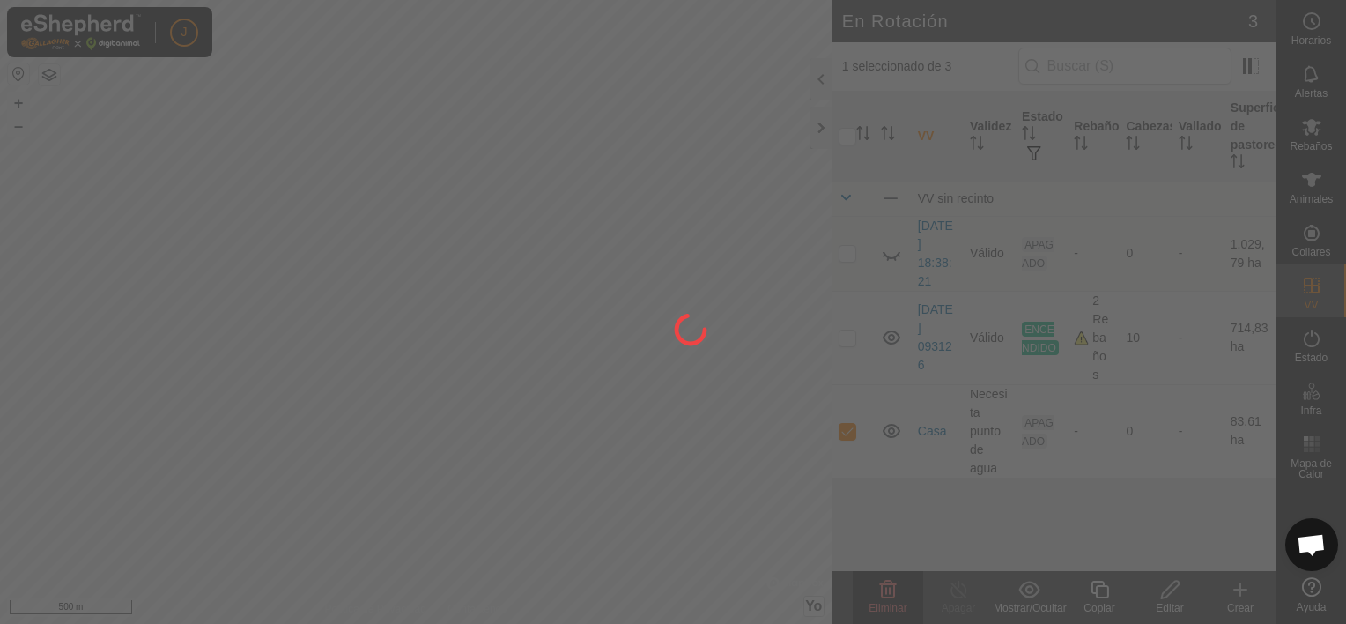
checkbox input "false"
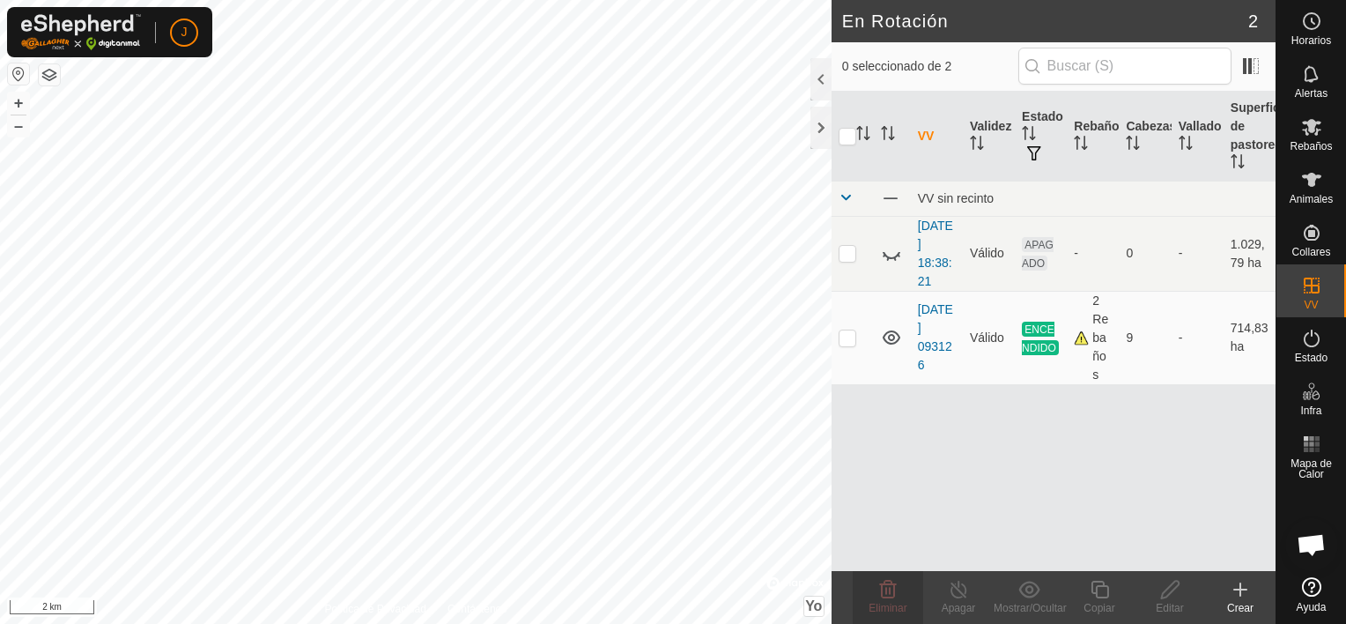
checkbox input "true"
click at [961, 596] on icon at bounding box center [959, 590] width 16 height 18
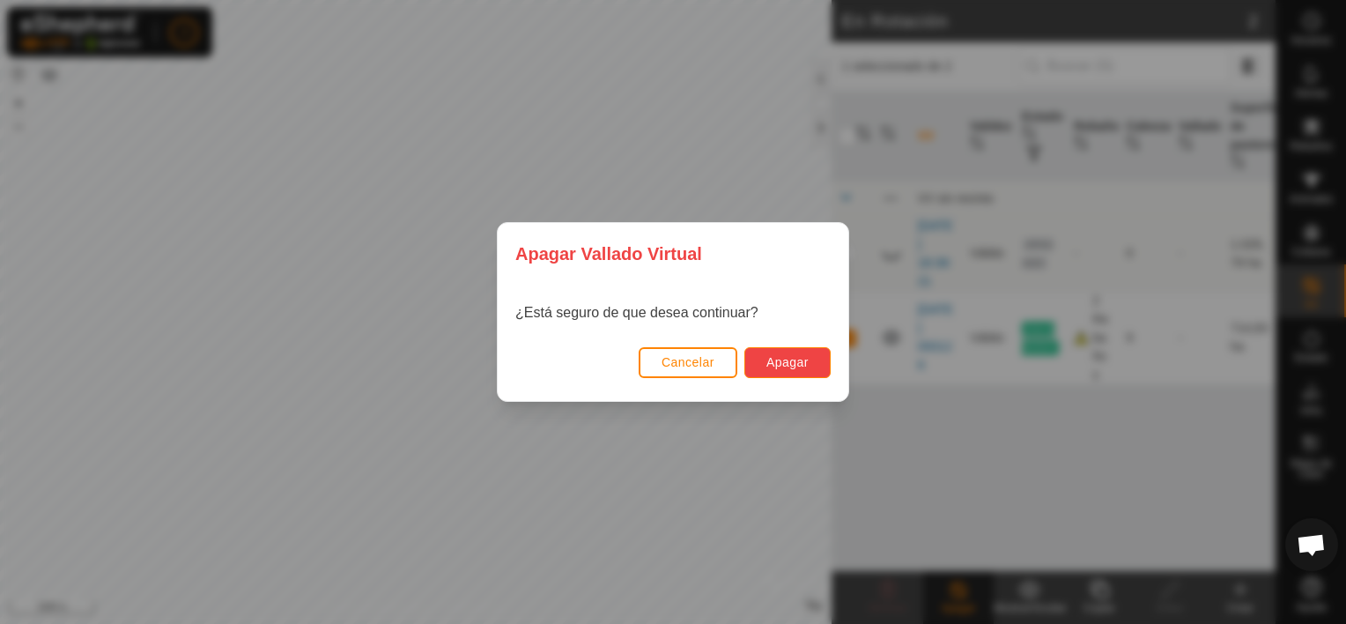
click at [803, 360] on span "Apagar" at bounding box center [787, 362] width 42 height 14
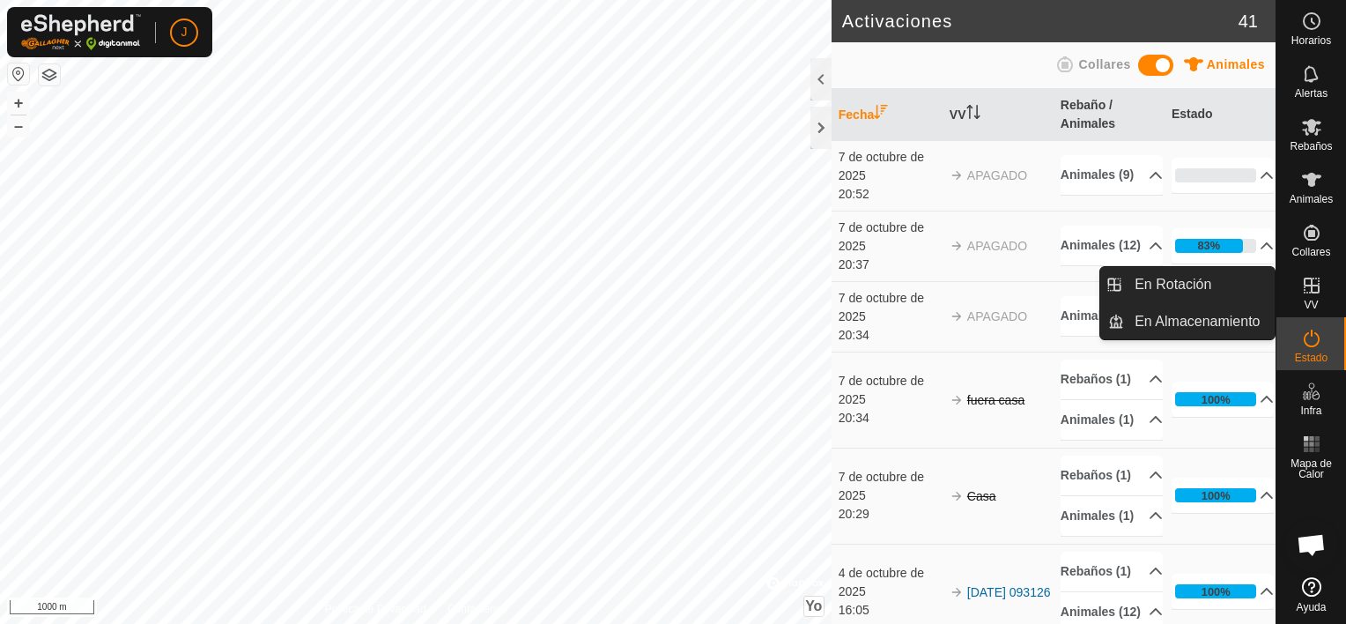
drag, startPoint x: 1304, startPoint y: 310, endPoint x: 1291, endPoint y: 289, distance: 24.9
click at [1291, 289] on div "VV" at bounding box center [1311, 290] width 70 height 53
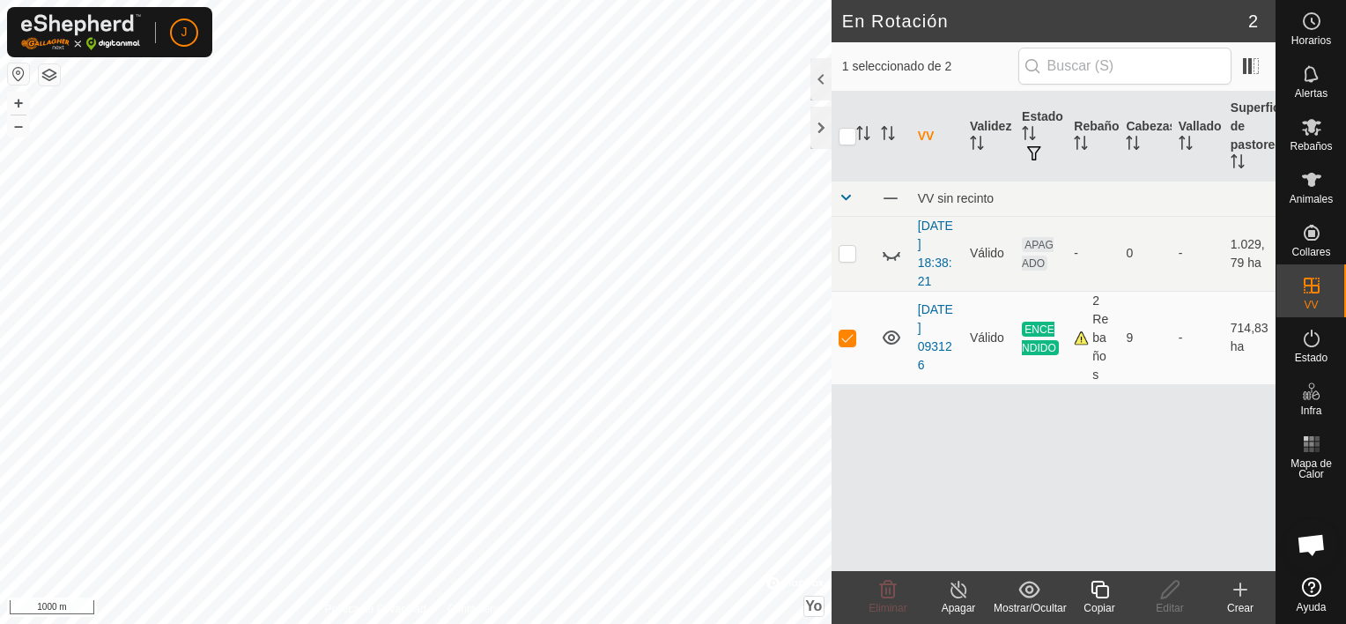
click at [951, 596] on icon at bounding box center [959, 589] width 22 height 21
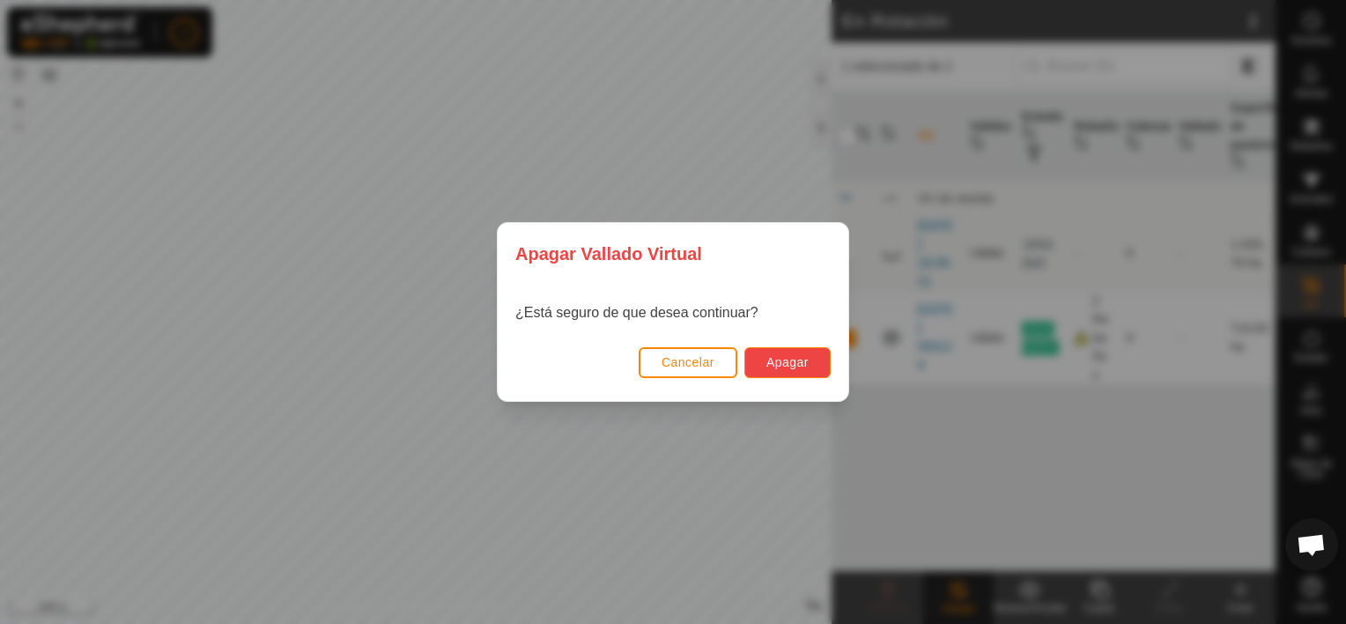
click at [784, 361] on span "Apagar" at bounding box center [787, 362] width 42 height 14
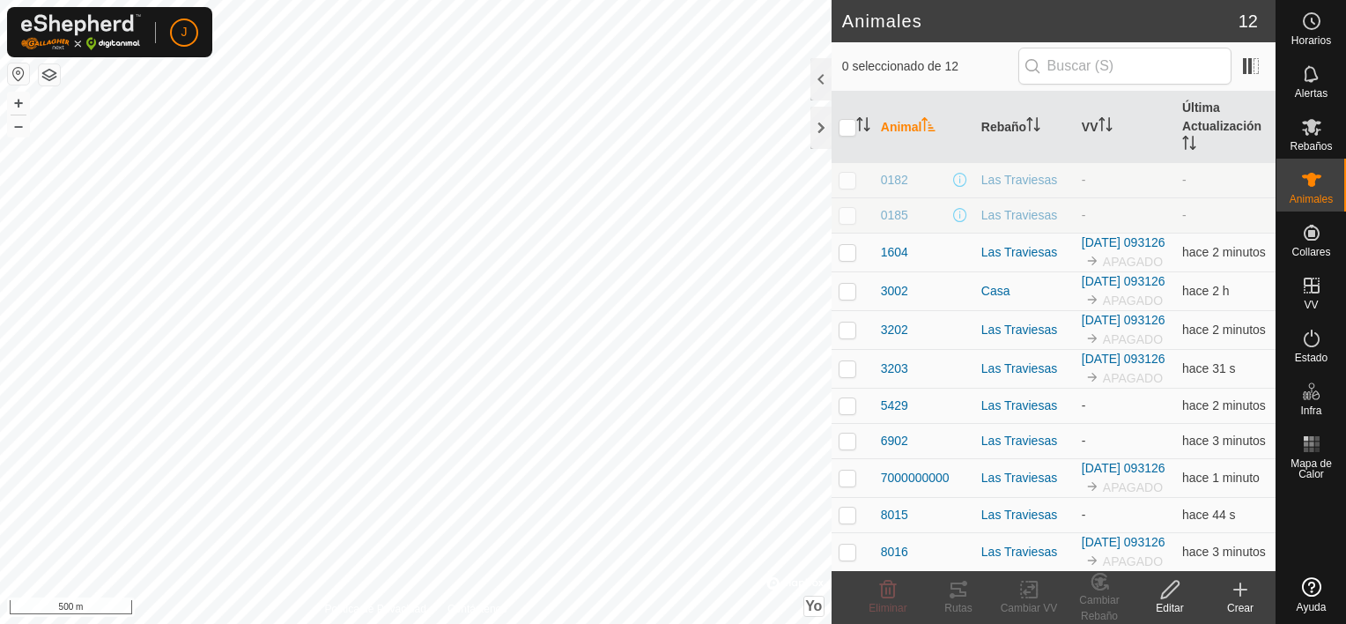
click at [444, 623] on html "J Horarios Alertas Rebaños Animales Collares VV Estado Infra Mapa de Calor Ayud…" at bounding box center [673, 312] width 1346 height 624
click at [248, 623] on html "J Horarios Alertas Rebaños Animales Collares VV Estado Infra Mapa de Calor Ayud…" at bounding box center [673, 312] width 1346 height 624
click at [1239, 581] on icon at bounding box center [1240, 589] width 21 height 21
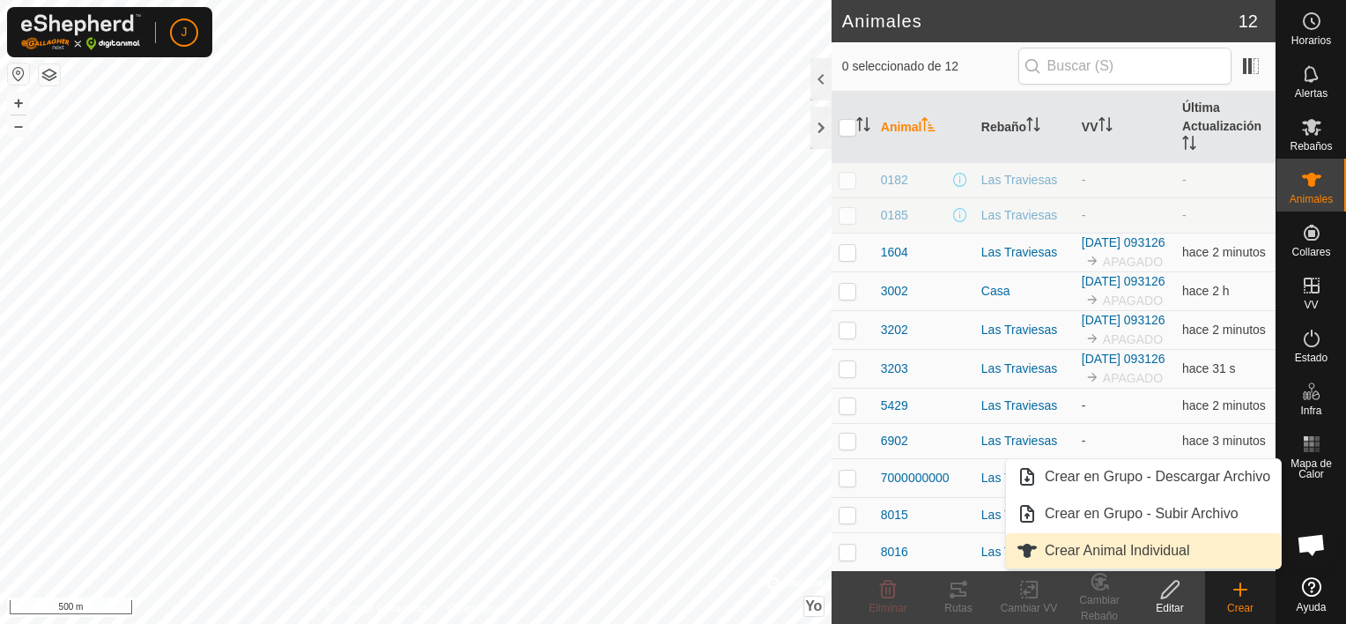
scroll to position [6371, 0]
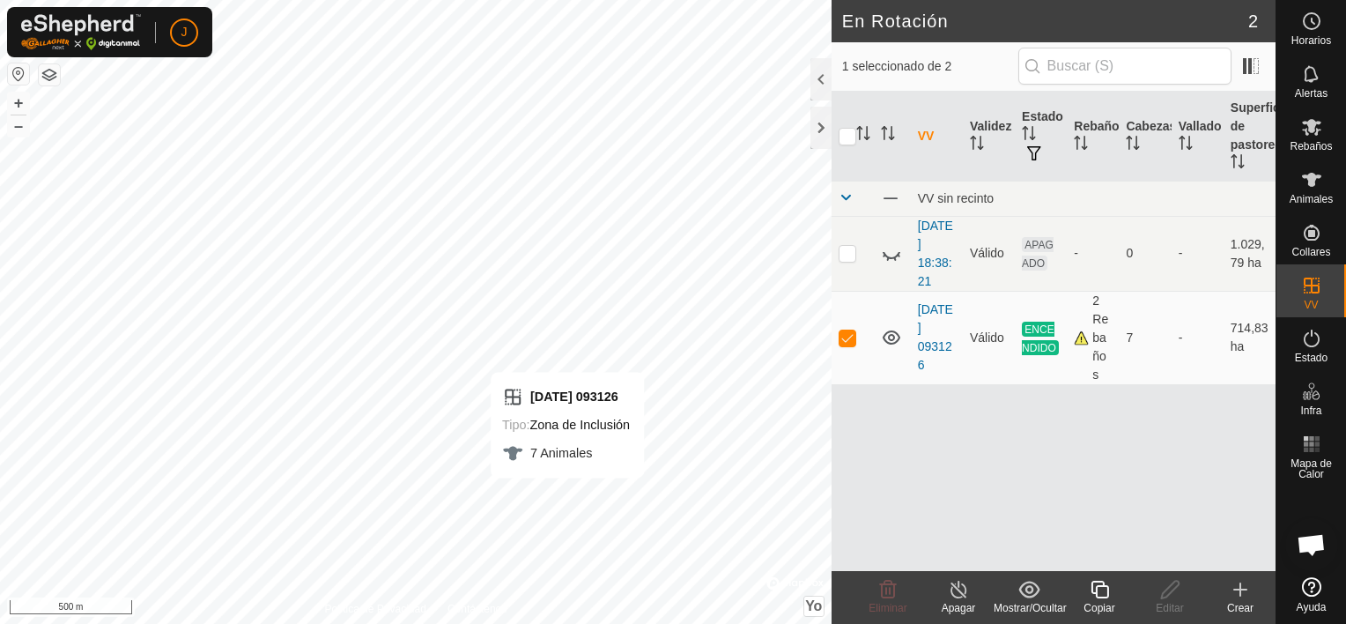
checkbox input "false"
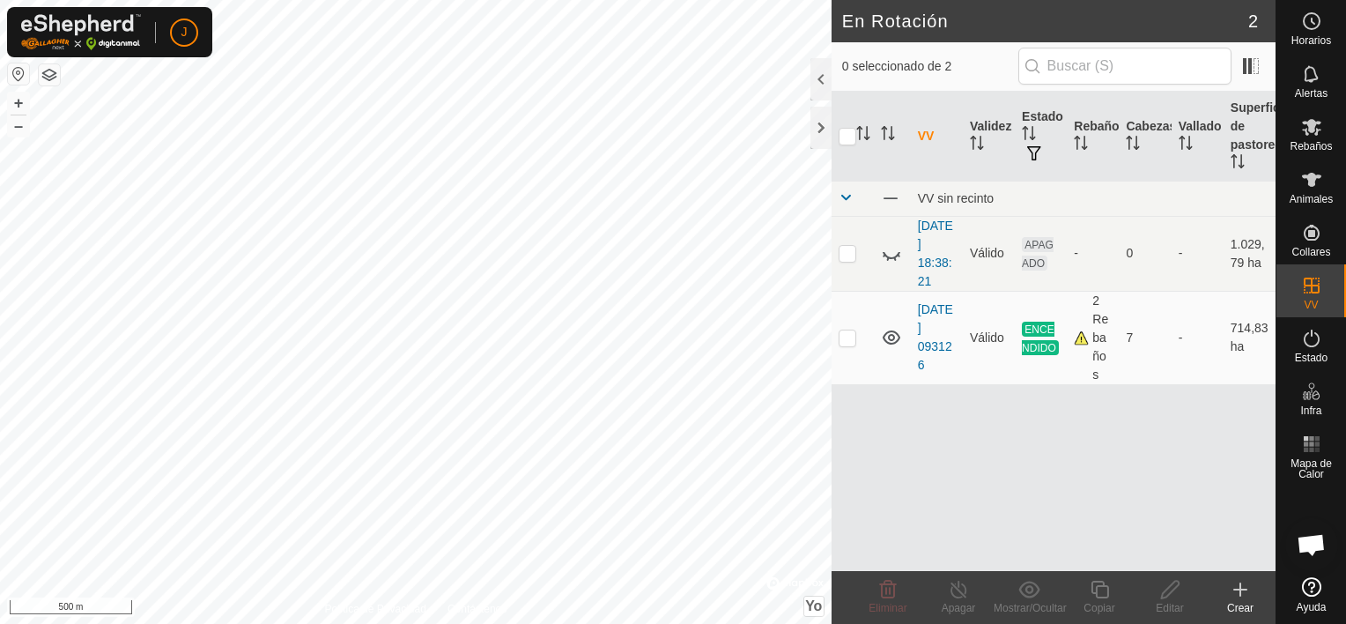
click at [1240, 596] on icon at bounding box center [1240, 589] width 0 height 12
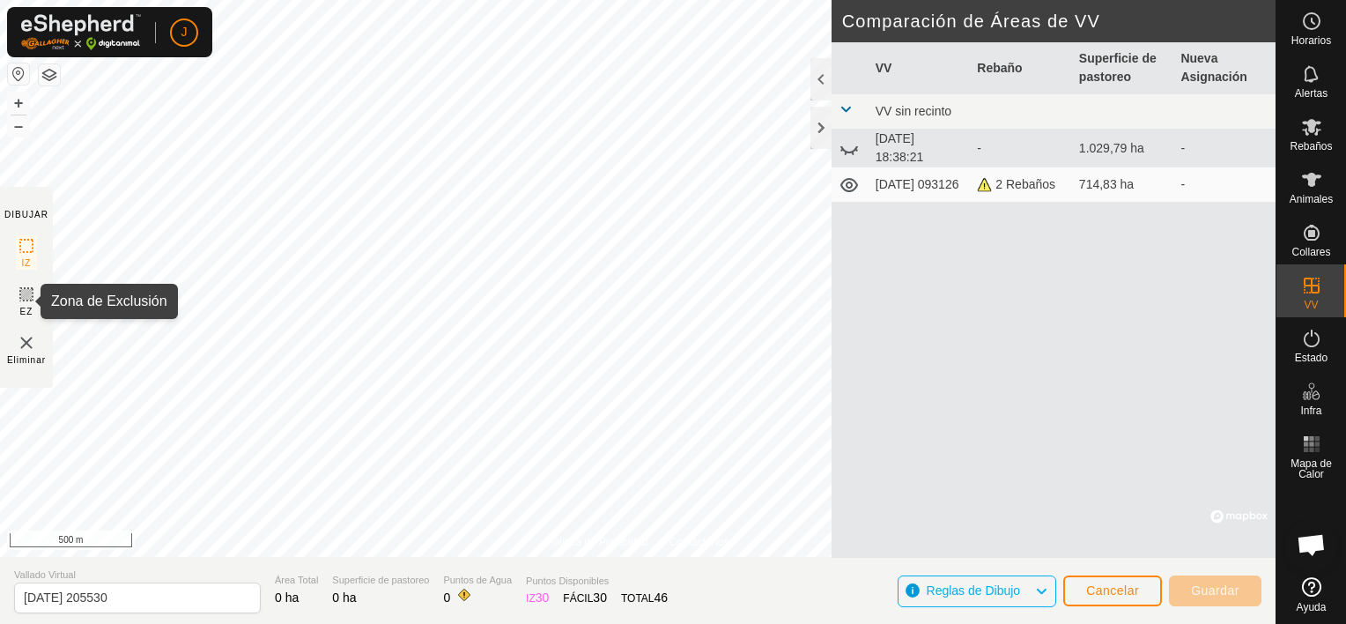
click at [21, 290] on icon at bounding box center [26, 294] width 21 height 21
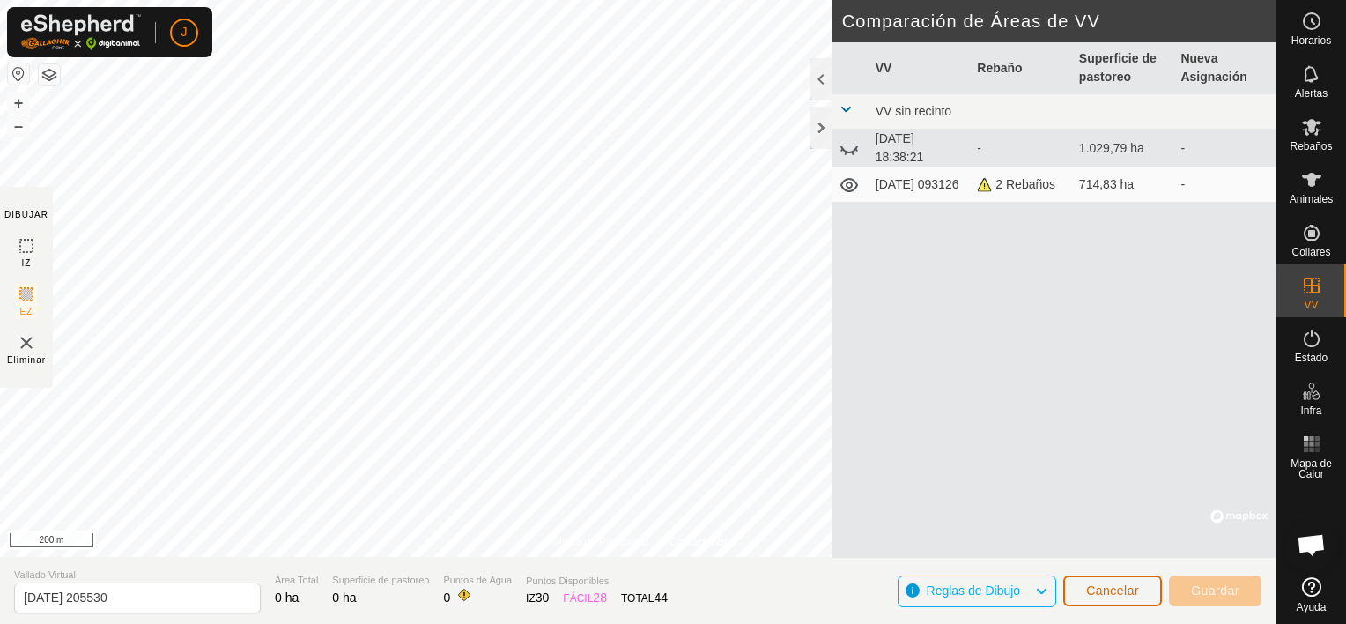
click at [1125, 593] on span "Cancelar" at bounding box center [1112, 590] width 53 height 14
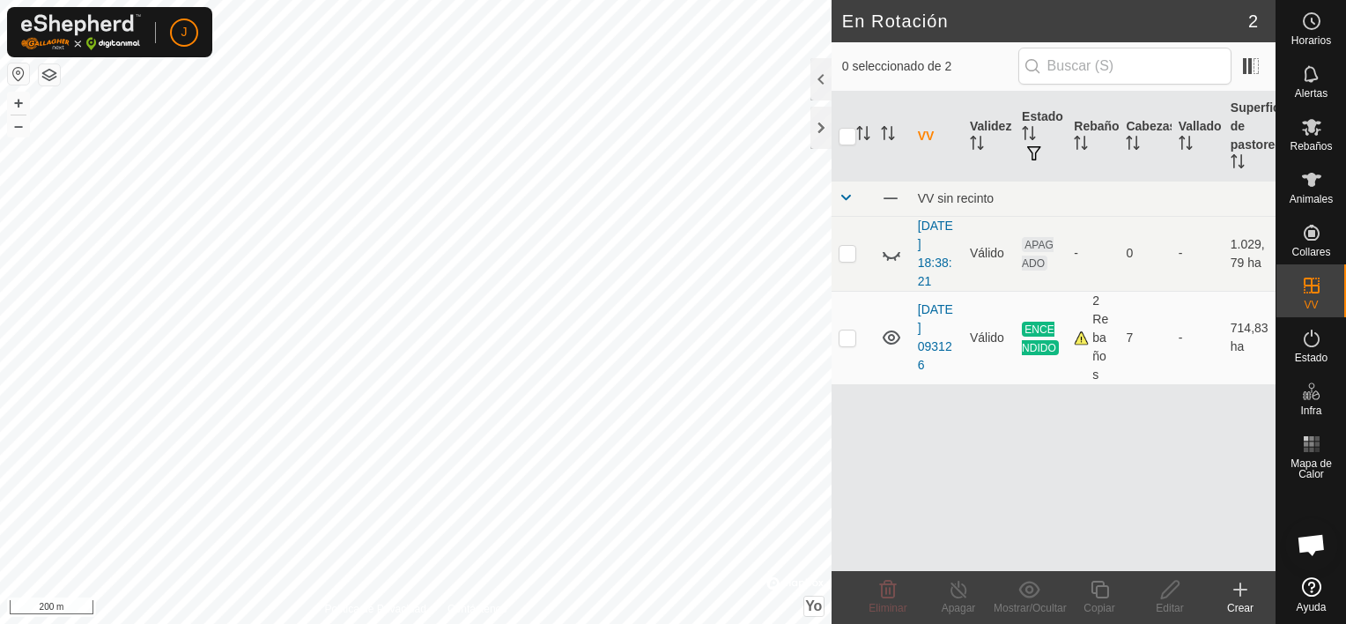
click at [1244, 590] on icon at bounding box center [1240, 589] width 21 height 21
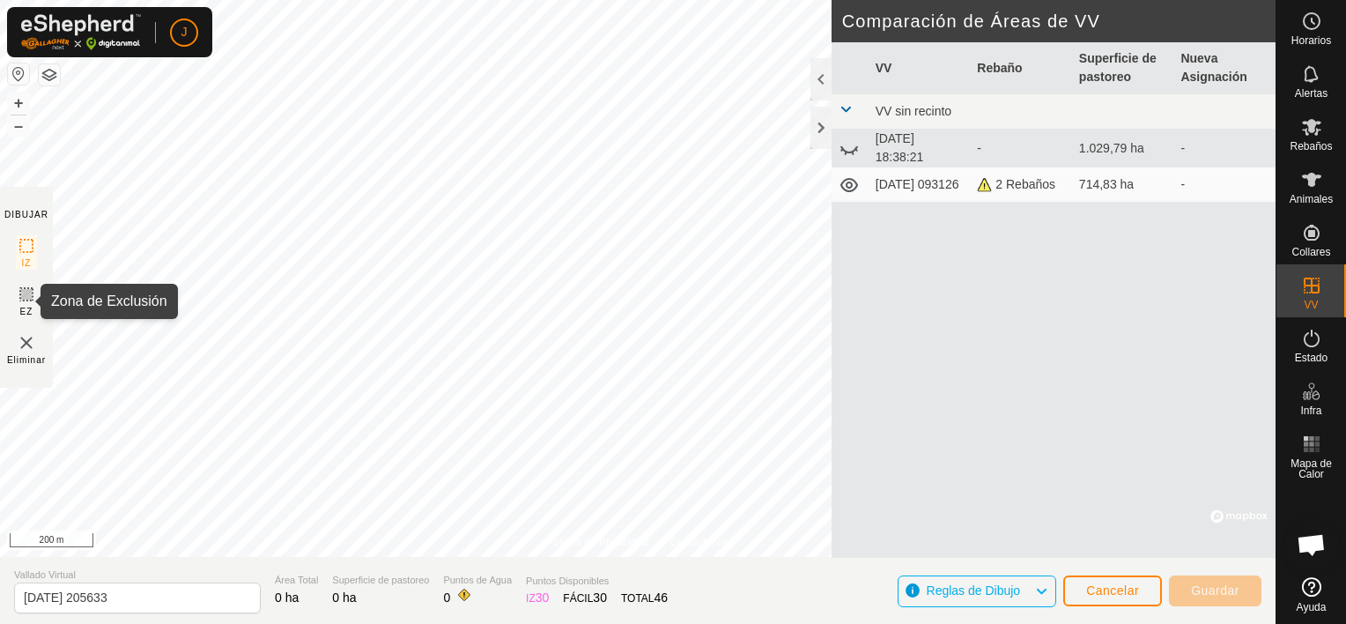
click at [21, 295] on icon at bounding box center [26, 294] width 21 height 21
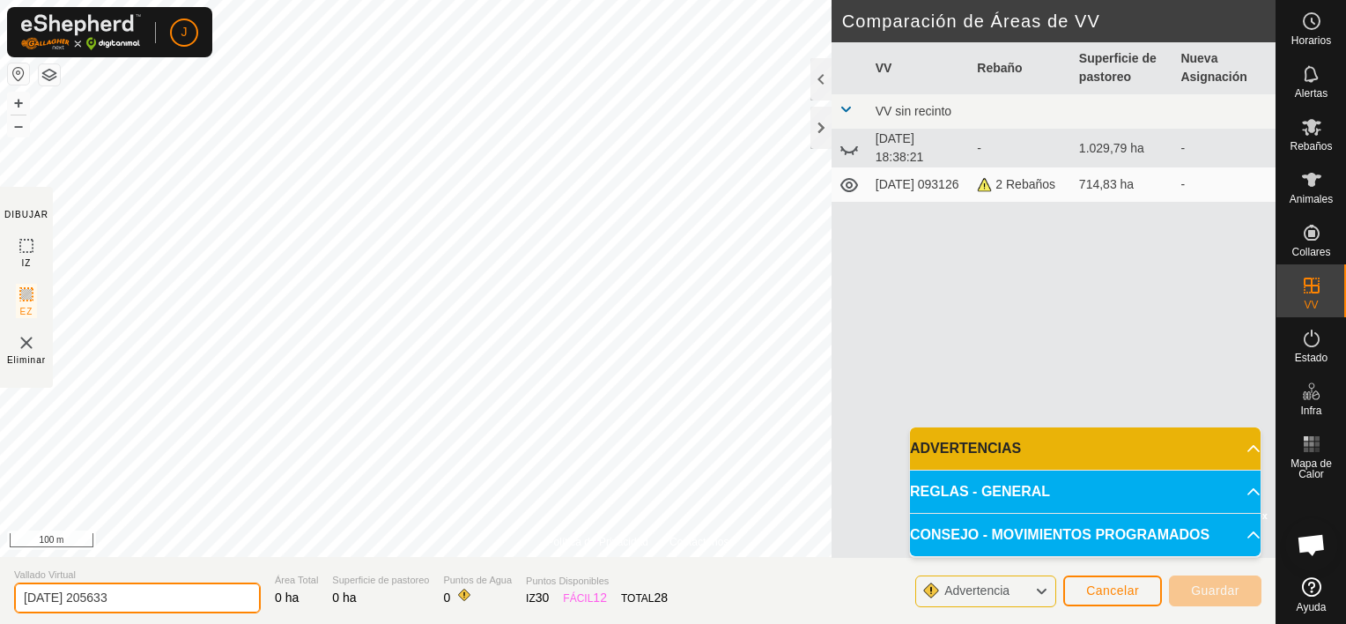
click at [167, 599] on input "2025-10-07 205633" at bounding box center [137, 597] width 247 height 31
type input "2"
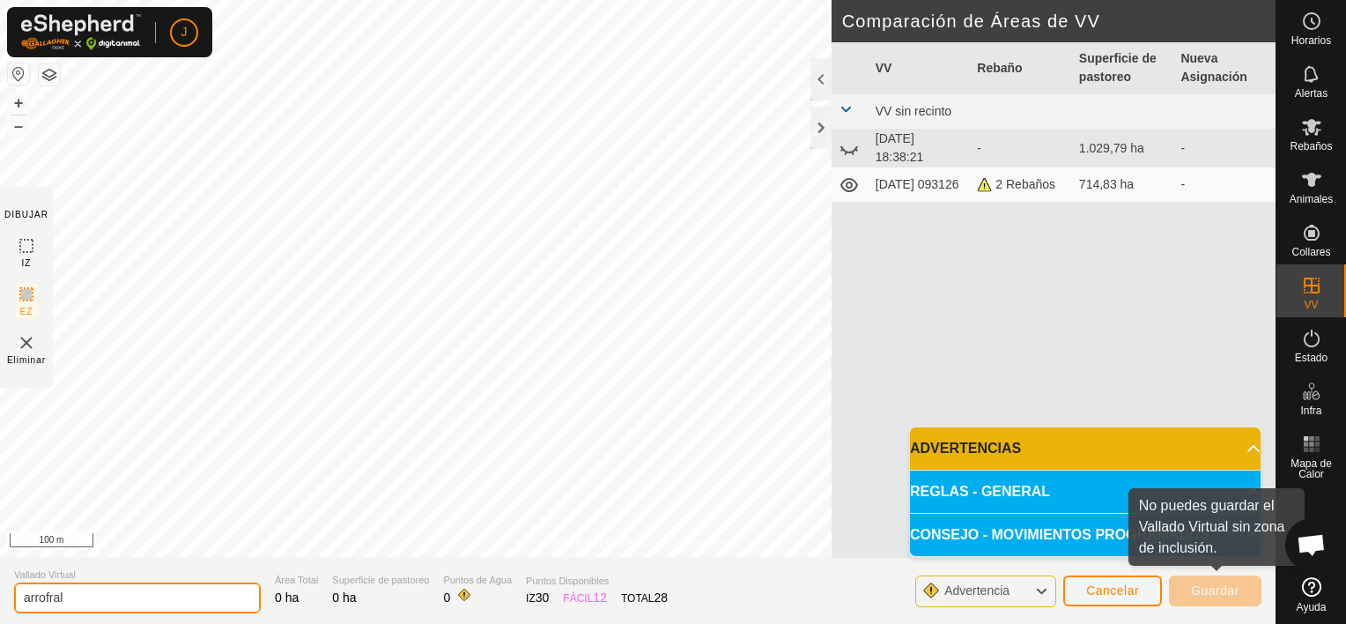
type input "arrofral"
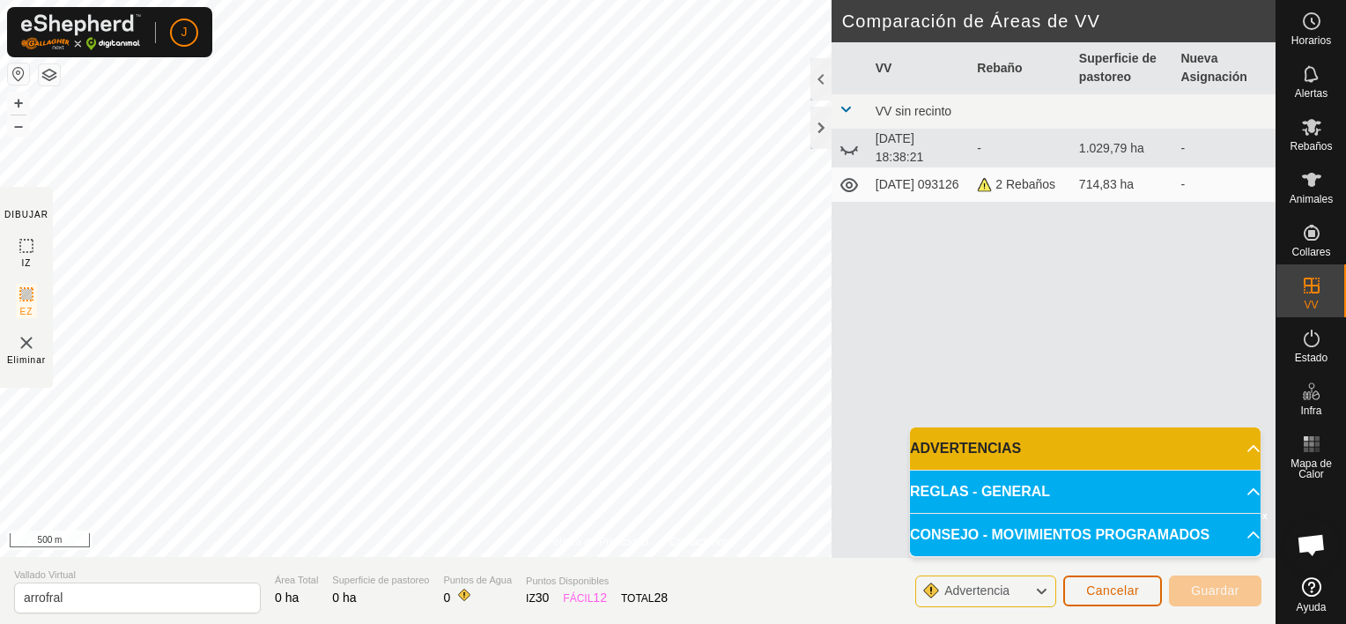
click at [1117, 588] on span "Cancelar" at bounding box center [1112, 590] width 53 height 14
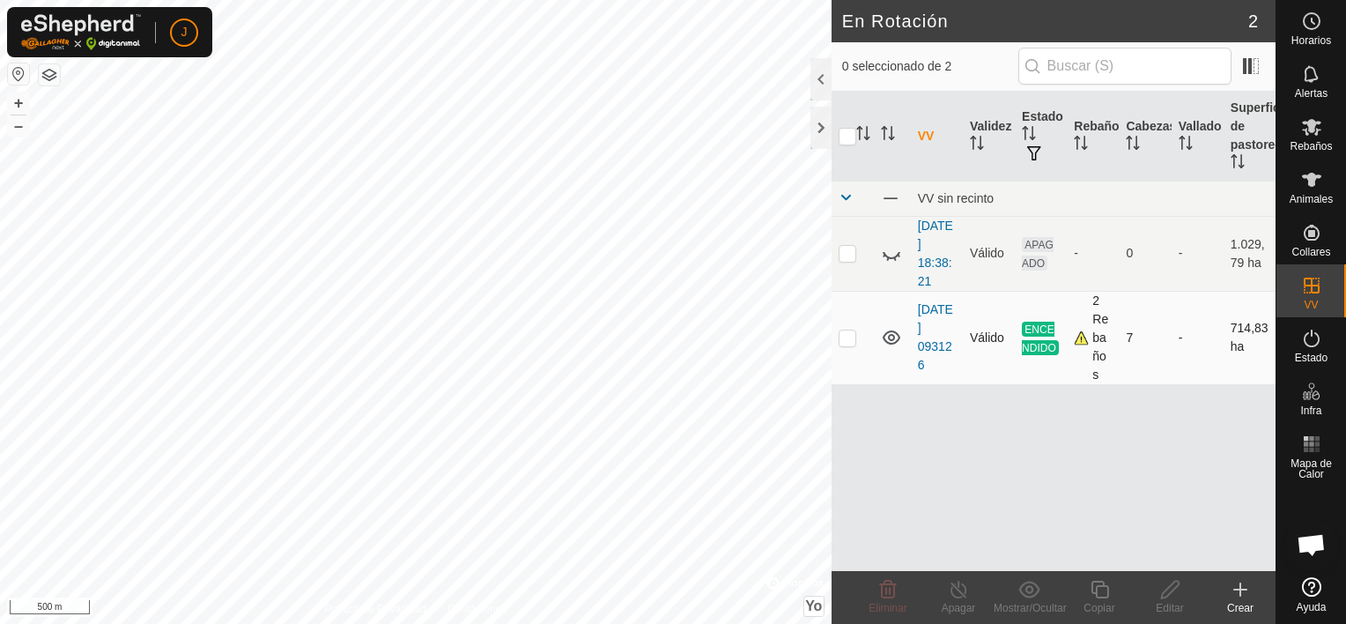
checkbox input "true"
click at [948, 596] on icon at bounding box center [959, 589] width 22 height 21
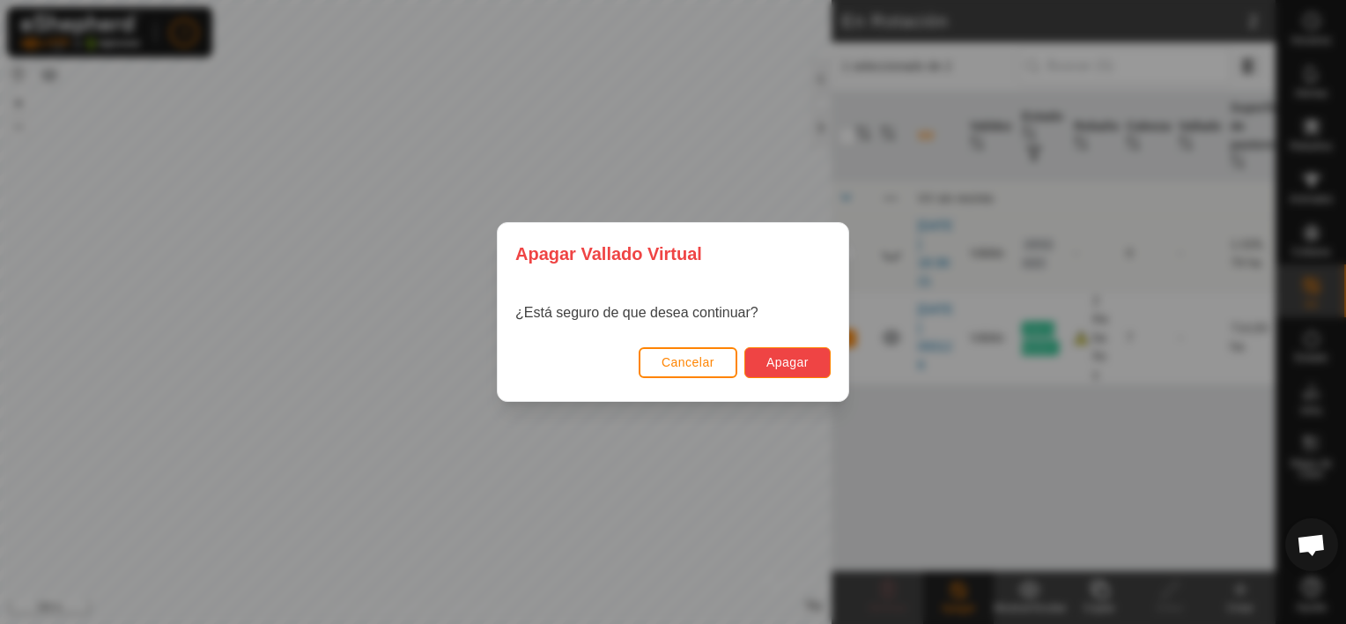
click at [820, 360] on button "Apagar" at bounding box center [787, 362] width 86 height 31
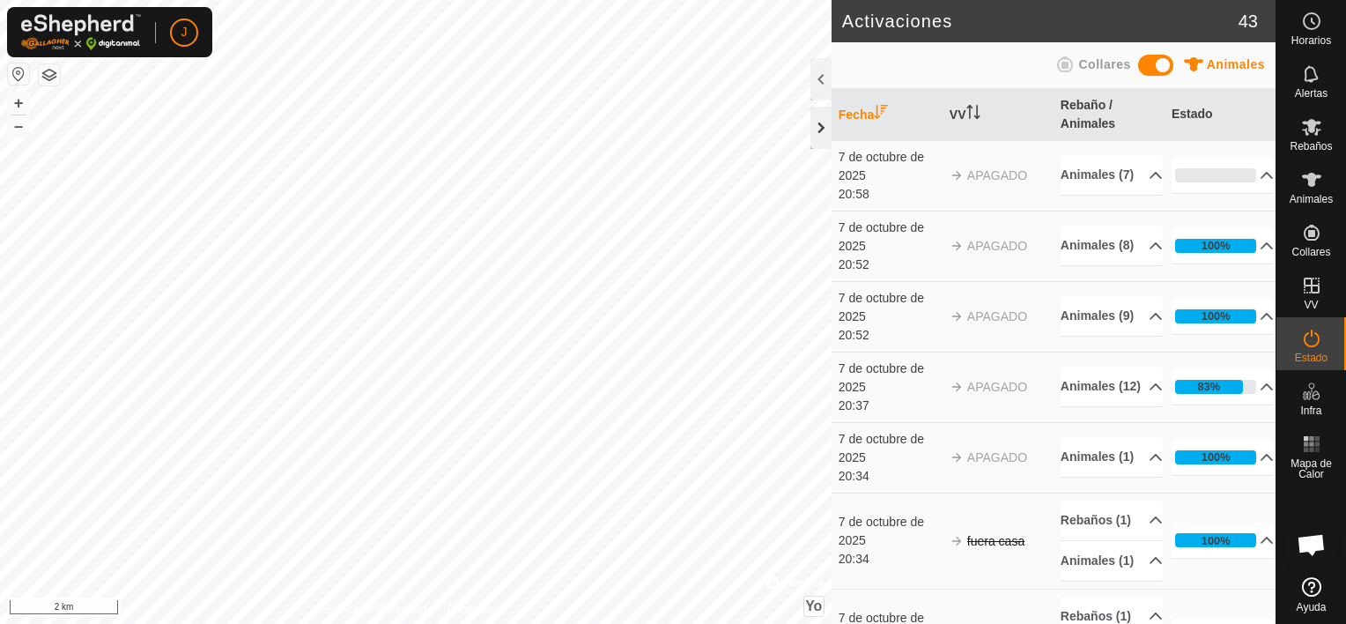
click at [821, 130] on div at bounding box center [820, 128] width 21 height 42
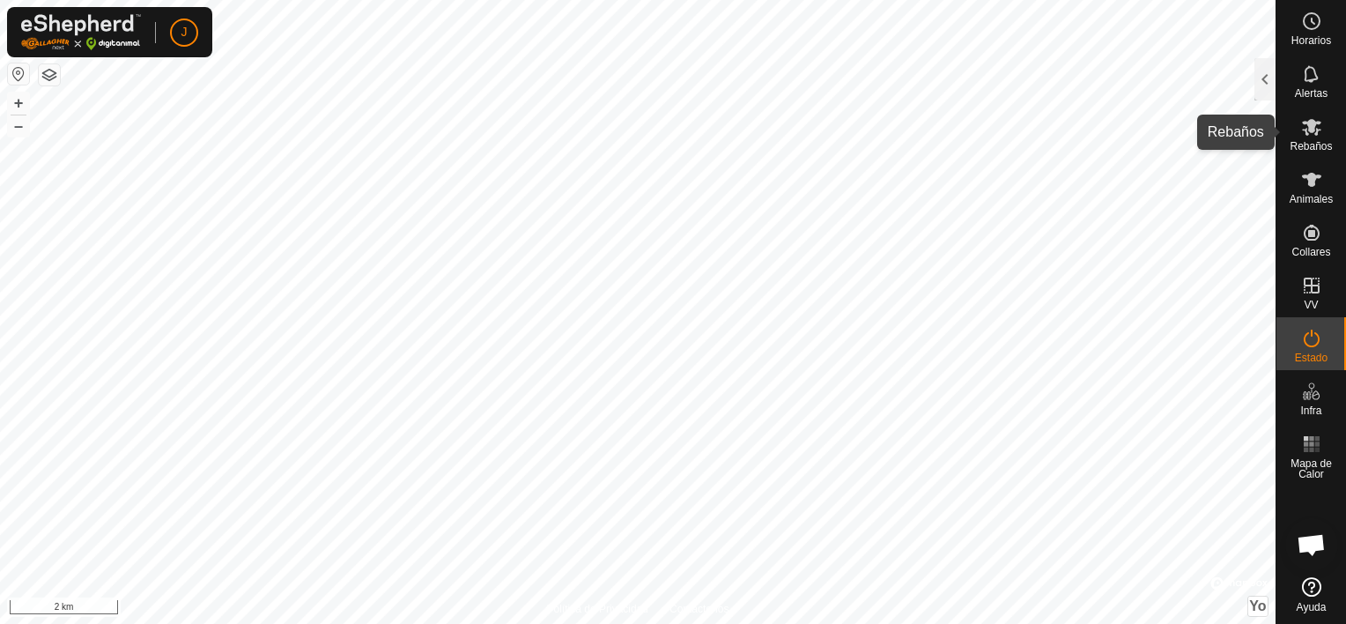
click at [1311, 121] on icon at bounding box center [1311, 127] width 19 height 17
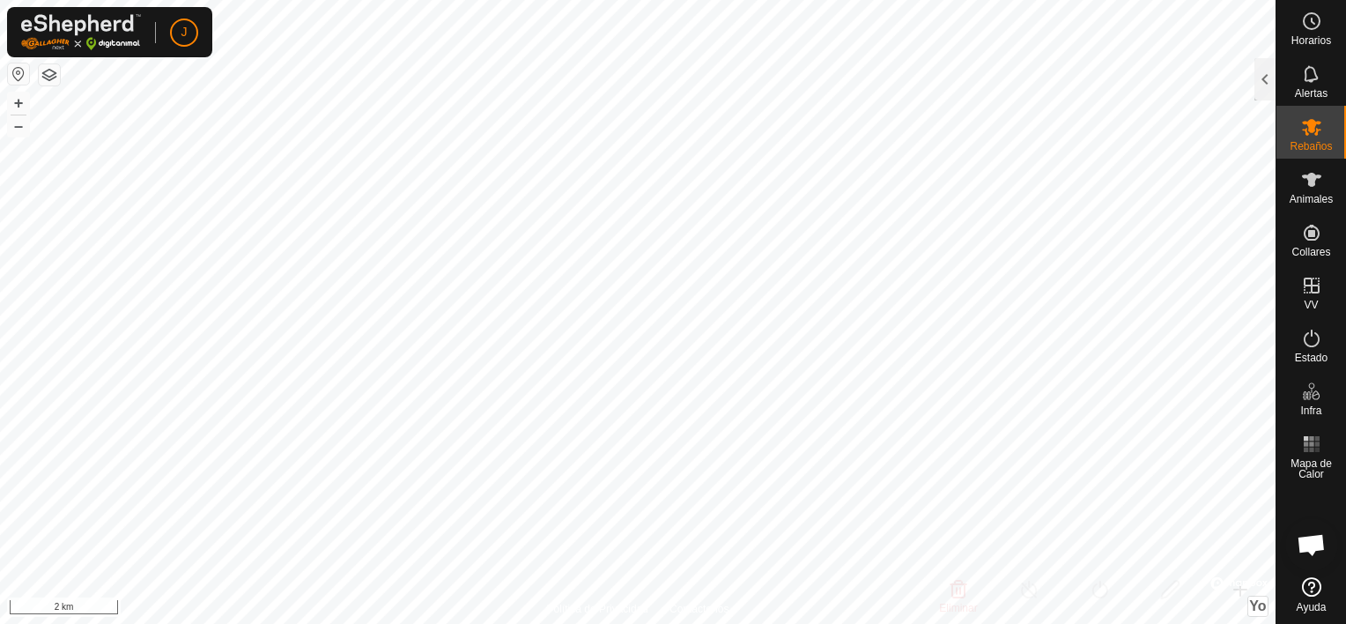
click at [1314, 130] on icon at bounding box center [1311, 126] width 21 height 21
click at [1265, 89] on div at bounding box center [1264, 79] width 21 height 42
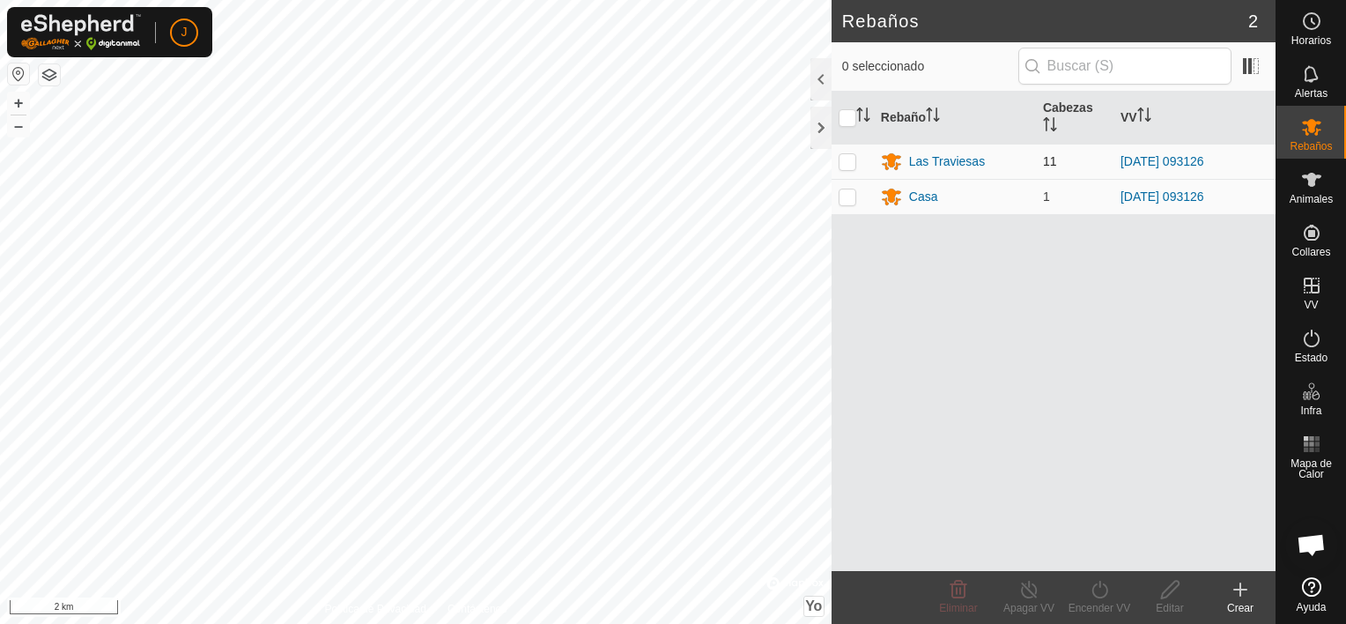
click at [846, 158] on p-checkbox at bounding box center [848, 161] width 18 height 14
checkbox input "true"
click at [1021, 593] on icon at bounding box center [1029, 589] width 22 height 21
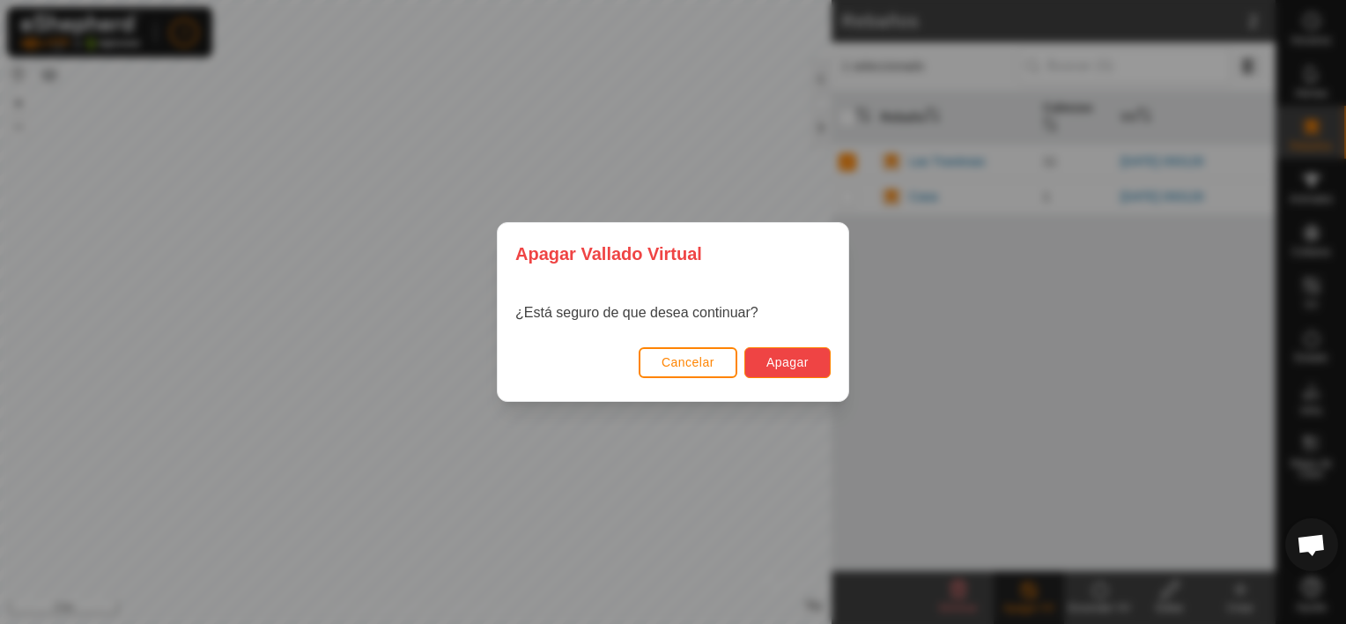
click at [809, 362] on button "Apagar" at bounding box center [787, 362] width 86 height 31
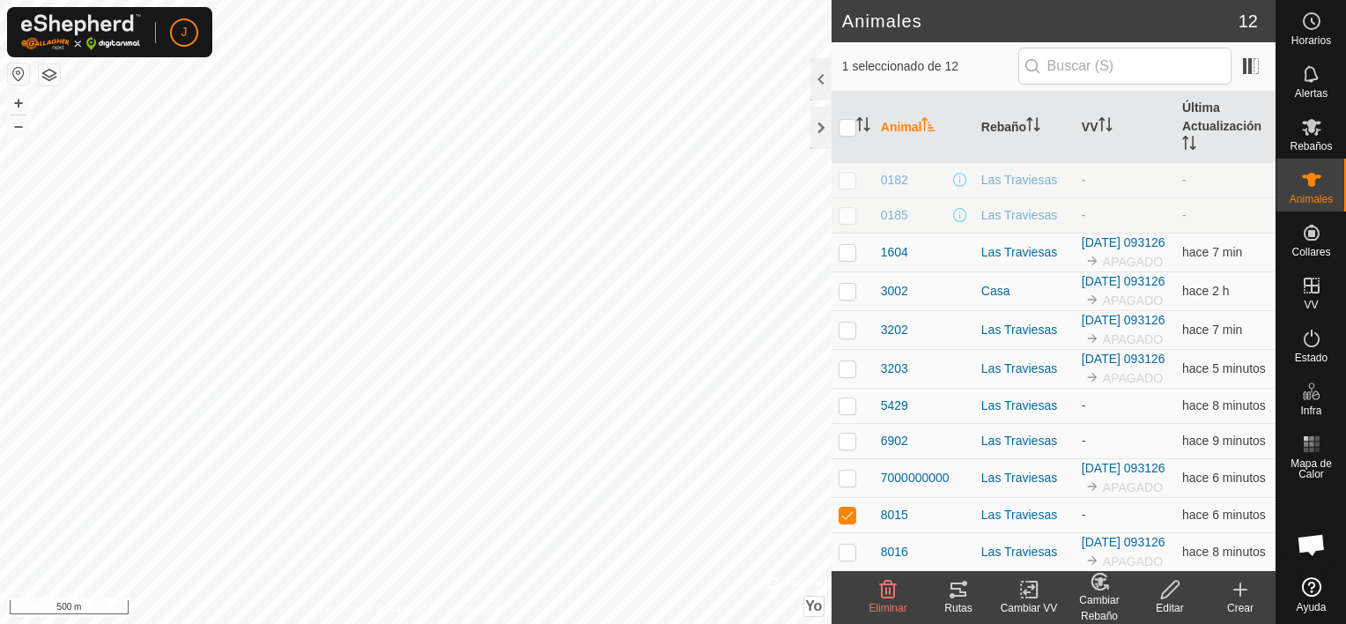
checkbox input "true"
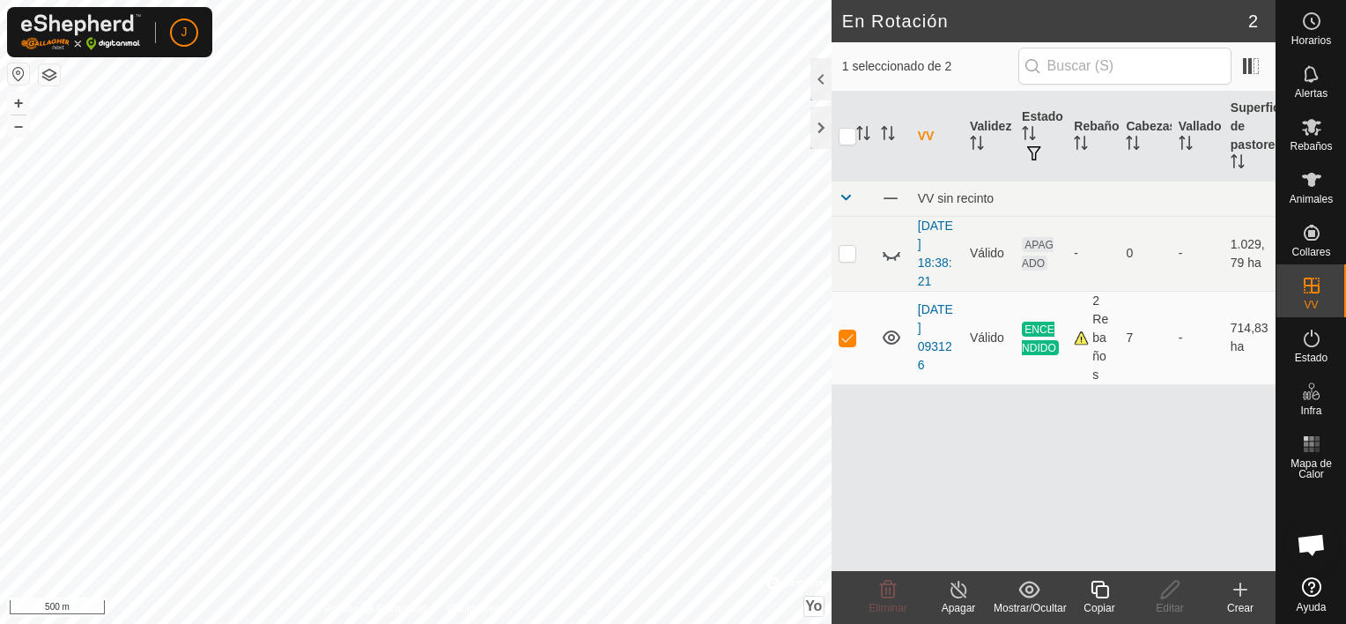
click at [945, 577] on div "Apagar" at bounding box center [958, 597] width 70 height 53
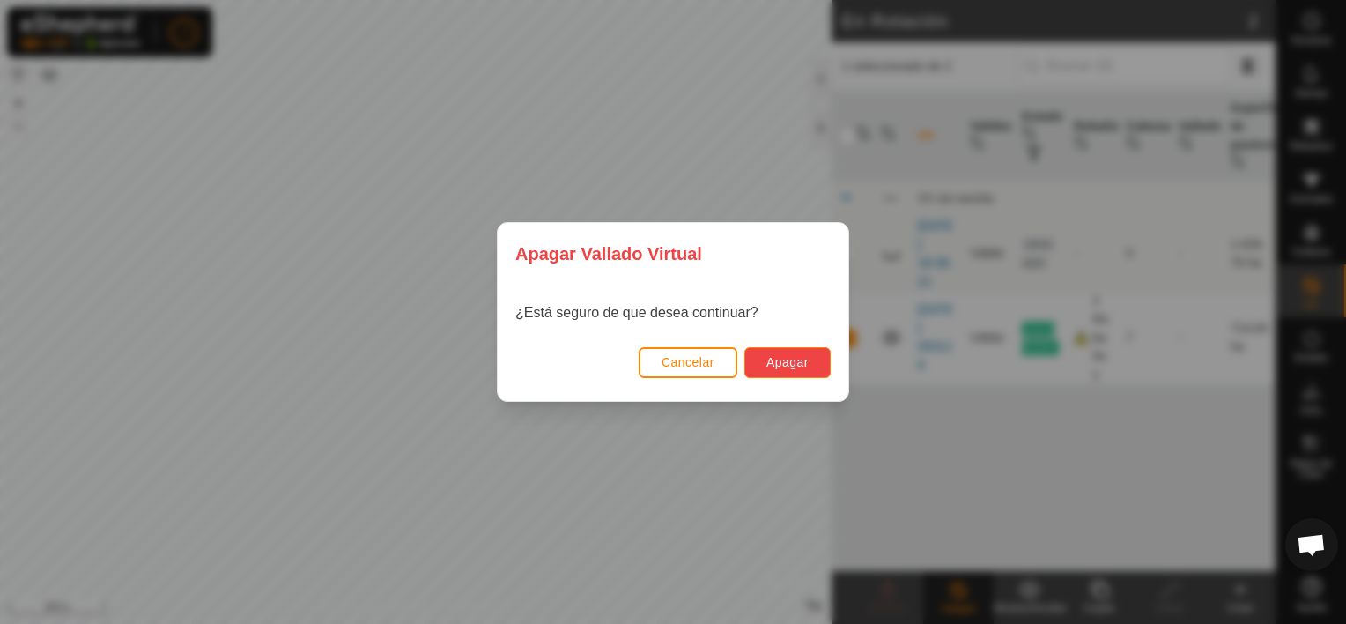
click at [793, 355] on span "Apagar" at bounding box center [787, 362] width 42 height 14
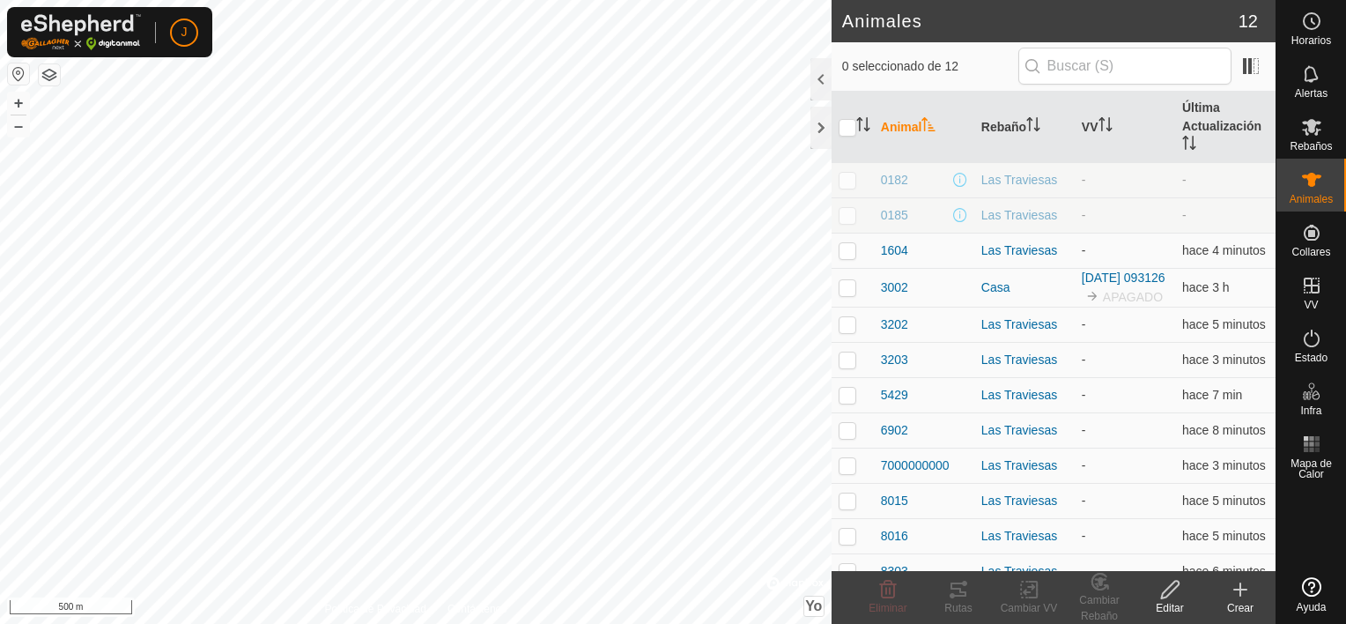
click at [325, 623] on html "J Horarios Alertas Rebaños Animales Collares VV Estado Infra Mapa de Calor Ayud…" at bounding box center [673, 312] width 1346 height 624
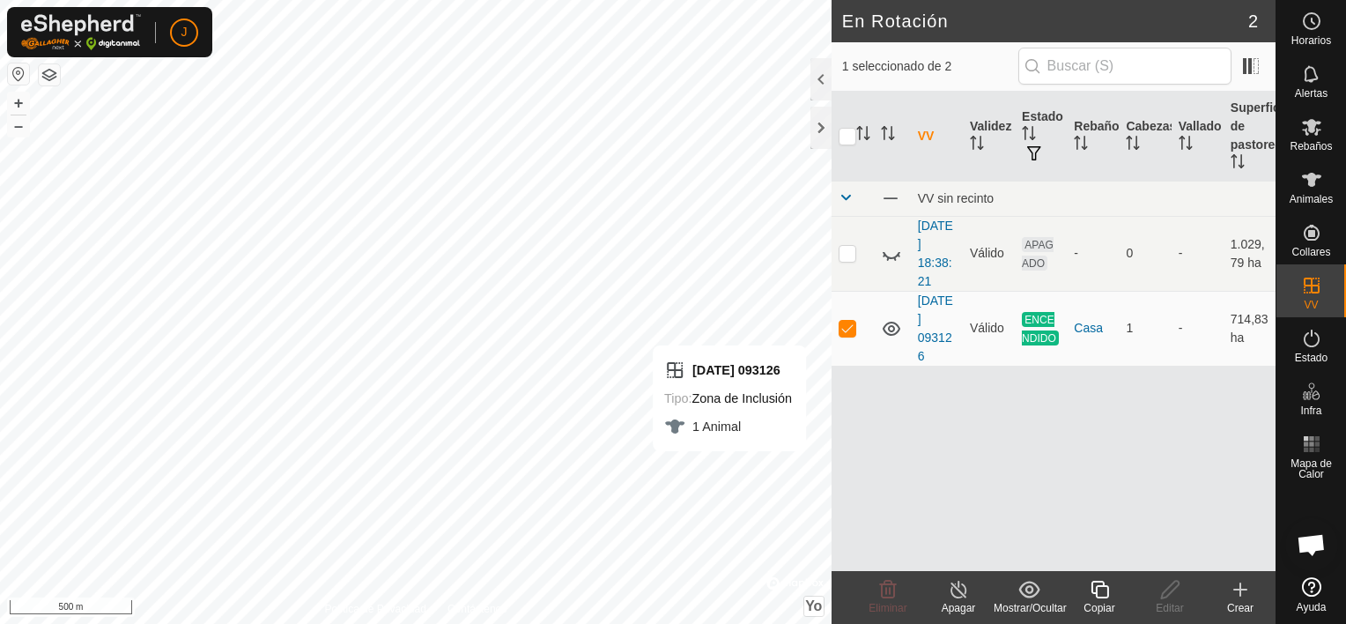
click at [969, 592] on turn-off-svg-icon at bounding box center [958, 589] width 70 height 21
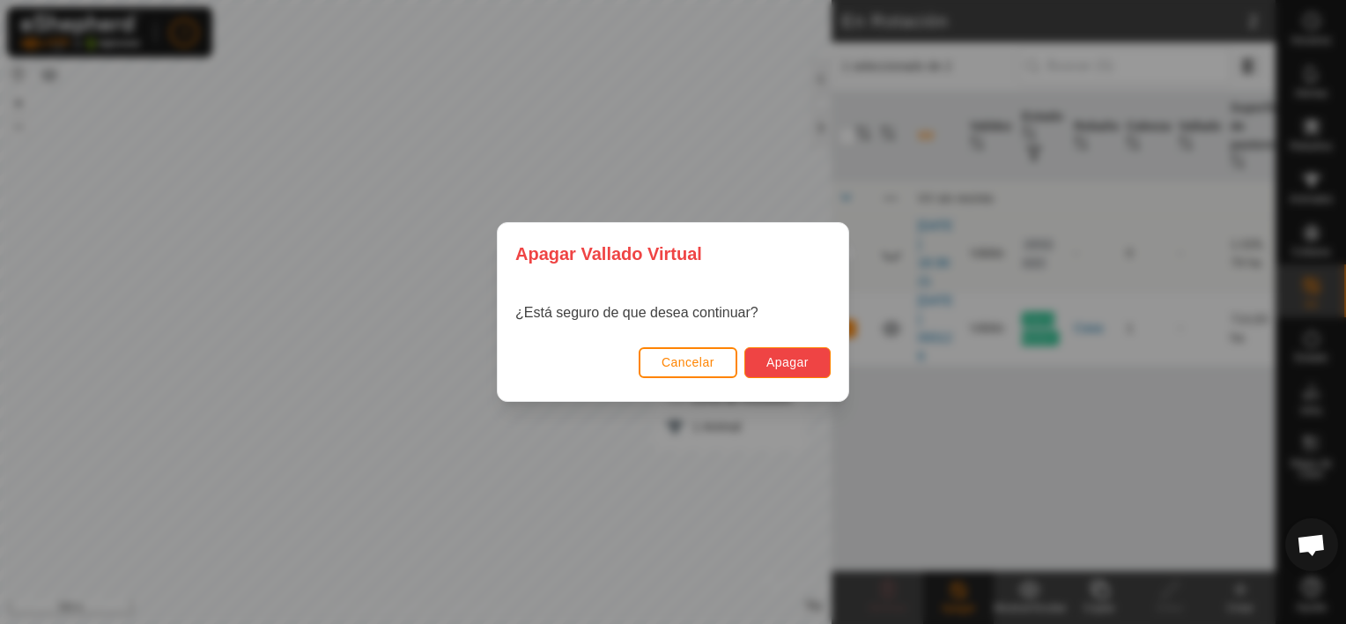
click at [803, 356] on span "Apagar" at bounding box center [787, 362] width 42 height 14
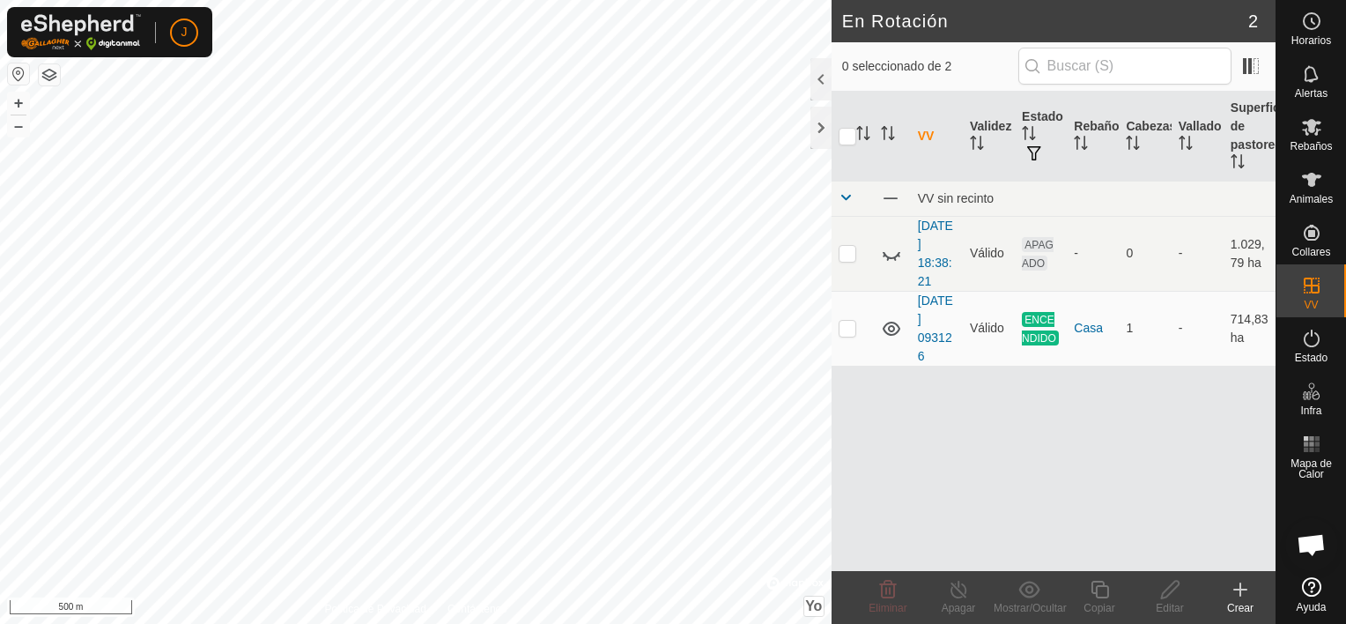
checkbox input "true"
click at [955, 585] on icon at bounding box center [959, 589] width 22 height 21
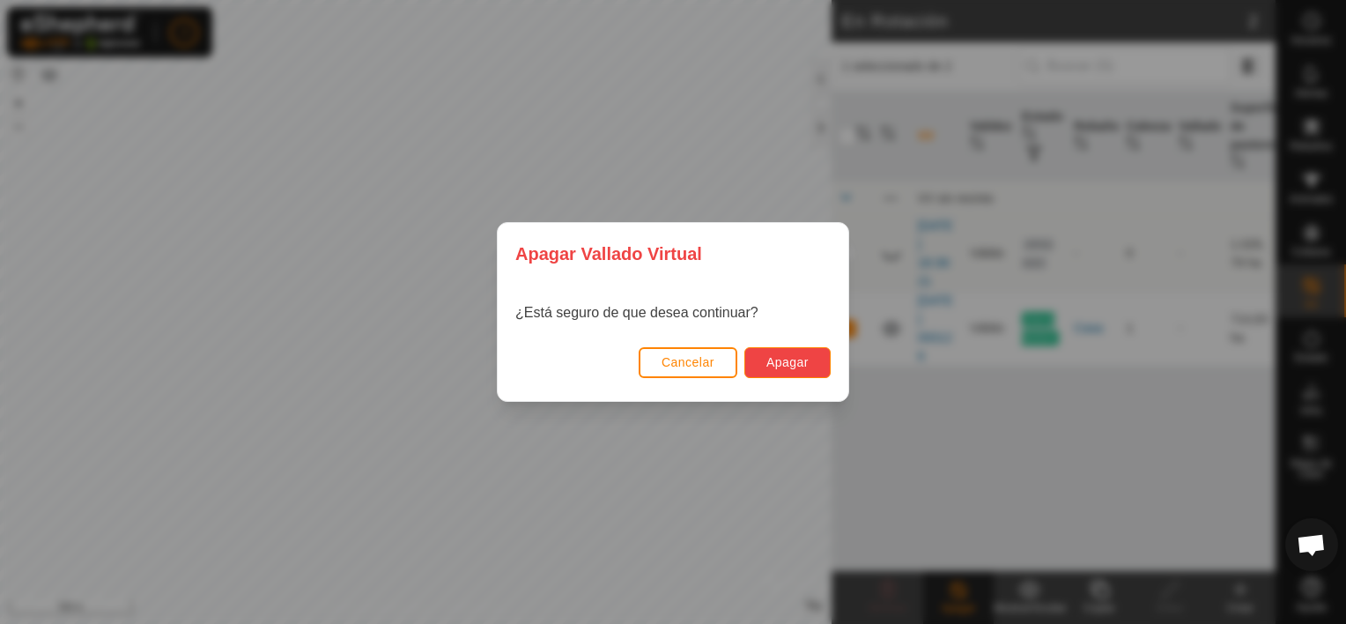
click at [814, 363] on button "Apagar" at bounding box center [787, 362] width 86 height 31
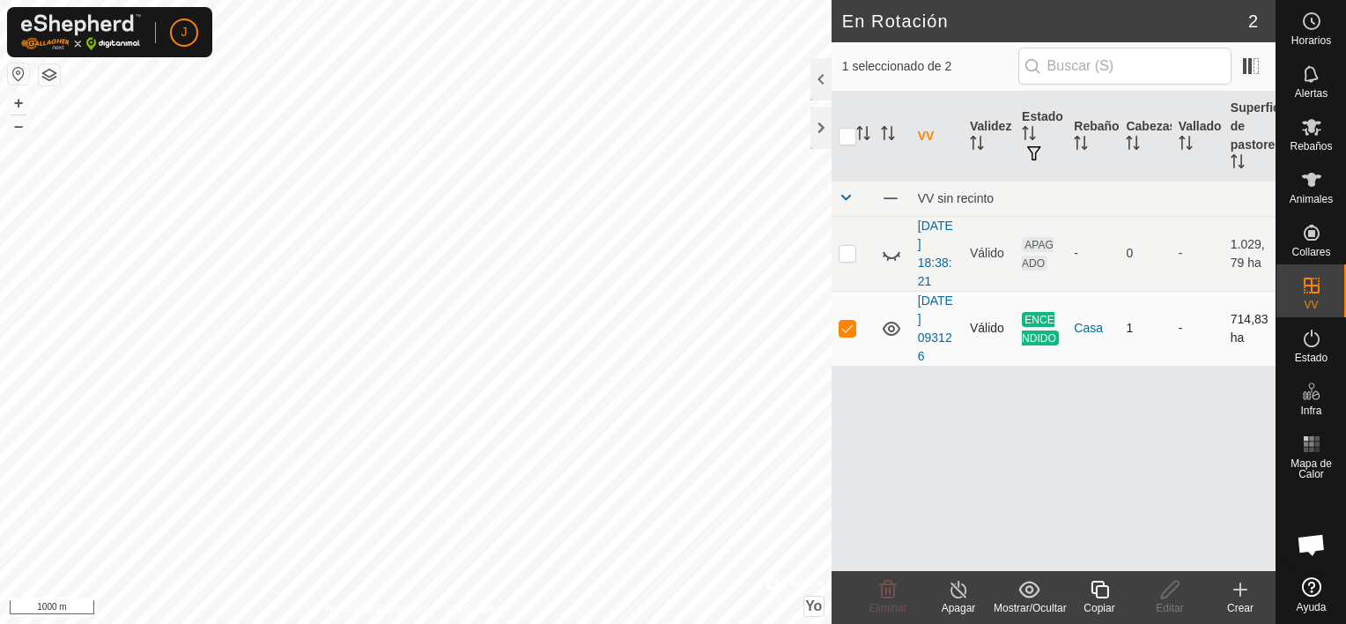
click at [849, 328] on p-checkbox at bounding box center [848, 328] width 18 height 14
click at [853, 329] on p-checkbox at bounding box center [848, 328] width 18 height 14
checkbox input "true"
click at [951, 596] on icon at bounding box center [959, 589] width 22 height 21
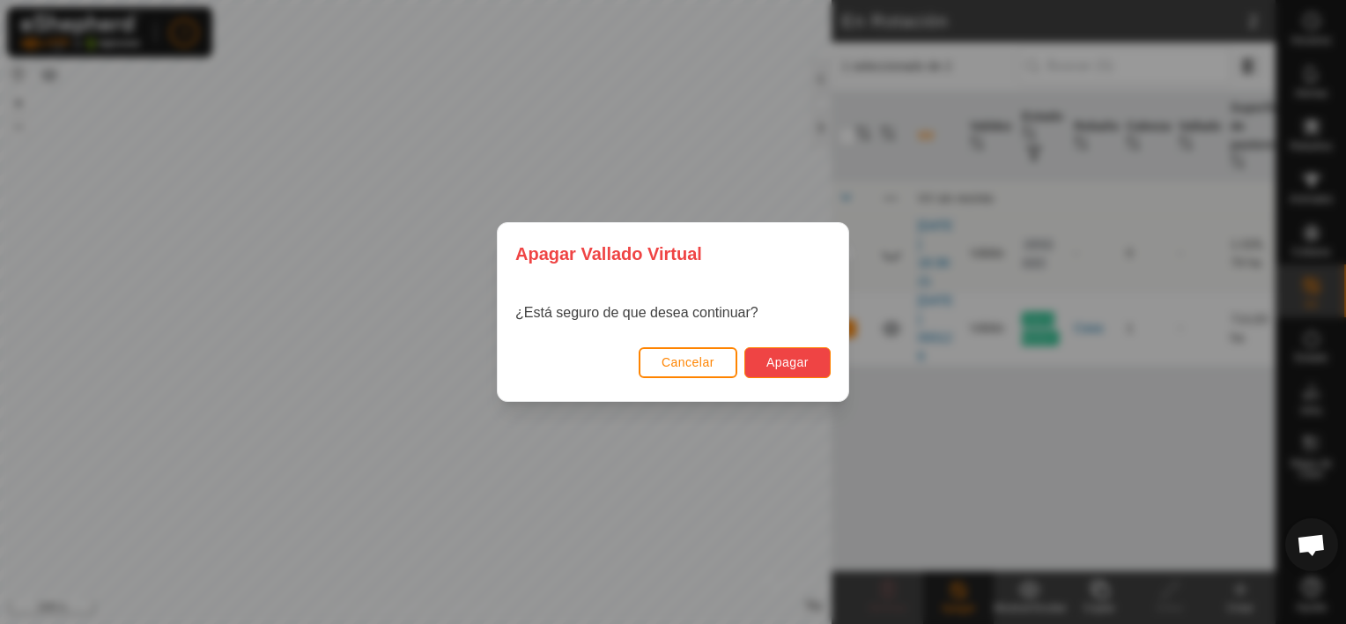
click at [792, 360] on span "Apagar" at bounding box center [787, 362] width 42 height 14
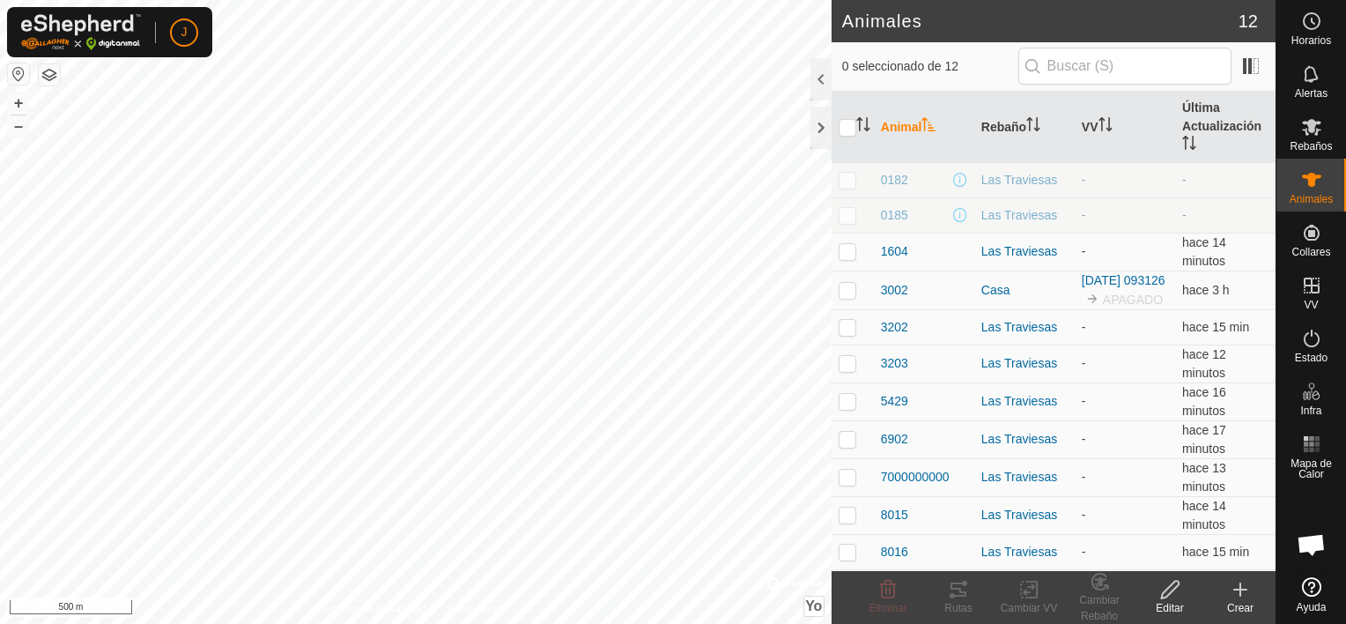
scroll to position [6371, 0]
click at [537, 623] on html "J Horarios Alertas Rebaños Animales Collares VV Estado Infra Mapa de Calor Ayud…" at bounding box center [673, 312] width 1346 height 624
click at [484, 623] on html "J Horarios Alertas Rebaños Animales Collares VV Estado Infra Mapa de Calor Ayud…" at bounding box center [673, 312] width 1346 height 624
click at [109, 623] on html "J Horarios Alertas Rebaños Animales Collares VV Estado Infra Mapa de Calor Ayud…" at bounding box center [673, 312] width 1346 height 624
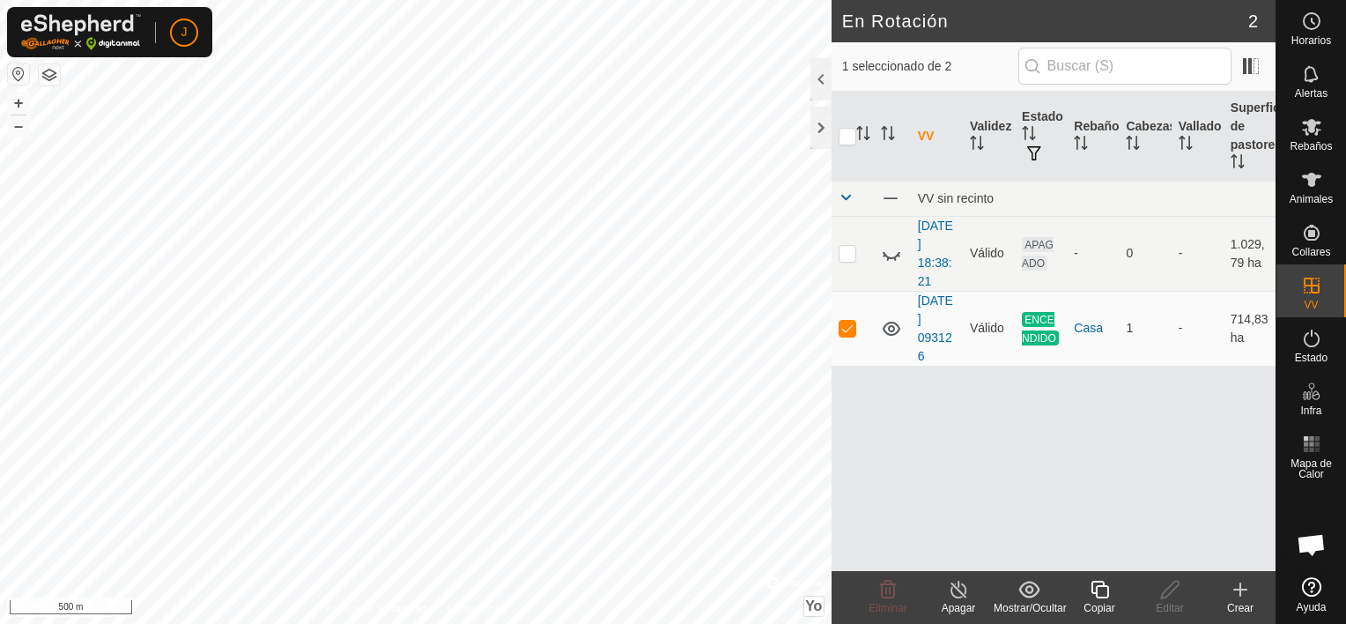
click at [925, 133] on font "VV" at bounding box center [926, 136] width 17 height 14
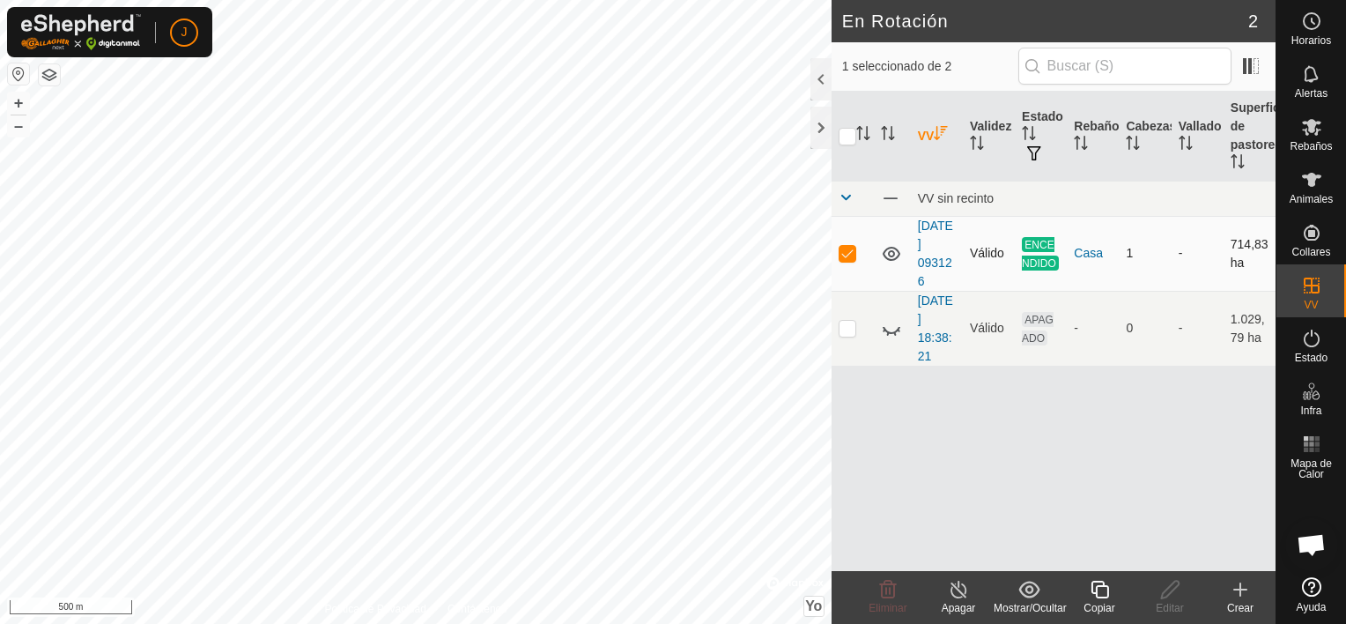
click at [843, 252] on p-checkbox at bounding box center [848, 253] width 18 height 14
click at [847, 255] on p-checkbox at bounding box center [848, 253] width 18 height 14
checkbox input "true"
click at [950, 591] on icon at bounding box center [959, 589] width 22 height 21
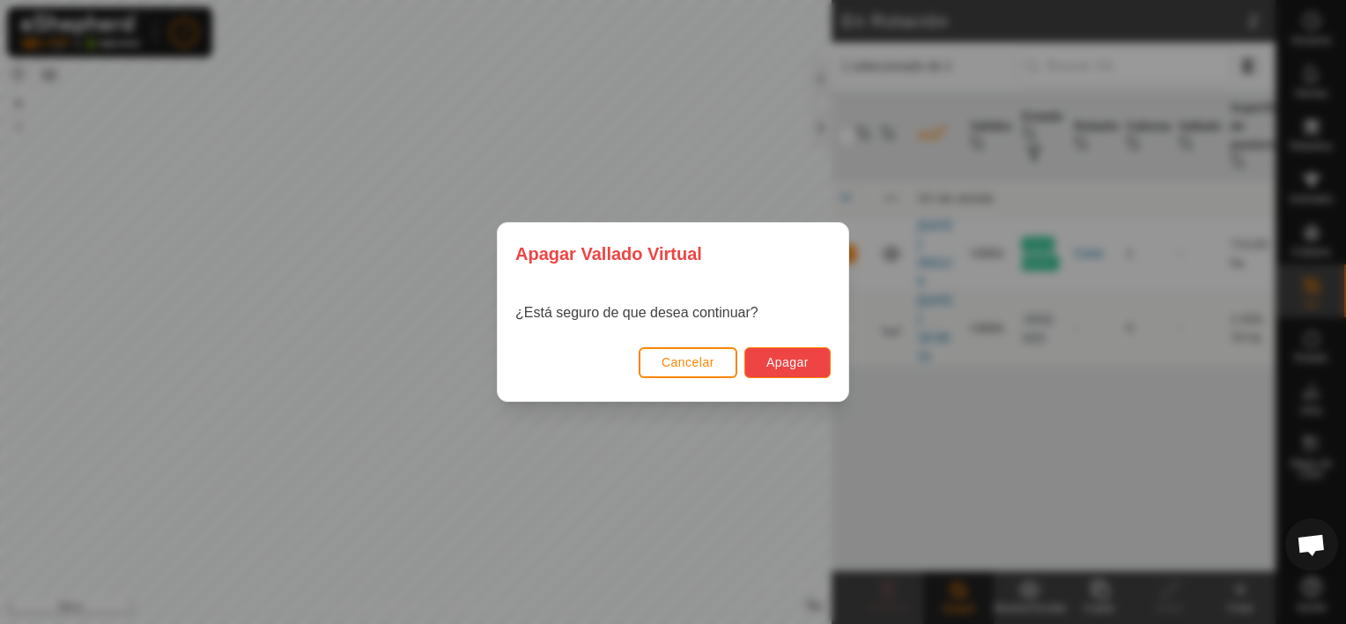
click at [768, 364] on span "Apagar" at bounding box center [787, 362] width 42 height 14
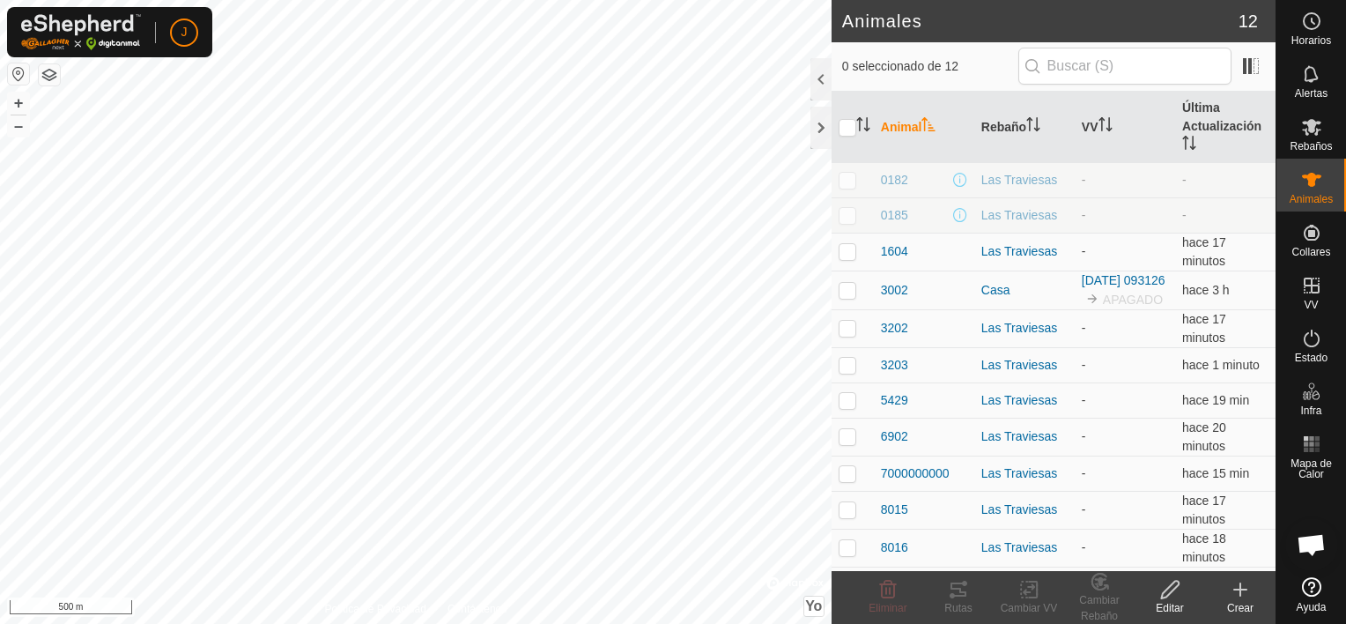
scroll to position [6371, 0]
click at [431, 623] on html "J Horarios Alertas Rebaños Animales Collares VV Estado Infra Mapa de Calor Ayud…" at bounding box center [673, 312] width 1346 height 624
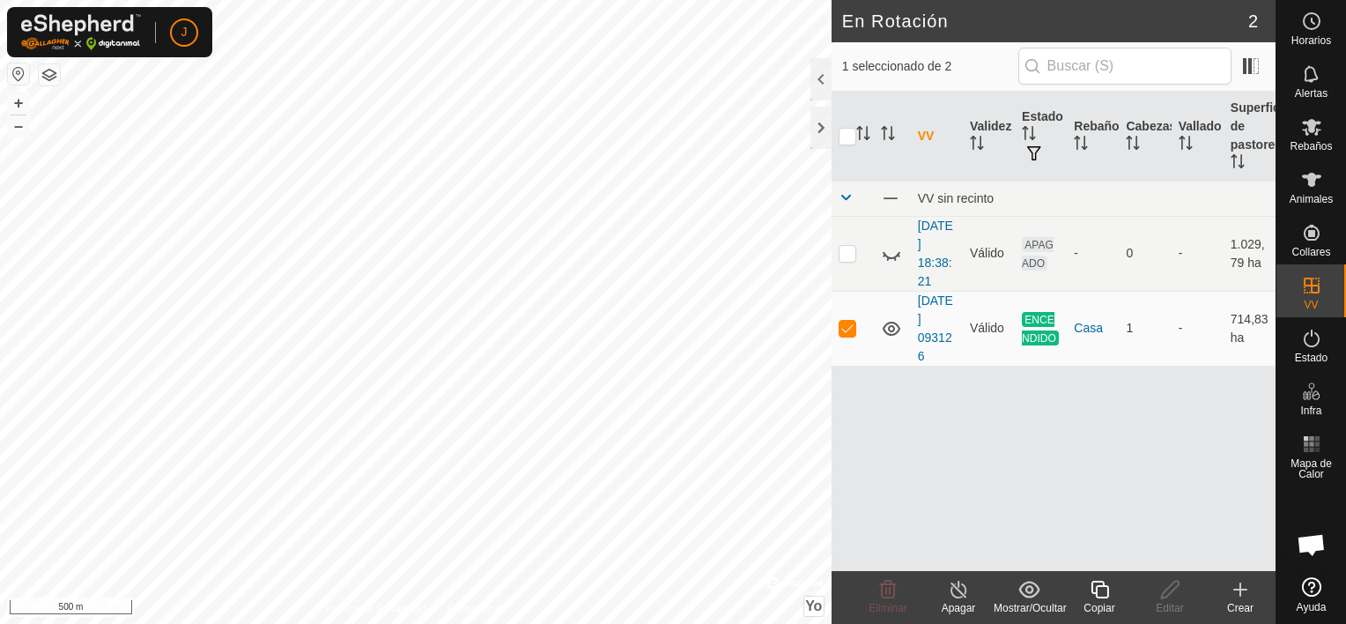
click at [951, 592] on icon at bounding box center [959, 589] width 22 height 21
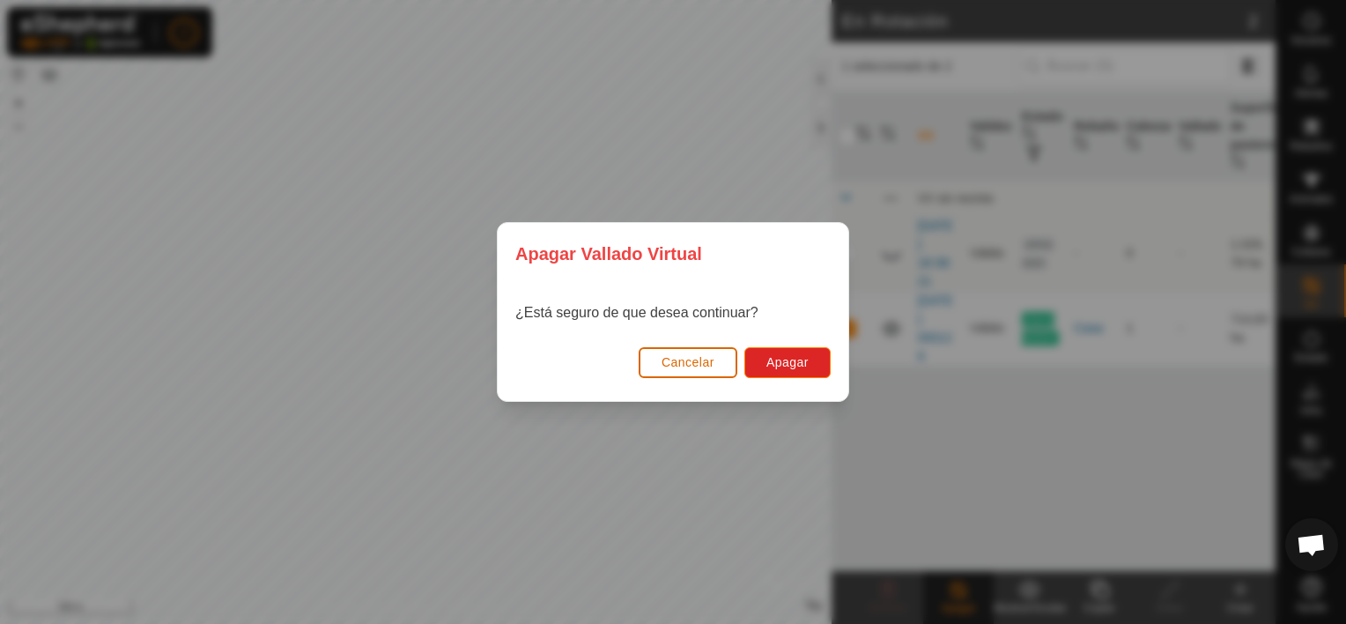
click at [684, 363] on span "Cancelar" at bounding box center [688, 362] width 53 height 14
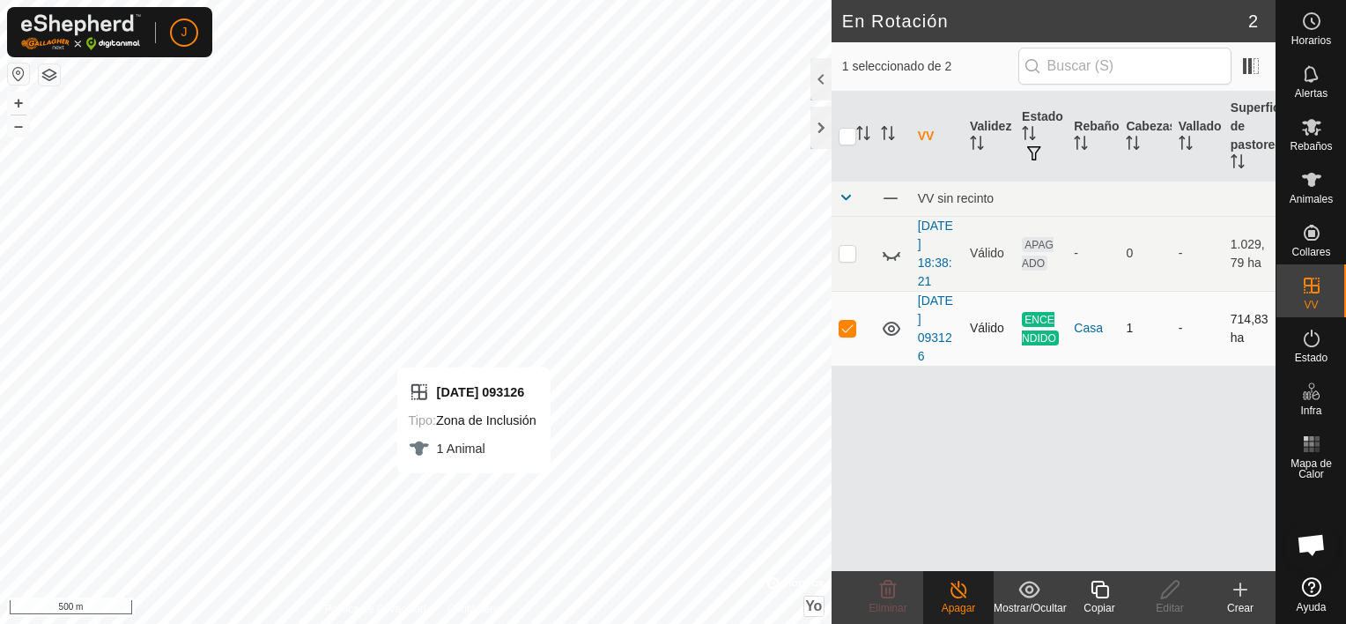
checkbox input "false"
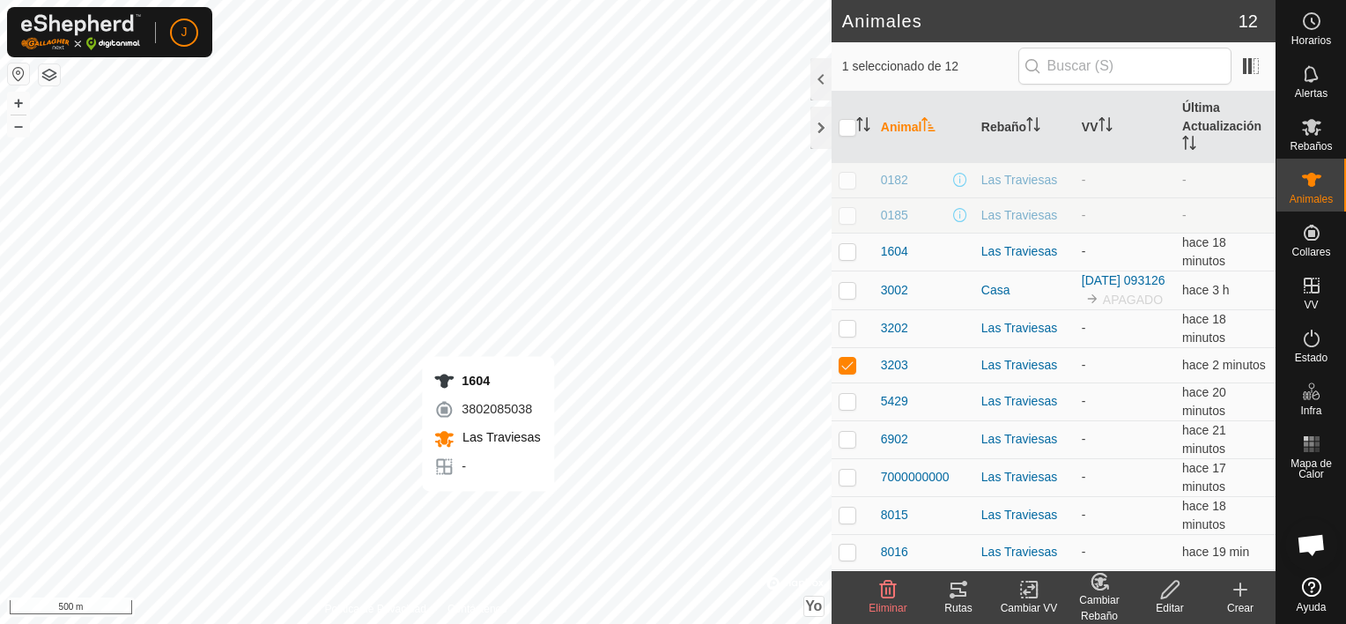
checkbox input "true"
checkbox input "false"
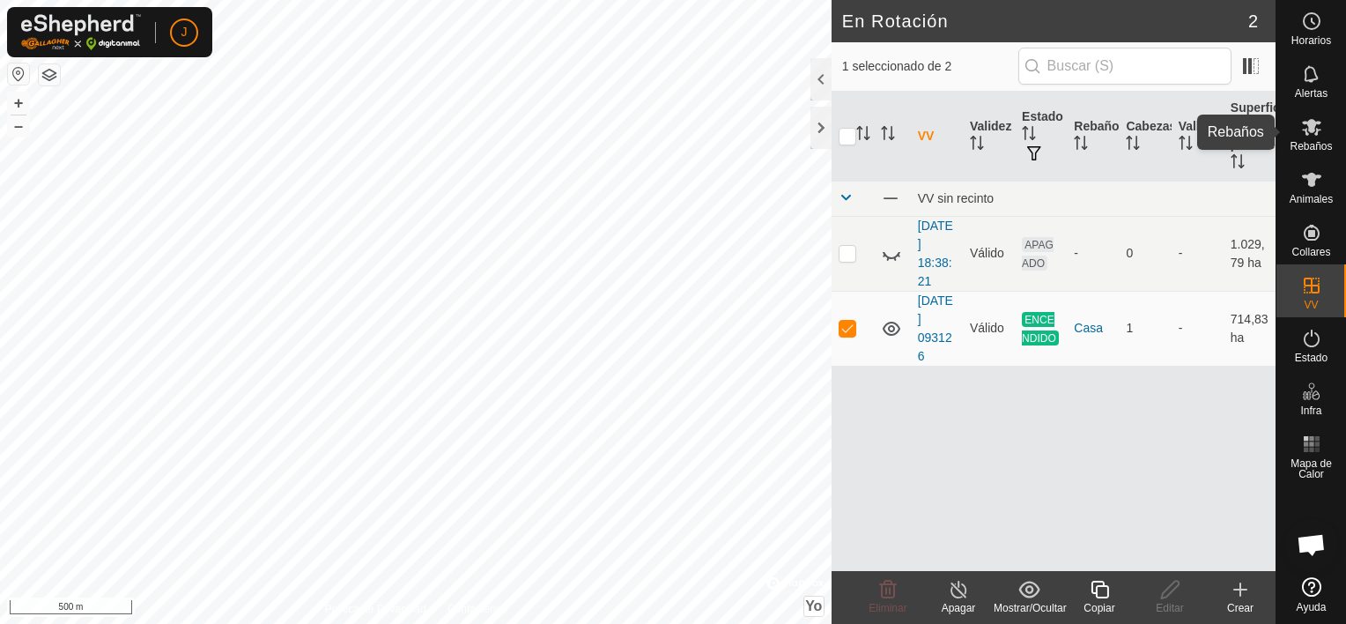
click at [1303, 141] on span "Rebaños" at bounding box center [1311, 146] width 42 height 11
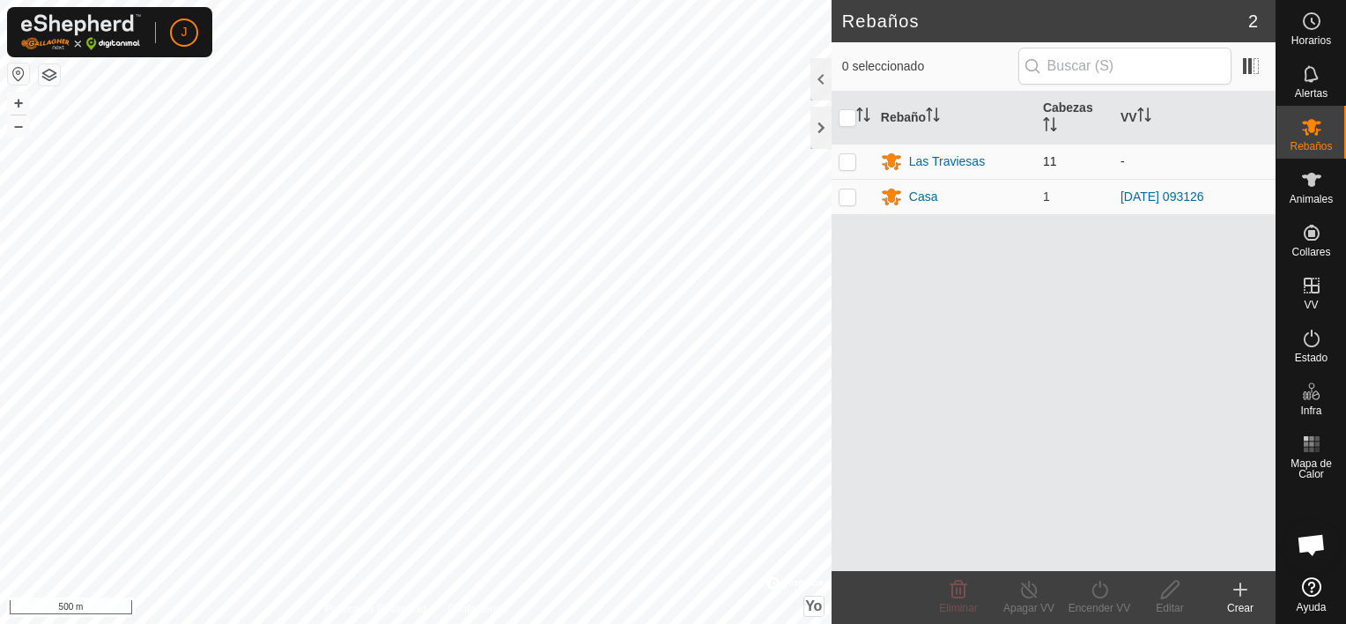
click at [847, 158] on p-checkbox at bounding box center [848, 161] width 18 height 14
checkbox input "true"
click at [1089, 587] on icon at bounding box center [1100, 589] width 22 height 21
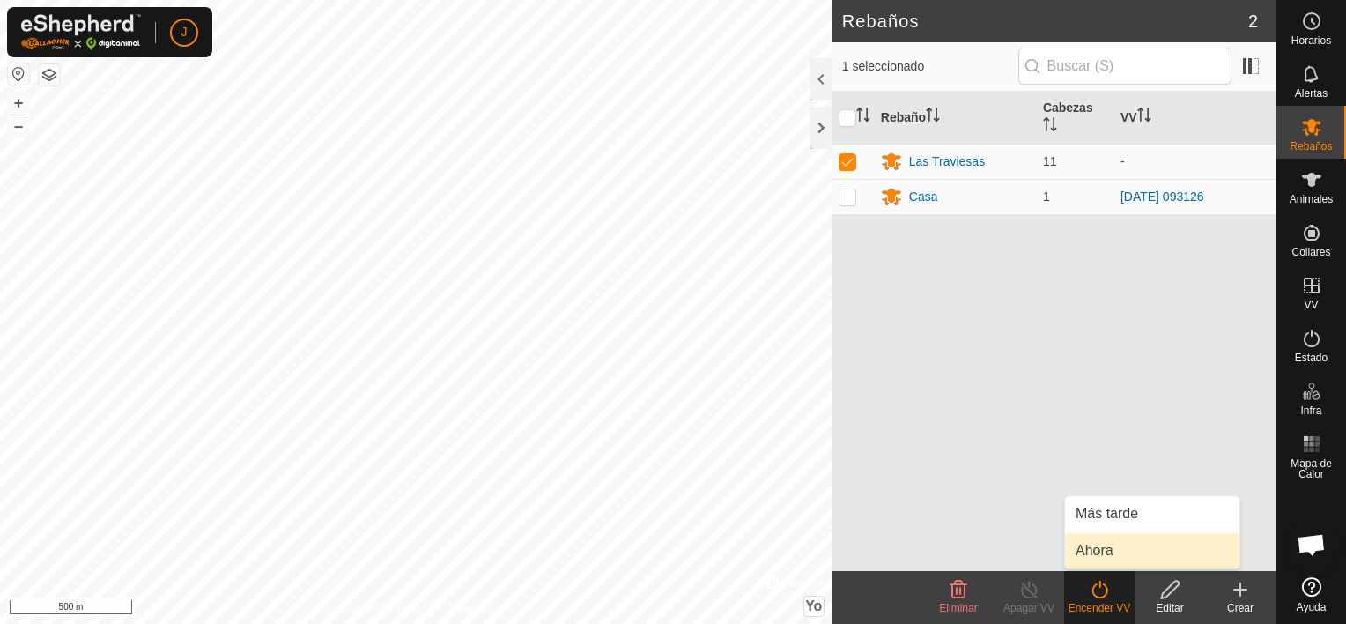
click at [1109, 558] on link "Ahora" at bounding box center [1152, 550] width 174 height 35
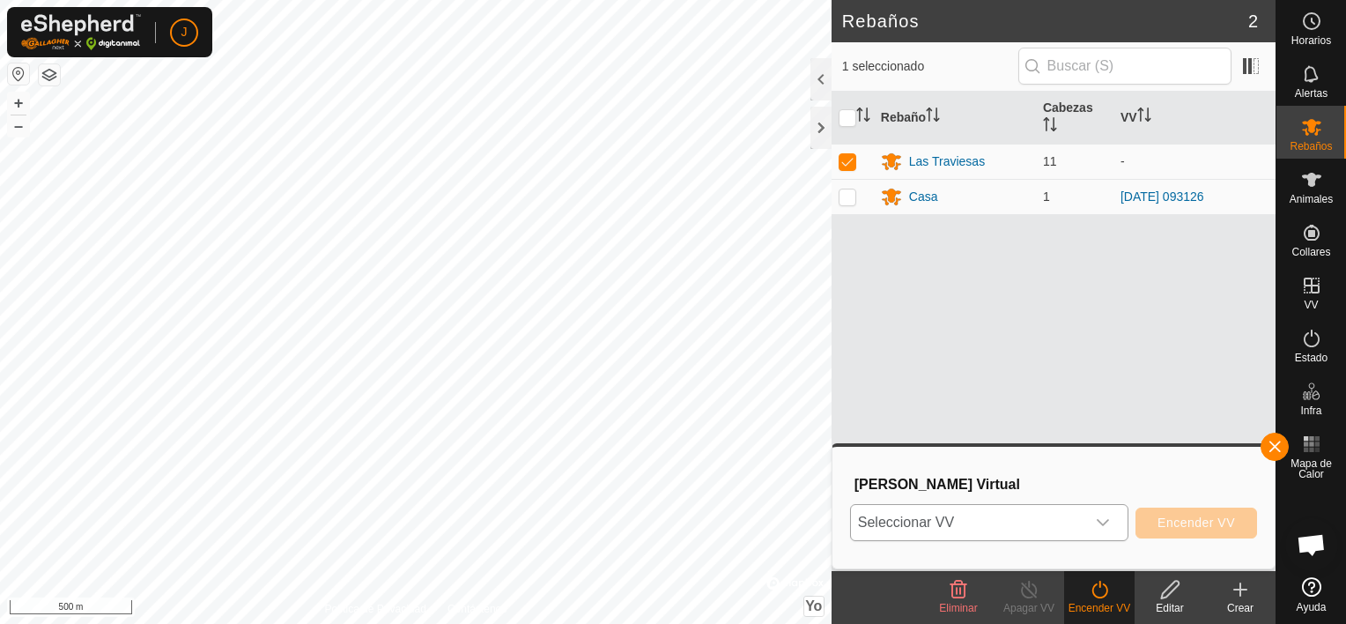
click at [1094, 521] on div "Disparador desplegable" at bounding box center [1102, 522] width 35 height 35
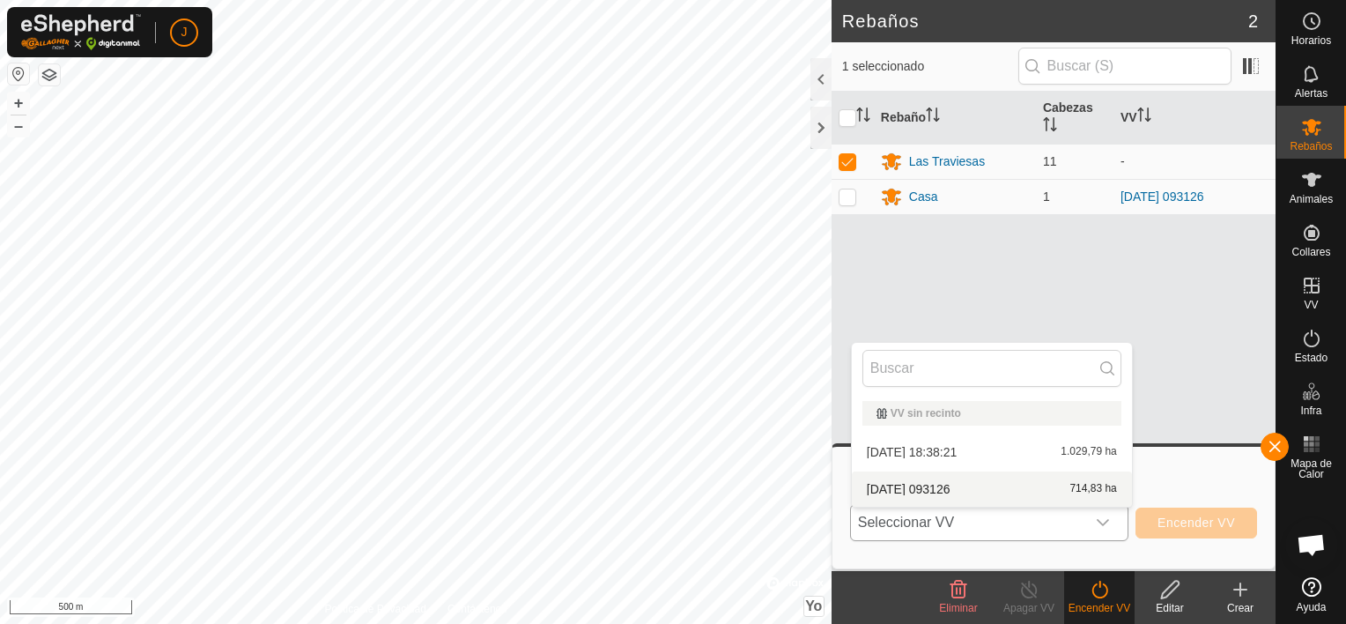
click at [1046, 483] on li "[DATE] 093126 714,83 ha" at bounding box center [992, 488] width 280 height 35
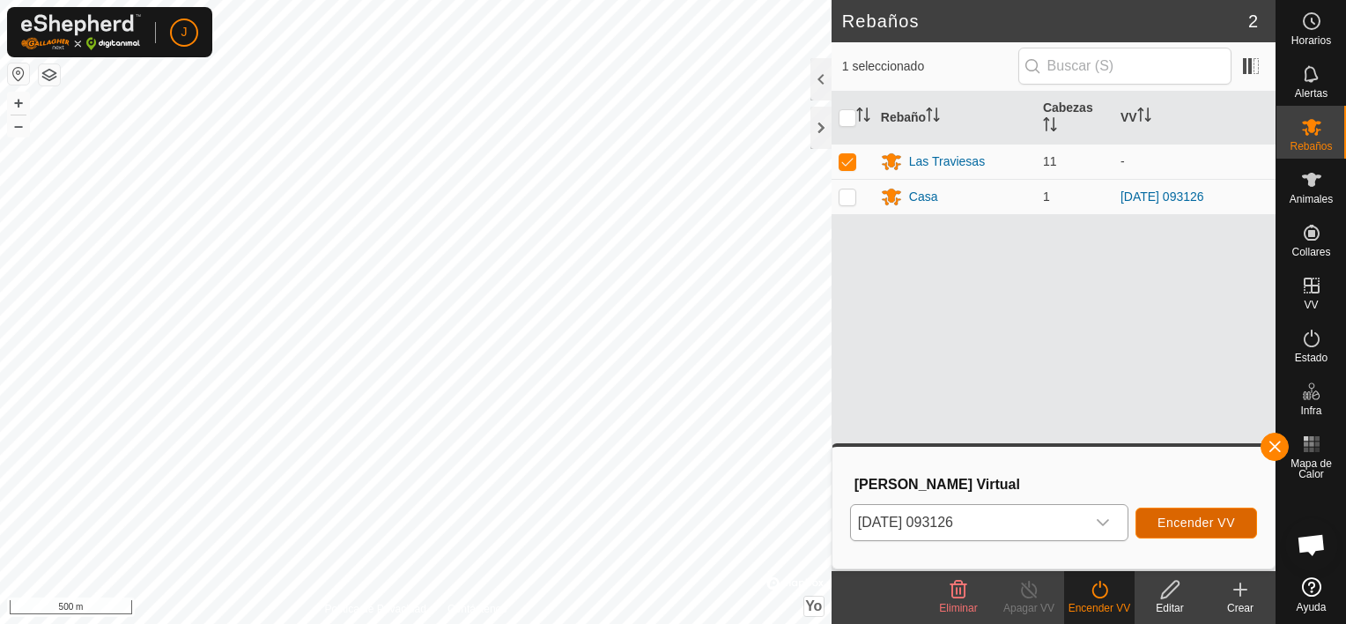
click at [1195, 527] on span "Encender VV" at bounding box center [1197, 522] width 78 height 14
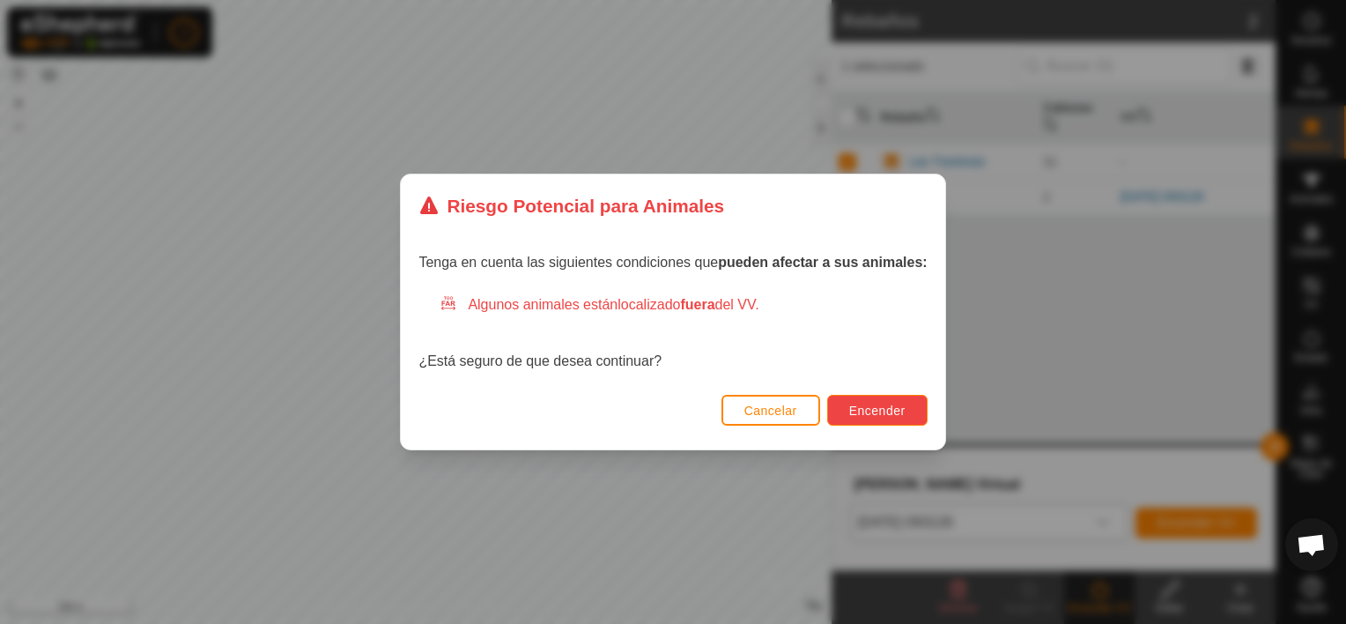
click at [887, 412] on span "Encender" at bounding box center [877, 410] width 56 height 14
